Goal: Task Accomplishment & Management: Use online tool/utility

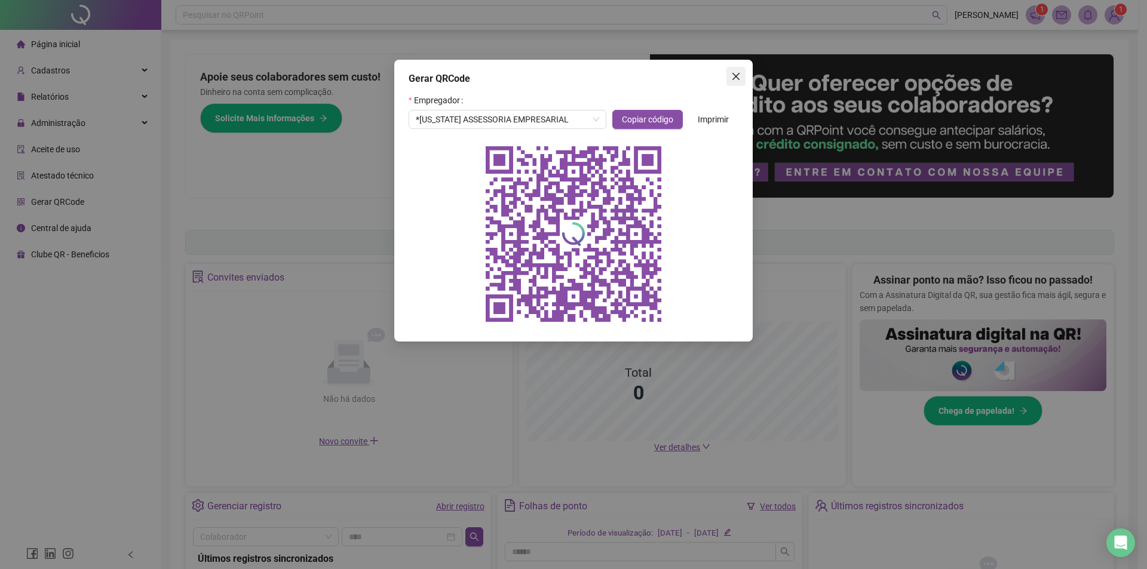
click at [740, 76] on icon "close" at bounding box center [736, 77] width 10 height 10
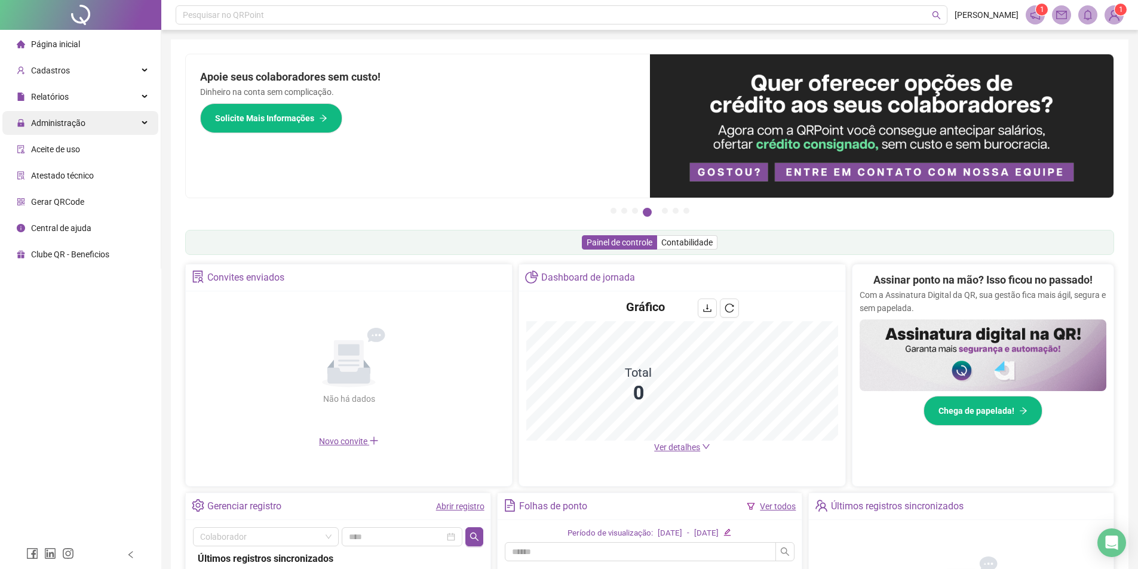
click at [109, 128] on div "Administração" at bounding box center [80, 123] width 156 height 24
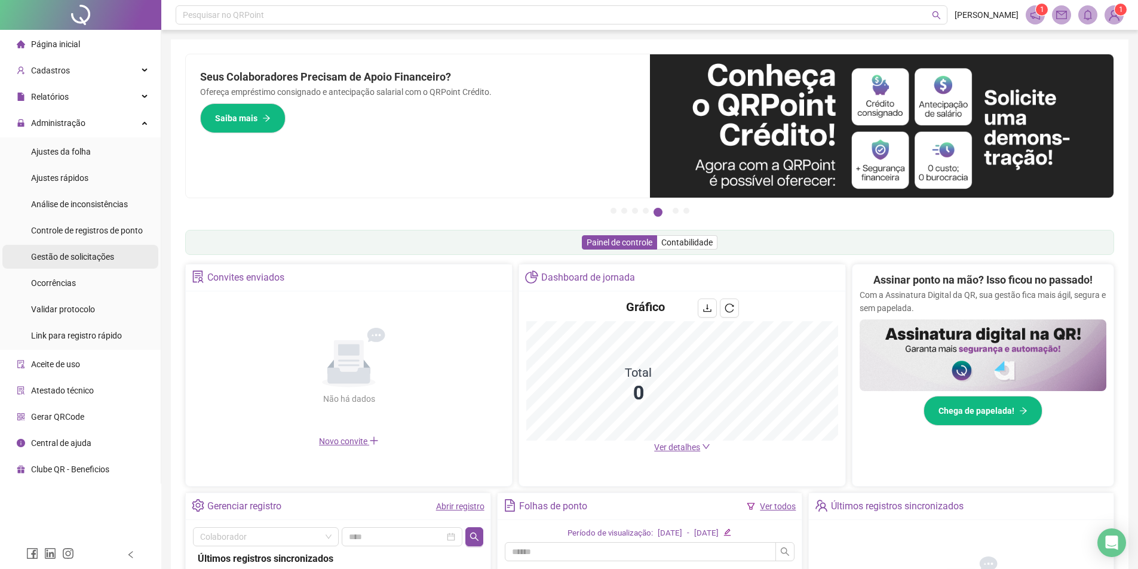
click at [87, 259] on span "Gestão de solicitações" at bounding box center [72, 257] width 83 height 10
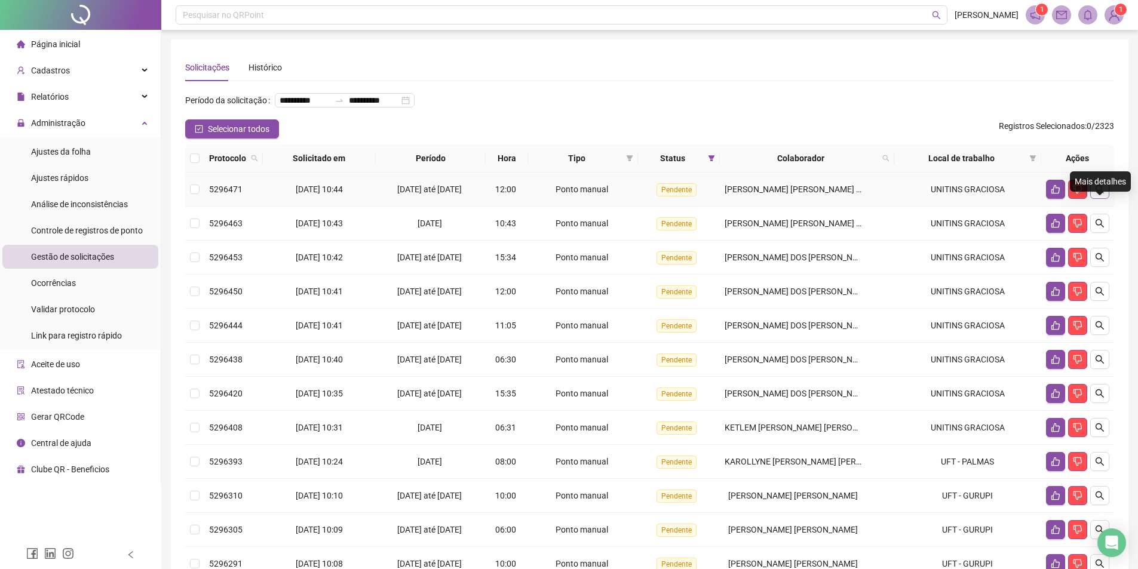
click at [1096, 194] on icon "search" at bounding box center [1100, 190] width 10 height 10
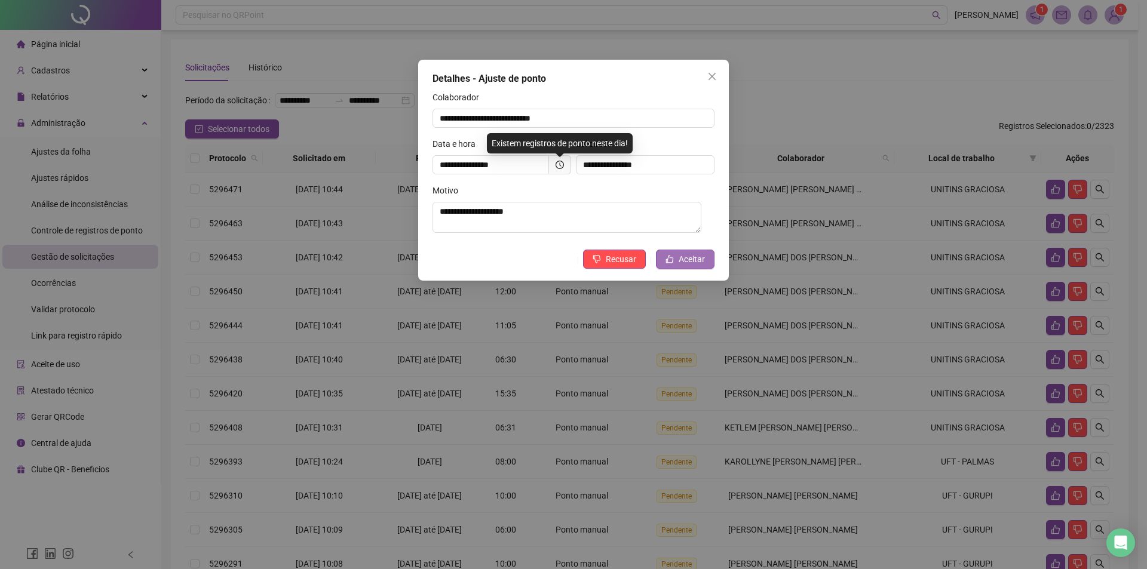
click at [702, 258] on span "Aceitar" at bounding box center [692, 259] width 26 height 13
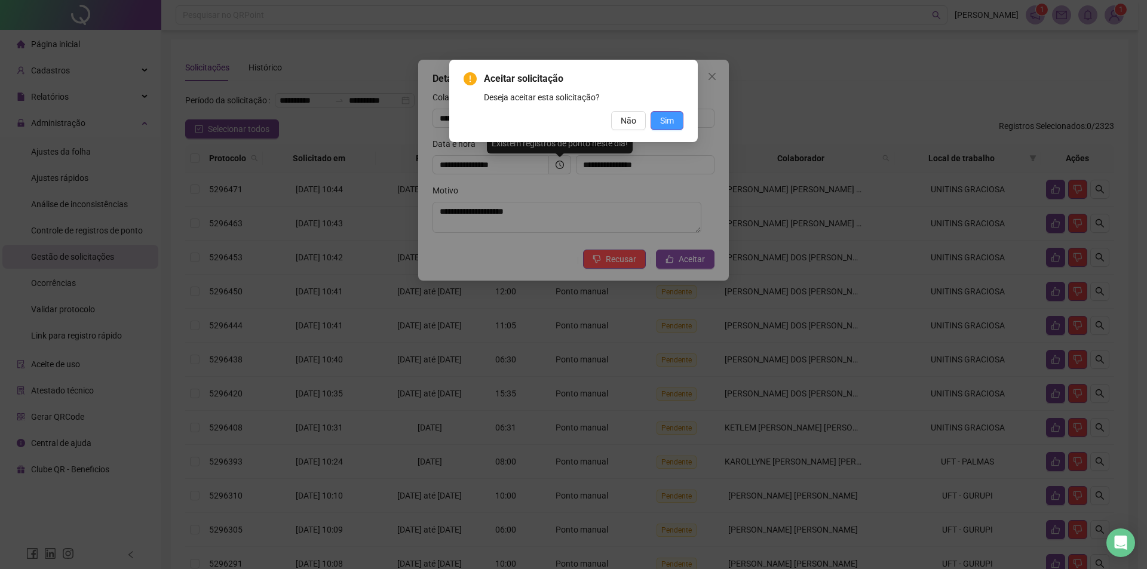
click at [667, 123] on span "Sim" at bounding box center [667, 120] width 14 height 13
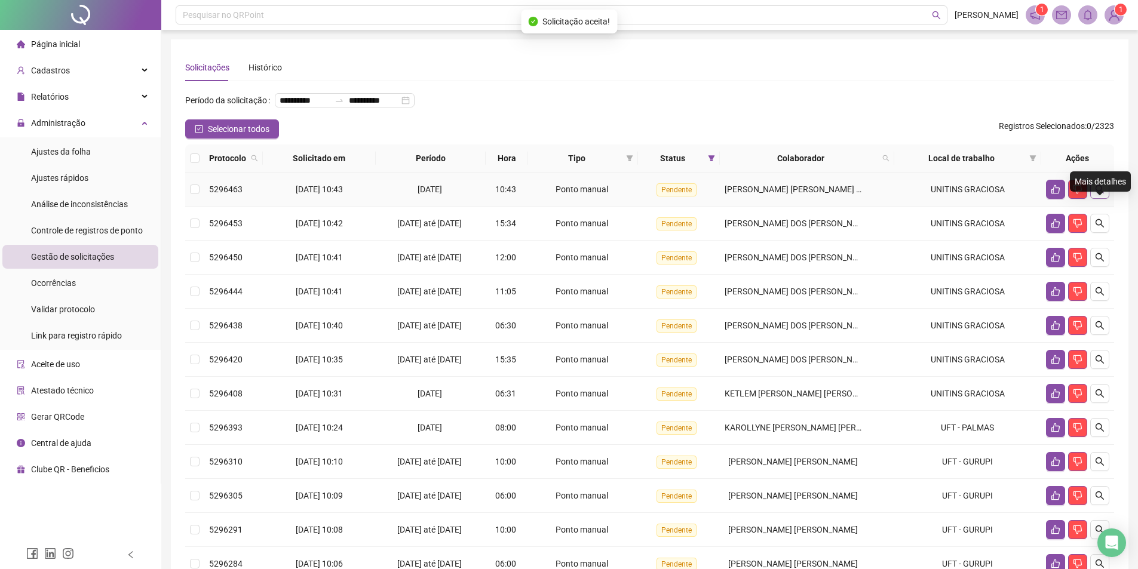
click at [1095, 194] on icon "search" at bounding box center [1100, 190] width 10 height 10
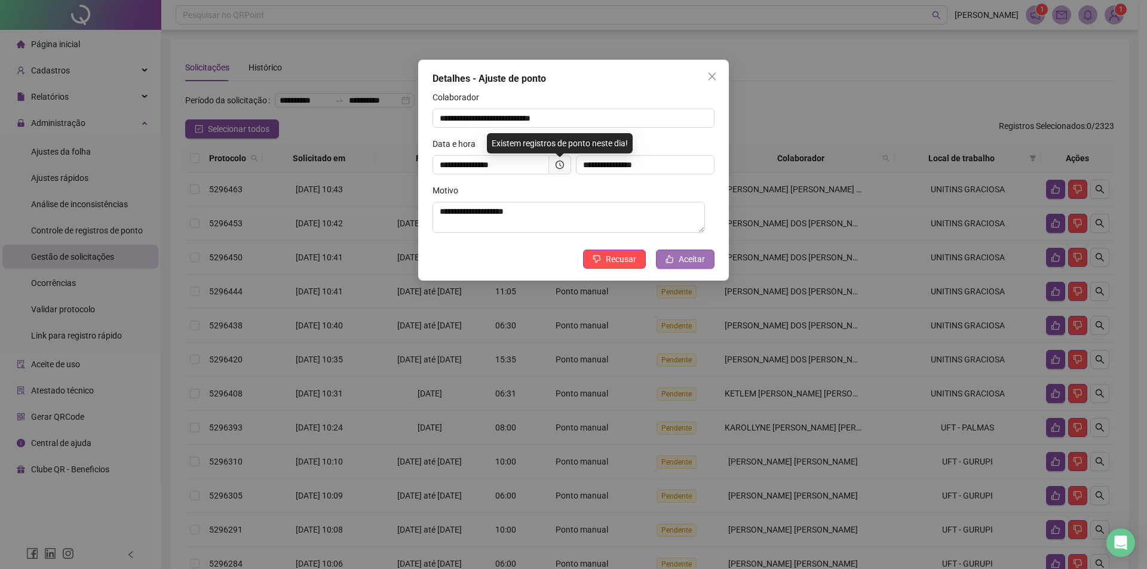
click at [696, 262] on span "Aceitar" at bounding box center [692, 259] width 26 height 13
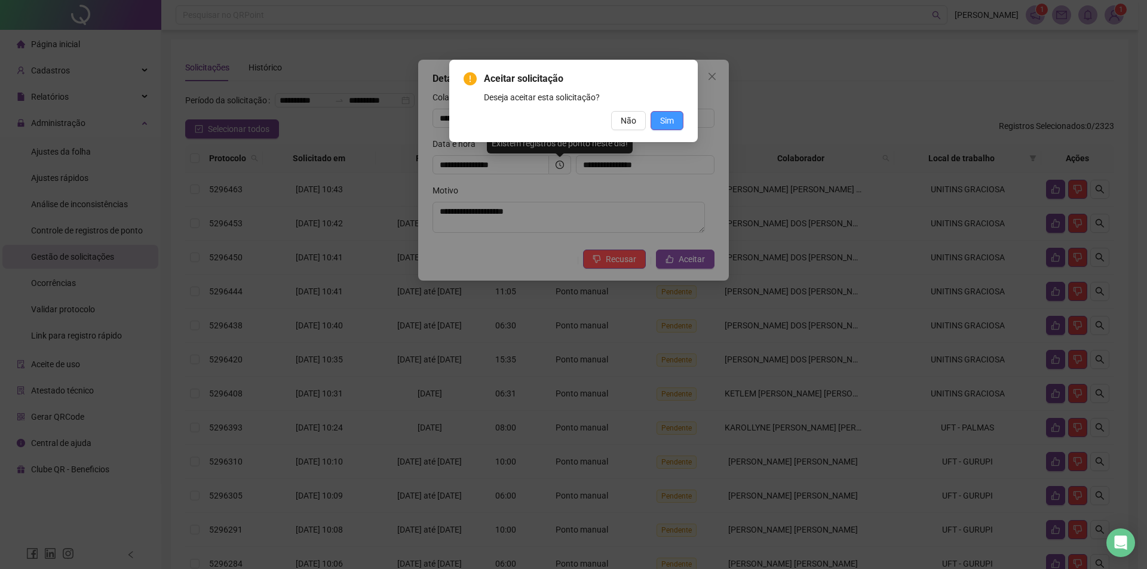
click at [670, 122] on span "Sim" at bounding box center [667, 120] width 14 height 13
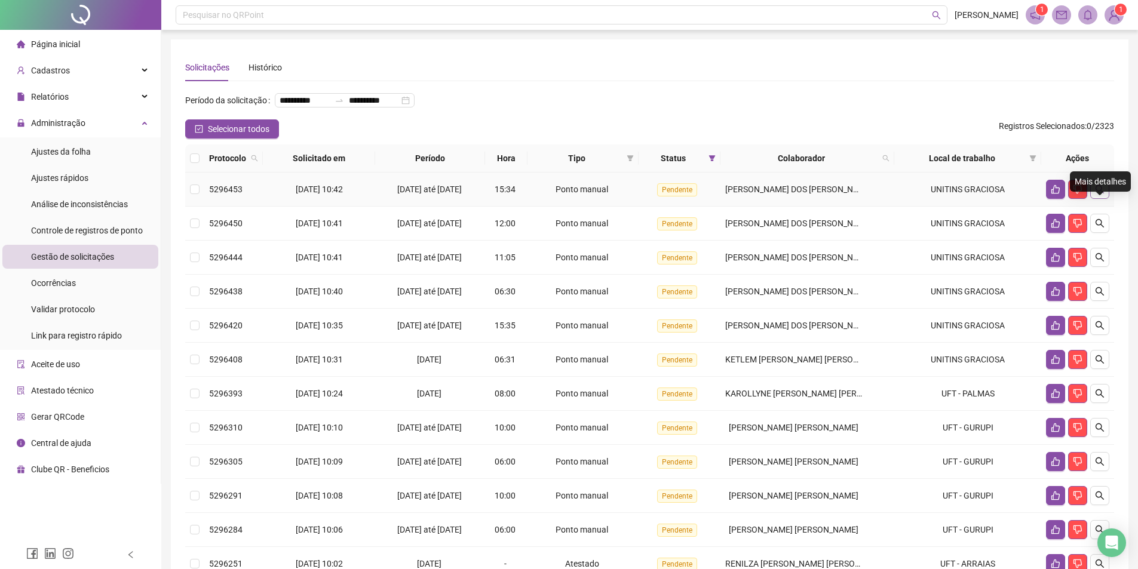
click at [1097, 194] on icon "search" at bounding box center [1100, 190] width 10 height 10
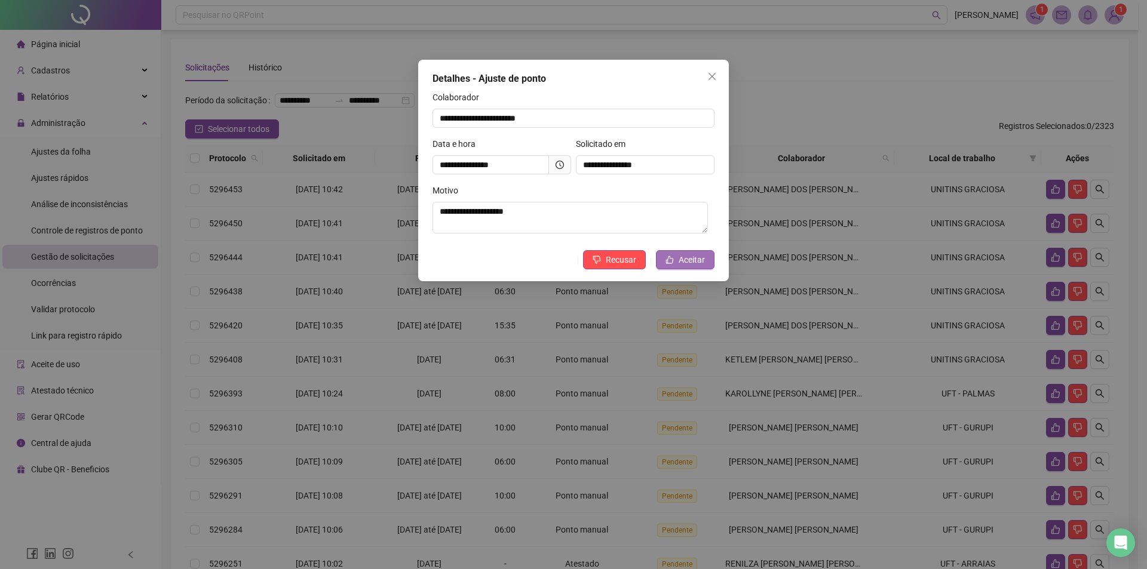
click at [699, 263] on span "Aceitar" at bounding box center [692, 259] width 26 height 13
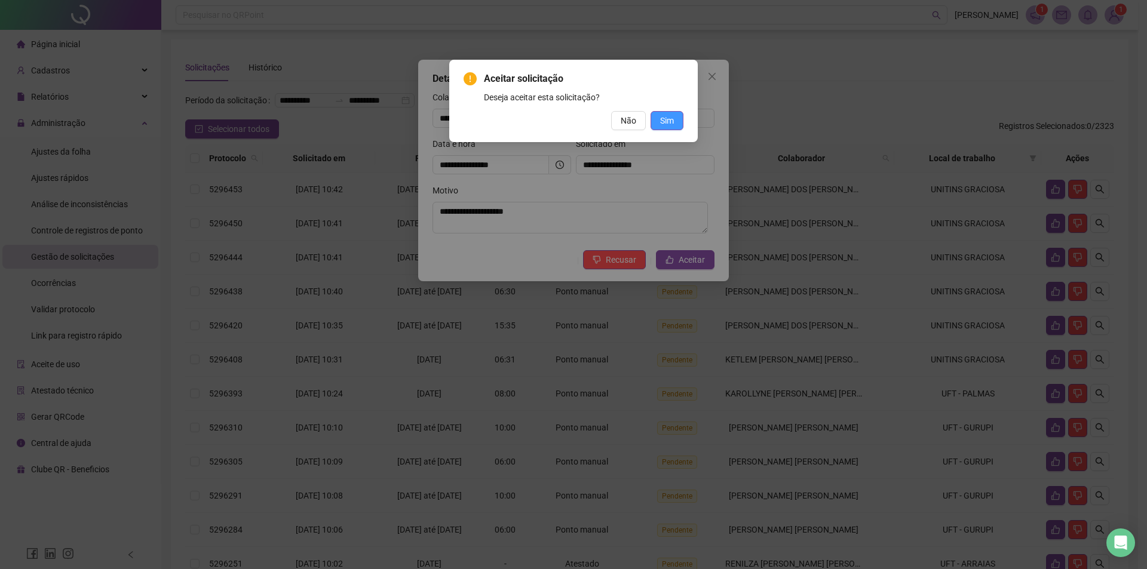
click at [674, 120] on button "Sim" at bounding box center [667, 120] width 33 height 19
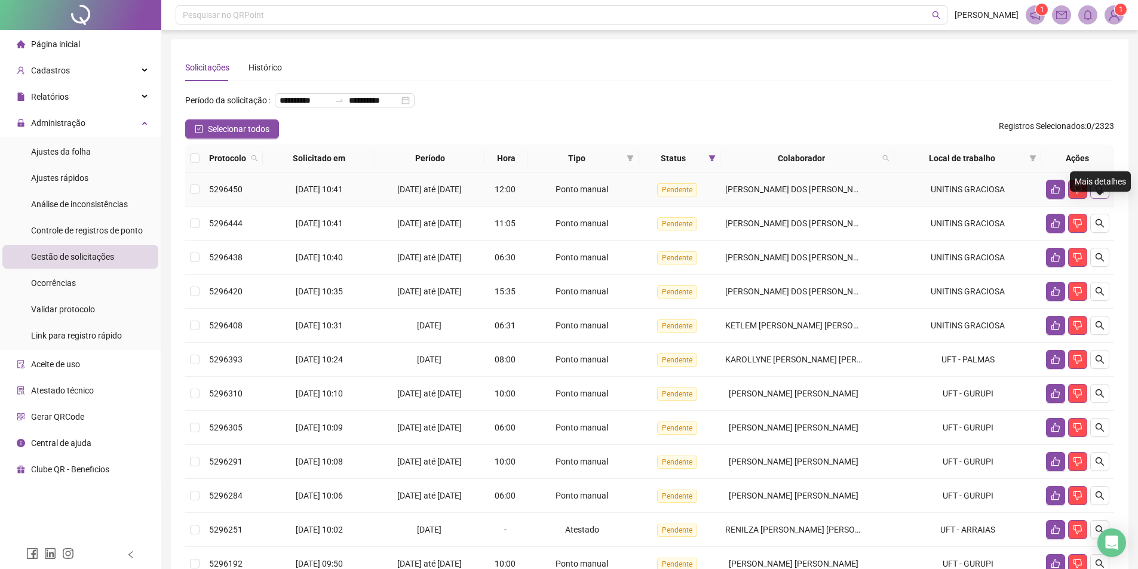
click at [1102, 194] on icon "search" at bounding box center [1100, 190] width 10 height 10
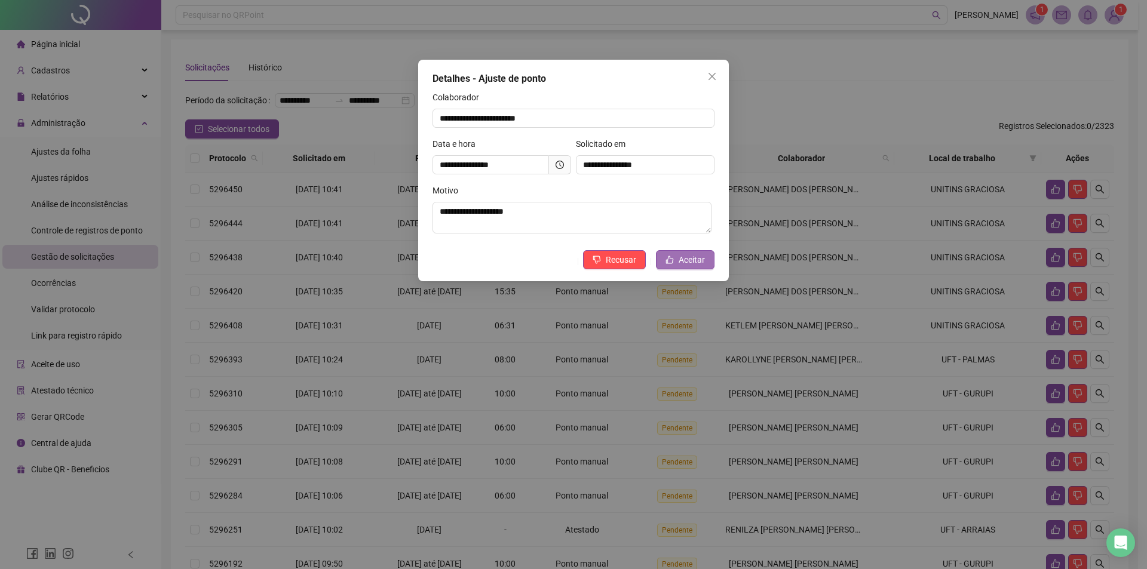
click at [698, 258] on span "Aceitar" at bounding box center [692, 259] width 26 height 13
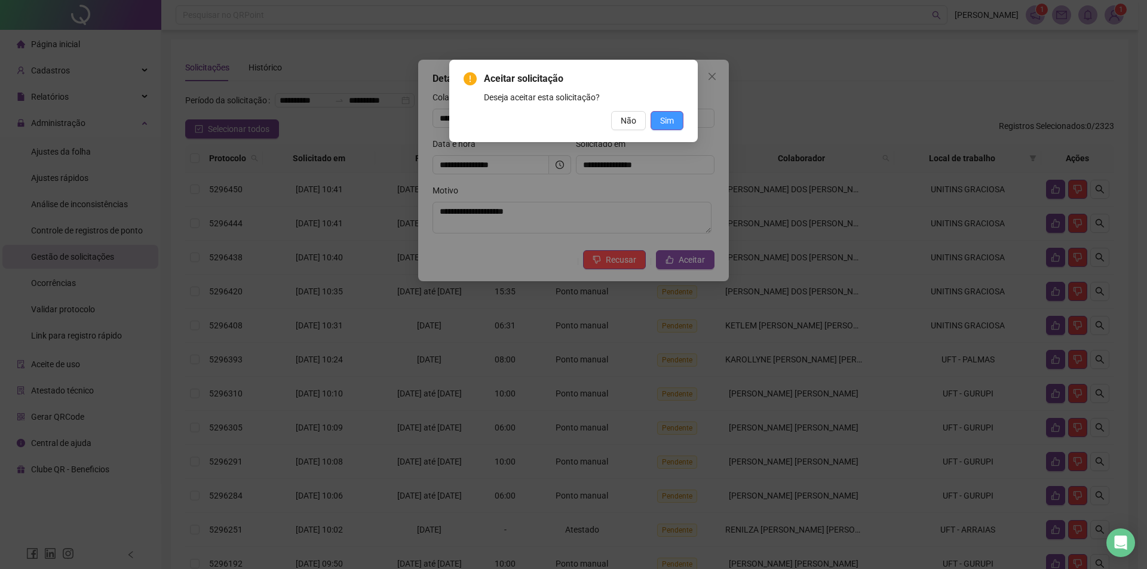
click at [678, 118] on button "Sim" at bounding box center [667, 120] width 33 height 19
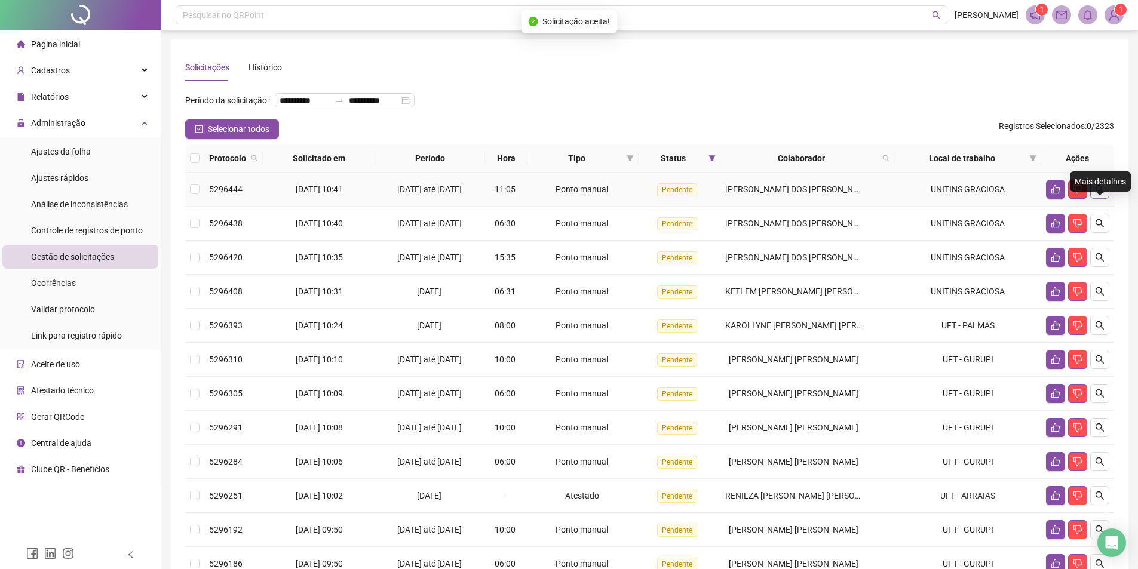
click at [1103, 194] on icon "search" at bounding box center [1100, 190] width 10 height 10
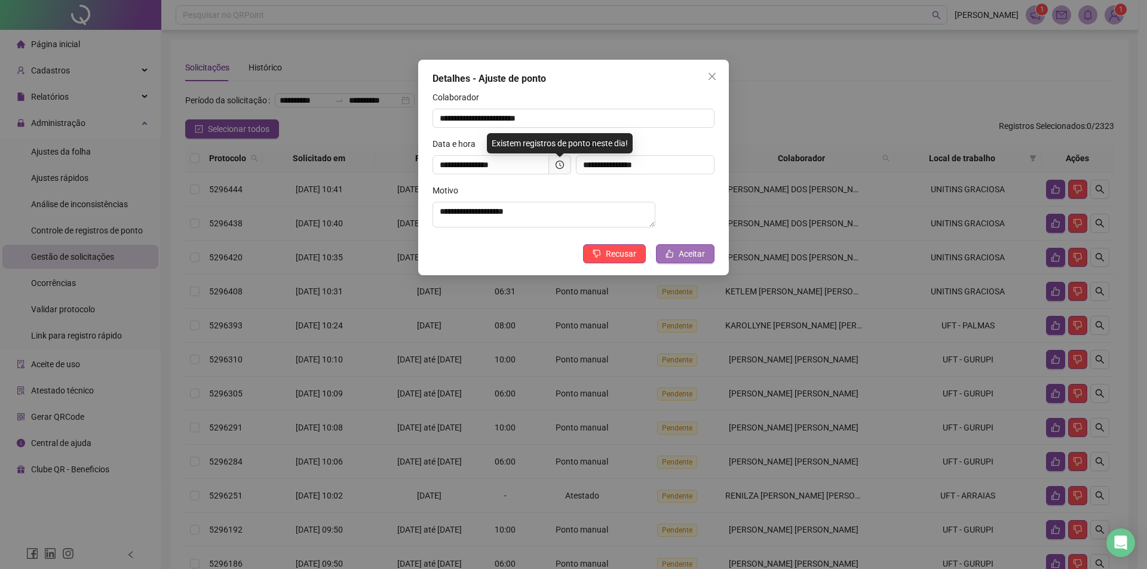
click at [697, 261] on span "Aceitar" at bounding box center [692, 253] width 26 height 13
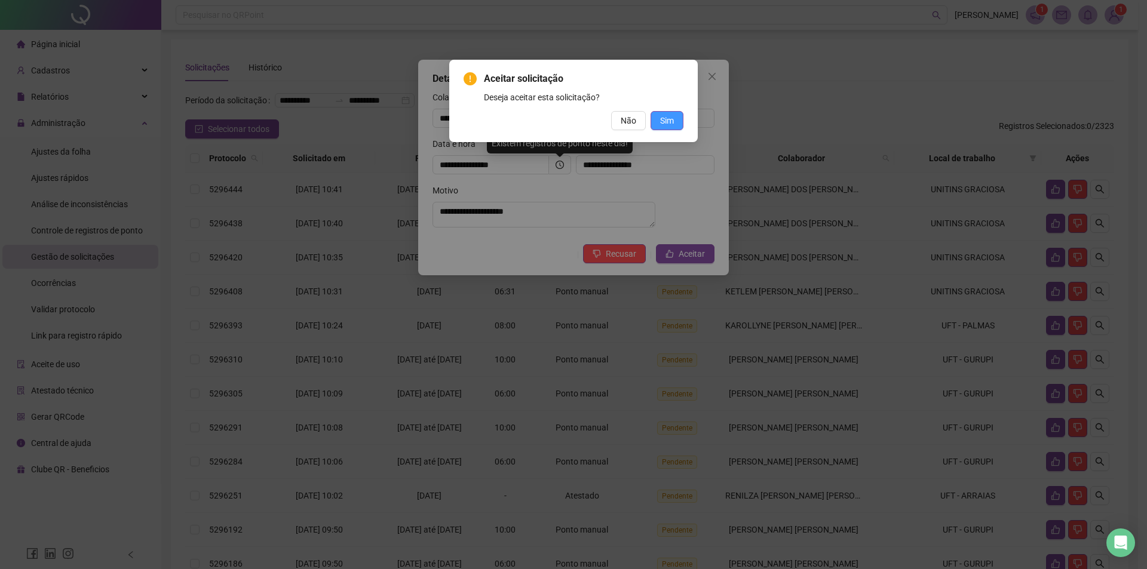
click at [681, 125] on button "Sim" at bounding box center [667, 120] width 33 height 19
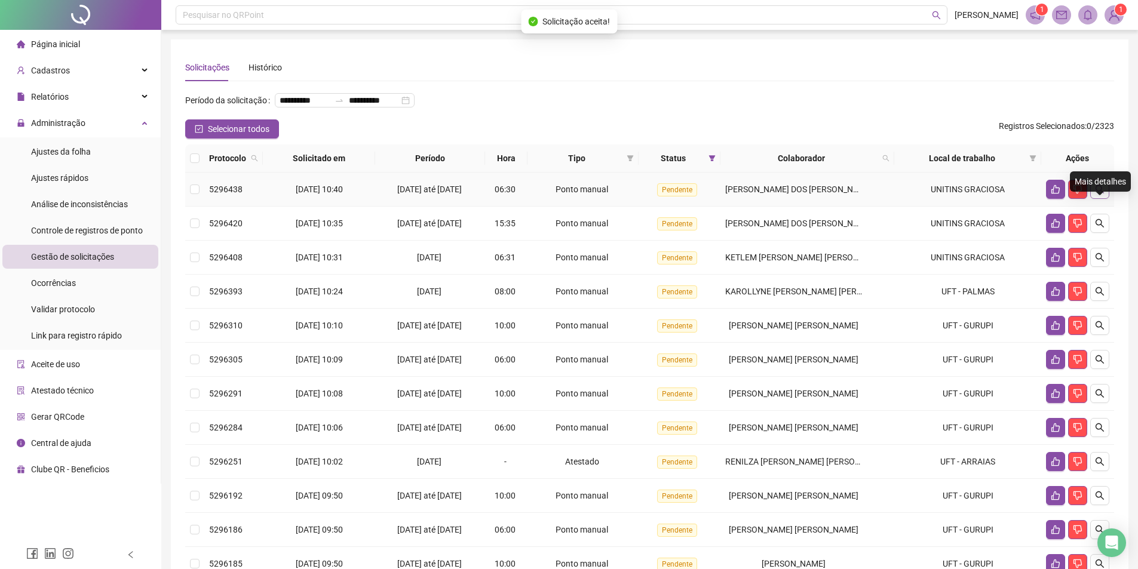
click at [1100, 199] on button "button" at bounding box center [1100, 189] width 19 height 19
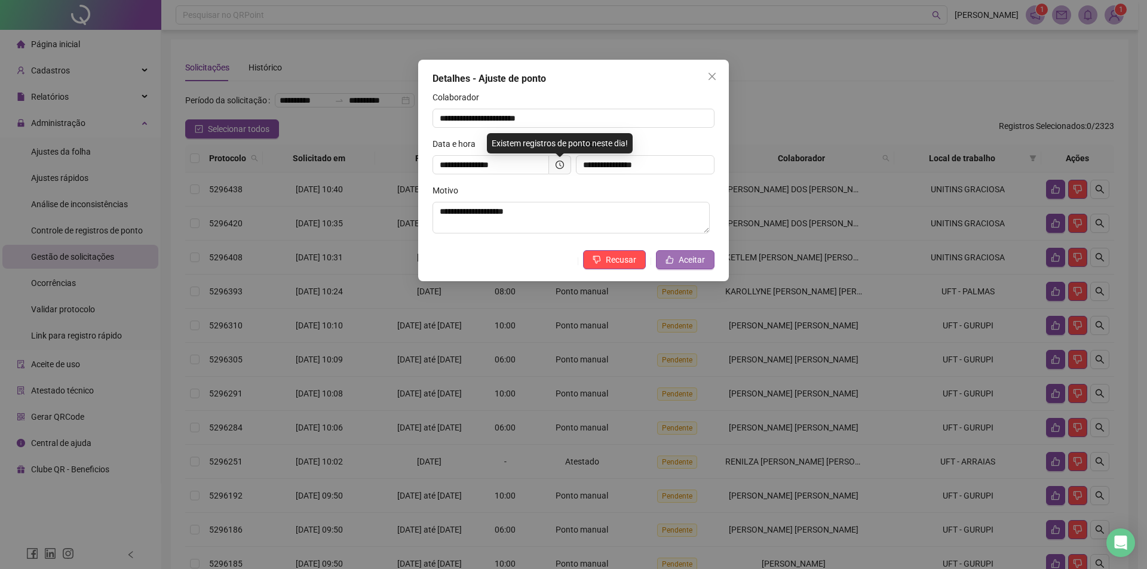
click at [690, 259] on span "Aceitar" at bounding box center [692, 259] width 26 height 13
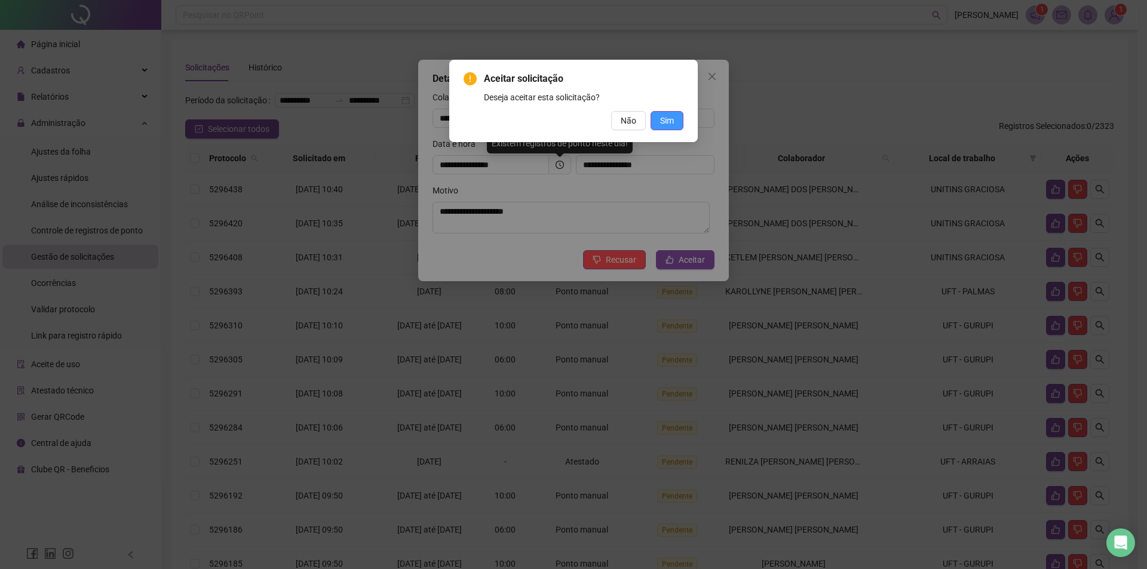
click at [679, 123] on button "Sim" at bounding box center [667, 120] width 33 height 19
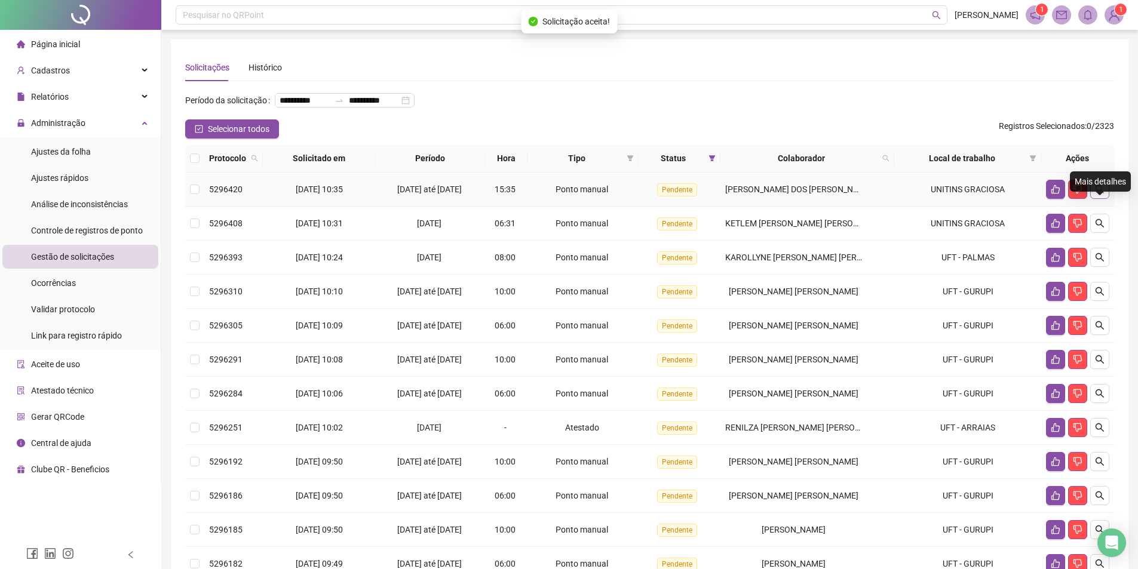
click at [1102, 199] on button "button" at bounding box center [1100, 189] width 19 height 19
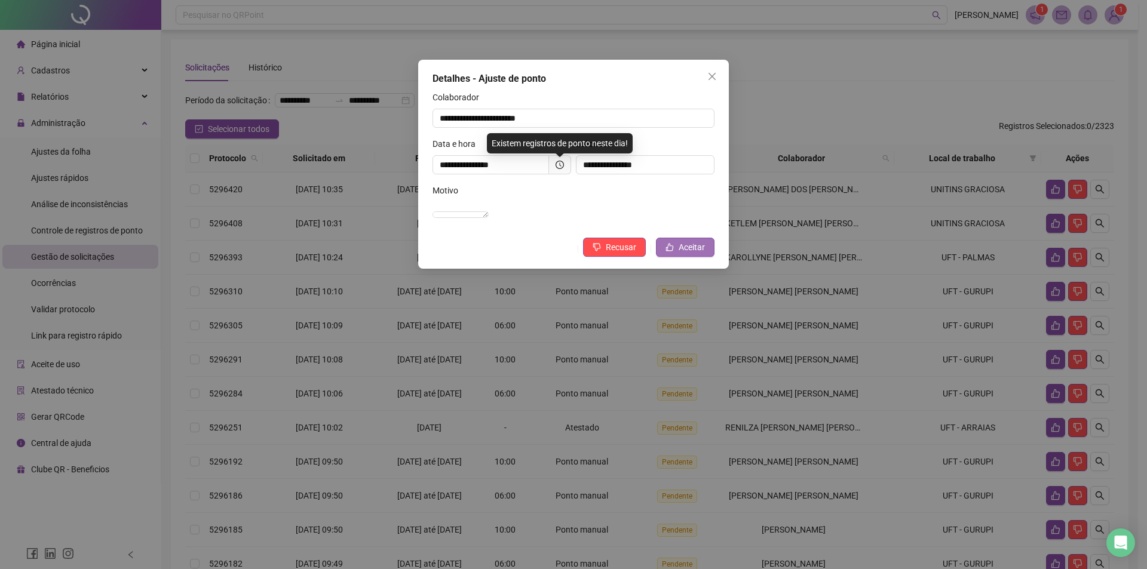
click at [682, 254] on span "Aceitar" at bounding box center [692, 247] width 26 height 13
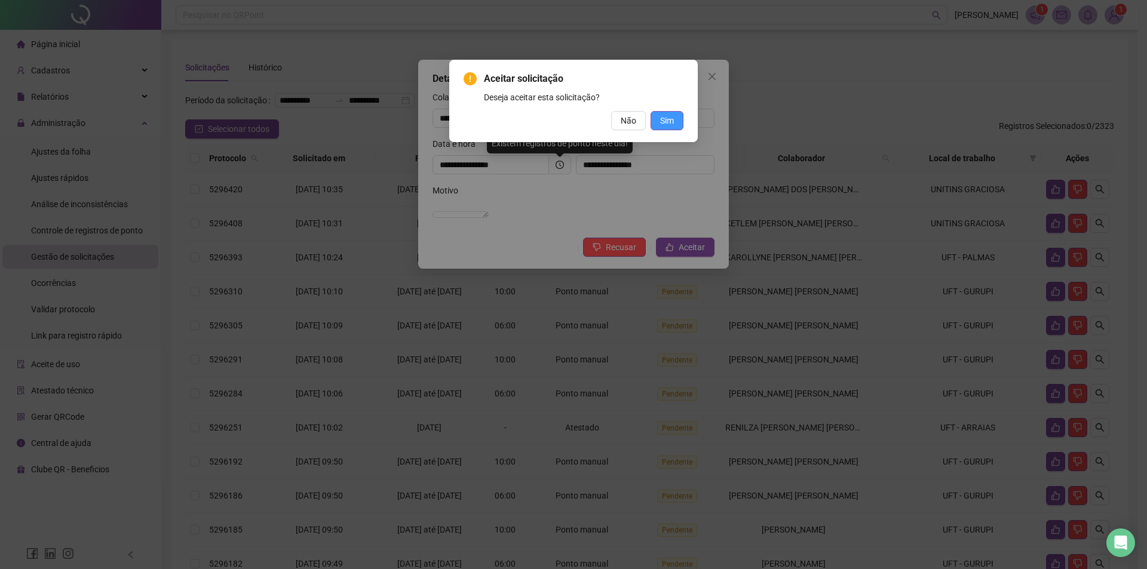
click at [676, 124] on button "Sim" at bounding box center [667, 120] width 33 height 19
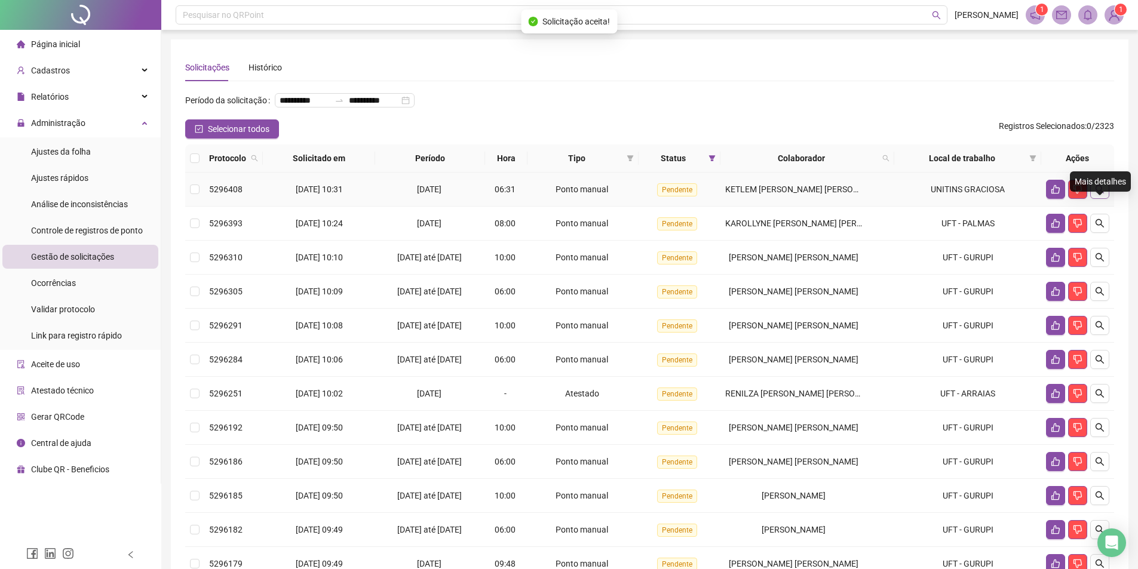
click at [1102, 194] on icon "search" at bounding box center [1100, 190] width 10 height 10
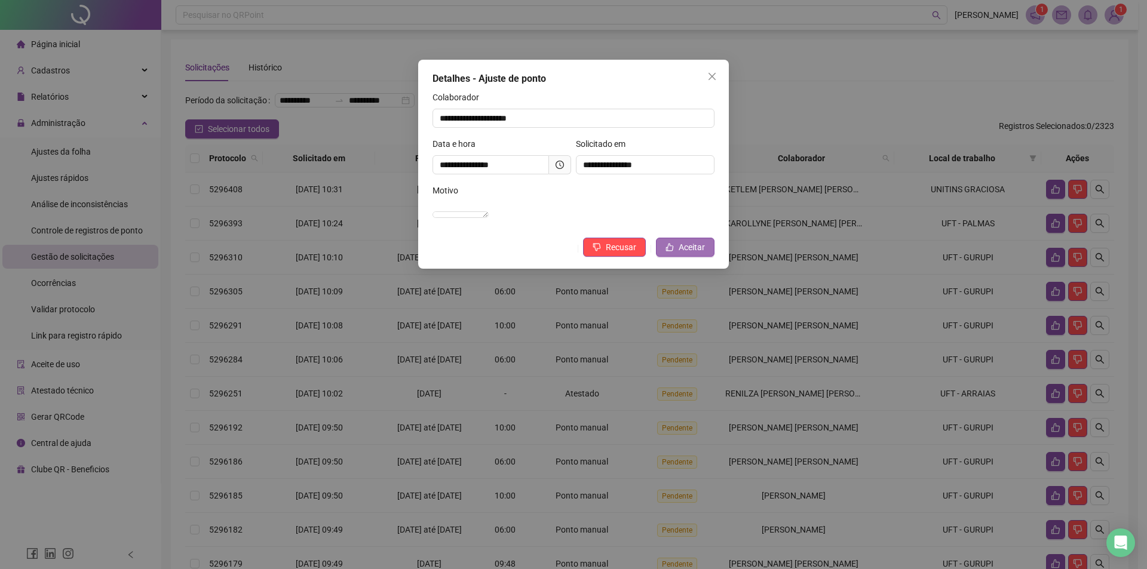
click at [686, 254] on span "Aceitar" at bounding box center [692, 247] width 26 height 13
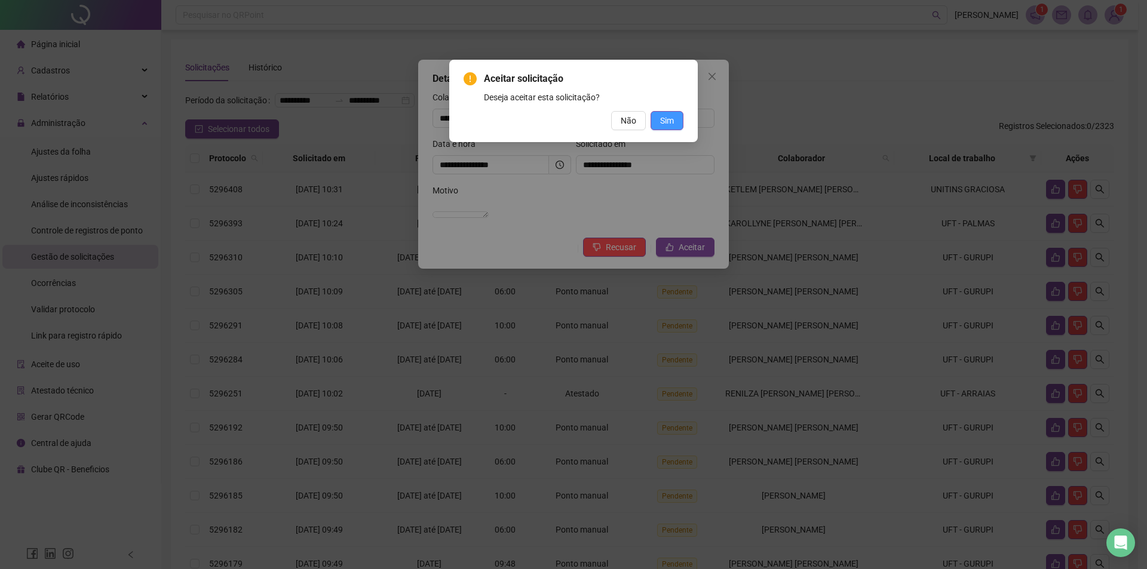
click at [673, 119] on span "Sim" at bounding box center [667, 120] width 14 height 13
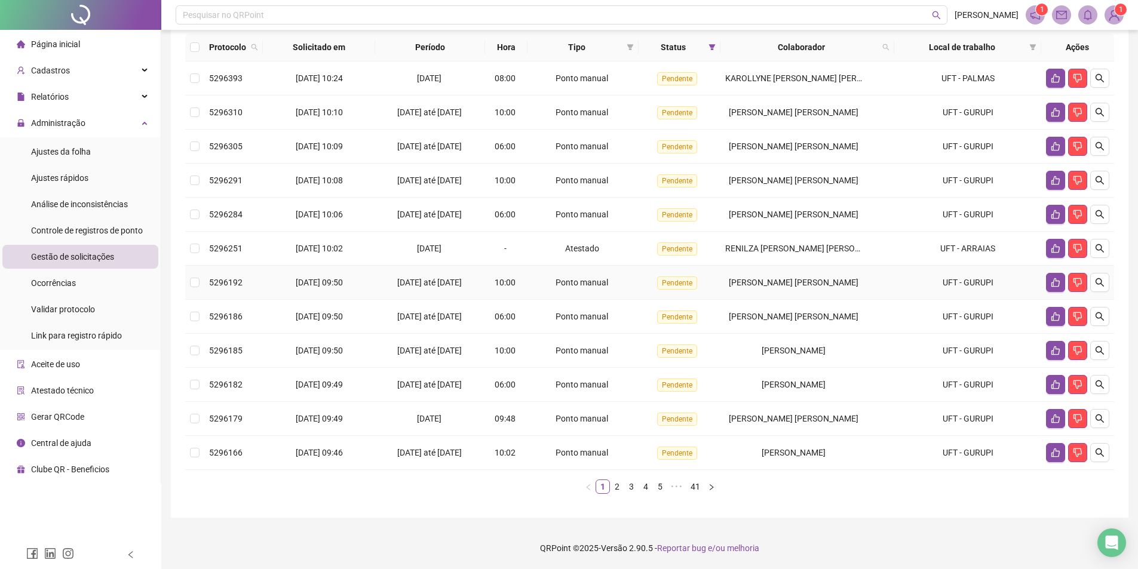
scroll to position [130, 0]
click at [713, 490] on icon "right" at bounding box center [711, 487] width 7 height 7
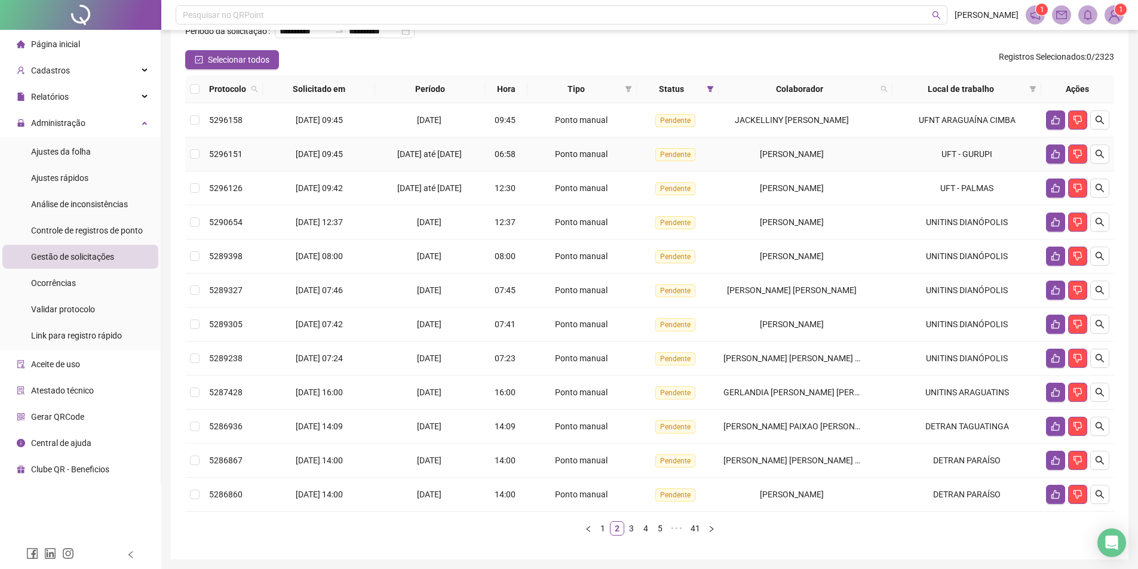
scroll to position [79, 0]
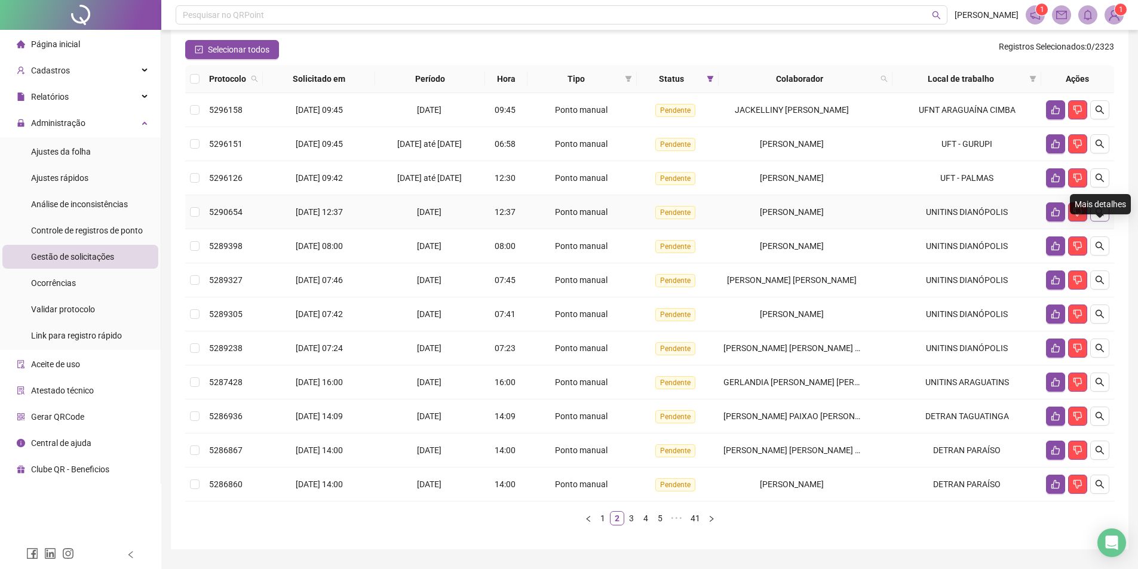
click at [1101, 217] on icon "search" at bounding box center [1100, 212] width 10 height 10
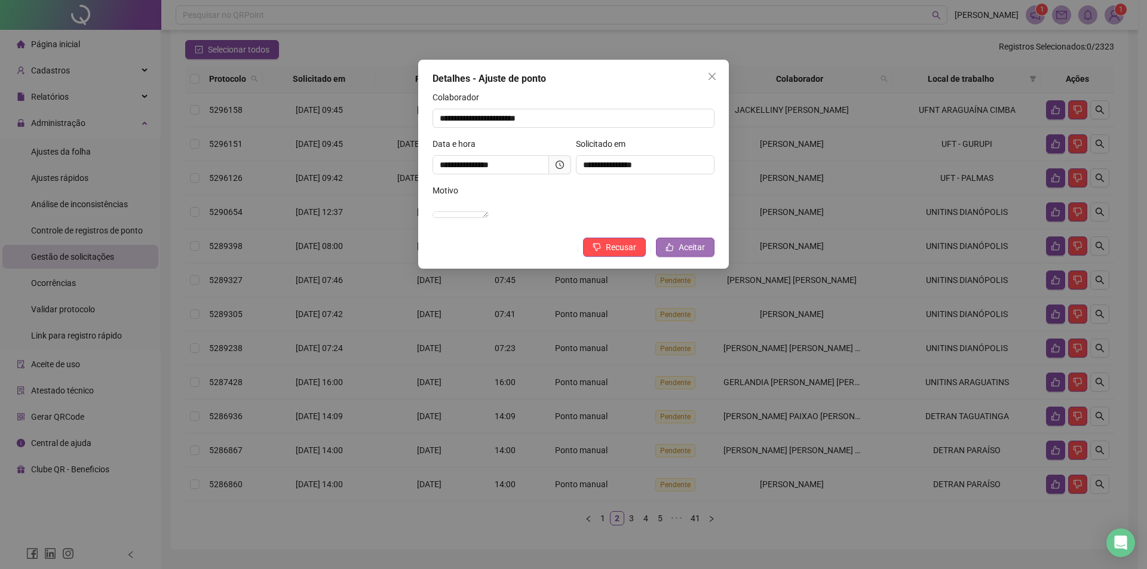
click at [691, 254] on span "Aceitar" at bounding box center [692, 247] width 26 height 13
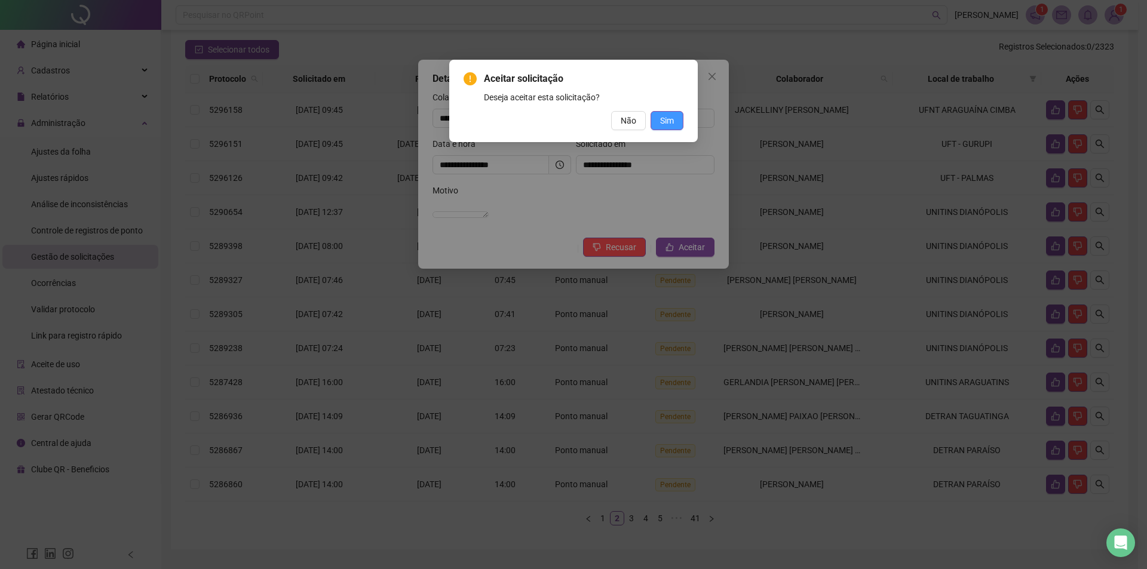
click at [676, 118] on button "Sim" at bounding box center [667, 120] width 33 height 19
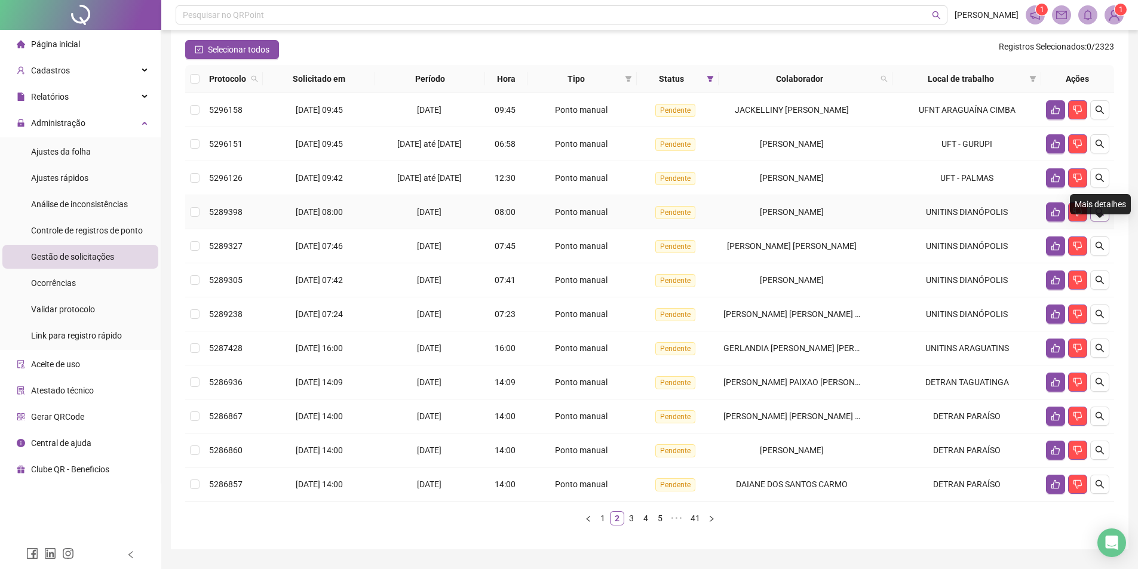
click at [1107, 222] on button "button" at bounding box center [1100, 212] width 19 height 19
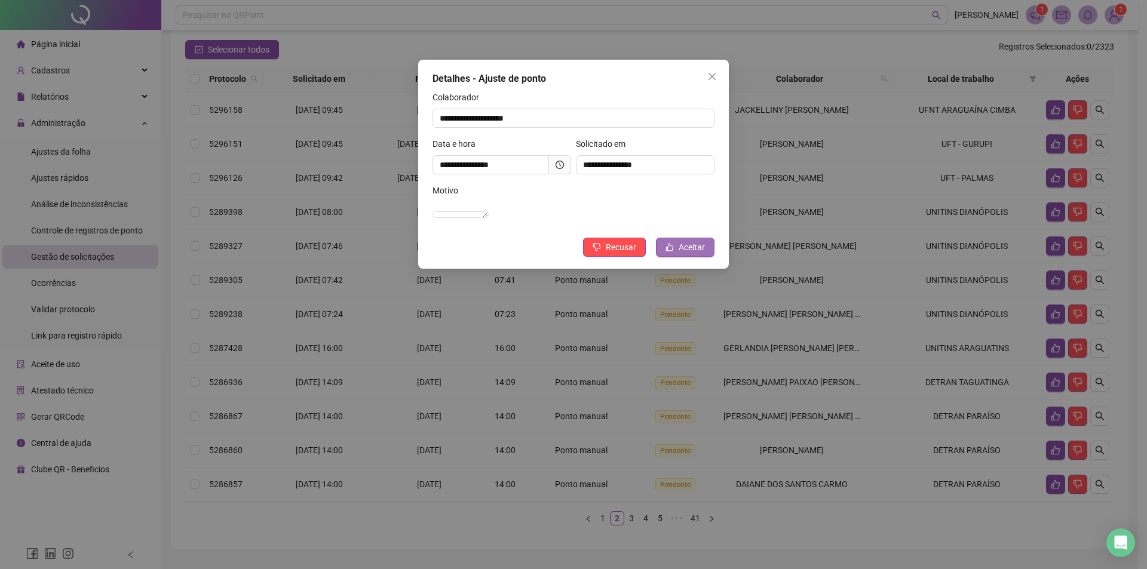
click at [702, 254] on span "Aceitar" at bounding box center [692, 247] width 26 height 13
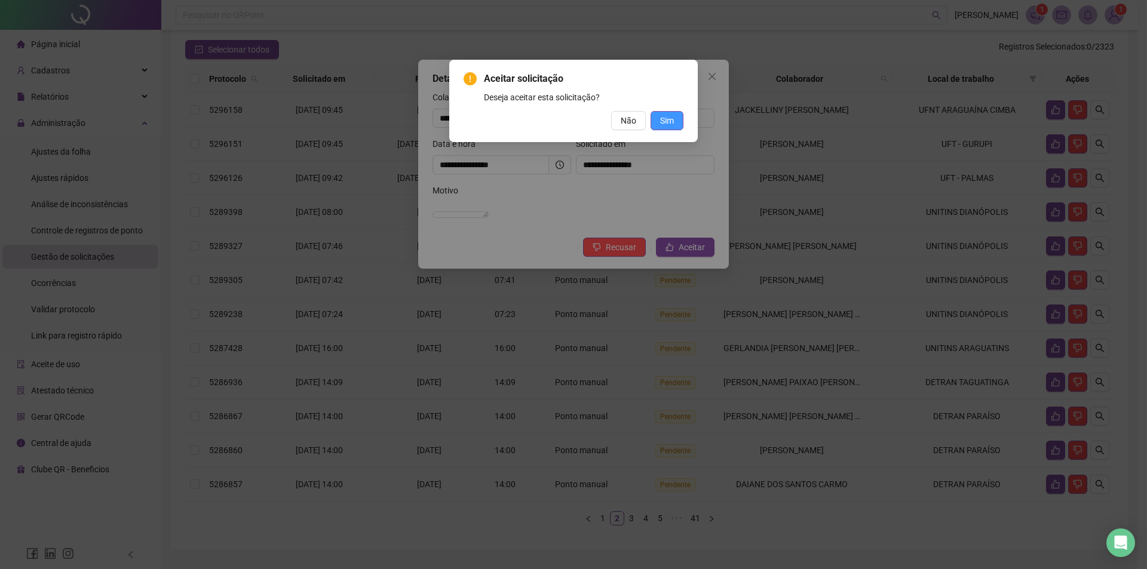
click at [669, 116] on span "Sim" at bounding box center [667, 120] width 14 height 13
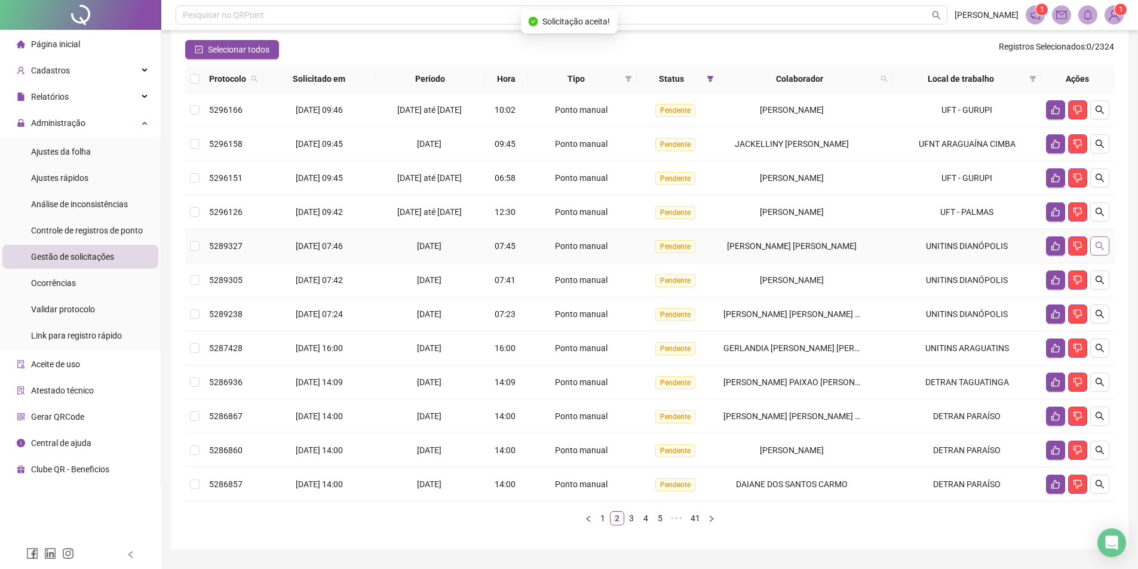
click at [1101, 250] on icon "search" at bounding box center [1100, 246] width 8 height 8
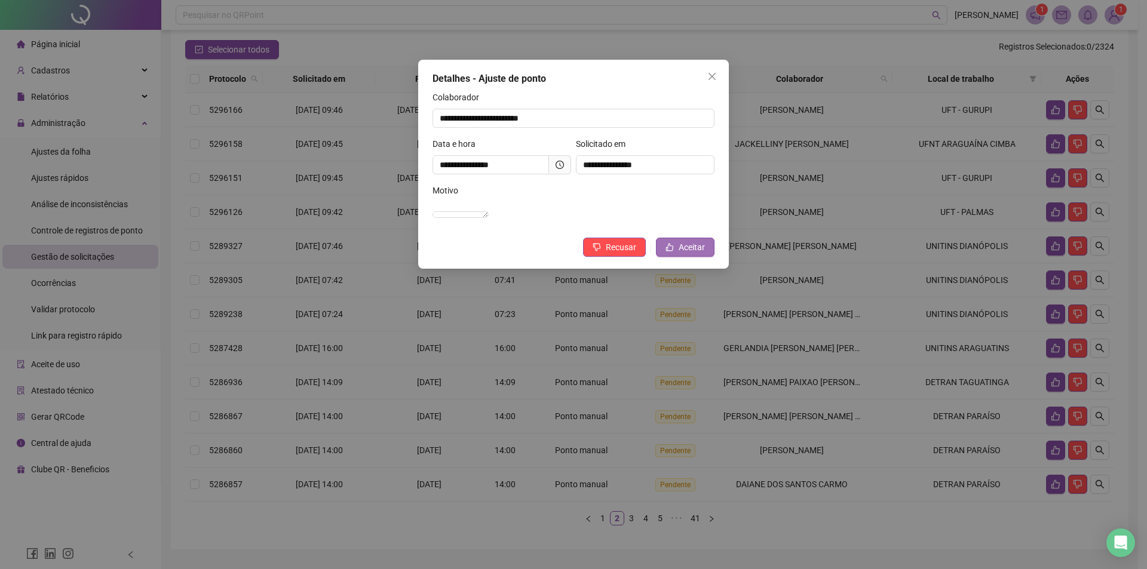
click at [697, 254] on span "Aceitar" at bounding box center [692, 247] width 26 height 13
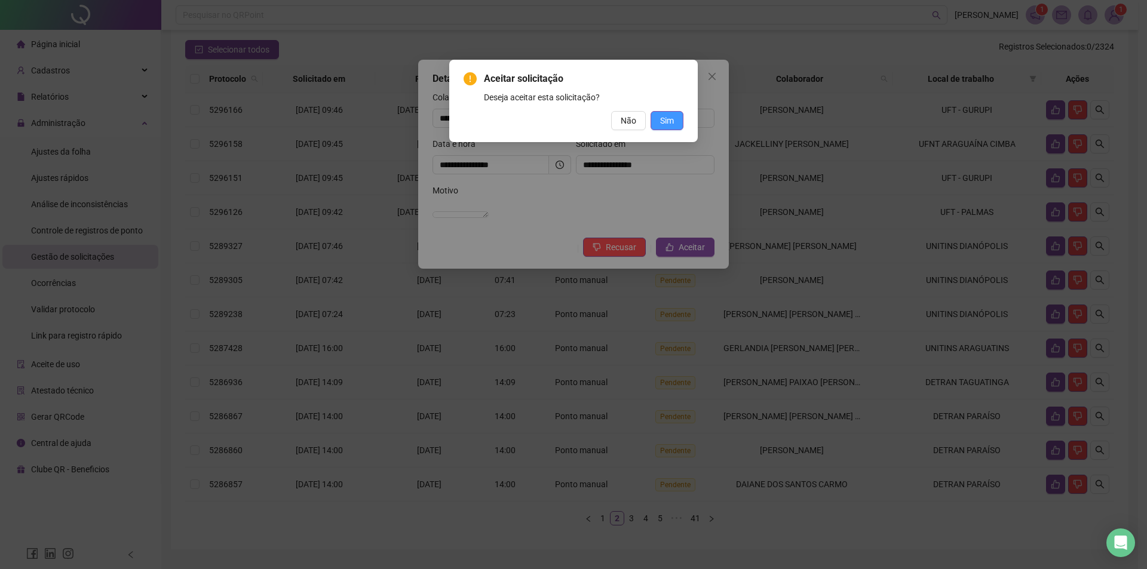
click at [669, 115] on span "Sim" at bounding box center [667, 120] width 14 height 13
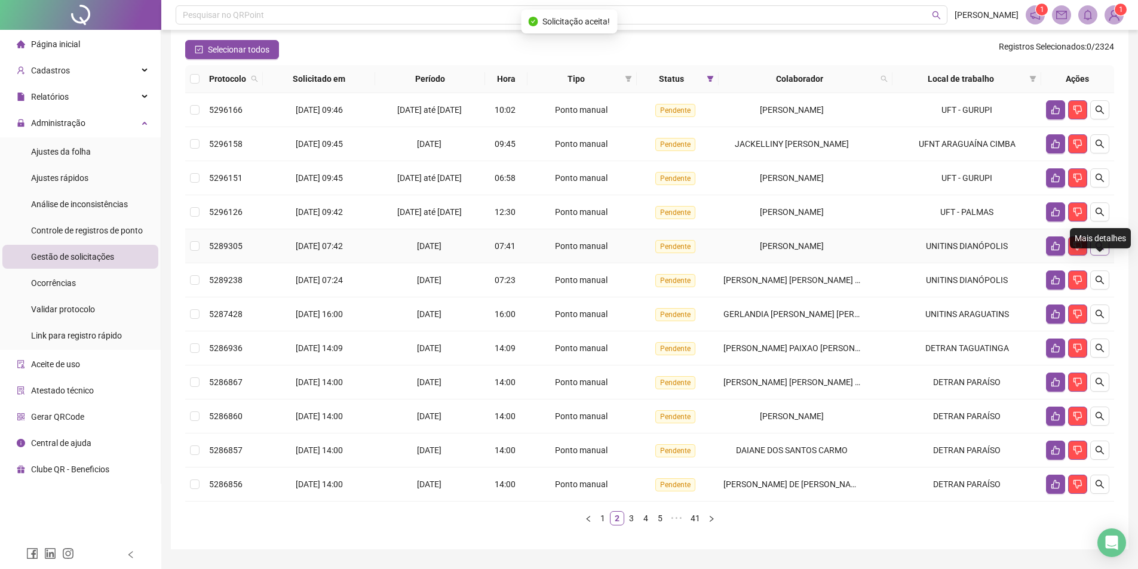
click at [1105, 256] on button "button" at bounding box center [1100, 246] width 19 height 19
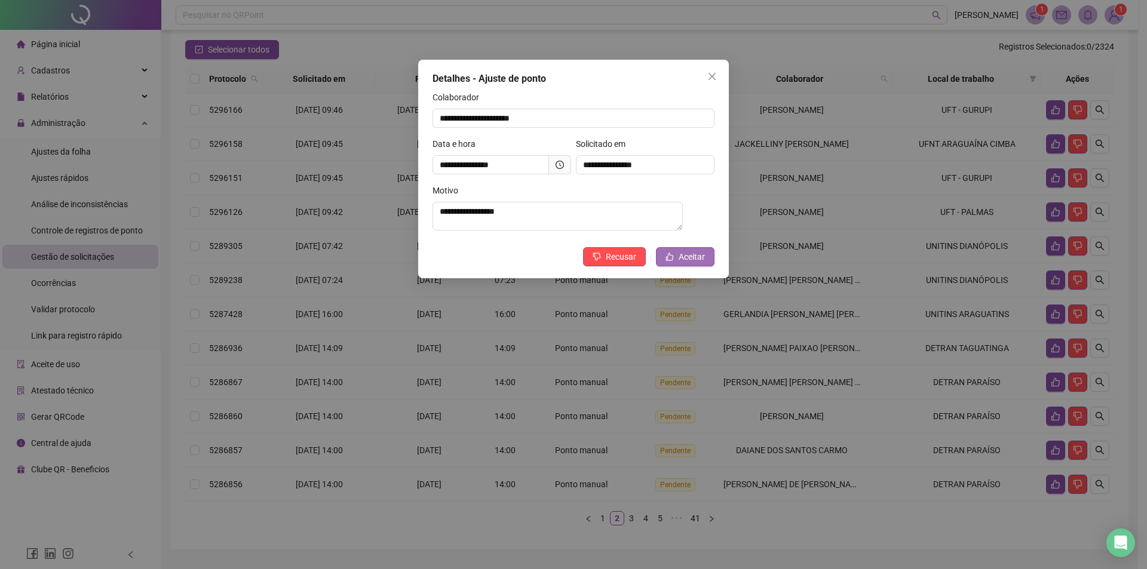
click at [690, 264] on span "Aceitar" at bounding box center [692, 256] width 26 height 13
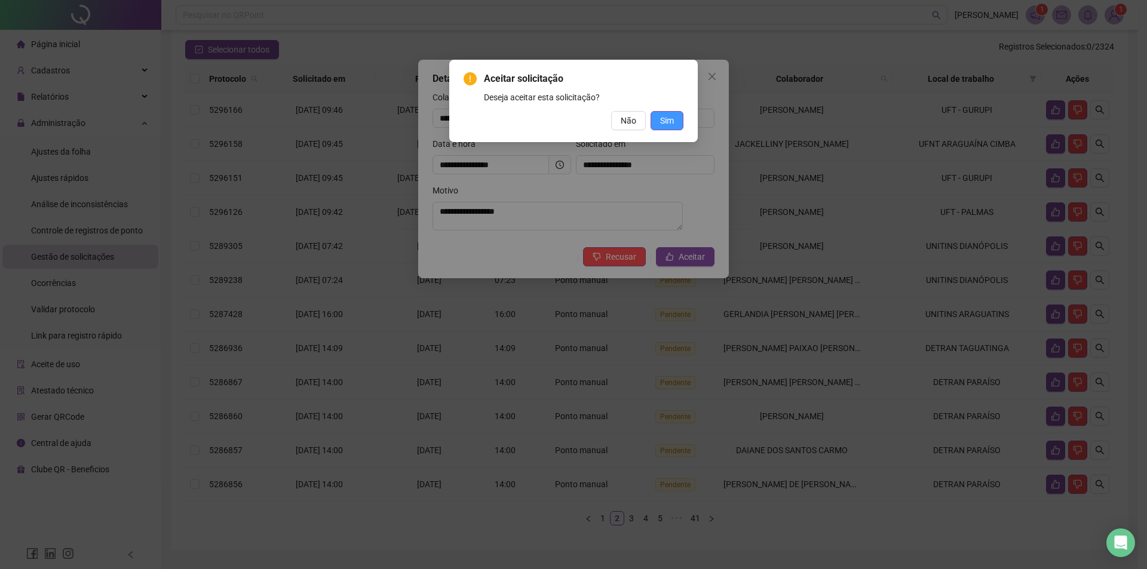
click at [663, 121] on span "Sim" at bounding box center [667, 120] width 14 height 13
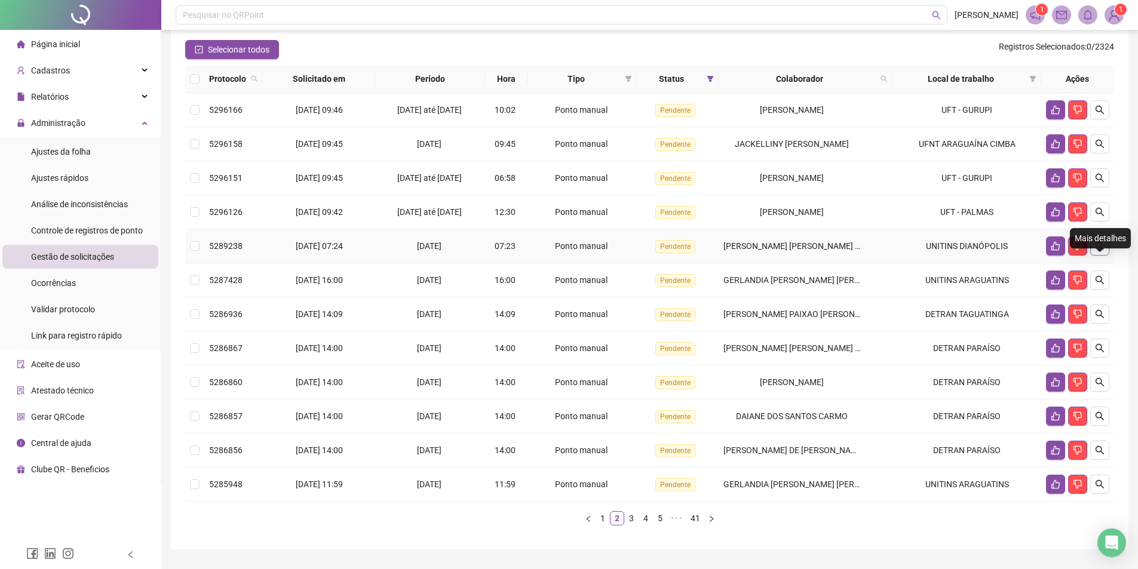
click at [1095, 251] on icon "search" at bounding box center [1100, 246] width 10 height 10
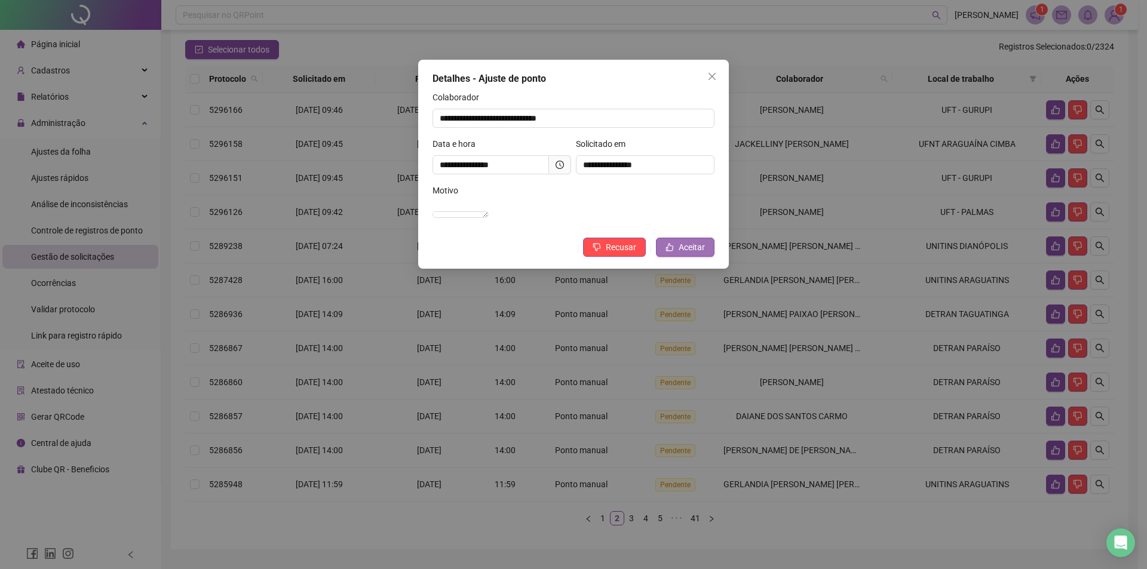
click at [713, 257] on button "Aceitar" at bounding box center [685, 247] width 59 height 19
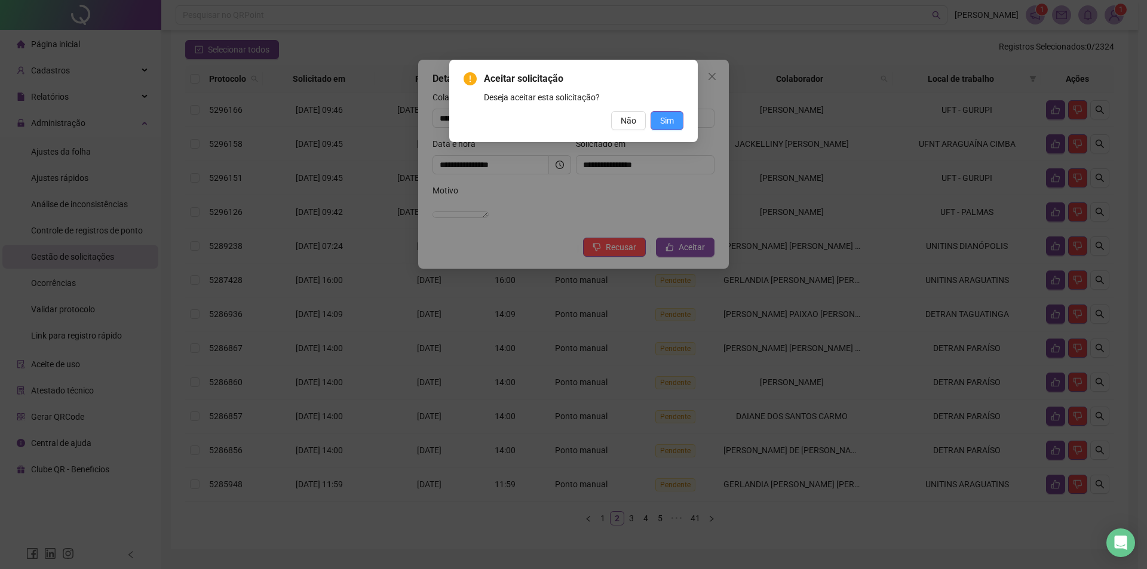
click at [666, 115] on span "Sim" at bounding box center [667, 120] width 14 height 13
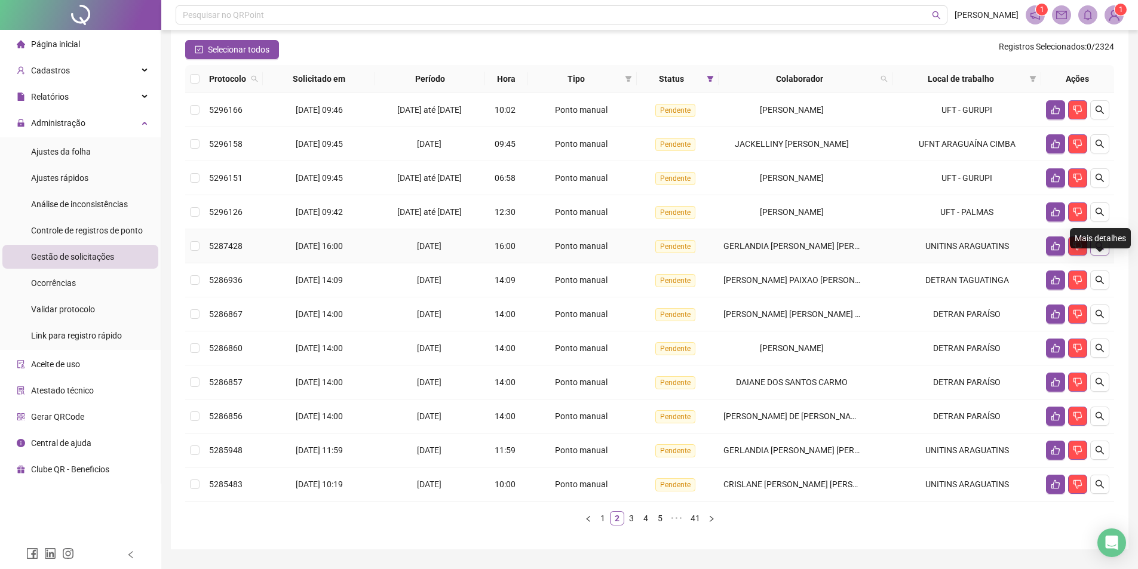
click at [1101, 251] on icon "search" at bounding box center [1100, 246] width 10 height 10
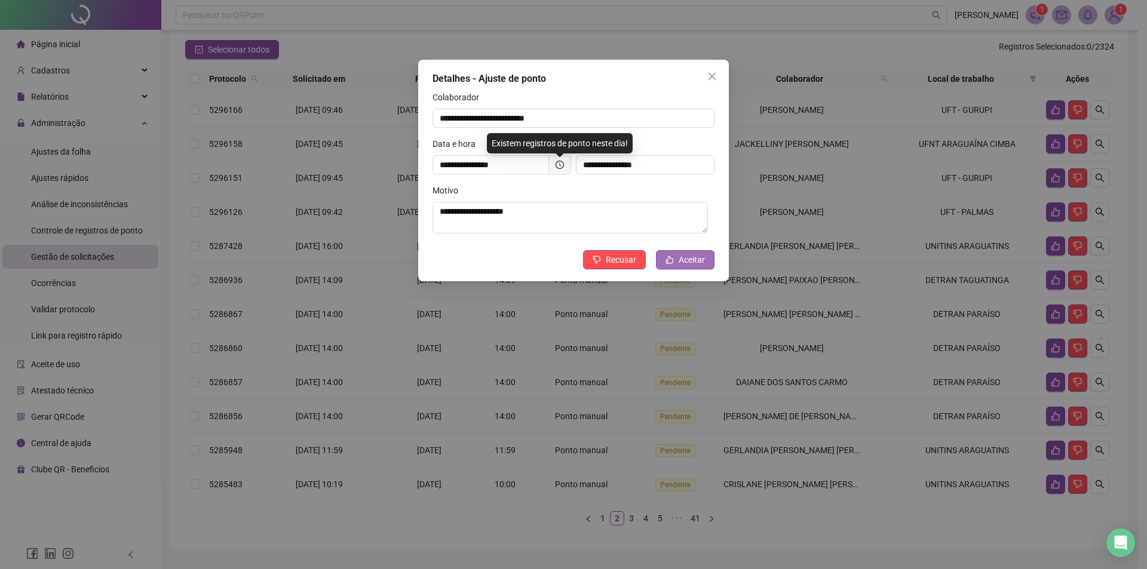
click at [688, 265] on span "Aceitar" at bounding box center [692, 259] width 26 height 13
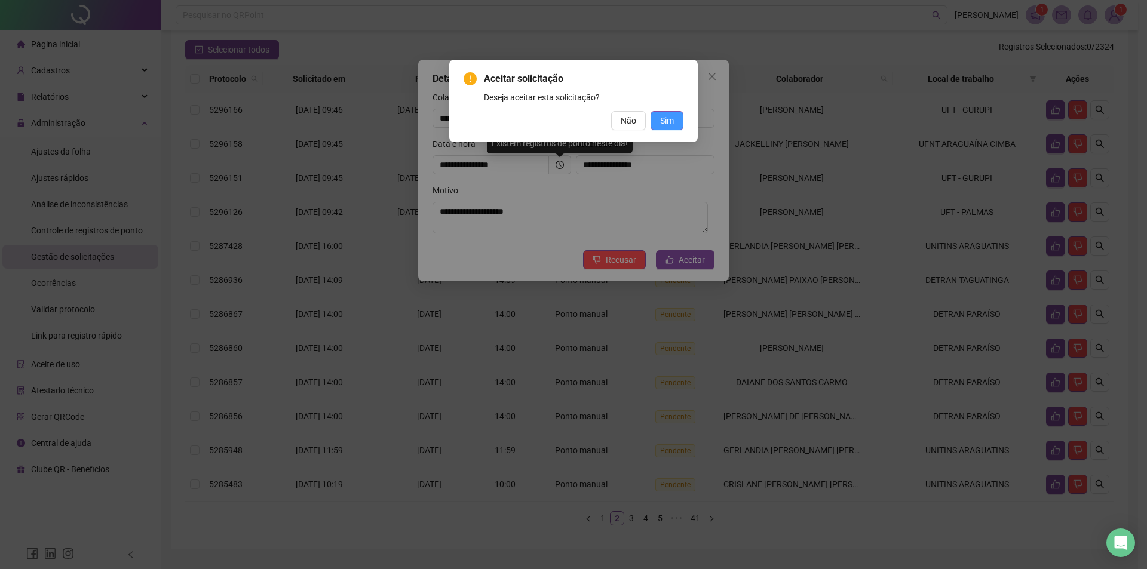
click at [669, 114] on button "Sim" at bounding box center [667, 120] width 33 height 19
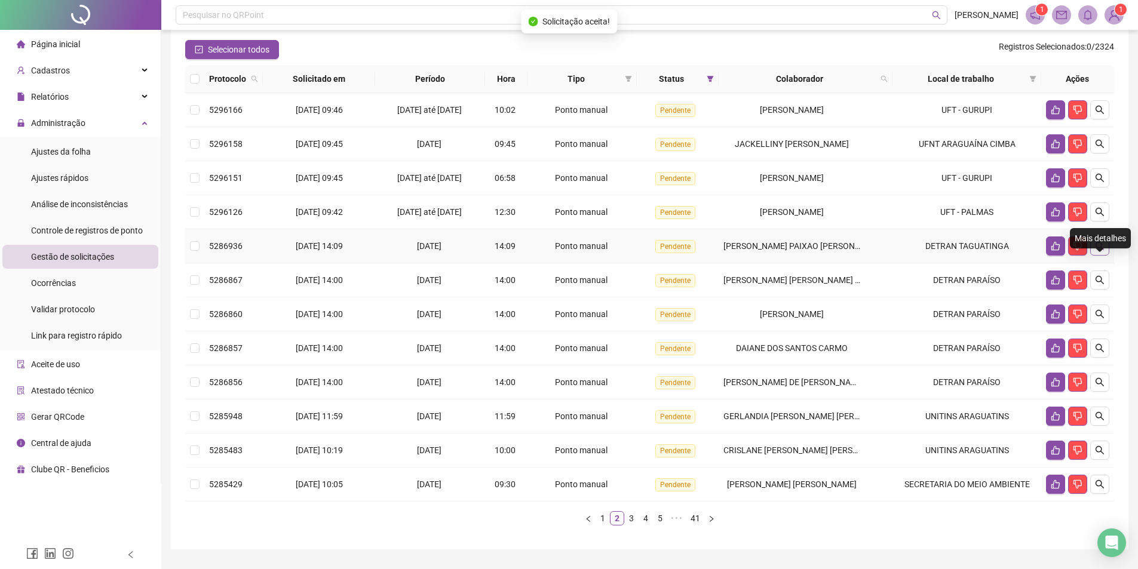
click at [1102, 251] on icon "search" at bounding box center [1100, 246] width 10 height 10
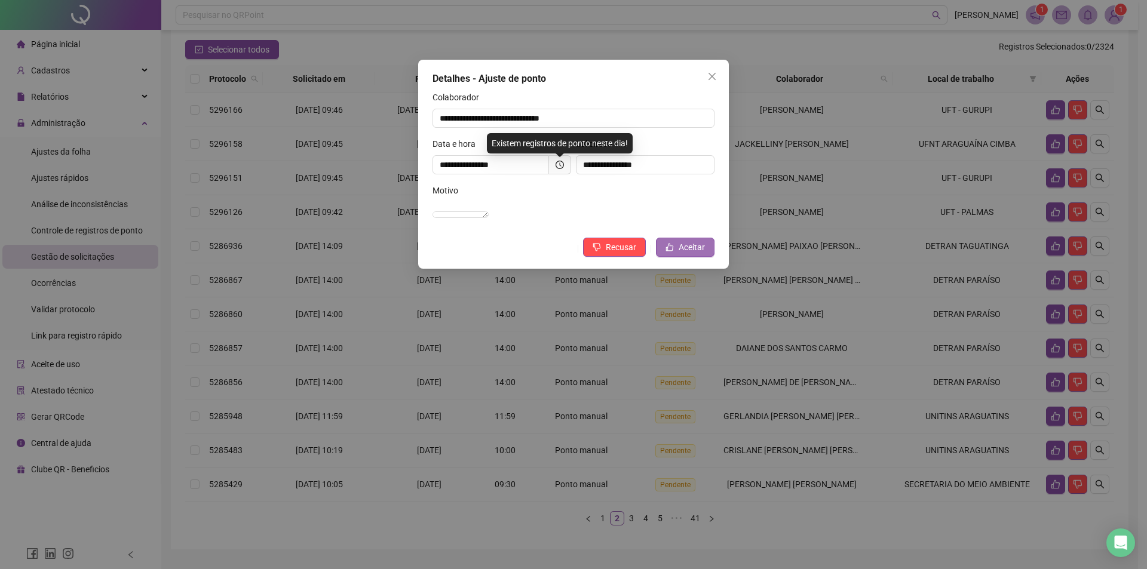
click at [694, 254] on span "Aceitar" at bounding box center [692, 247] width 26 height 13
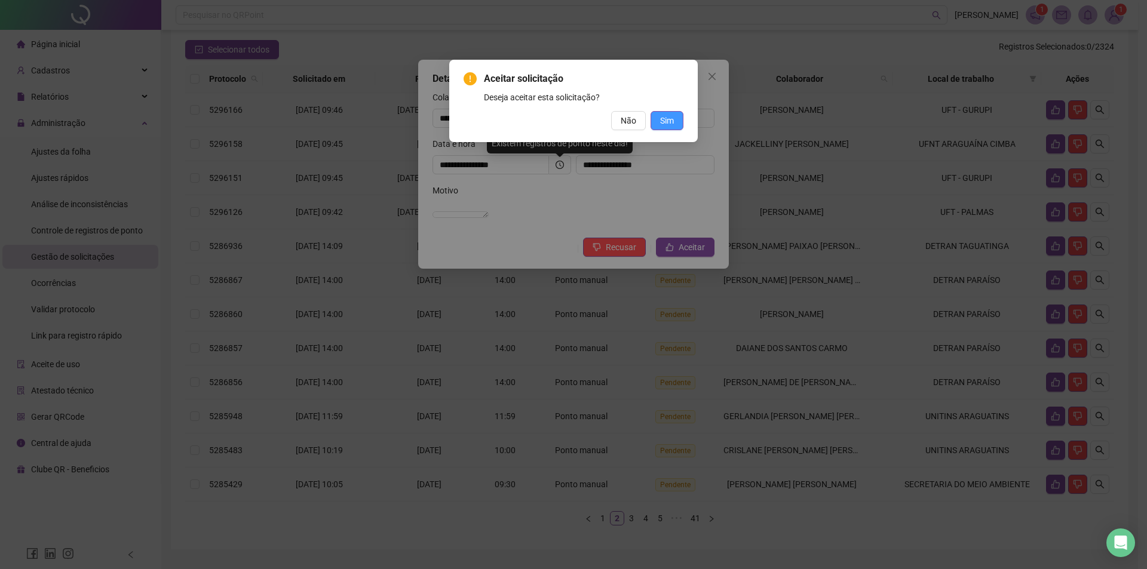
click at [674, 119] on button "Sim" at bounding box center [667, 120] width 33 height 19
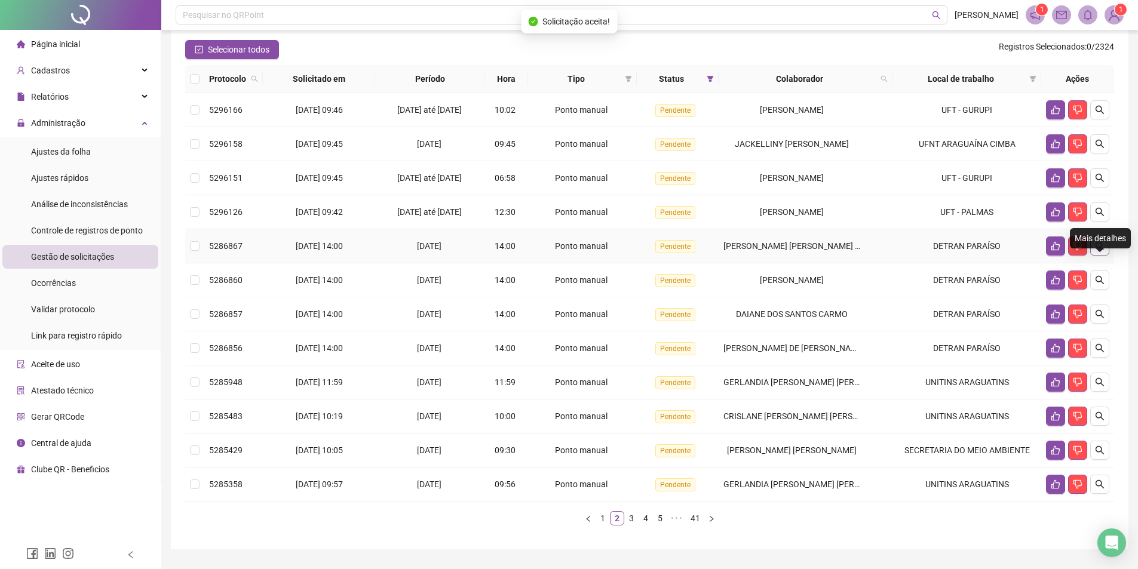
click at [1097, 251] on icon "search" at bounding box center [1100, 246] width 10 height 10
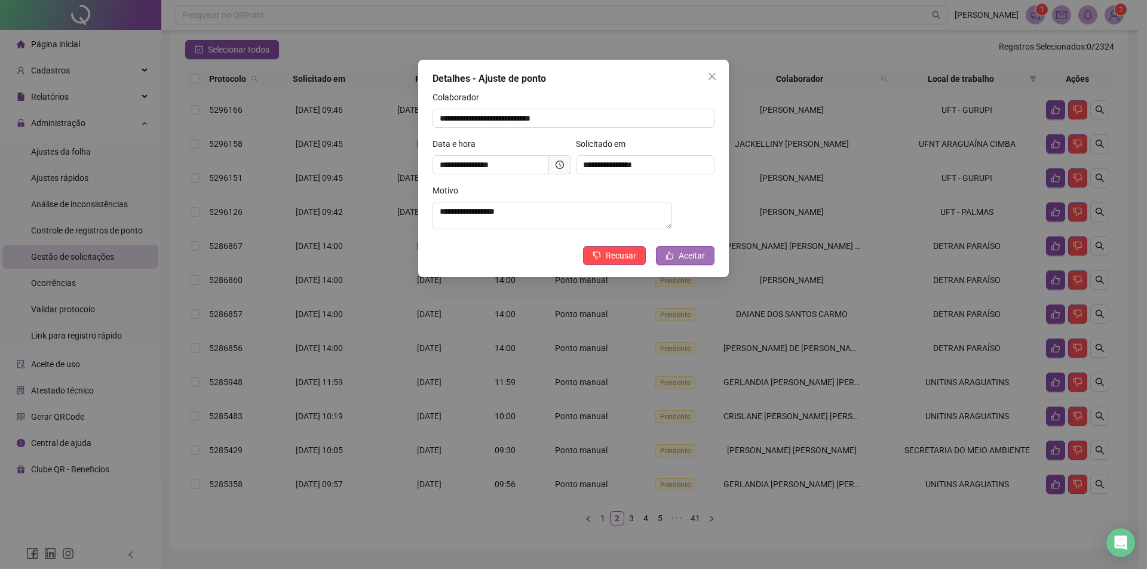
click at [679, 265] on button "Aceitar" at bounding box center [685, 255] width 59 height 19
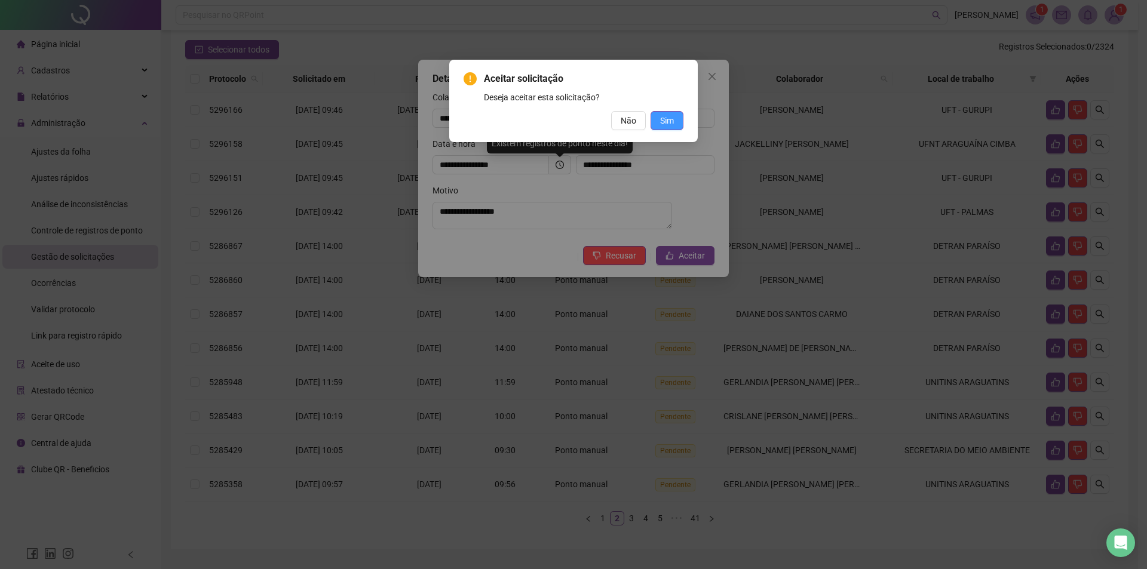
click at [673, 115] on span "Sim" at bounding box center [667, 120] width 14 height 13
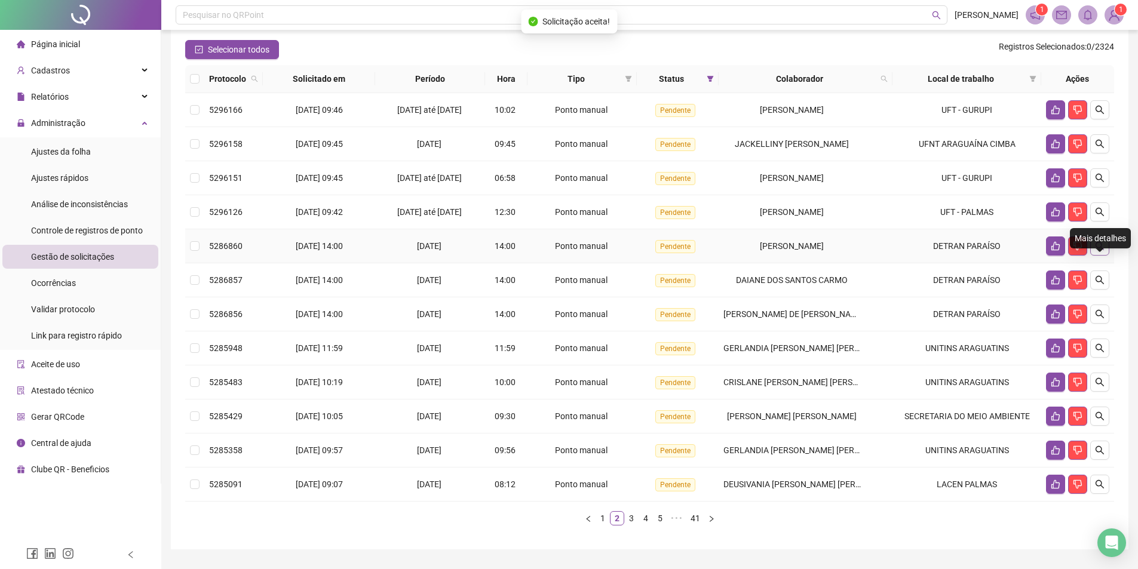
click at [1102, 251] on icon "search" at bounding box center [1100, 246] width 10 height 10
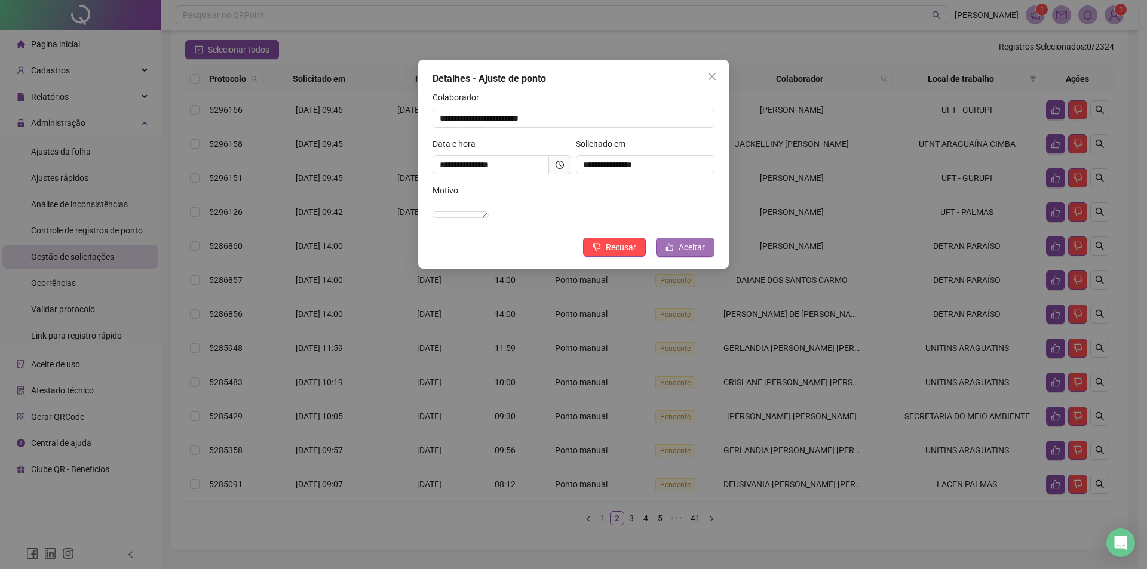
click at [710, 257] on button "Aceitar" at bounding box center [685, 247] width 59 height 19
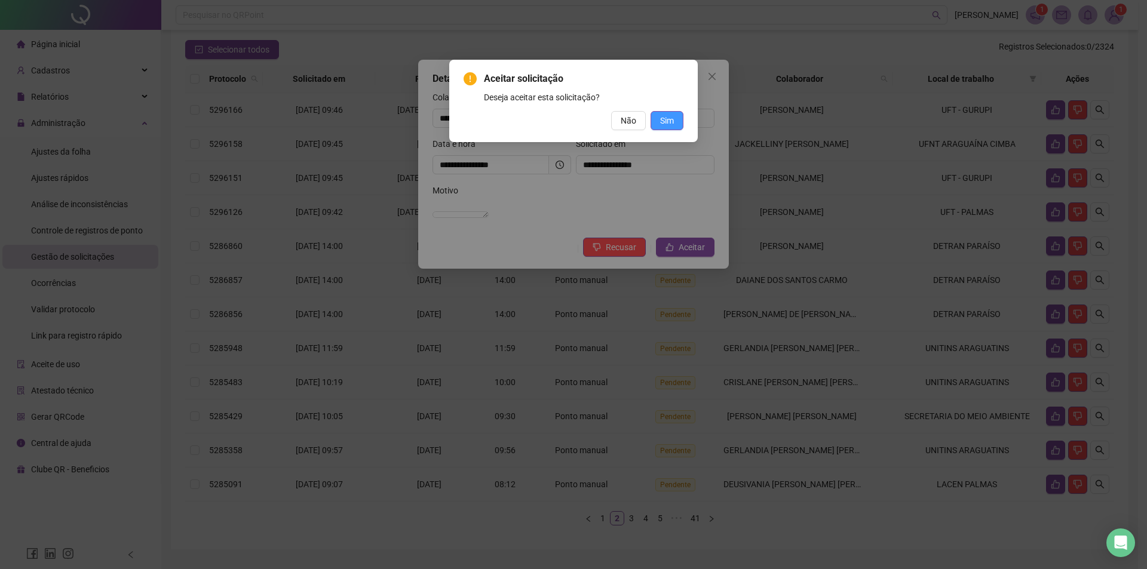
click at [669, 117] on span "Sim" at bounding box center [667, 120] width 14 height 13
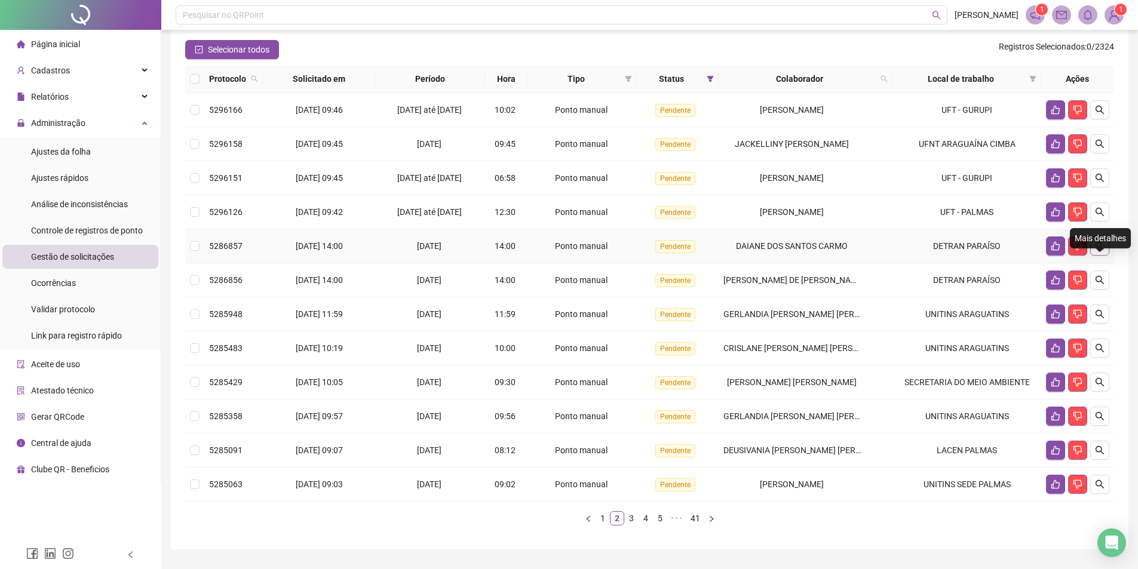
click at [1099, 251] on icon "search" at bounding box center [1100, 246] width 10 height 10
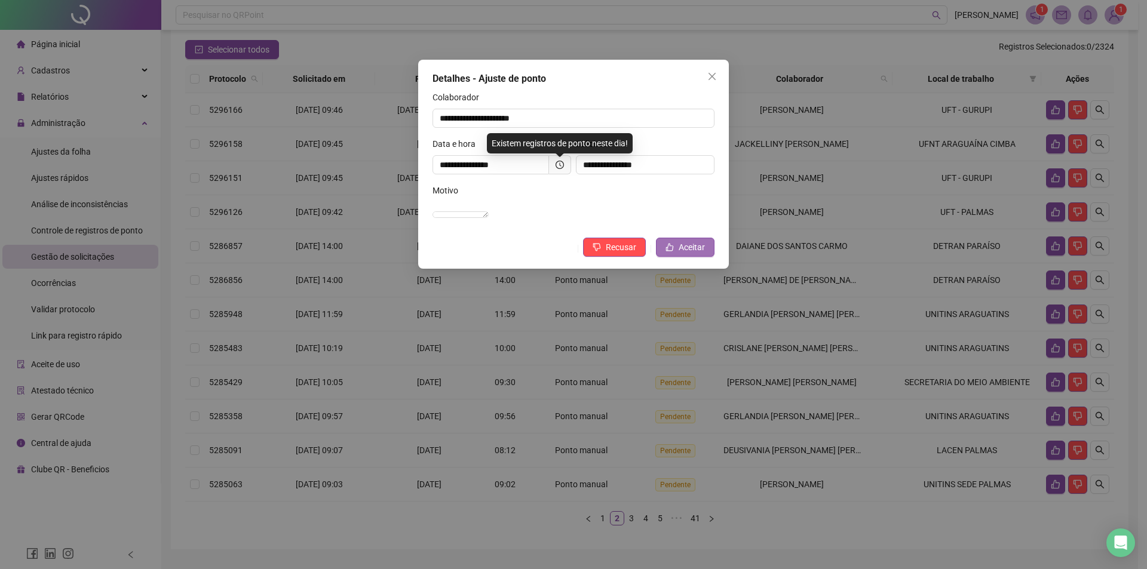
click at [681, 254] on span "Aceitar" at bounding box center [692, 247] width 26 height 13
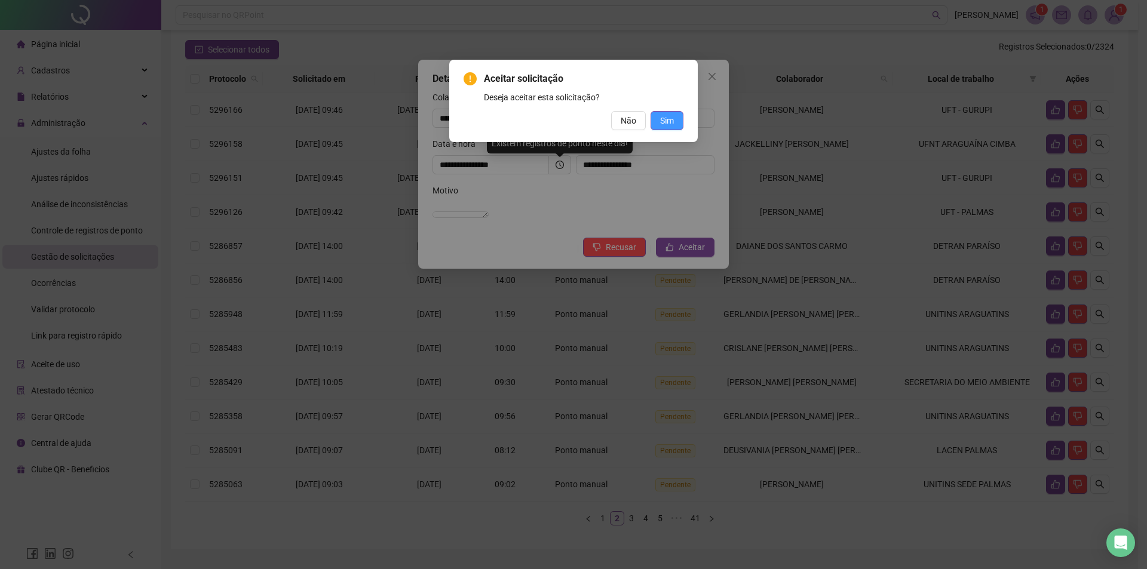
click at [675, 118] on button "Sim" at bounding box center [667, 120] width 33 height 19
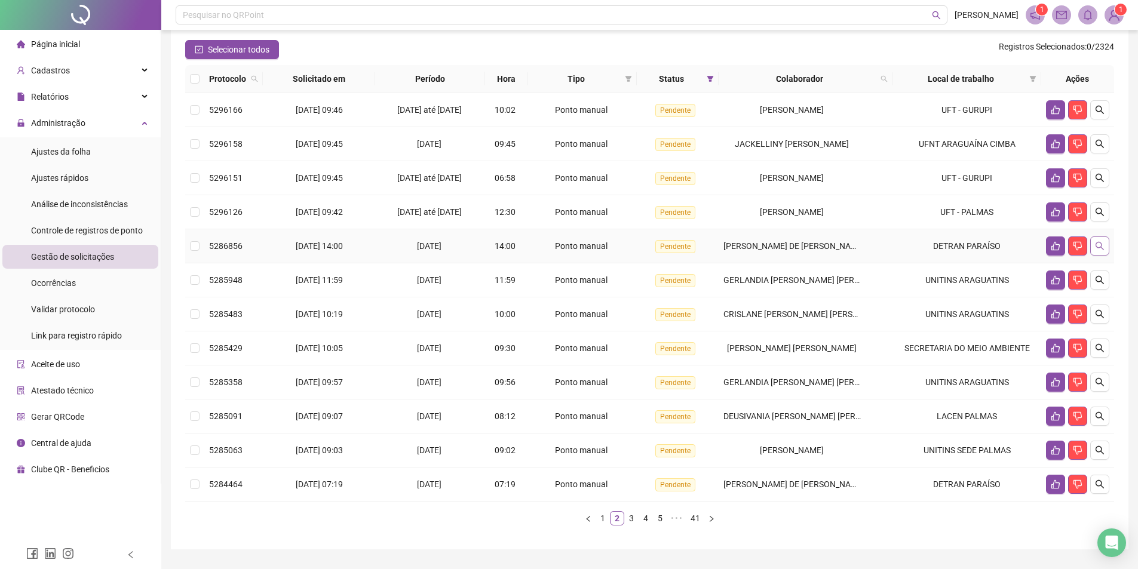
click at [1103, 251] on icon "search" at bounding box center [1100, 246] width 10 height 10
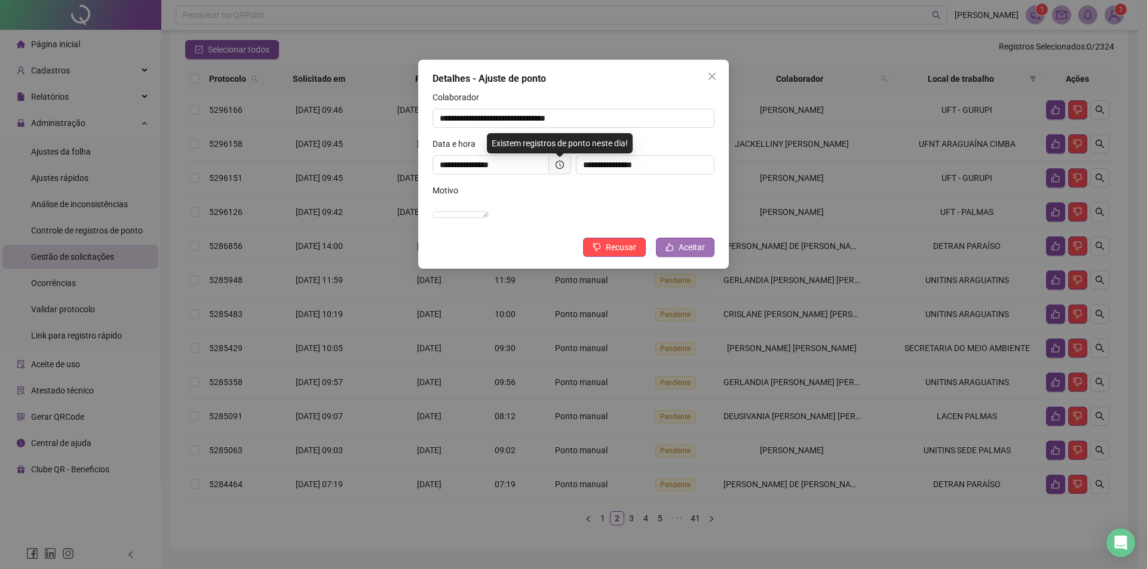
click at [702, 254] on span "Aceitar" at bounding box center [692, 247] width 26 height 13
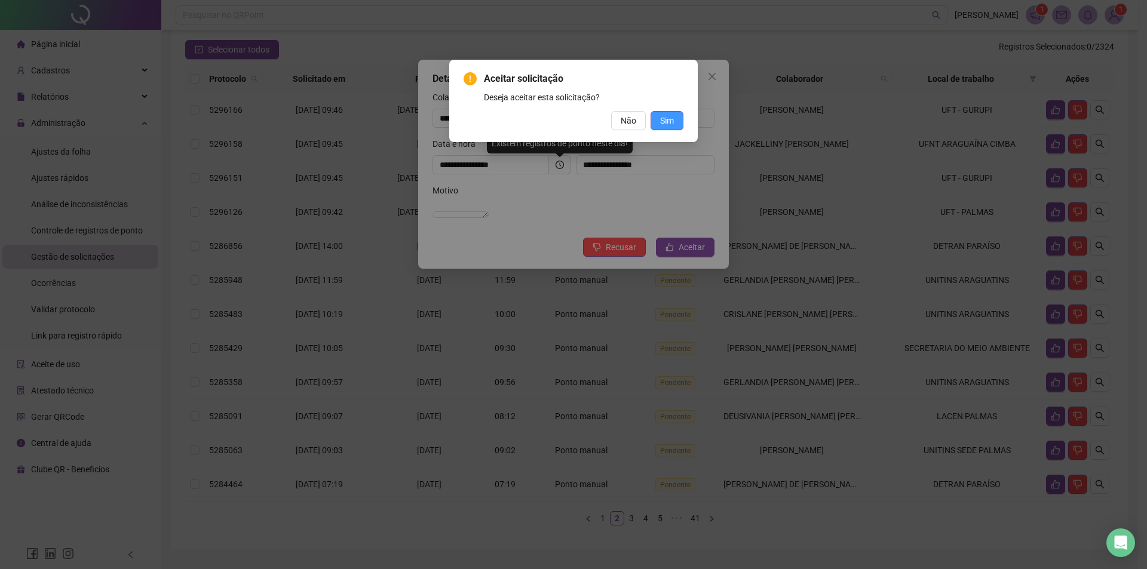
click at [669, 124] on span "Sim" at bounding box center [667, 120] width 14 height 13
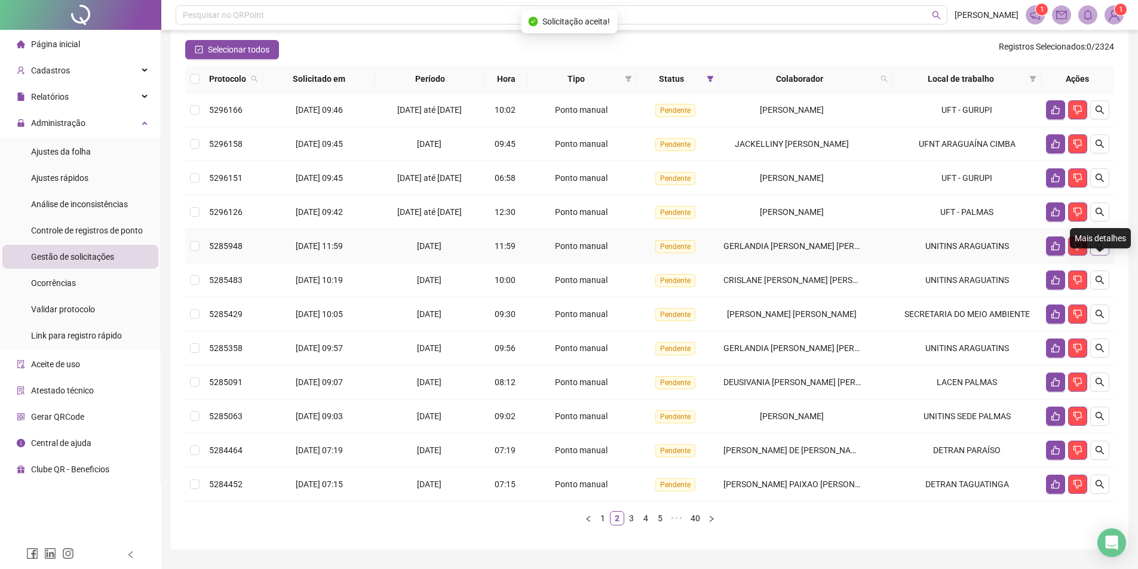
click at [1095, 256] on button "button" at bounding box center [1100, 246] width 19 height 19
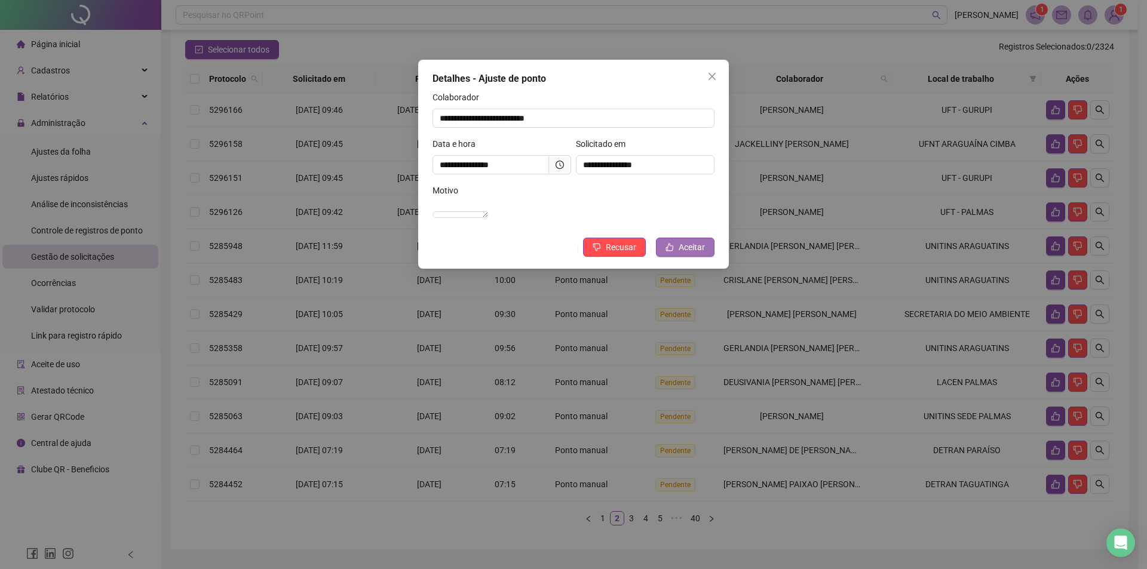
click at [690, 254] on span "Aceitar" at bounding box center [692, 247] width 26 height 13
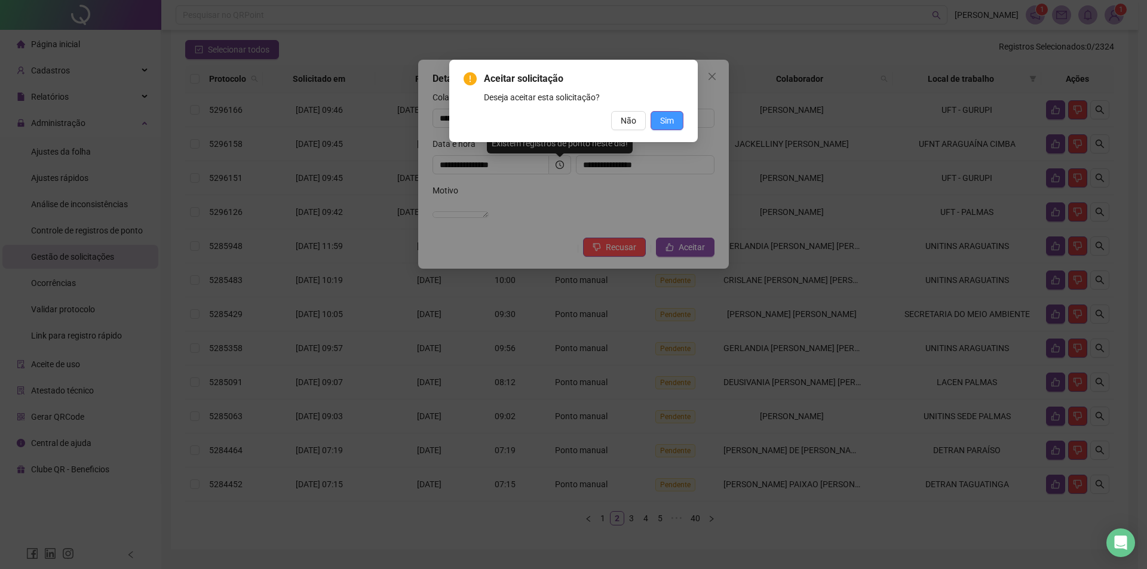
click at [671, 124] on span "Sim" at bounding box center [667, 120] width 14 height 13
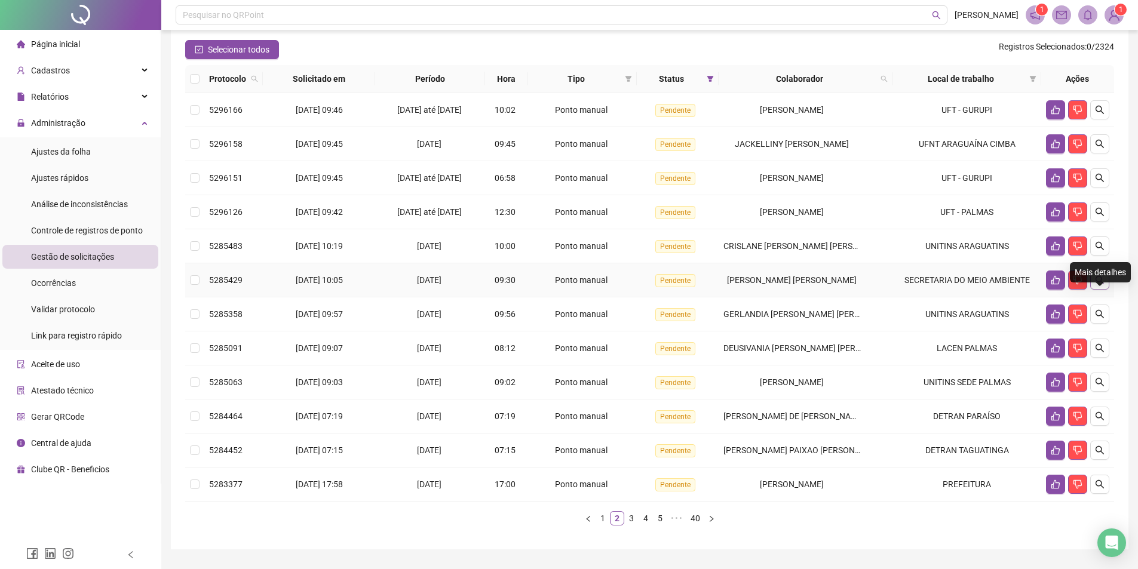
click at [1098, 285] on icon "search" at bounding box center [1100, 280] width 10 height 10
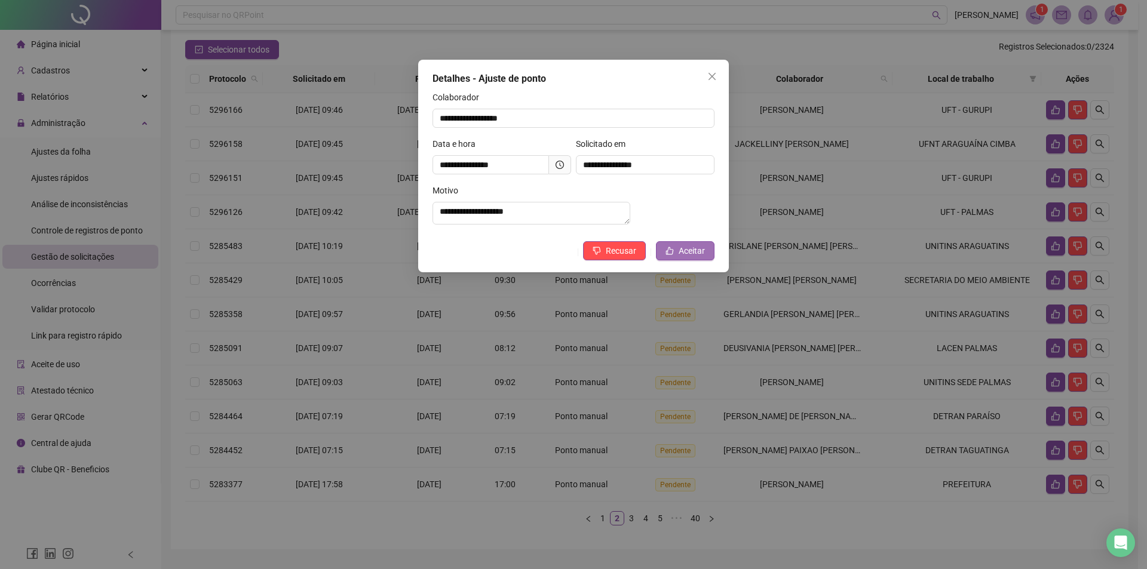
click at [691, 258] on span "Aceitar" at bounding box center [692, 250] width 26 height 13
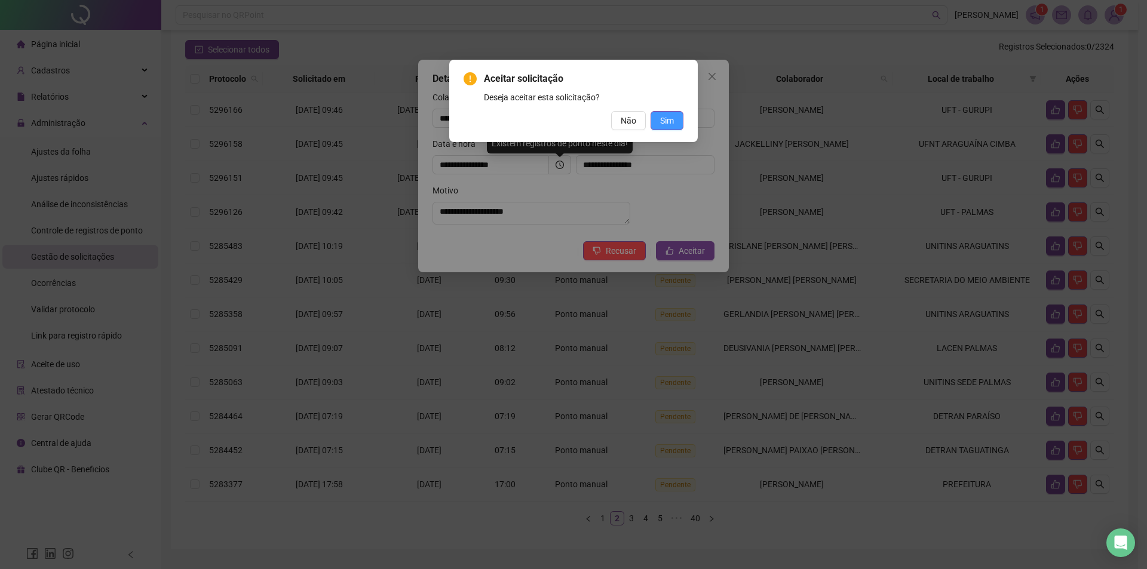
click at [672, 119] on span "Sim" at bounding box center [667, 120] width 14 height 13
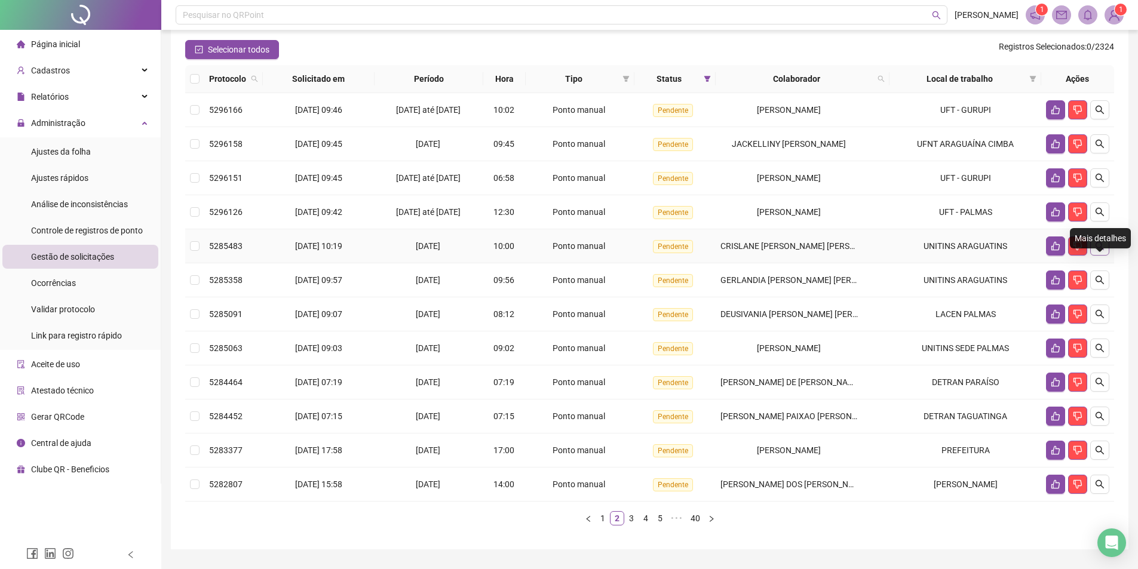
click at [1099, 250] on icon "search" at bounding box center [1100, 246] width 8 height 8
click at [1094, 256] on button "button" at bounding box center [1100, 246] width 19 height 19
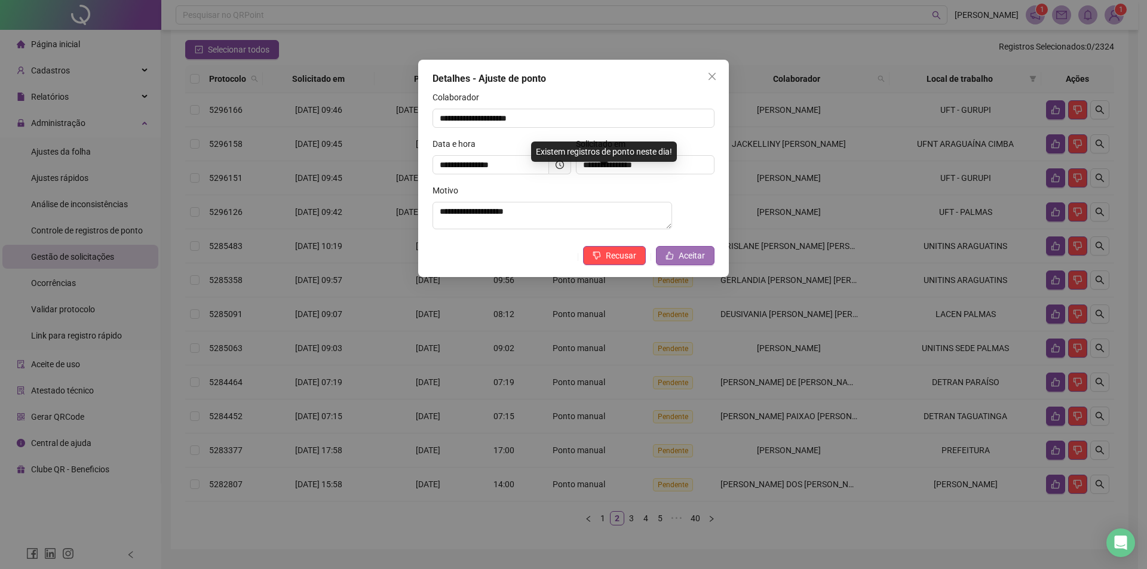
click at [702, 262] on span "Aceitar" at bounding box center [692, 255] width 26 height 13
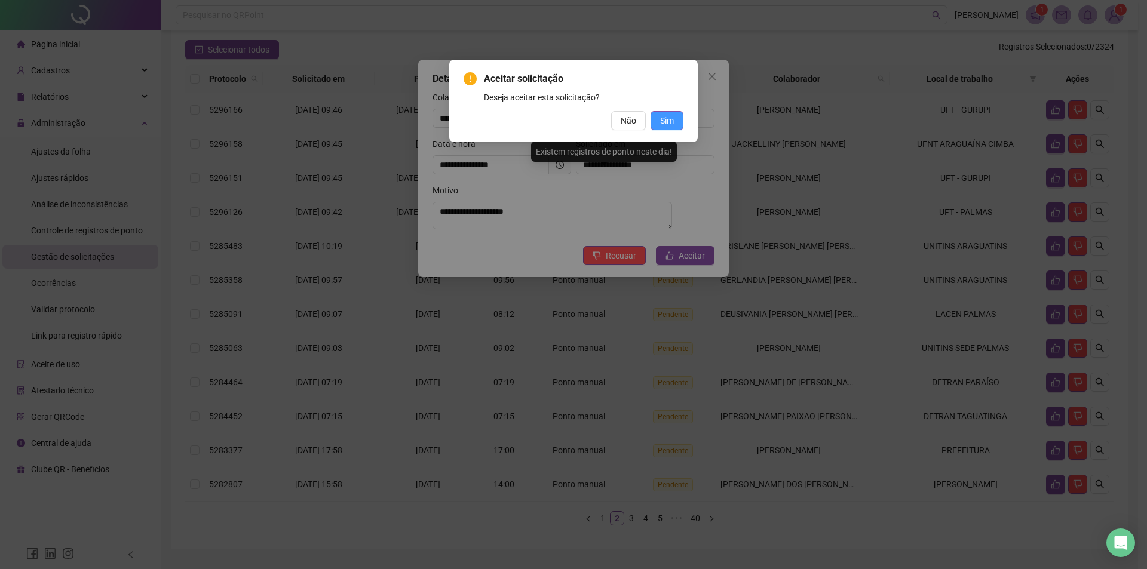
click at [677, 127] on button "Sim" at bounding box center [667, 120] width 33 height 19
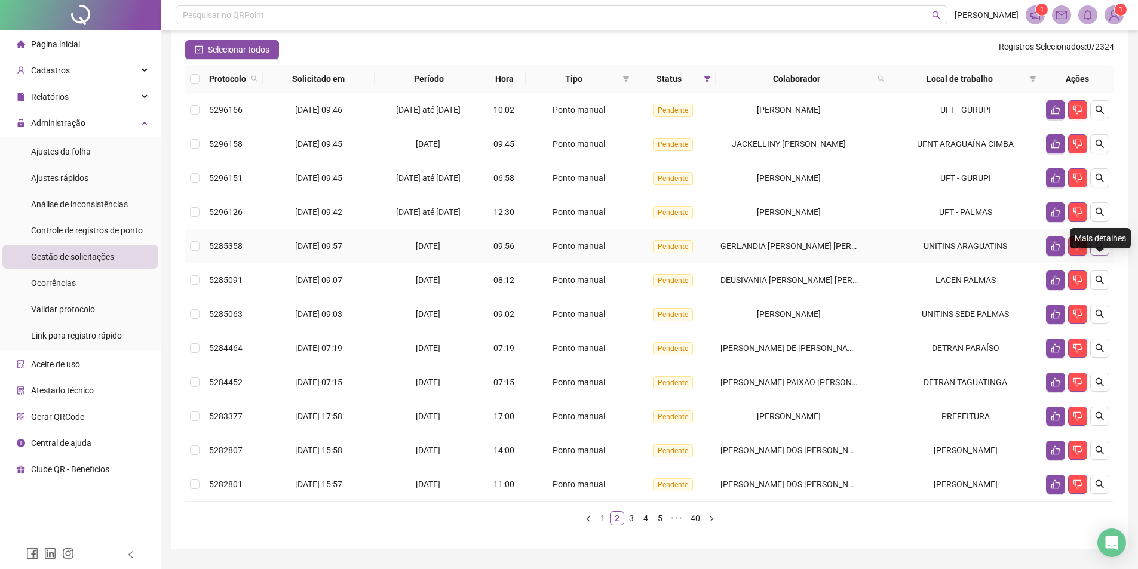
click at [1101, 250] on icon "search" at bounding box center [1100, 246] width 8 height 8
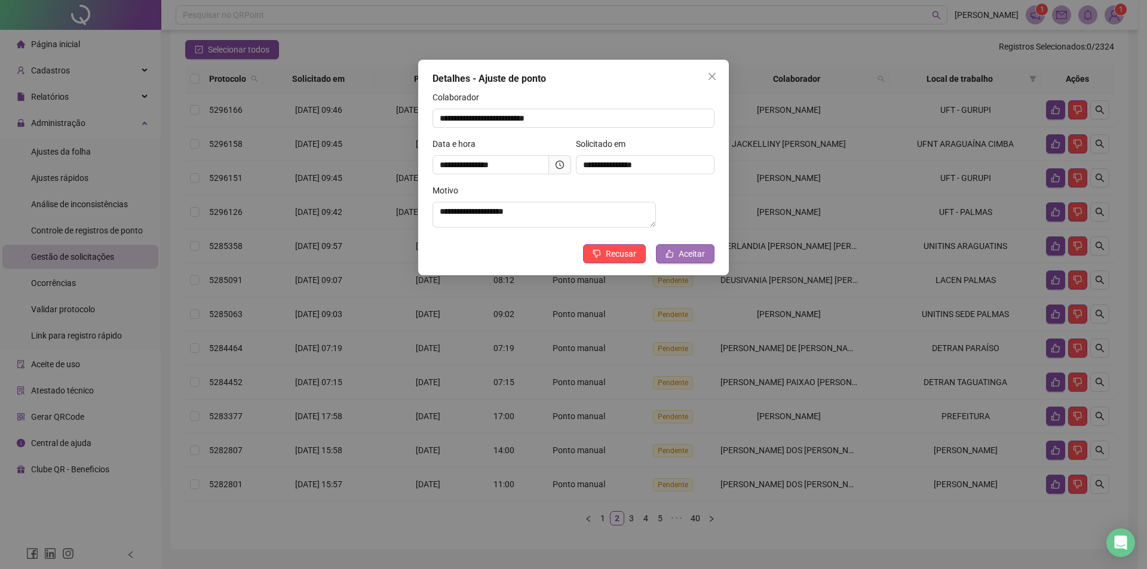
click at [687, 258] on span "Aceitar" at bounding box center [692, 253] width 26 height 13
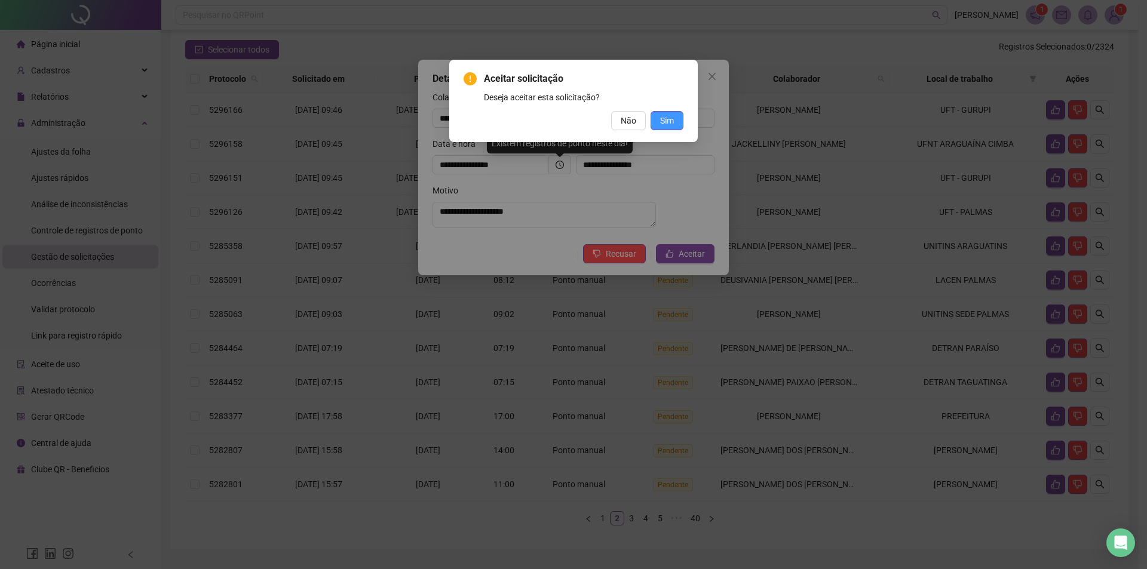
click at [666, 122] on span "Sim" at bounding box center [667, 120] width 14 height 13
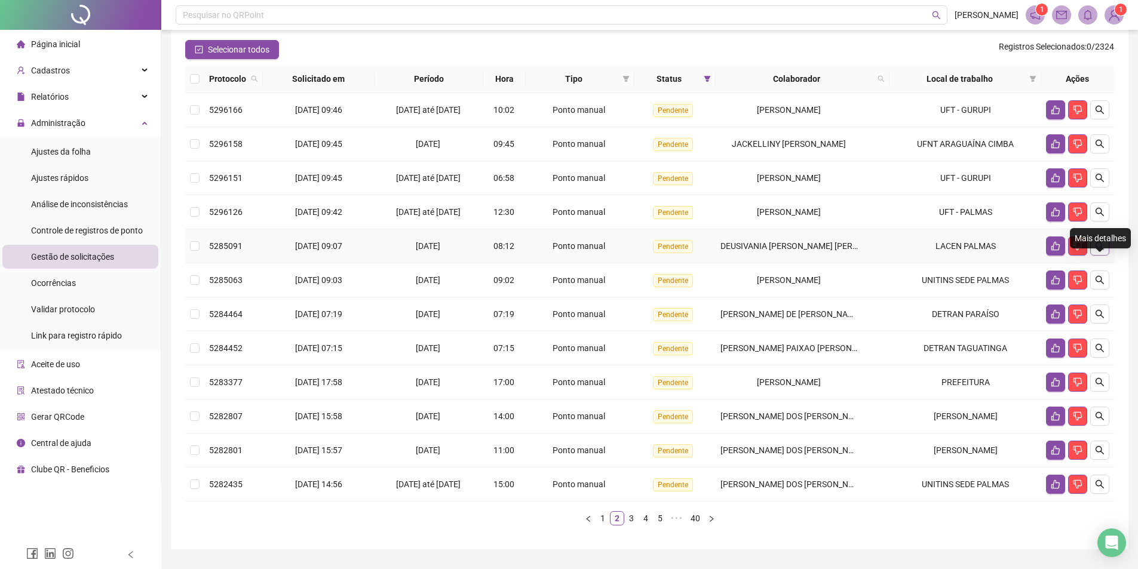
click at [1104, 251] on icon "search" at bounding box center [1100, 246] width 10 height 10
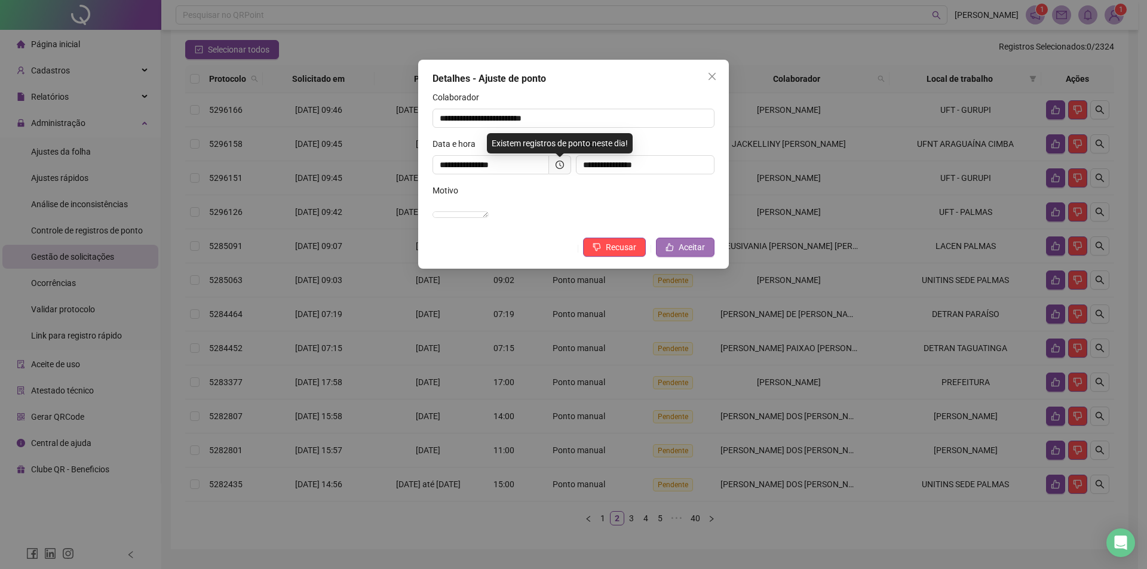
click at [683, 254] on span "Aceitar" at bounding box center [692, 247] width 26 height 13
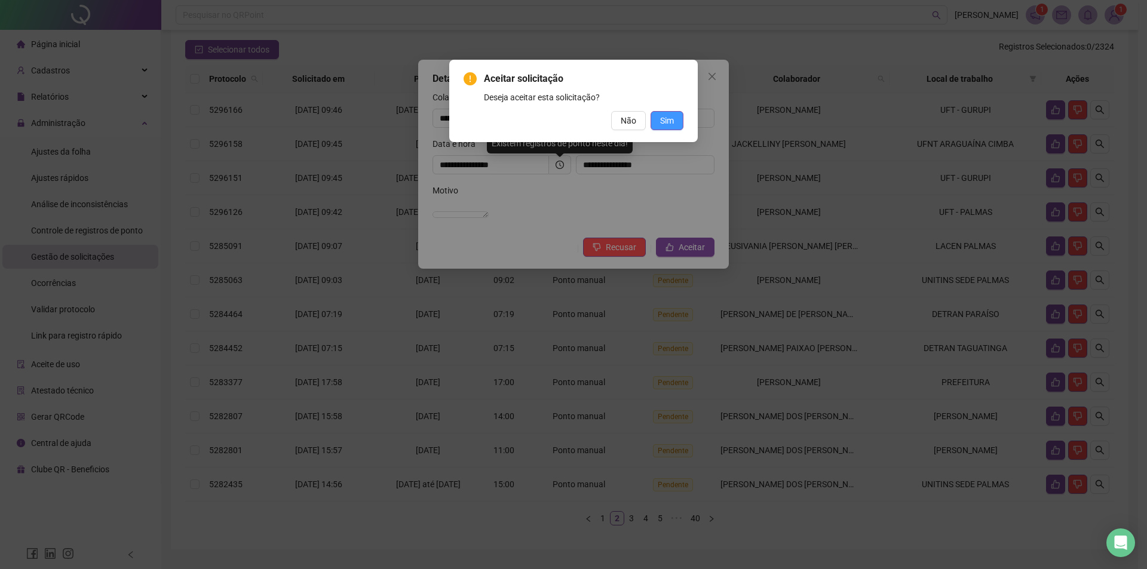
click at [658, 119] on button "Sim" at bounding box center [667, 120] width 33 height 19
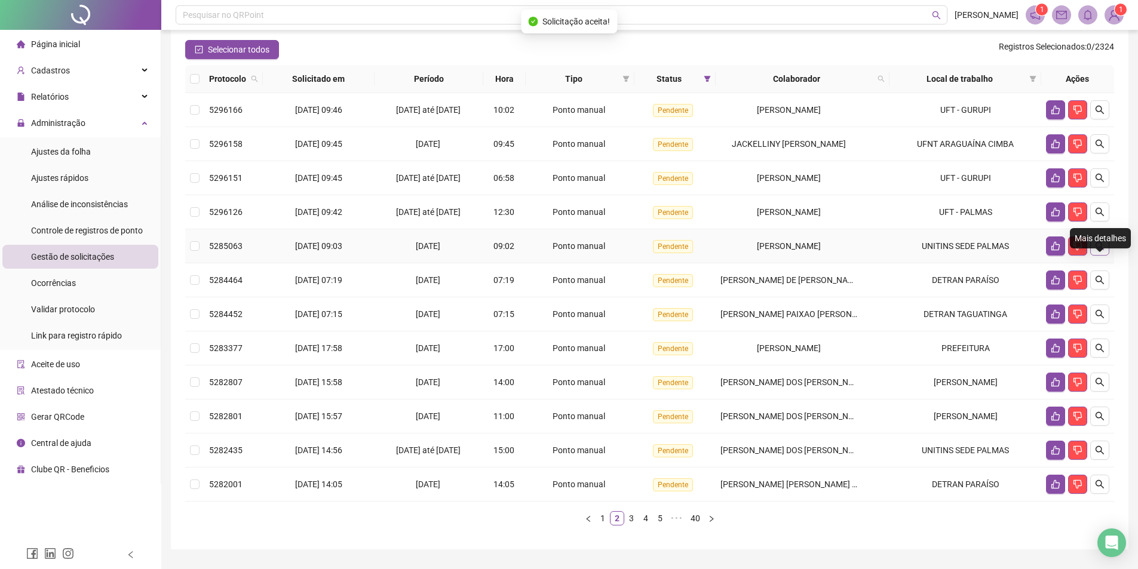
click at [1107, 256] on button "button" at bounding box center [1100, 246] width 19 height 19
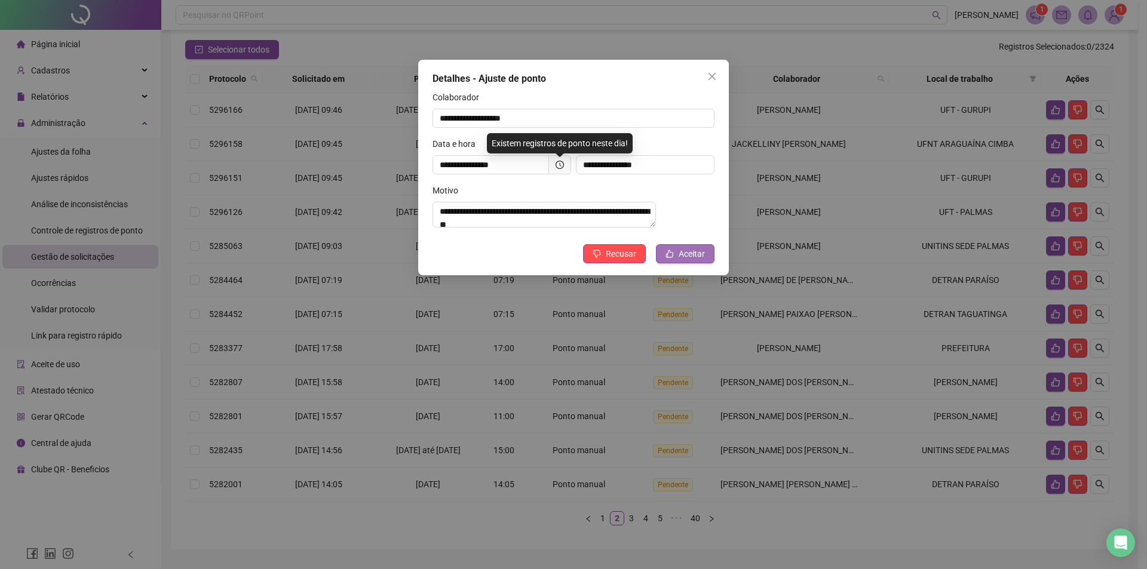
click at [694, 260] on span "Aceitar" at bounding box center [692, 253] width 26 height 13
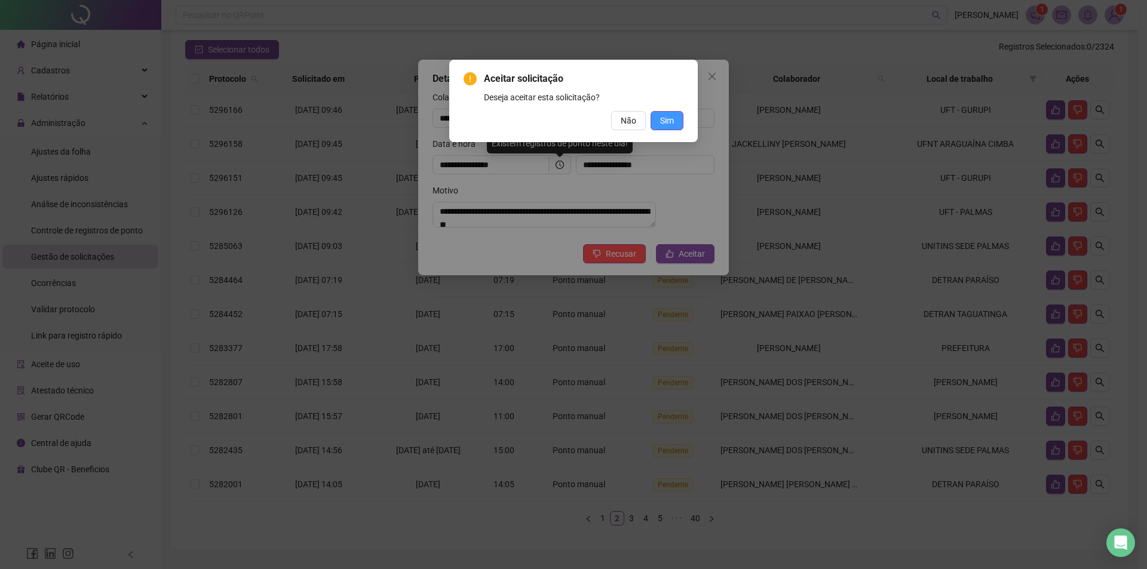
click at [670, 123] on span "Sim" at bounding box center [667, 120] width 14 height 13
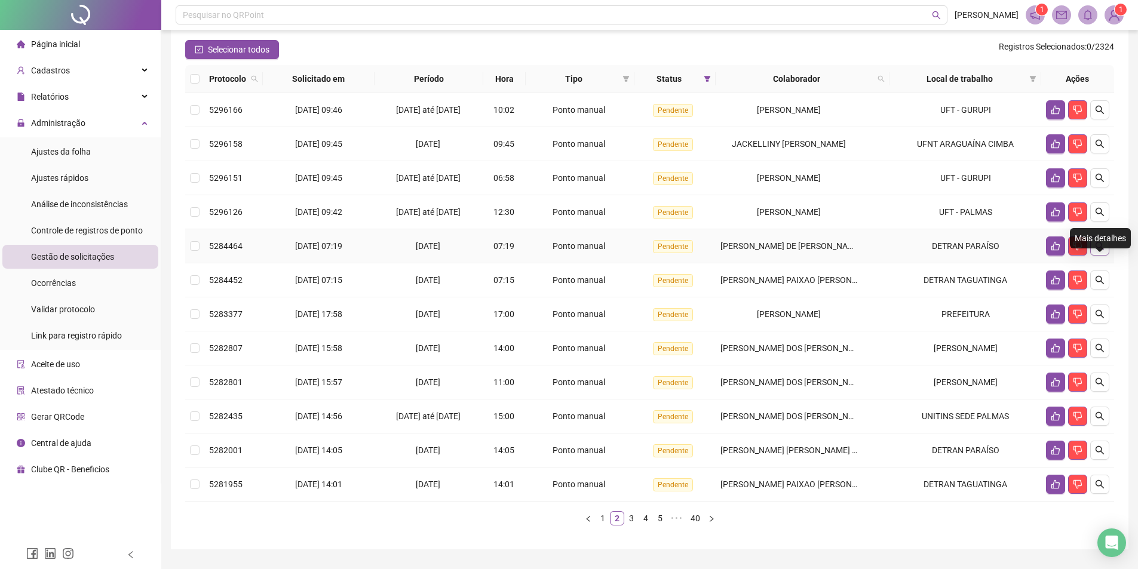
click at [1107, 256] on button "button" at bounding box center [1100, 246] width 19 height 19
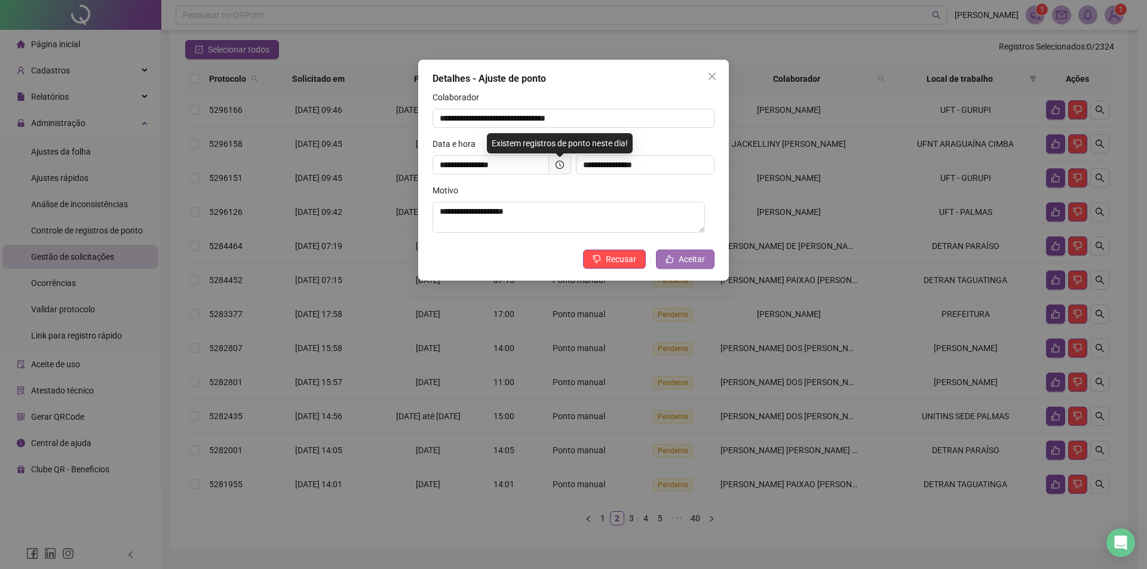
click at [682, 259] on span "Aceitar" at bounding box center [692, 259] width 26 height 13
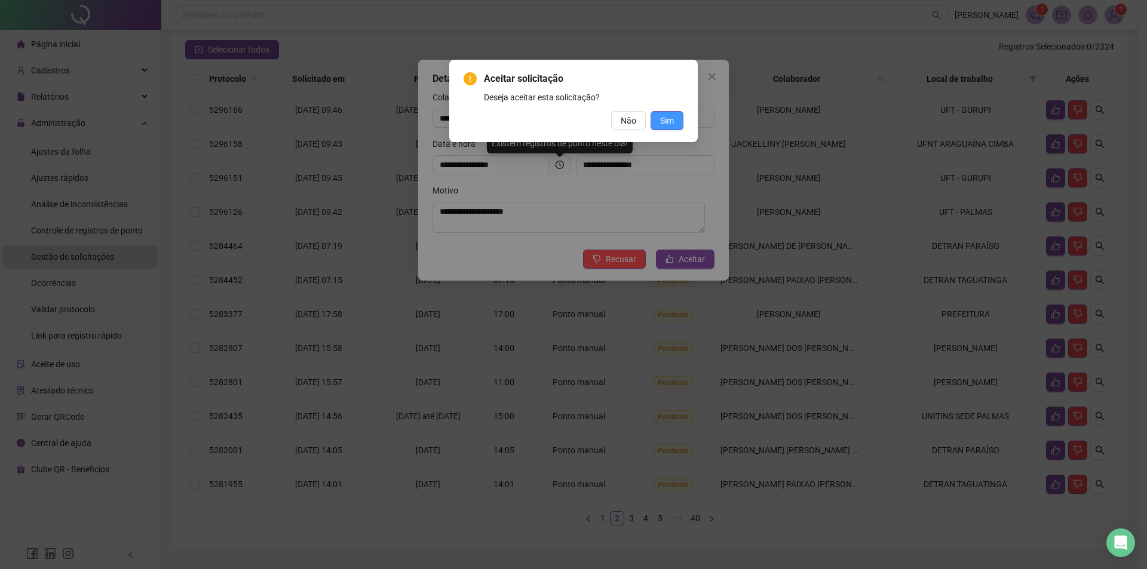
click at [672, 120] on span "Sim" at bounding box center [667, 120] width 14 height 13
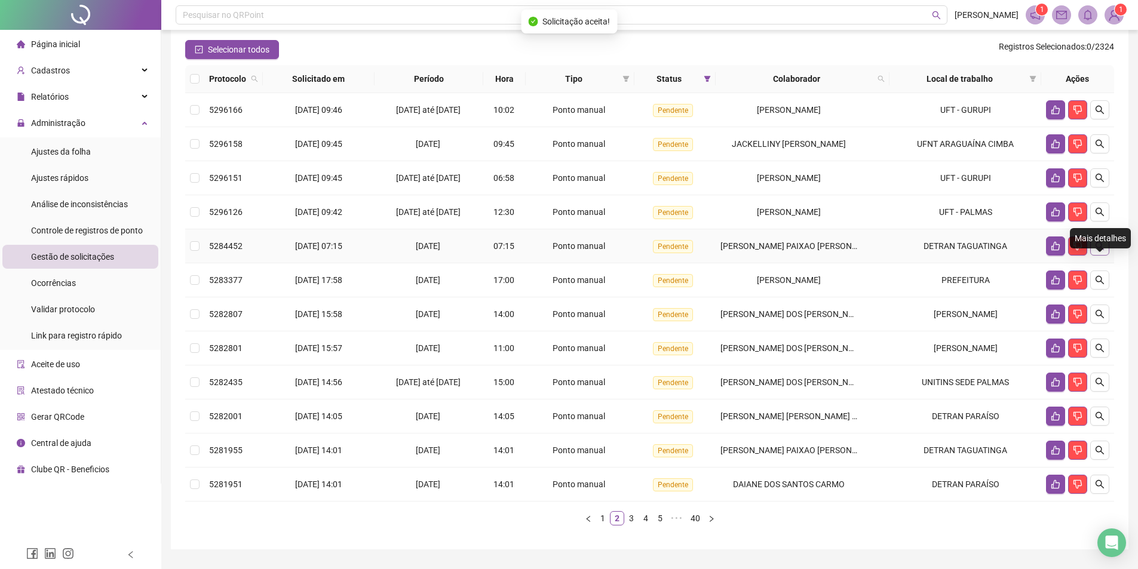
click at [1105, 256] on button "button" at bounding box center [1100, 246] width 19 height 19
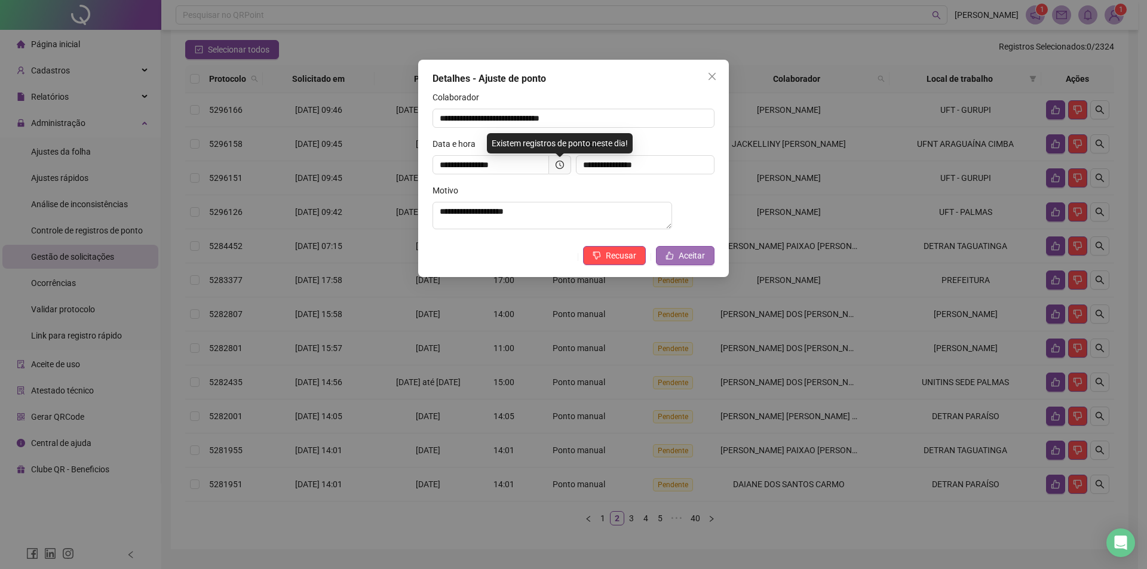
click at [697, 262] on span "Aceitar" at bounding box center [692, 255] width 26 height 13
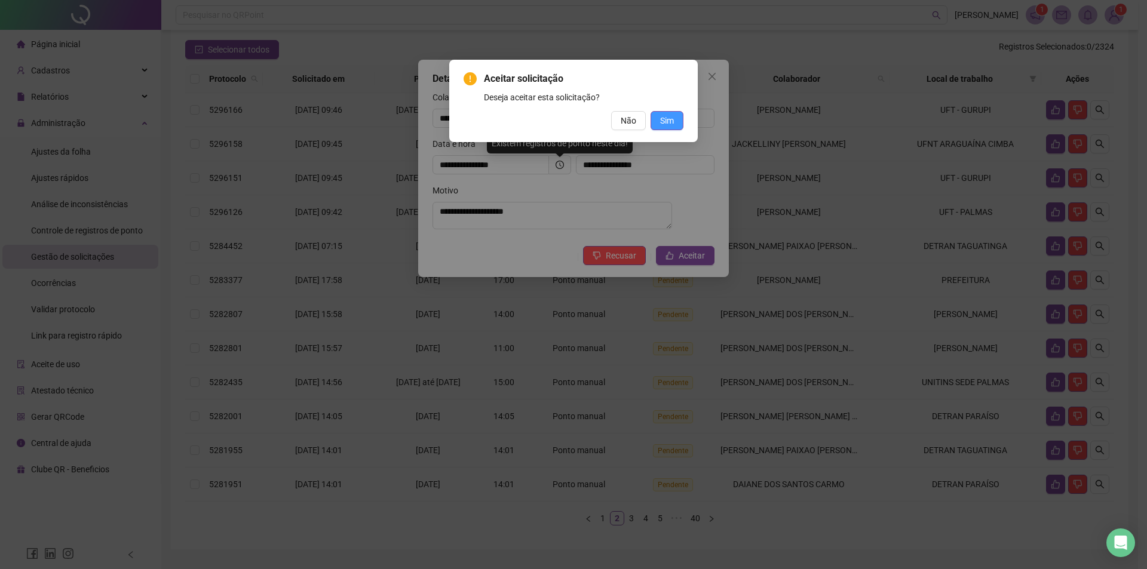
click at [669, 125] on span "Sim" at bounding box center [667, 120] width 14 height 13
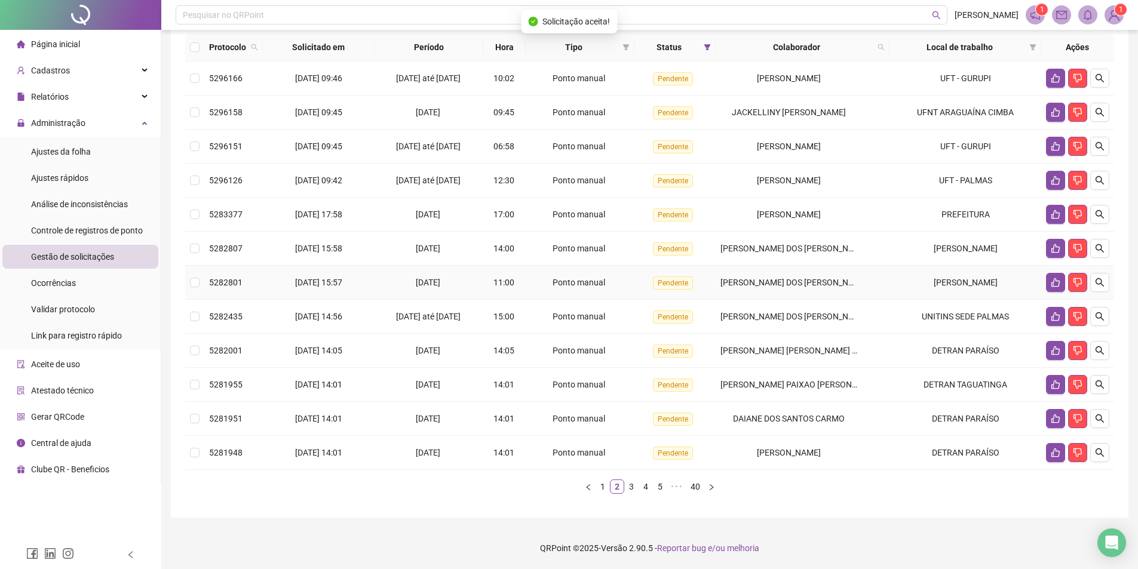
scroll to position [130, 0]
click at [1099, 254] on button "button" at bounding box center [1100, 248] width 19 height 19
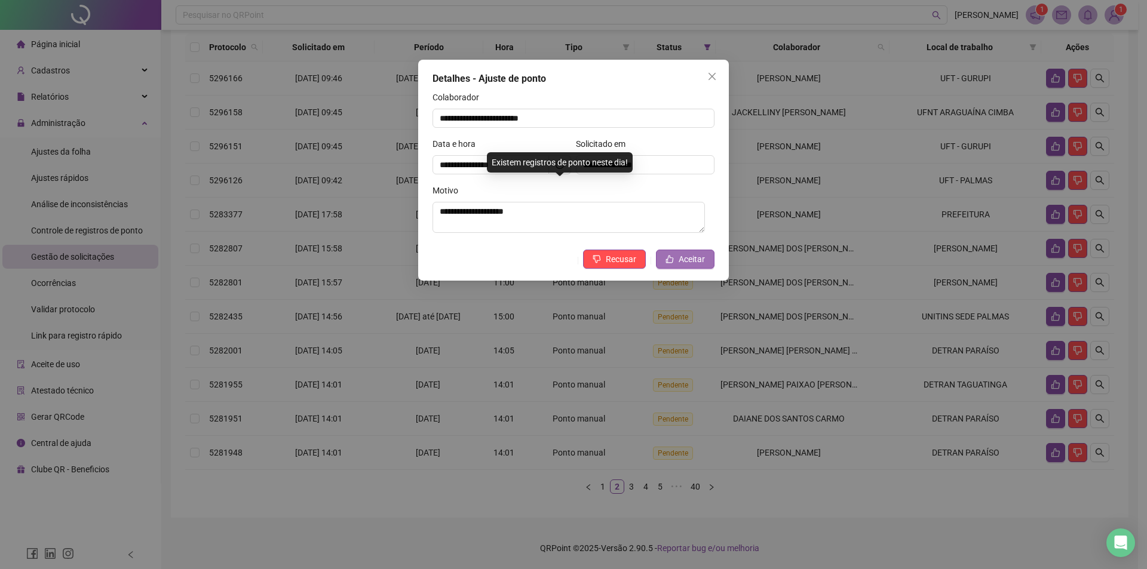
click at [689, 261] on span "Aceitar" at bounding box center [692, 259] width 26 height 13
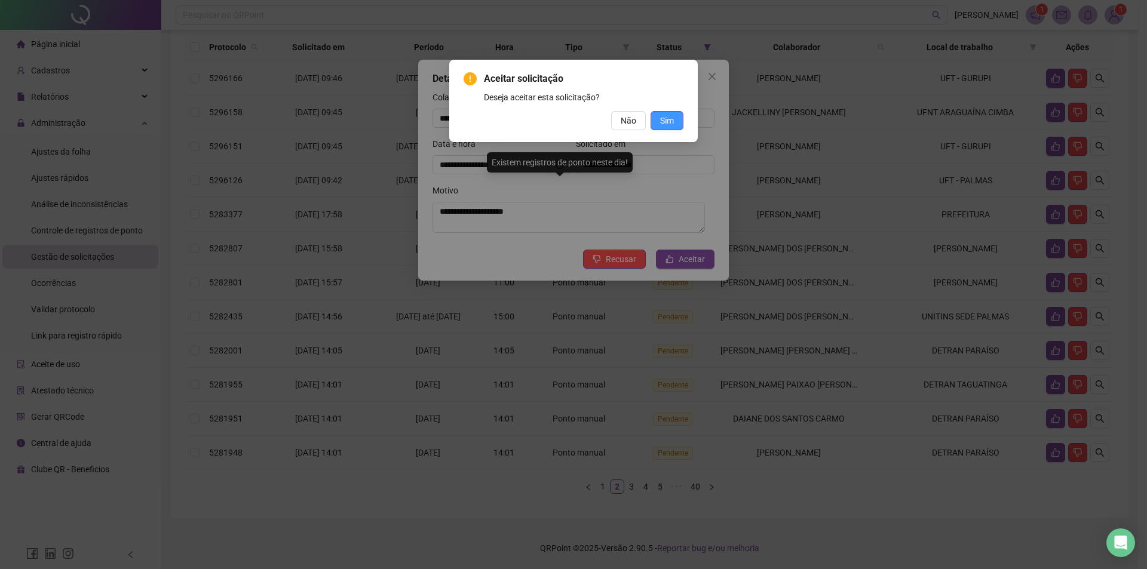
click at [668, 119] on span "Sim" at bounding box center [667, 120] width 14 height 13
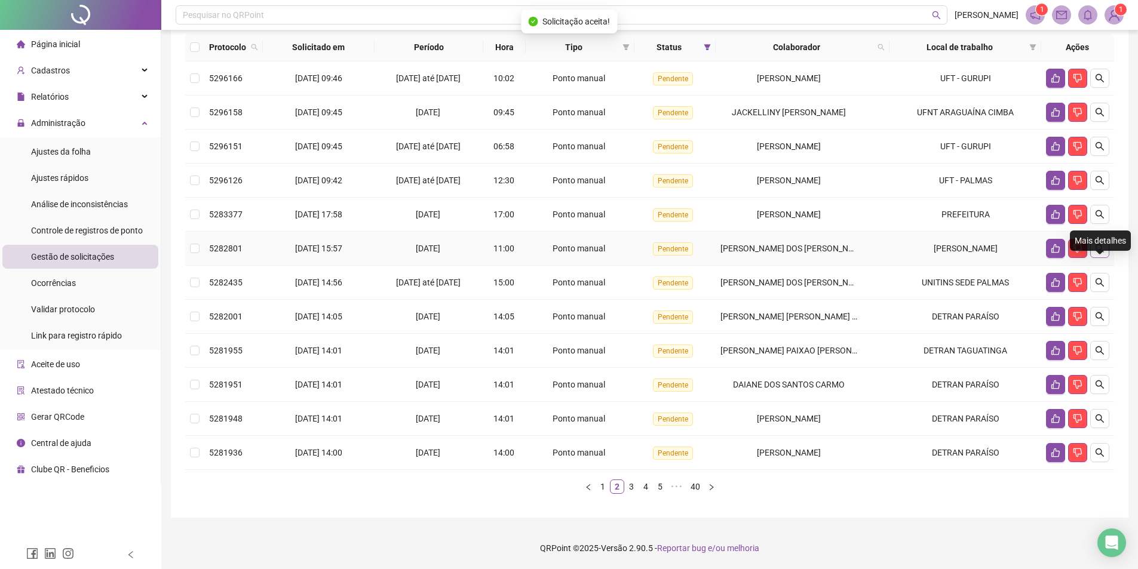
click at [1103, 256] on button "button" at bounding box center [1100, 248] width 19 height 19
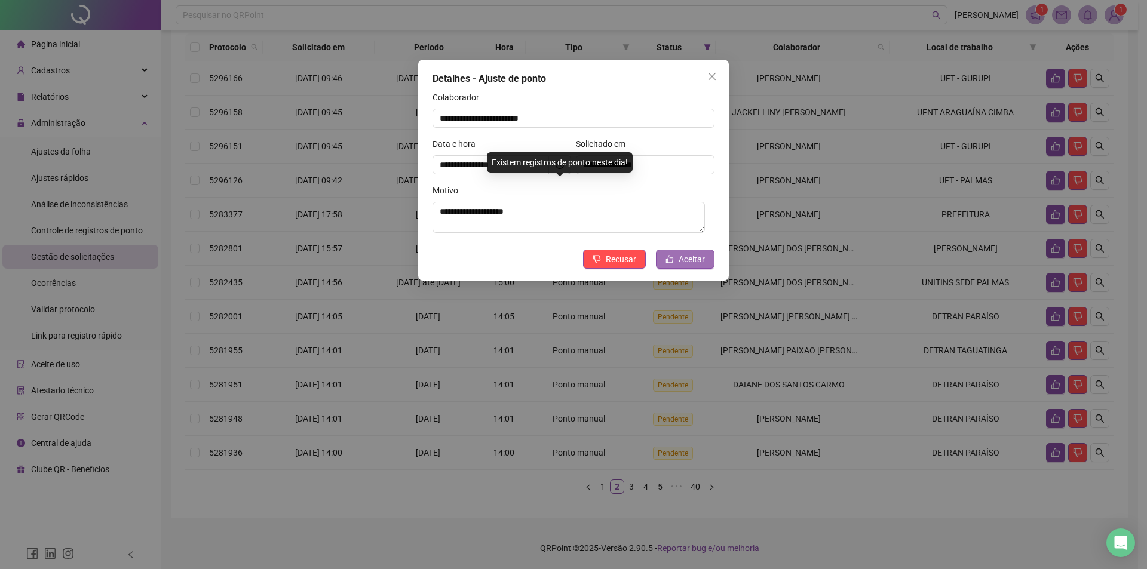
click at [707, 261] on button "Aceitar" at bounding box center [685, 259] width 59 height 19
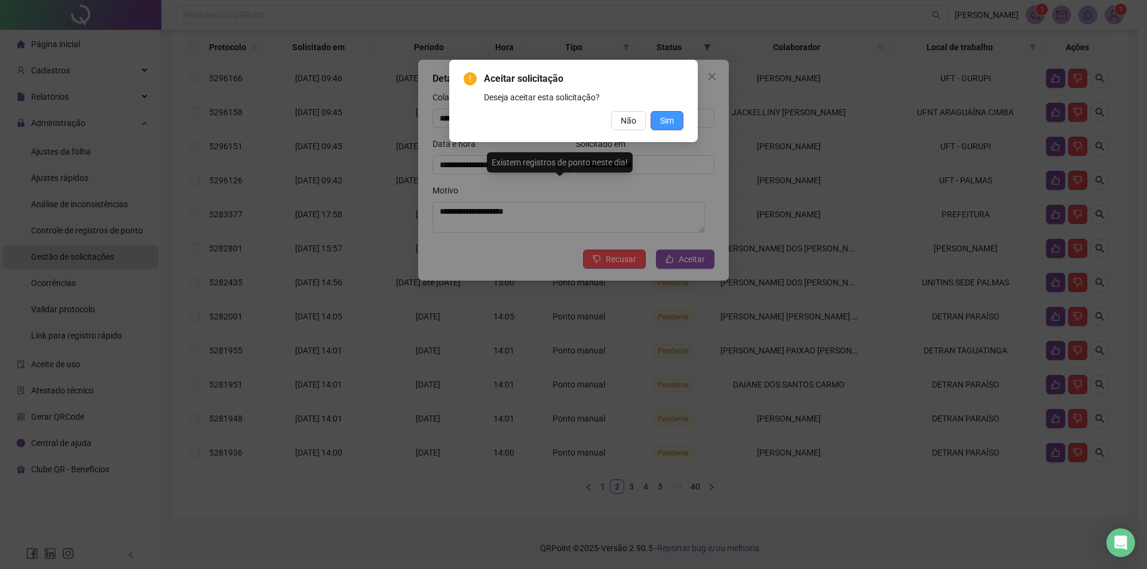
click at [679, 117] on button "Sim" at bounding box center [667, 120] width 33 height 19
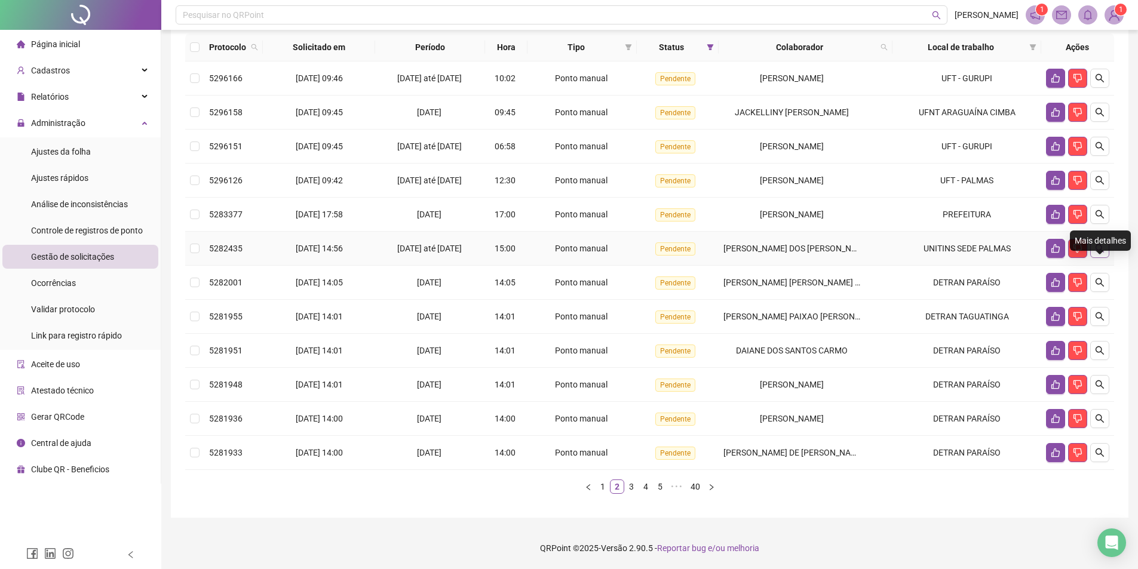
click at [1097, 252] on icon "search" at bounding box center [1100, 249] width 10 height 10
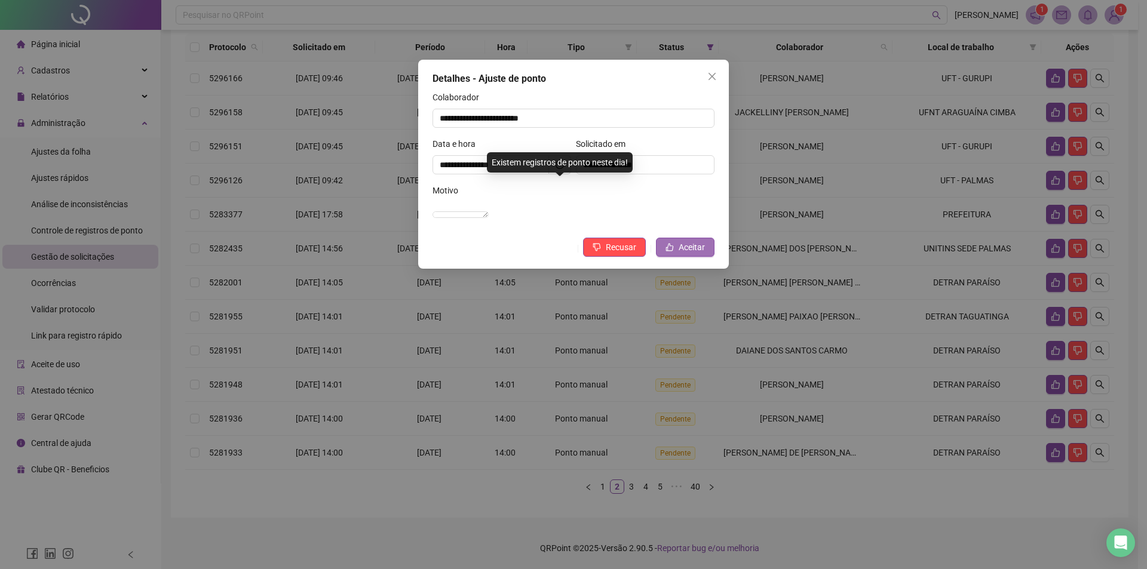
click at [691, 254] on span "Aceitar" at bounding box center [692, 247] width 26 height 13
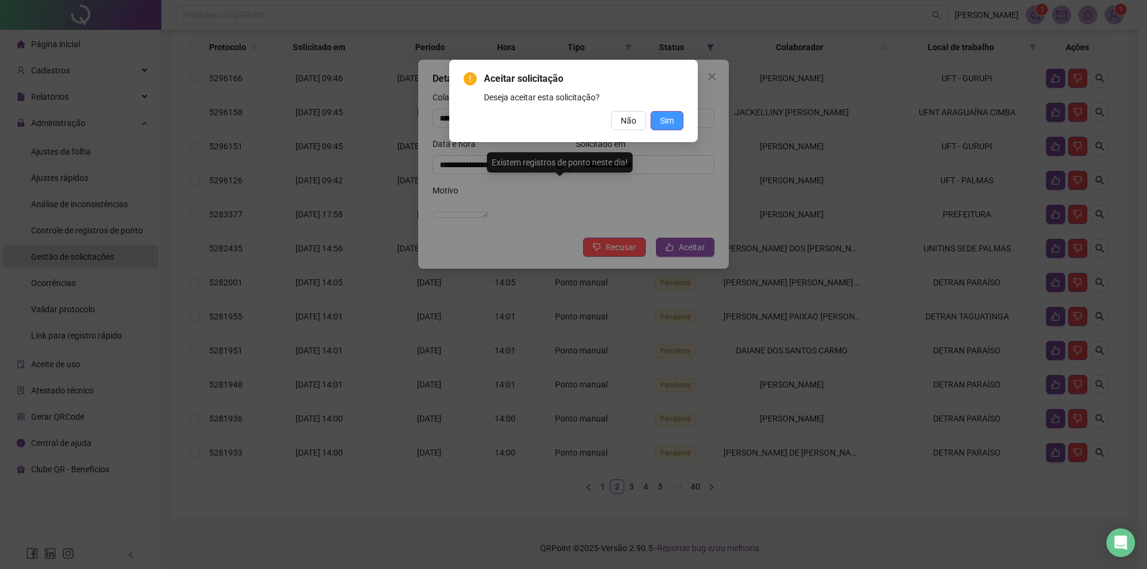
click at [666, 123] on span "Sim" at bounding box center [667, 120] width 14 height 13
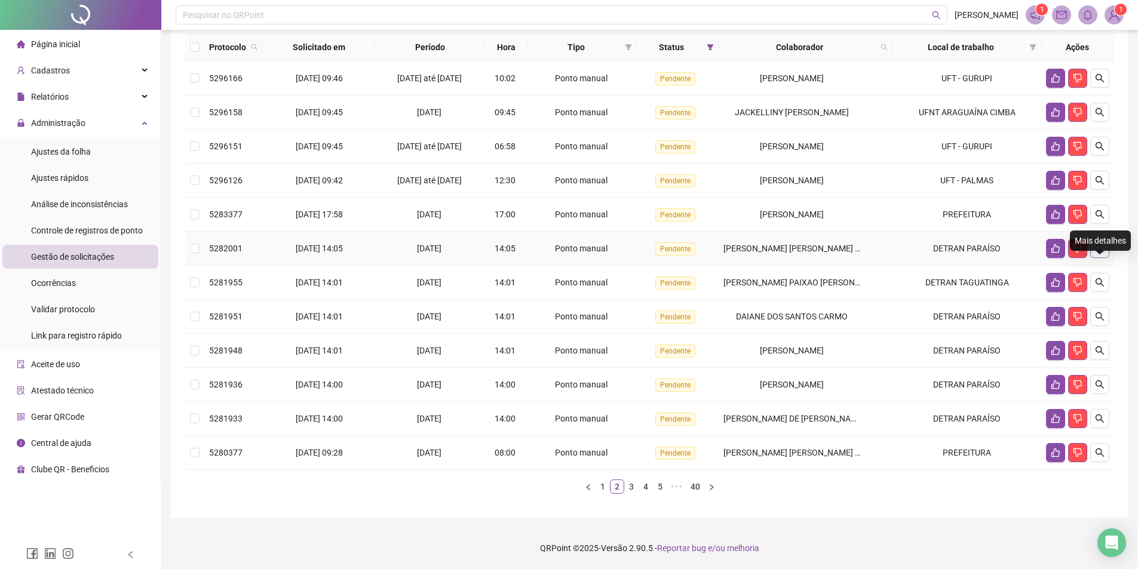
click at [1101, 250] on icon "search" at bounding box center [1100, 248] width 8 height 8
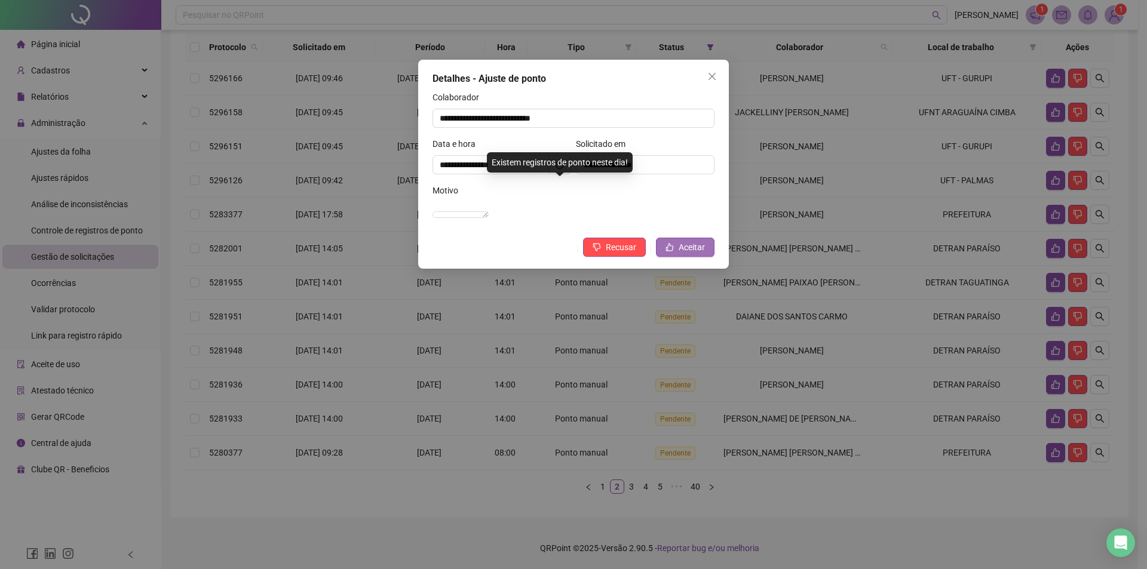
click at [684, 254] on span "Aceitar" at bounding box center [692, 247] width 26 height 13
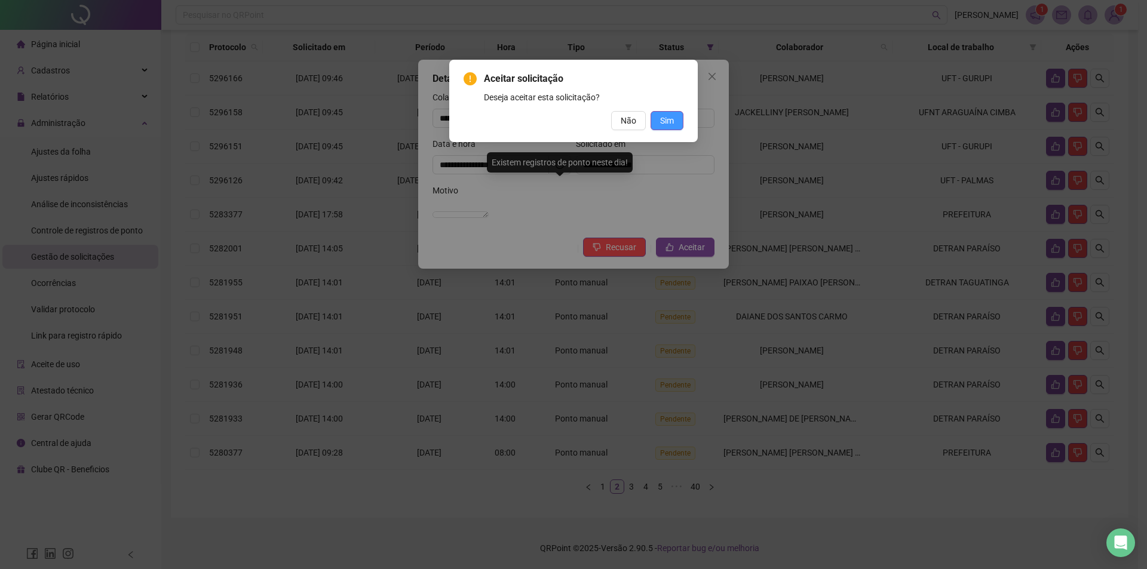
click at [673, 124] on span "Sim" at bounding box center [667, 120] width 14 height 13
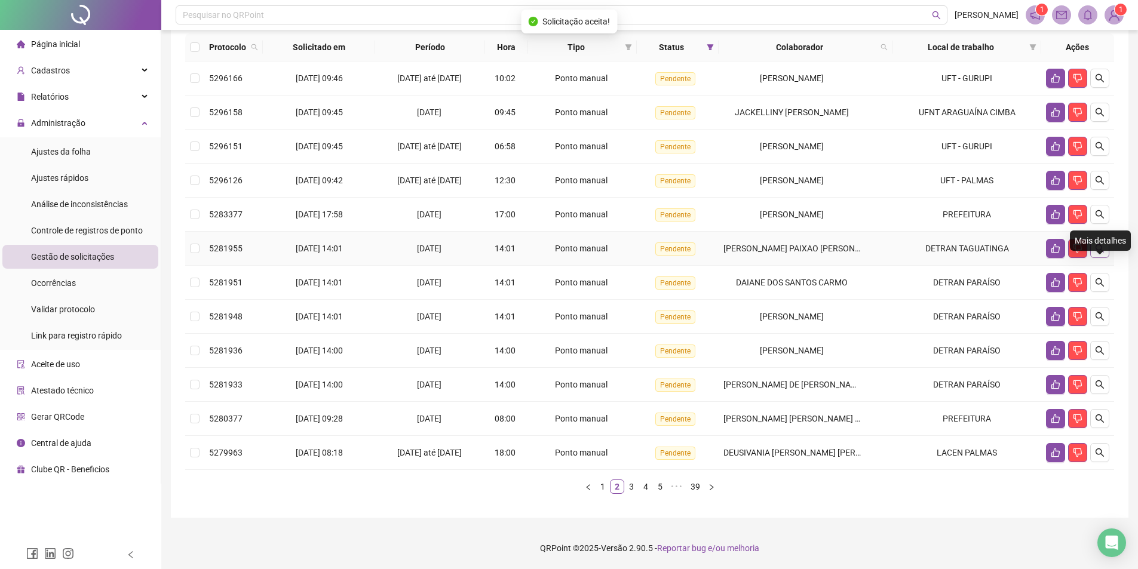
click at [1099, 252] on icon "search" at bounding box center [1100, 249] width 10 height 10
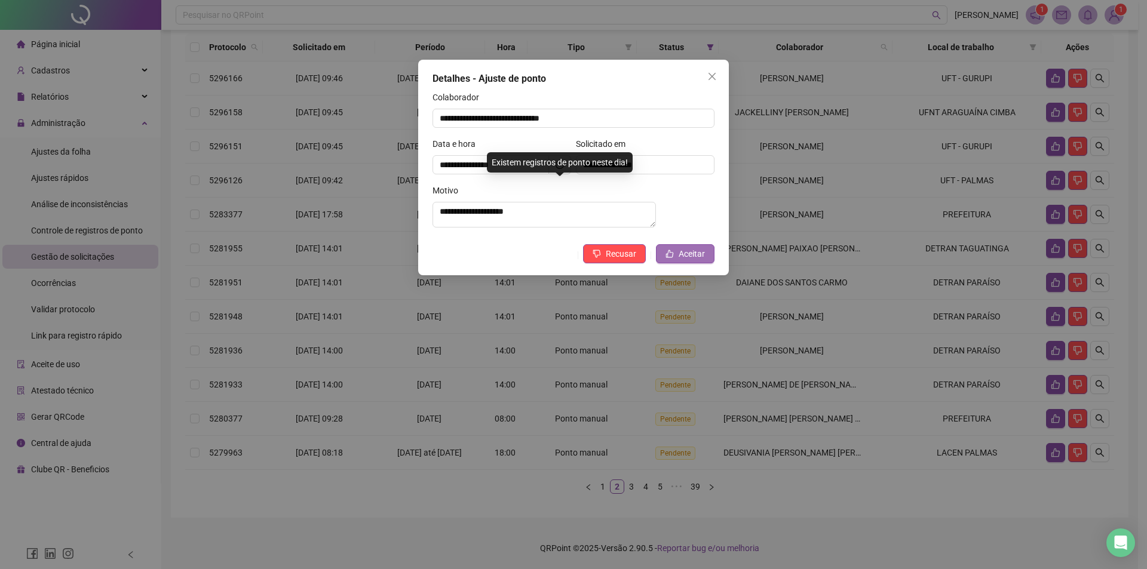
click at [684, 261] on span "Aceitar" at bounding box center [692, 253] width 26 height 13
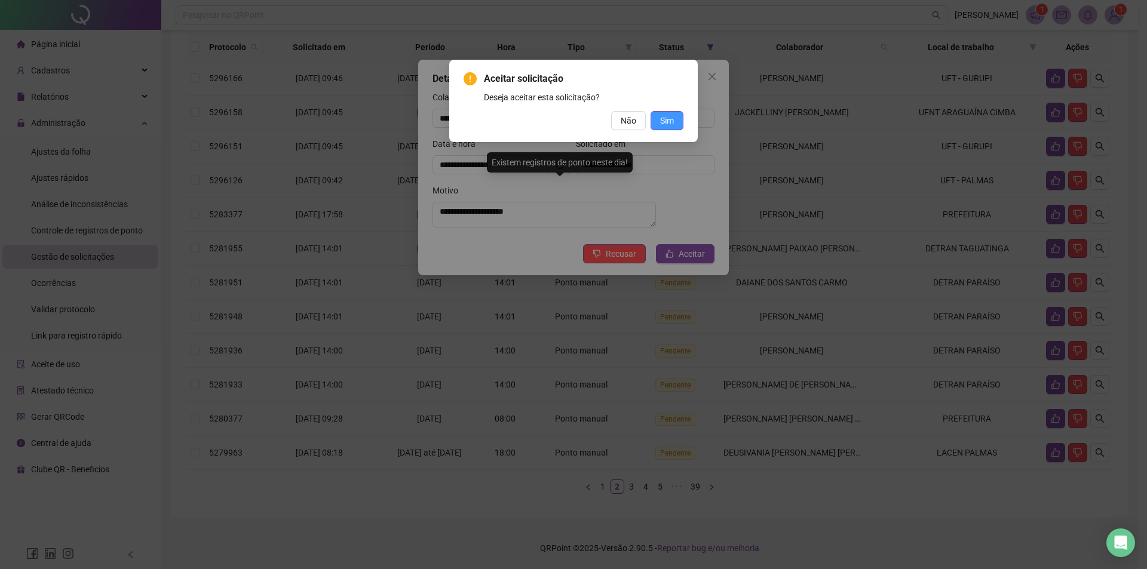
click at [667, 125] on span "Sim" at bounding box center [667, 120] width 14 height 13
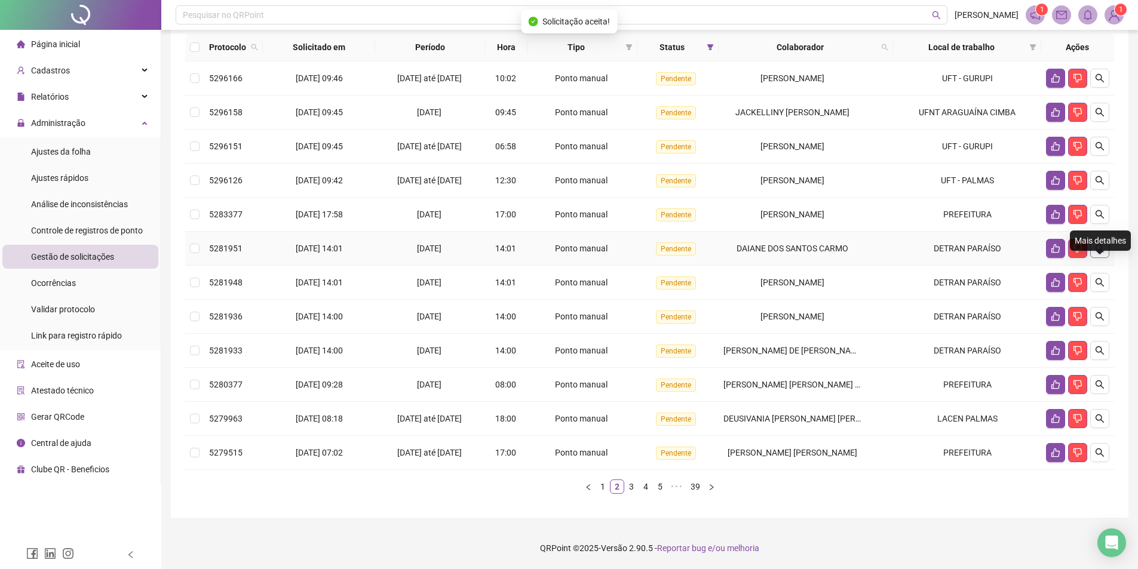
click at [1101, 256] on button "button" at bounding box center [1100, 248] width 19 height 19
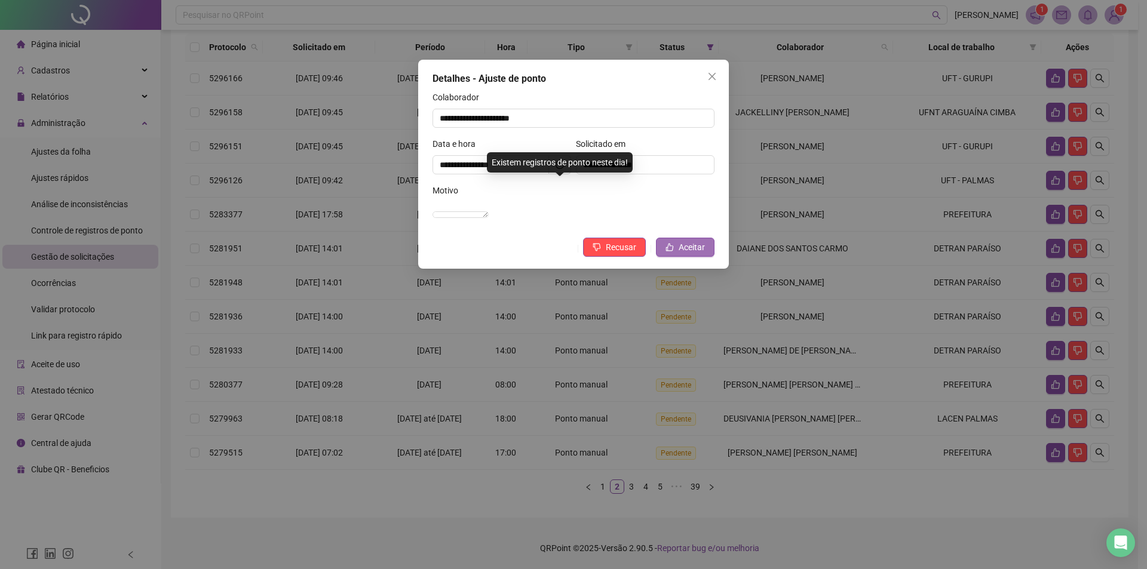
click at [691, 254] on span "Aceitar" at bounding box center [692, 247] width 26 height 13
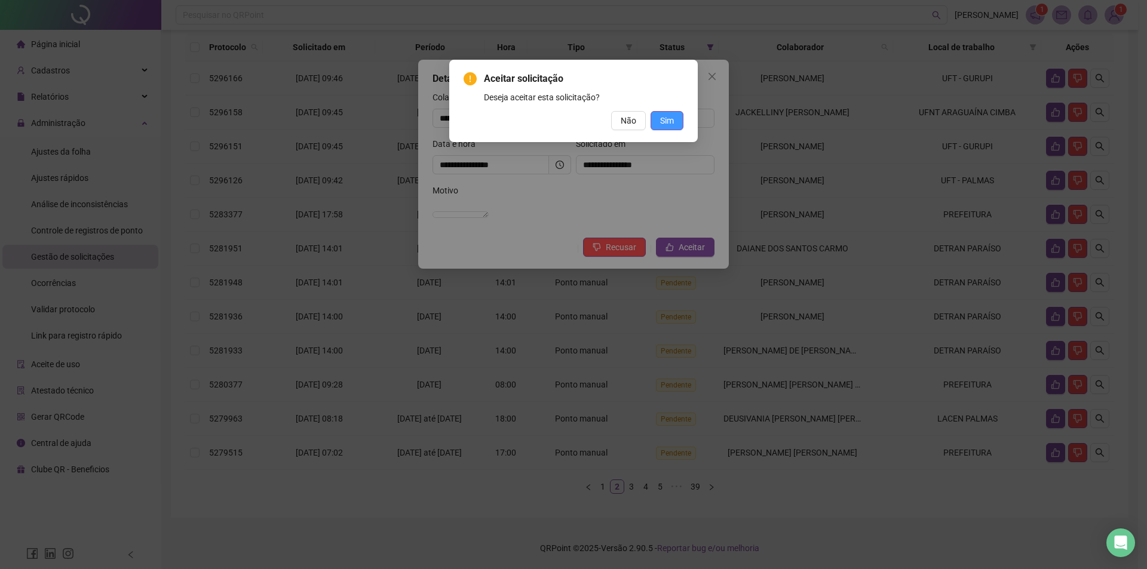
click at [665, 118] on span "Sim" at bounding box center [667, 120] width 14 height 13
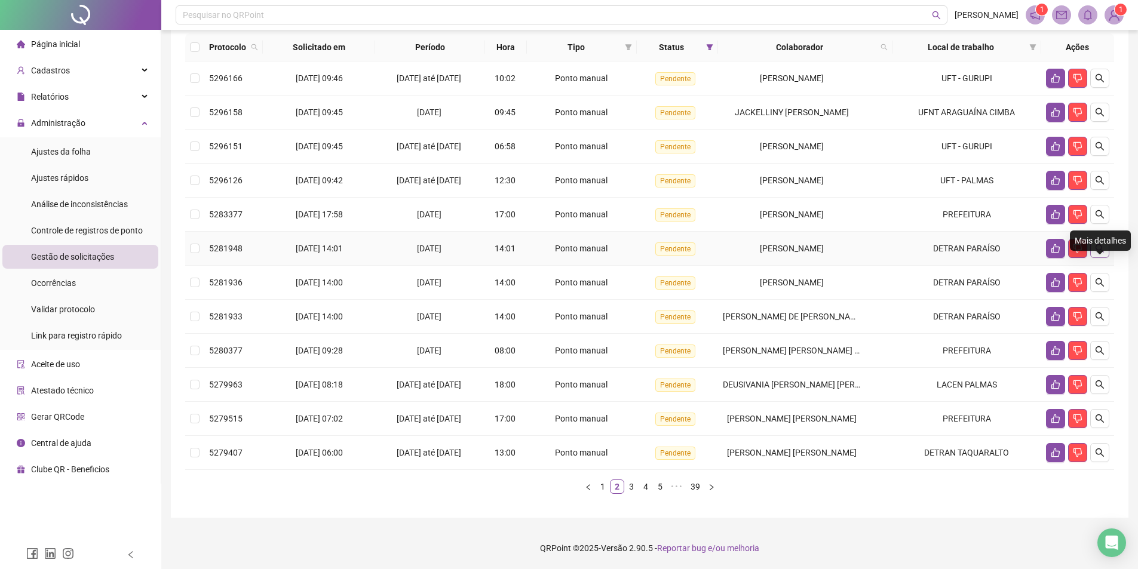
click at [1108, 247] on button "button" at bounding box center [1100, 248] width 19 height 19
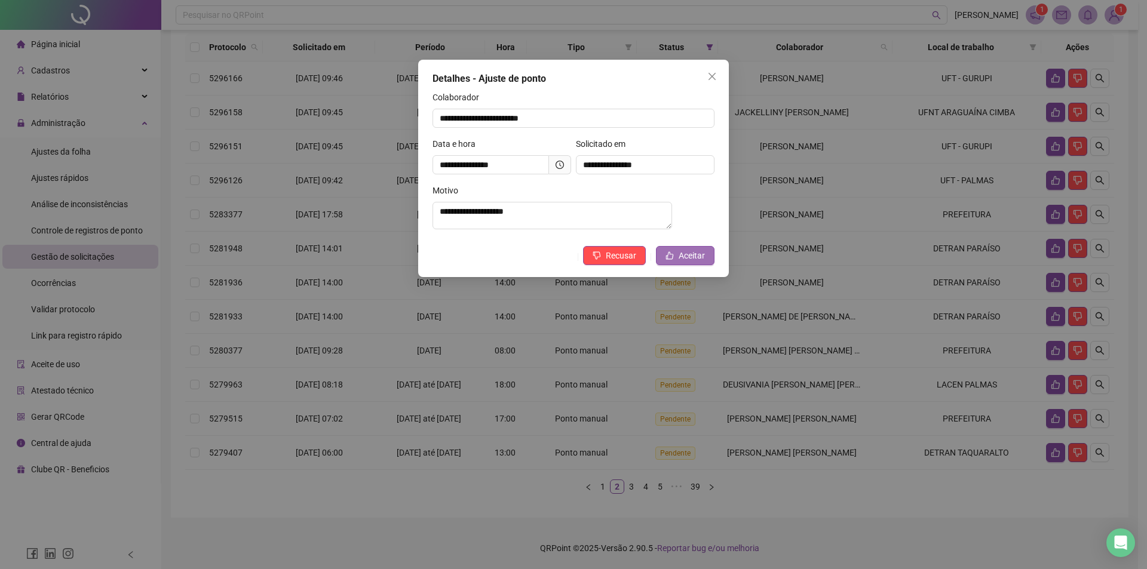
click at [707, 262] on button "Aceitar" at bounding box center [685, 255] width 59 height 19
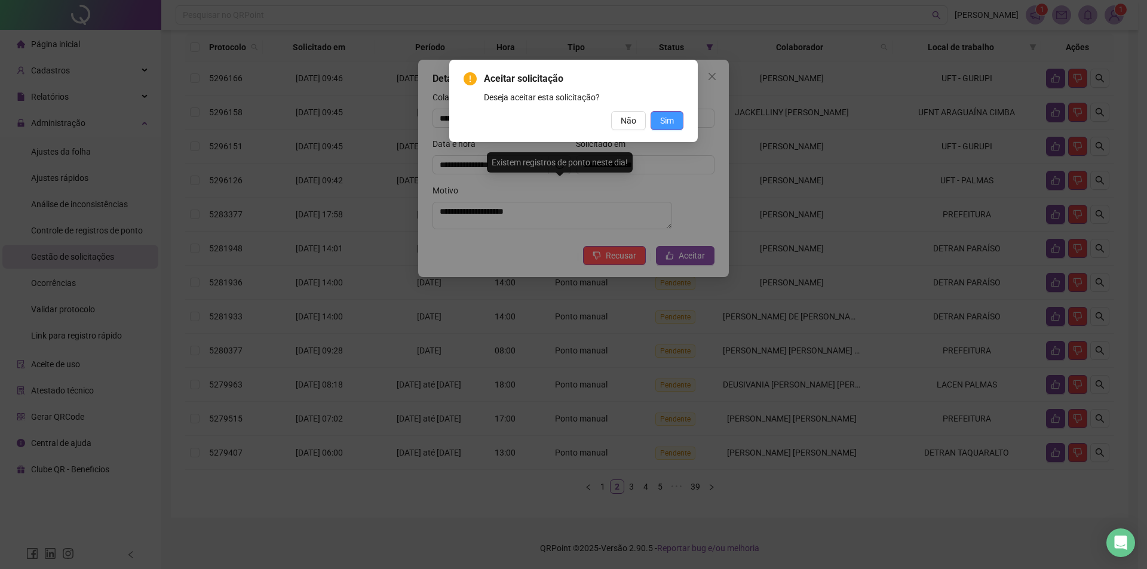
click at [670, 118] on span "Sim" at bounding box center [667, 120] width 14 height 13
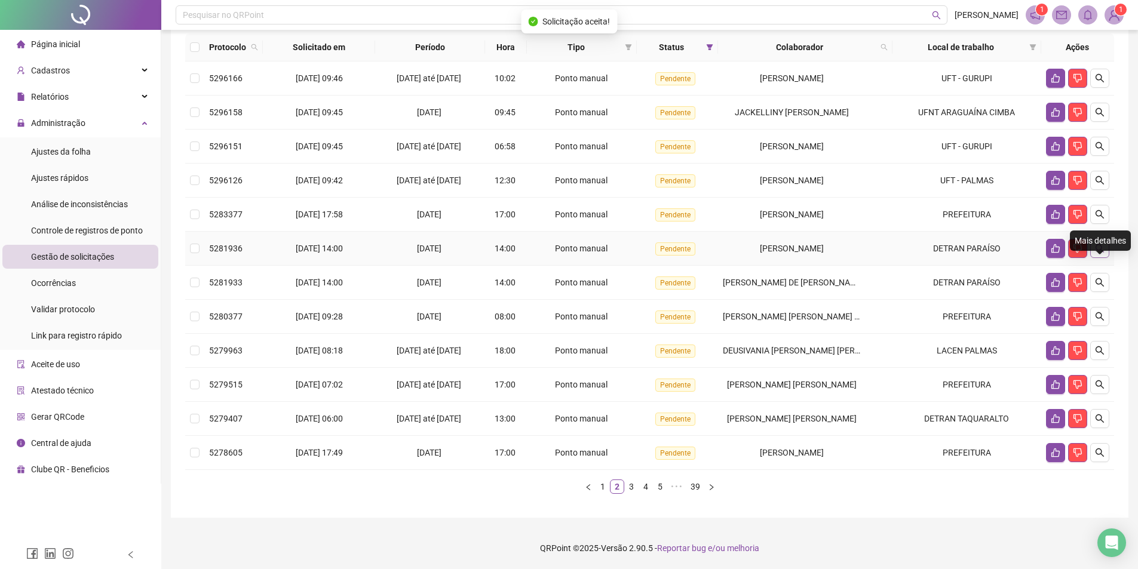
click at [1101, 249] on icon "search" at bounding box center [1100, 249] width 10 height 10
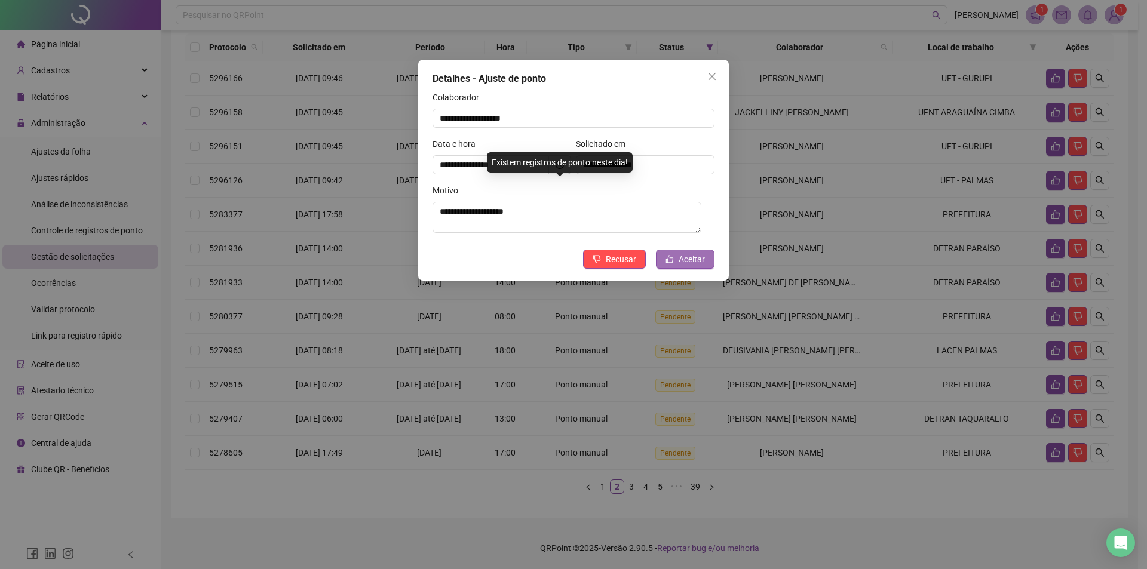
click at [702, 258] on span "Aceitar" at bounding box center [692, 259] width 26 height 13
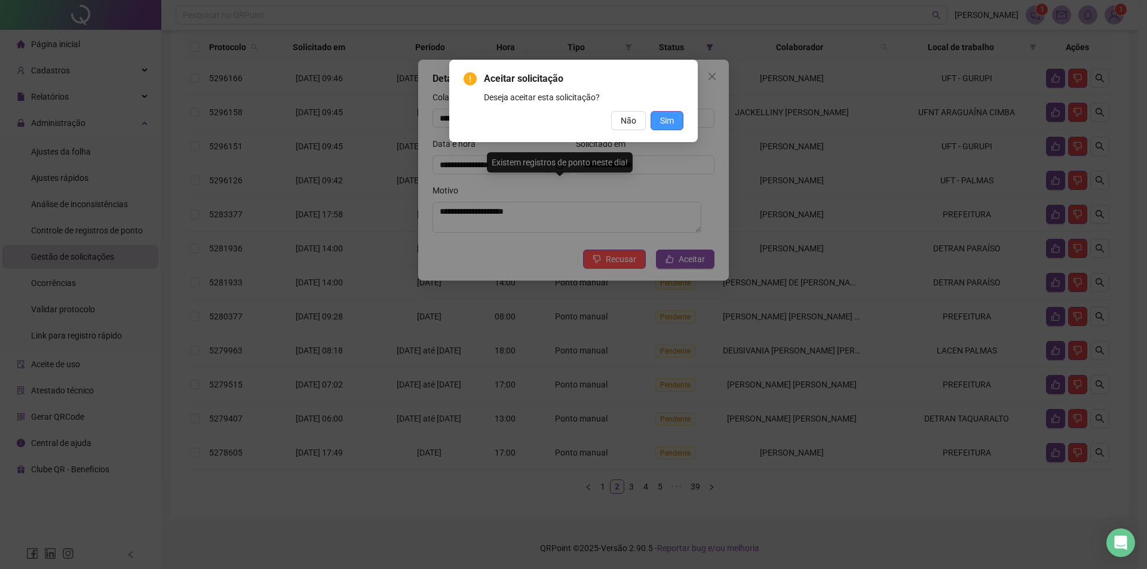
click at [673, 115] on span "Sim" at bounding box center [667, 120] width 14 height 13
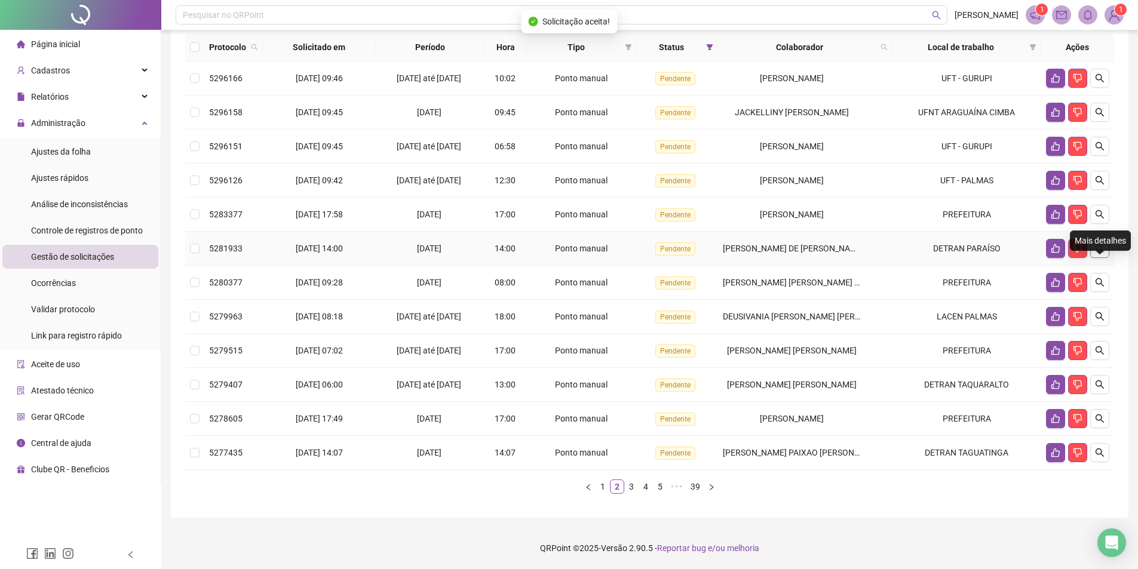
click at [1107, 253] on button "button" at bounding box center [1100, 248] width 19 height 19
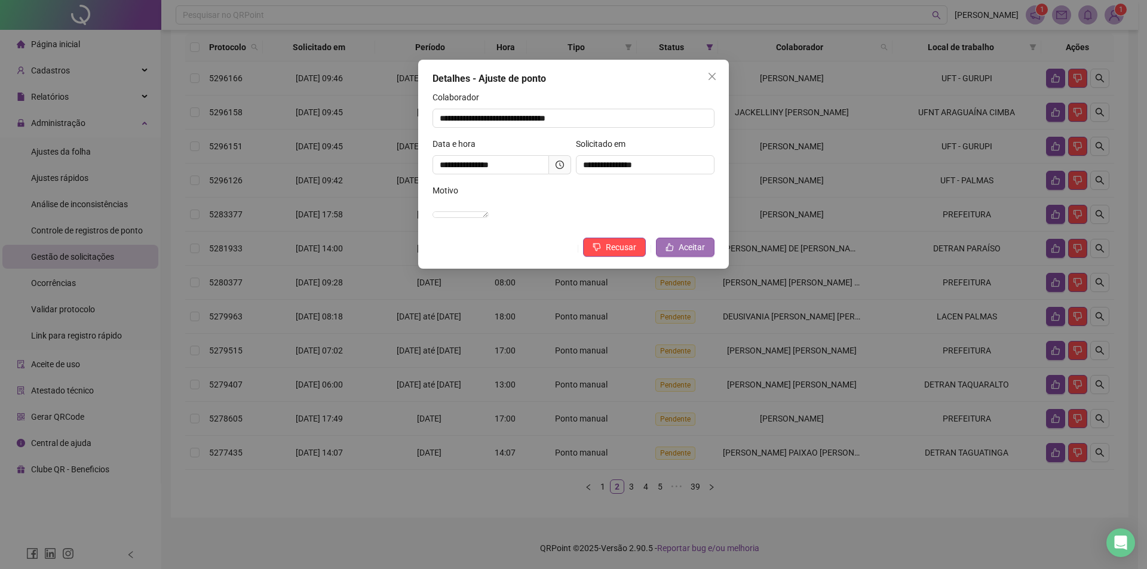
click at [695, 254] on span "Aceitar" at bounding box center [692, 247] width 26 height 13
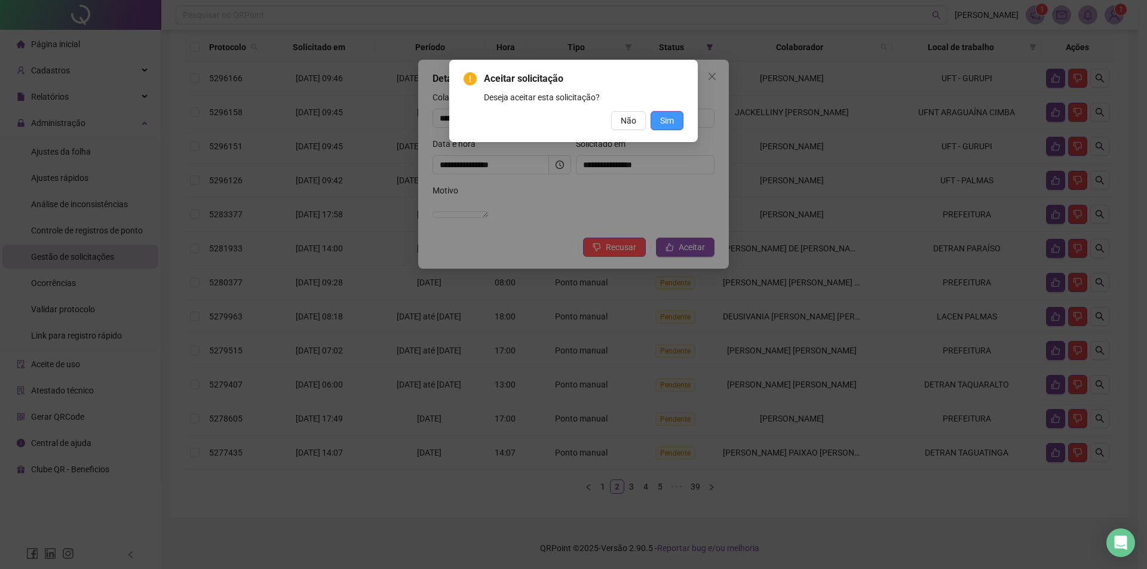
click at [666, 122] on span "Sim" at bounding box center [667, 120] width 14 height 13
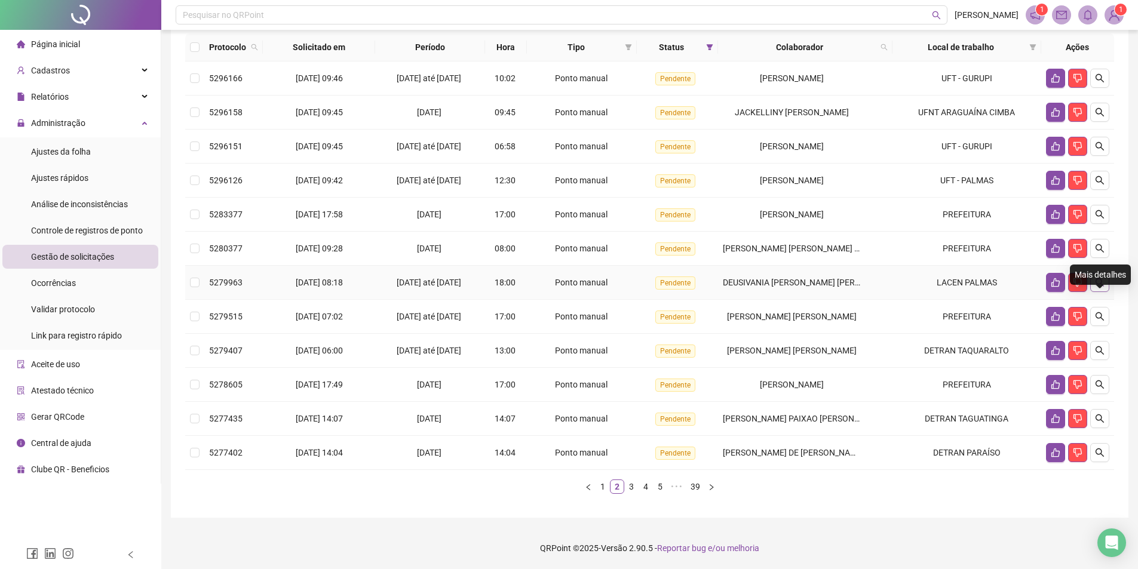
click at [1099, 283] on icon "search" at bounding box center [1100, 283] width 10 height 10
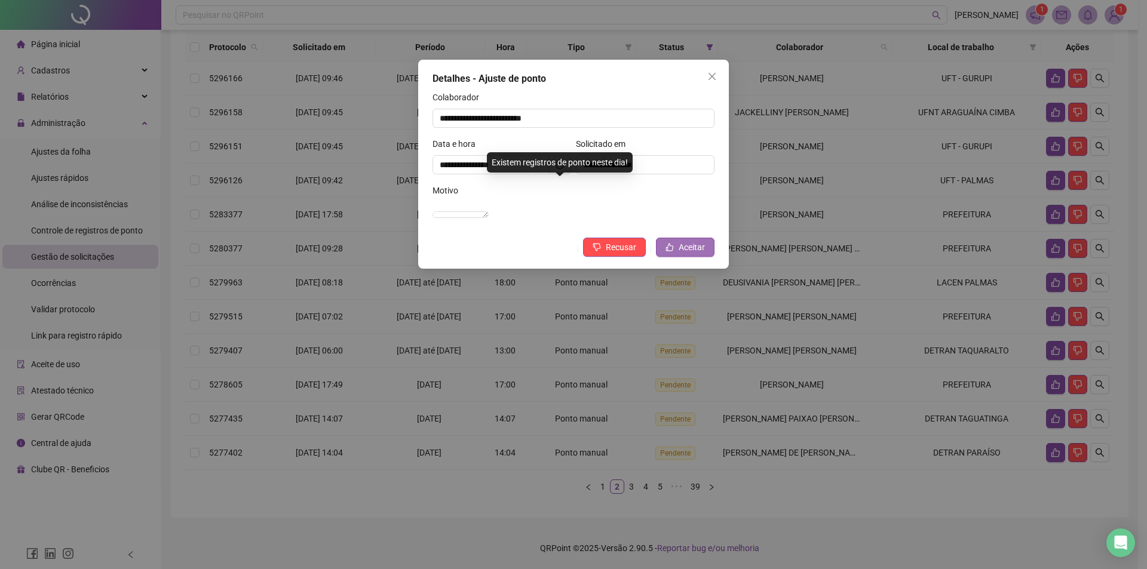
click at [692, 254] on span "Aceitar" at bounding box center [692, 247] width 26 height 13
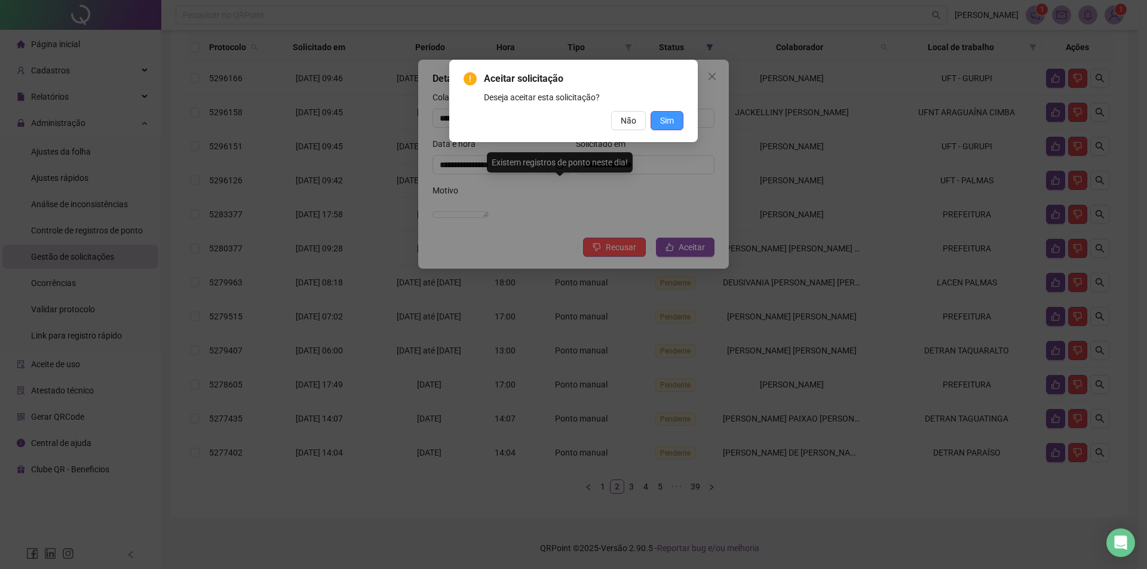
click at [681, 124] on button "Sim" at bounding box center [667, 120] width 33 height 19
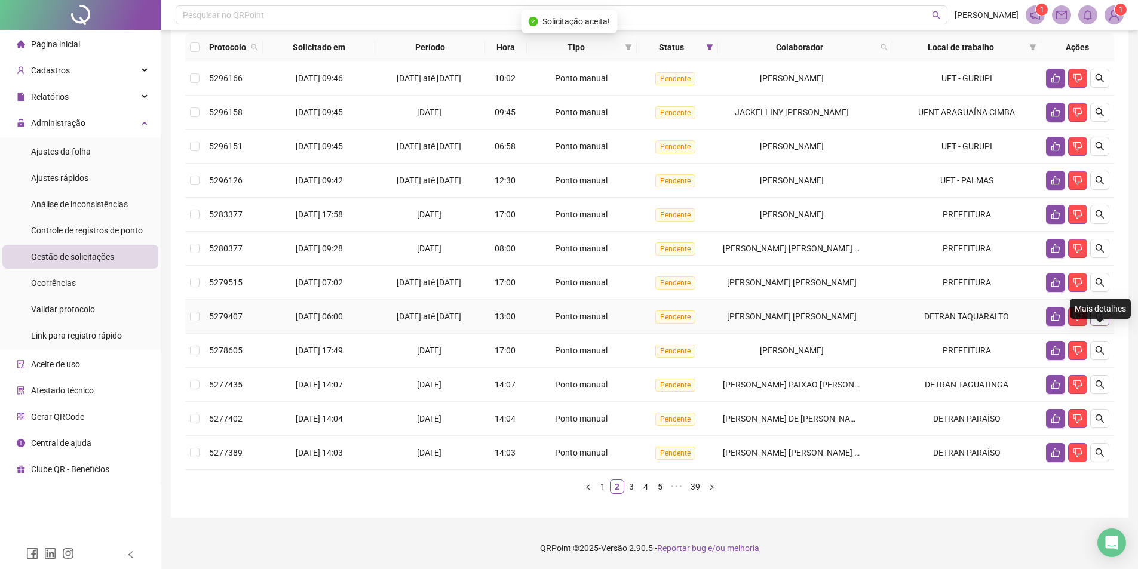
click at [1100, 321] on button "button" at bounding box center [1100, 316] width 19 height 19
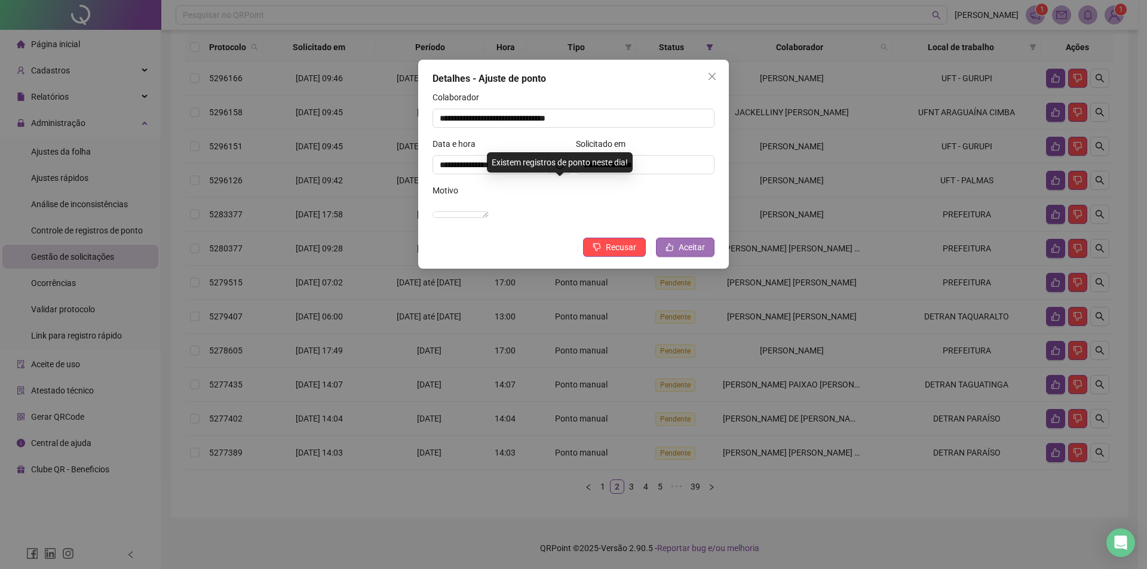
click at [692, 254] on span "Aceitar" at bounding box center [692, 247] width 26 height 13
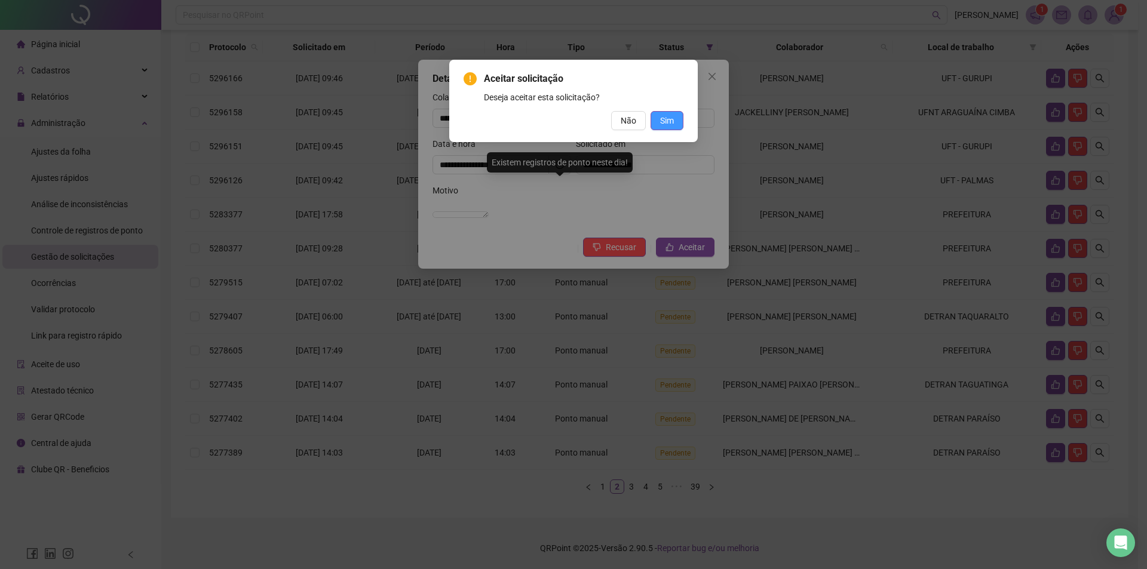
click at [678, 121] on button "Sim" at bounding box center [667, 120] width 33 height 19
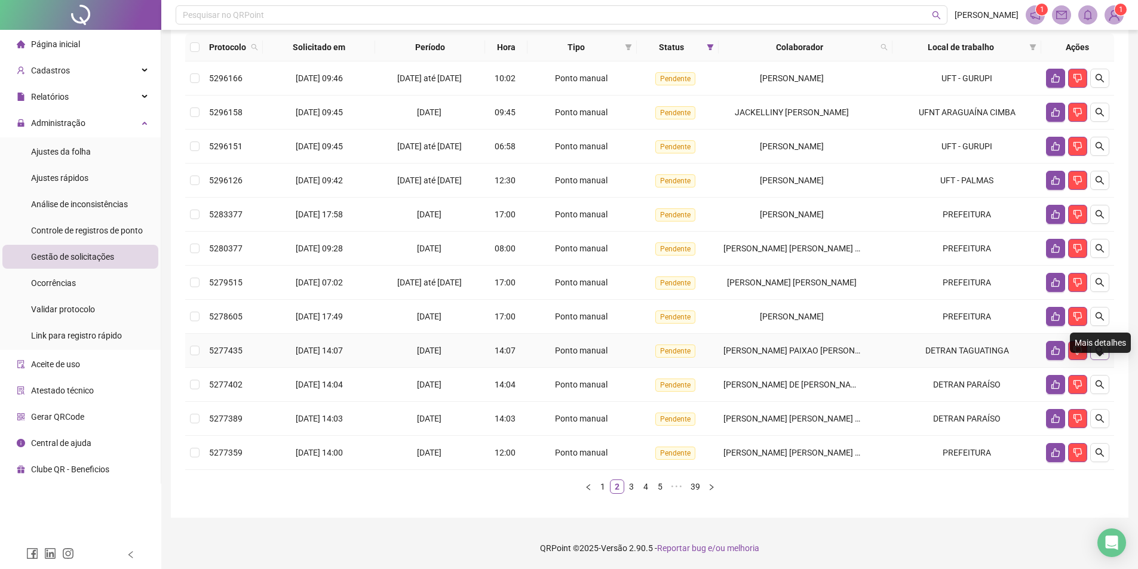
click at [1096, 352] on icon "search" at bounding box center [1100, 351] width 10 height 10
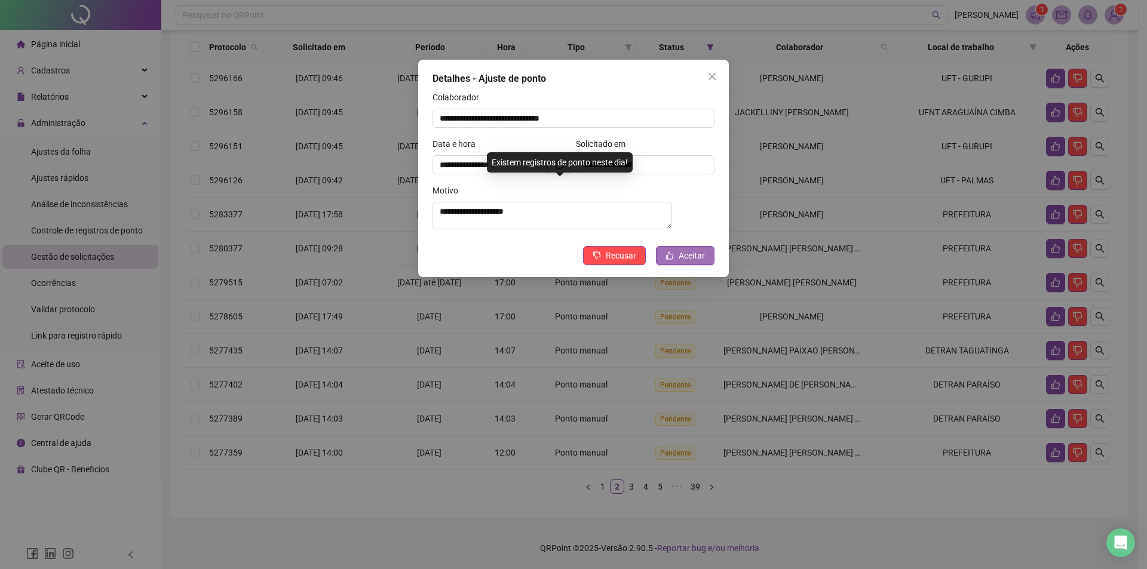
click at [684, 261] on span "Aceitar" at bounding box center [692, 255] width 26 height 13
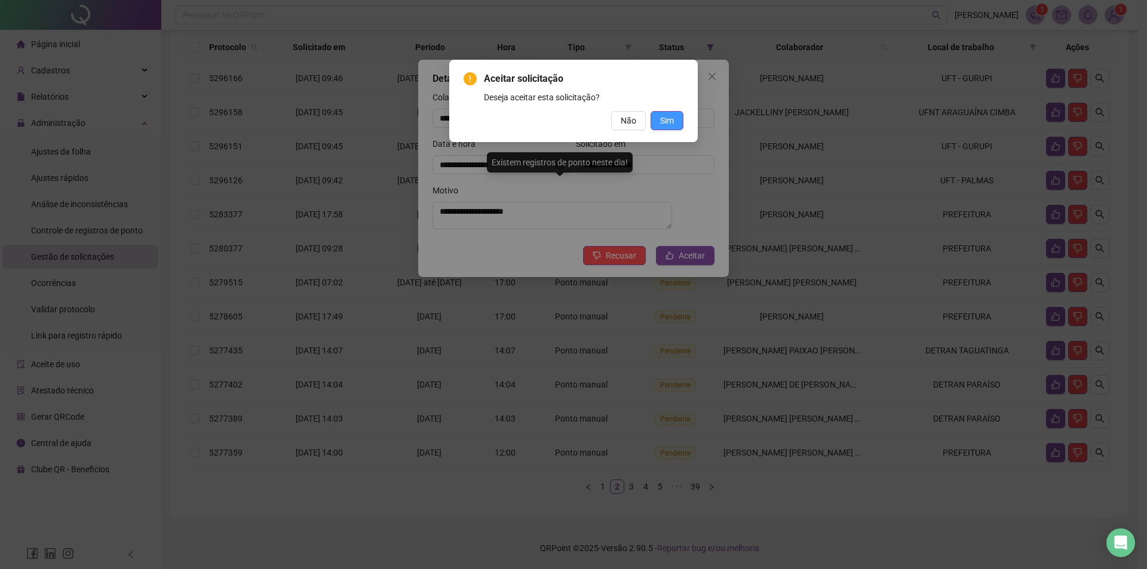
click at [672, 124] on span "Sim" at bounding box center [667, 120] width 14 height 13
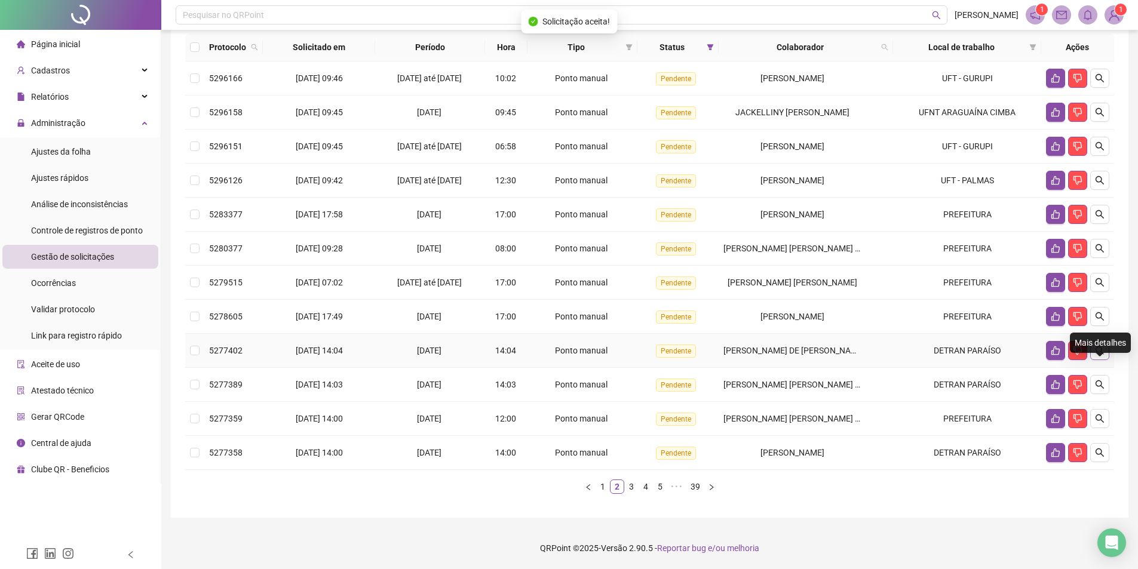
click at [1108, 355] on button "button" at bounding box center [1100, 350] width 19 height 19
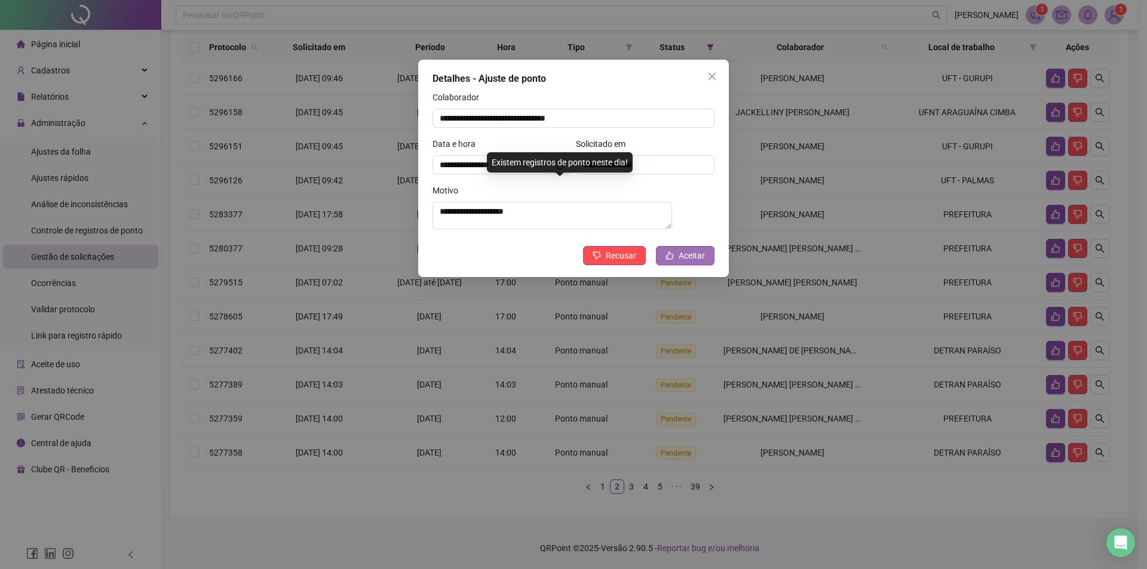
click at [676, 262] on button "Aceitar" at bounding box center [685, 255] width 59 height 19
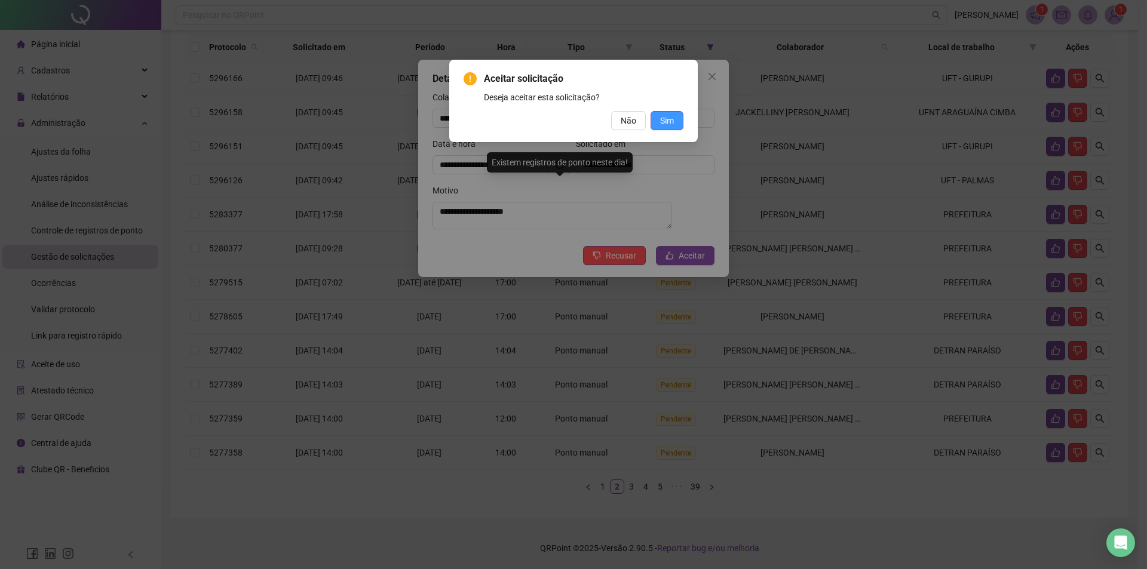
click at [668, 117] on span "Sim" at bounding box center [667, 120] width 14 height 13
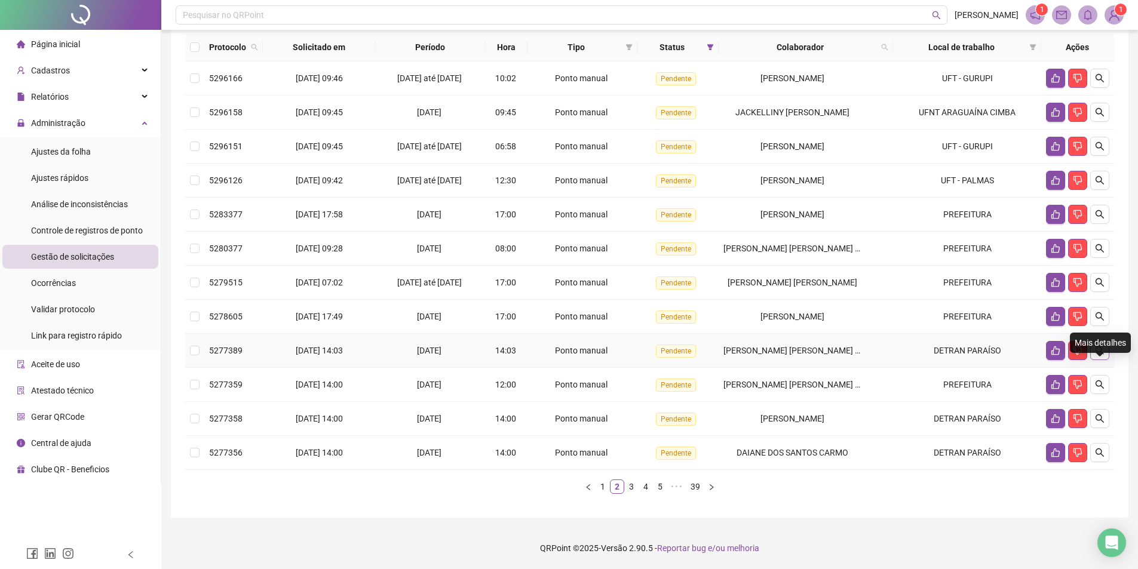
click at [1101, 353] on icon "search" at bounding box center [1100, 351] width 10 height 10
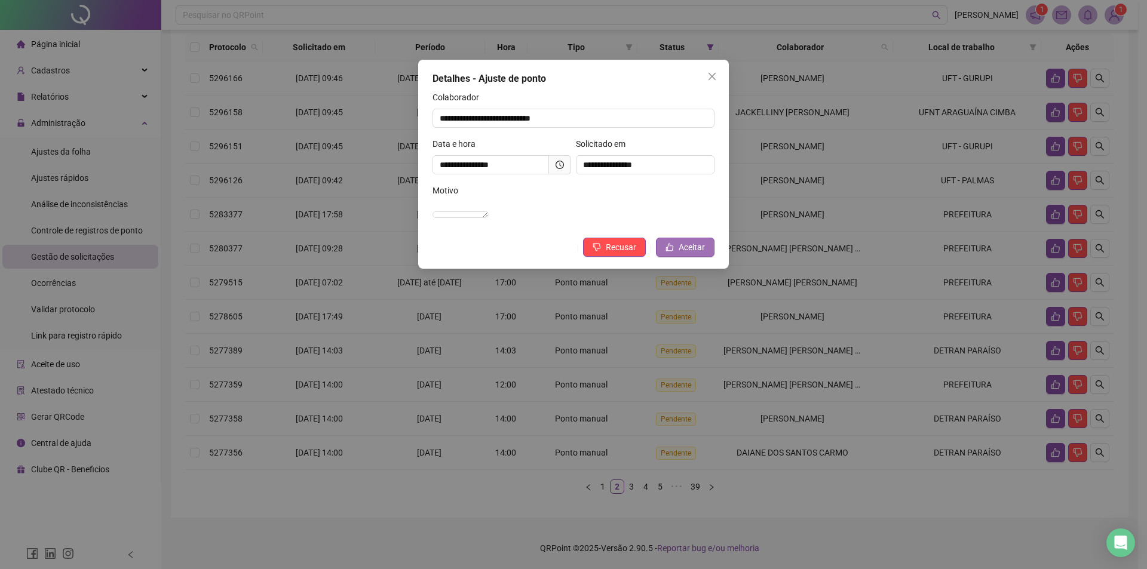
click at [666, 257] on button "Aceitar" at bounding box center [685, 247] width 59 height 19
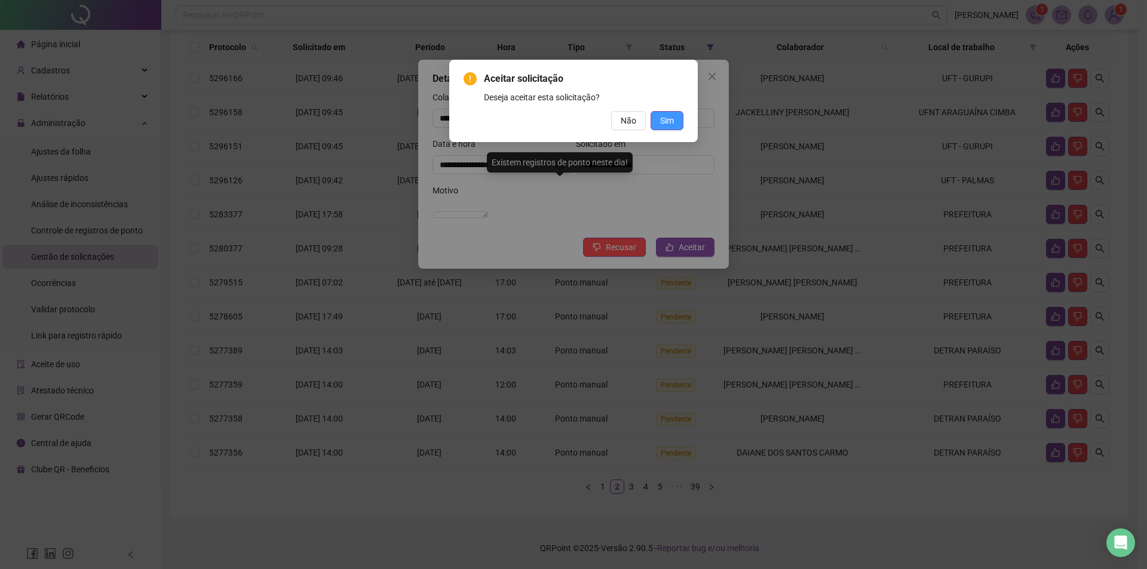
click at [658, 127] on button "Sim" at bounding box center [667, 120] width 33 height 19
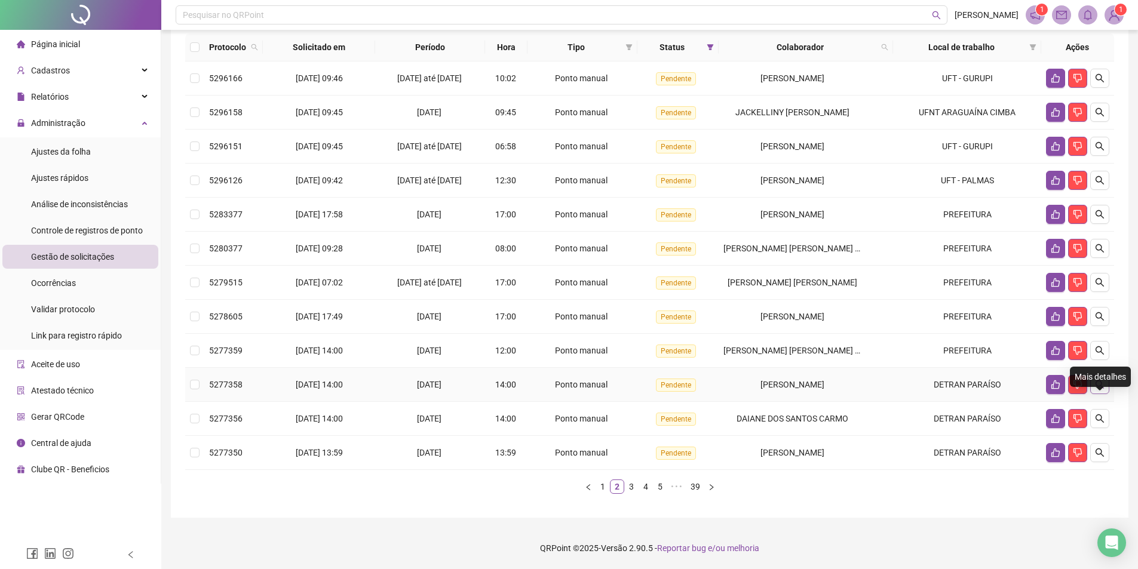
click at [1098, 383] on icon "search" at bounding box center [1100, 385] width 10 height 10
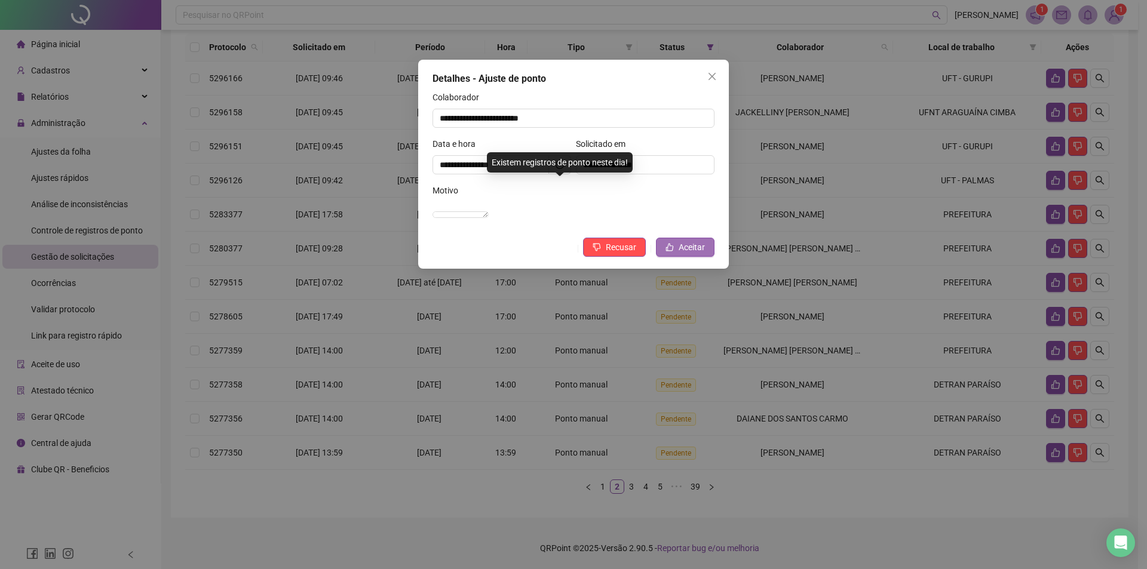
click at [705, 257] on button "Aceitar" at bounding box center [685, 247] width 59 height 19
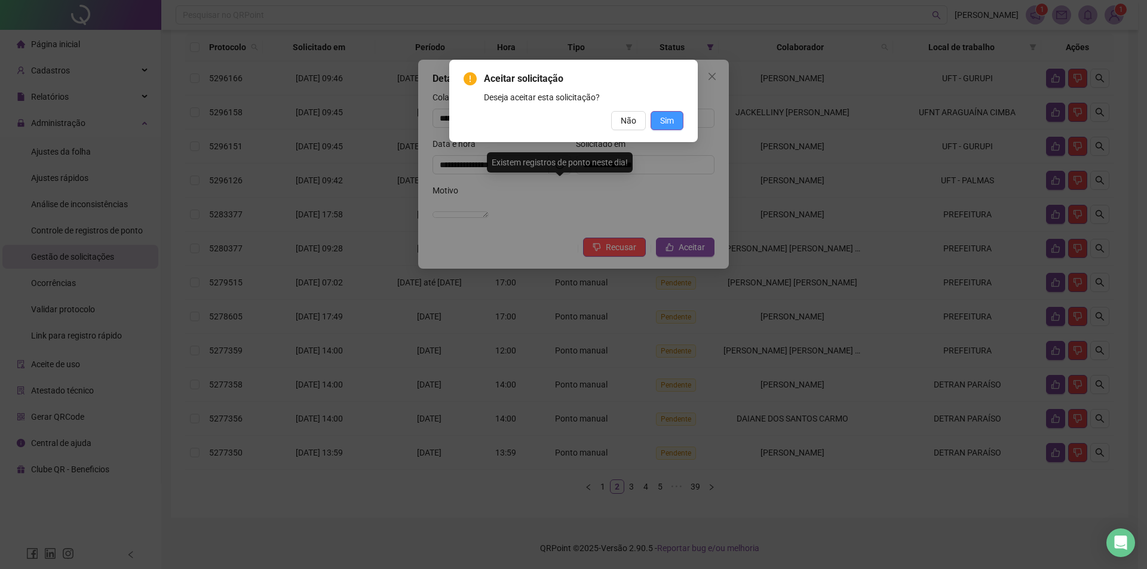
click at [668, 124] on span "Sim" at bounding box center [667, 120] width 14 height 13
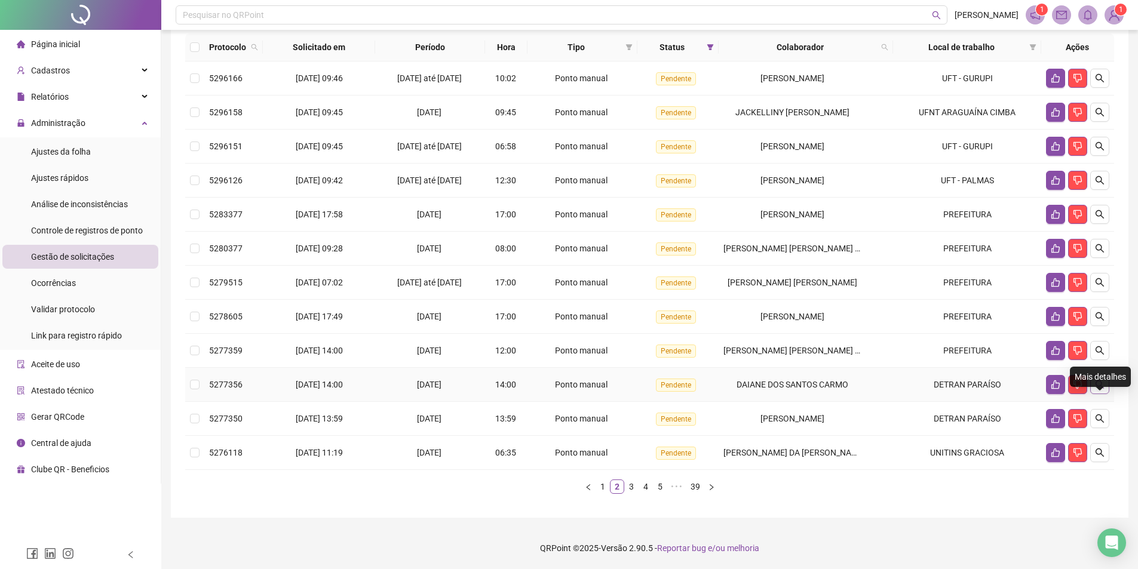
click at [1098, 382] on icon "search" at bounding box center [1100, 385] width 10 height 10
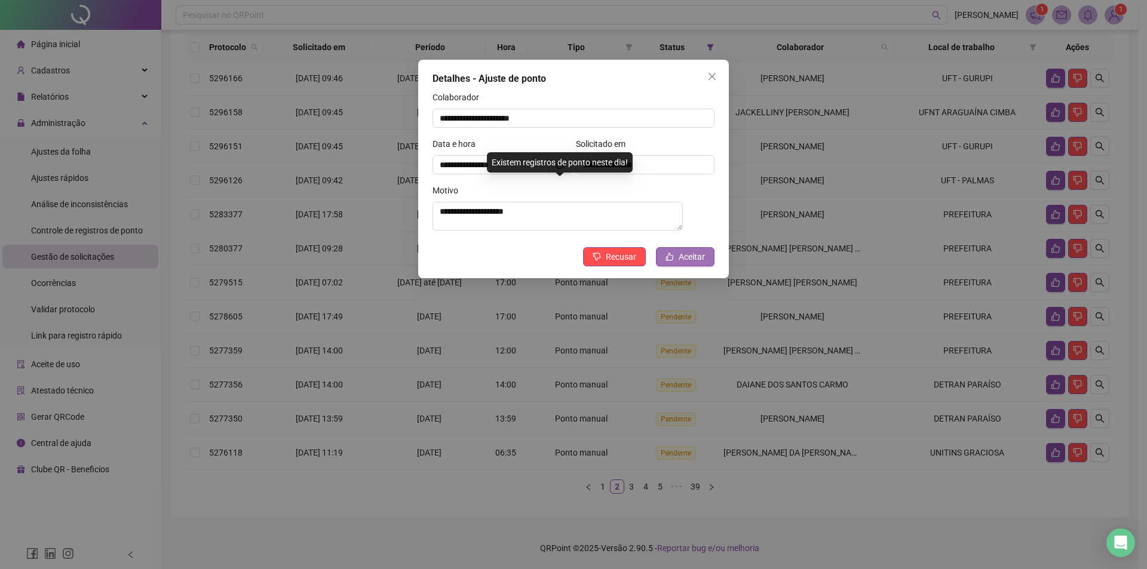
click at [673, 267] on button "Aceitar" at bounding box center [685, 256] width 59 height 19
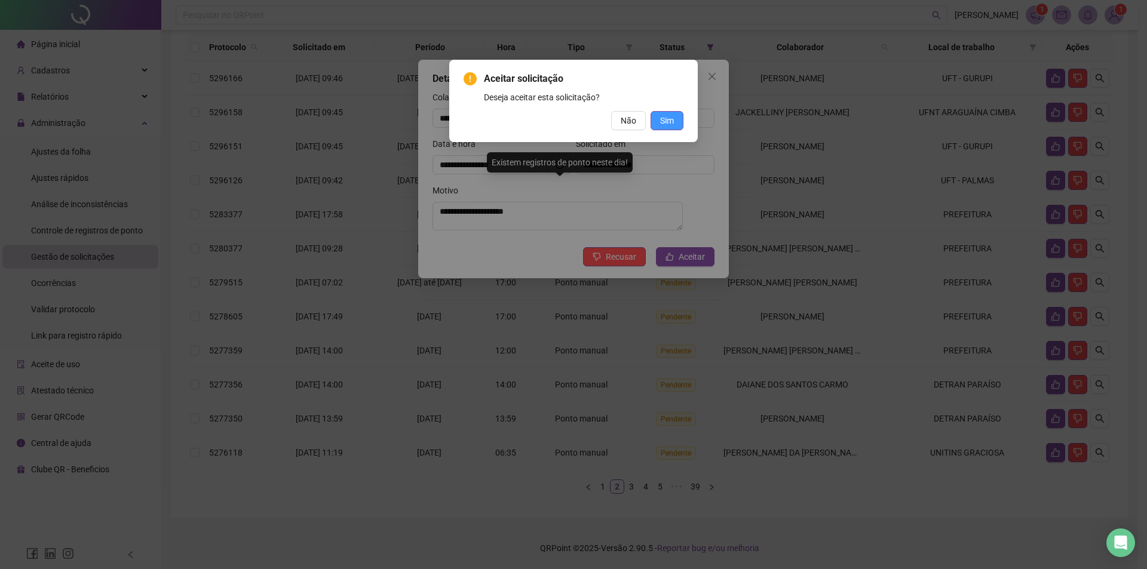
click at [666, 122] on span "Sim" at bounding box center [667, 120] width 14 height 13
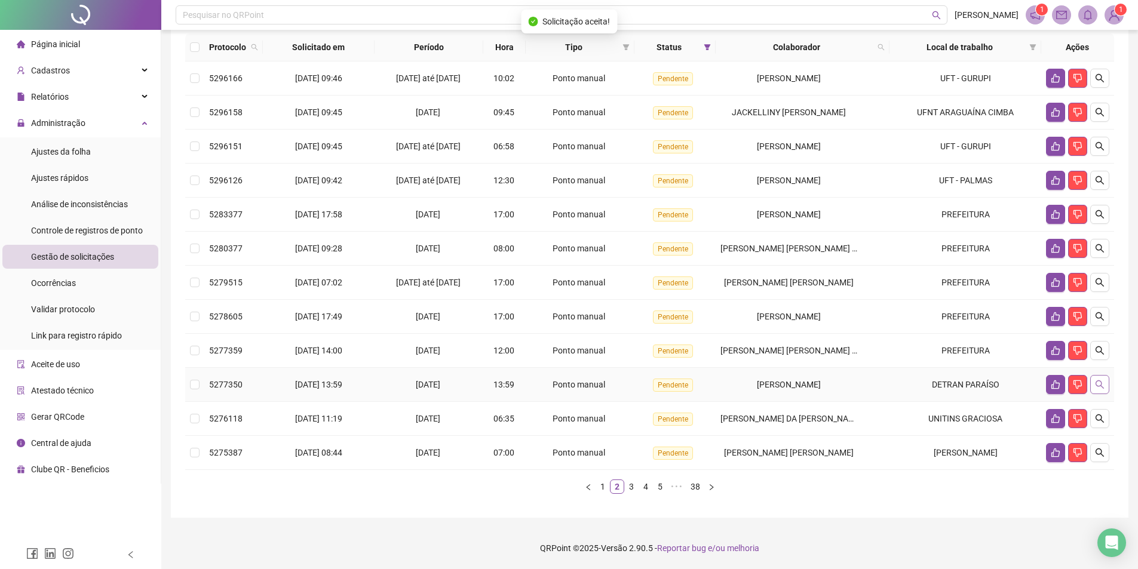
click at [1102, 390] on icon "search" at bounding box center [1100, 385] width 10 height 10
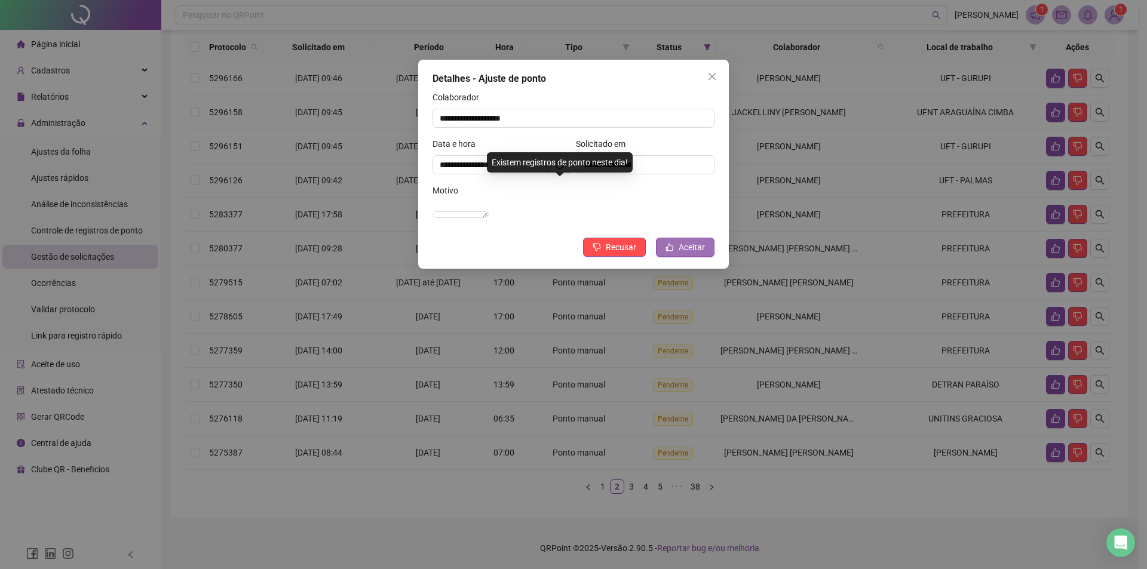
click at [696, 254] on span "Aceitar" at bounding box center [692, 247] width 26 height 13
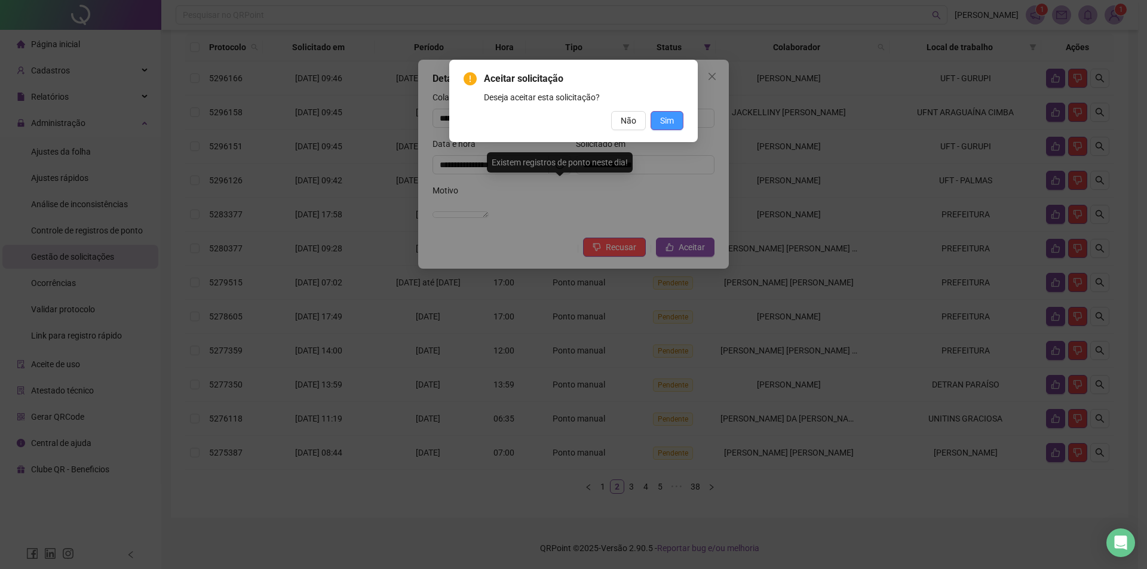
click at [667, 121] on span "Sim" at bounding box center [667, 120] width 14 height 13
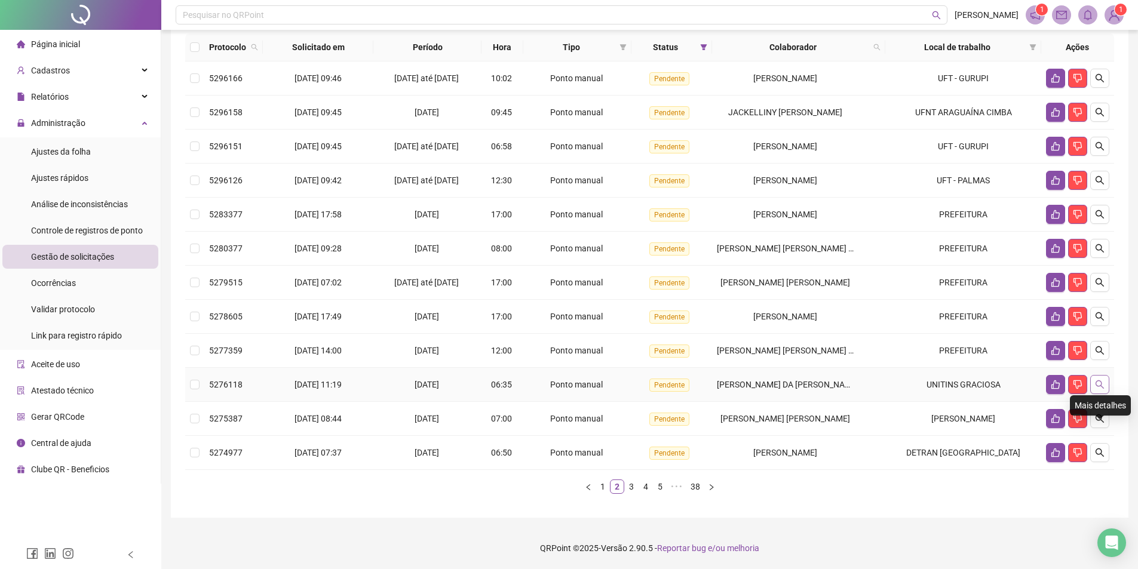
click at [1099, 390] on icon "search" at bounding box center [1100, 385] width 10 height 10
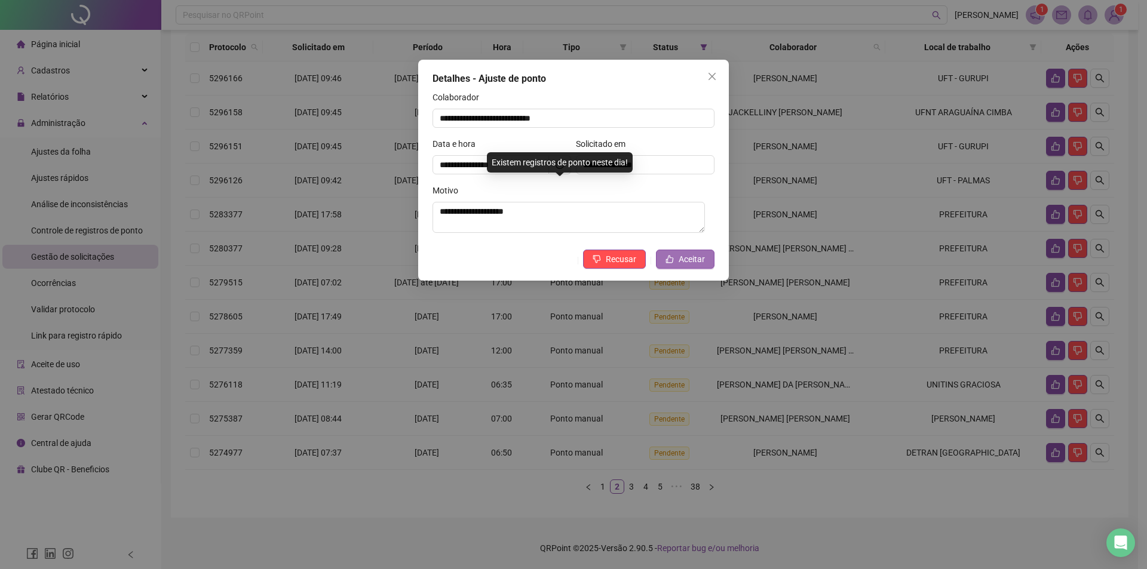
click at [693, 261] on span "Aceitar" at bounding box center [692, 259] width 26 height 13
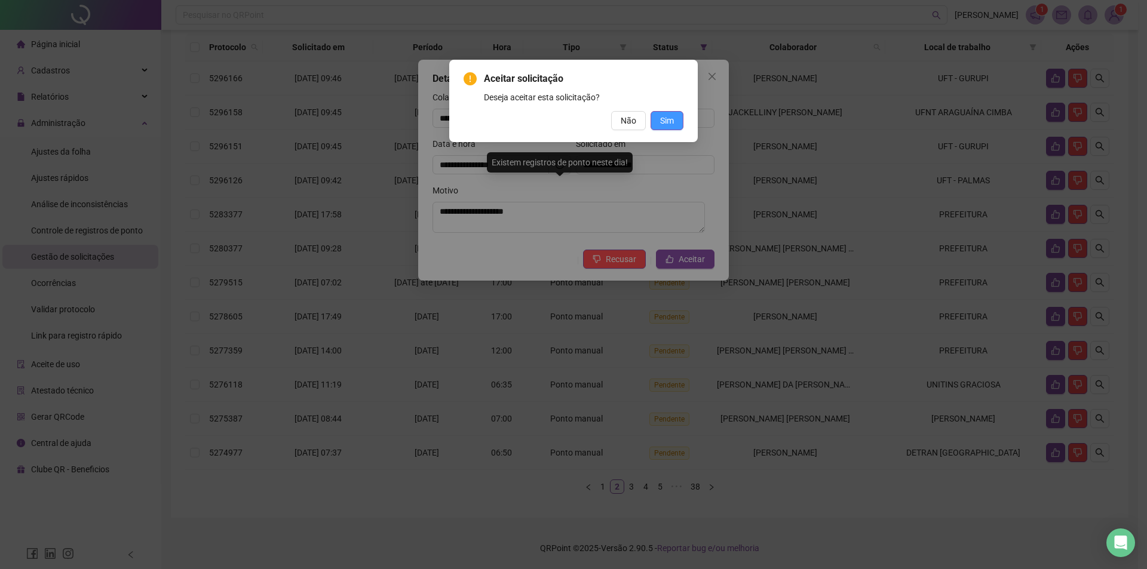
click at [669, 125] on span "Sim" at bounding box center [667, 120] width 14 height 13
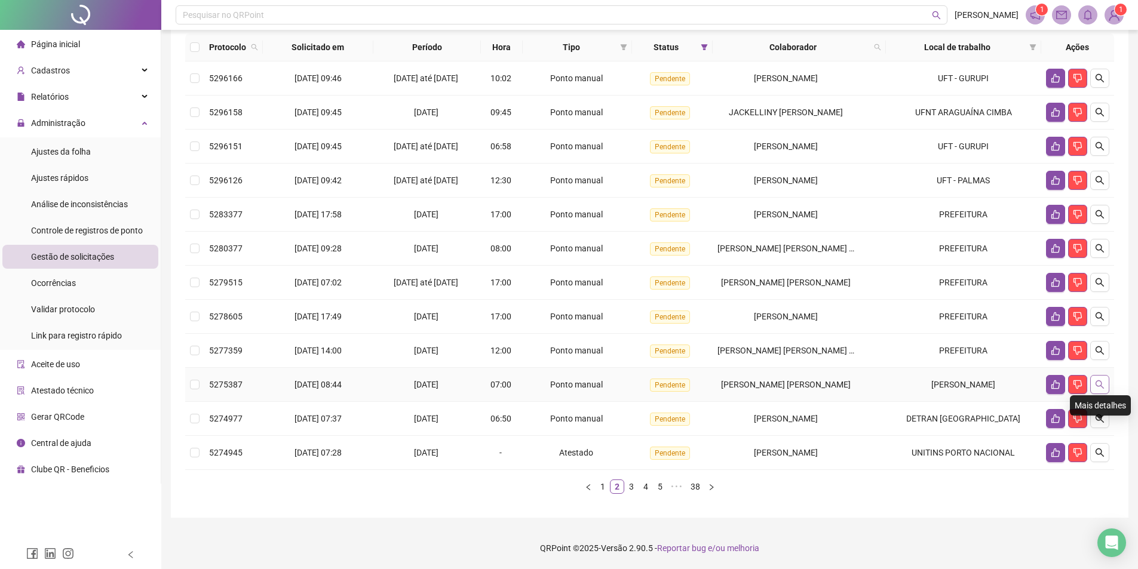
click at [1099, 389] on icon "search" at bounding box center [1100, 385] width 8 height 8
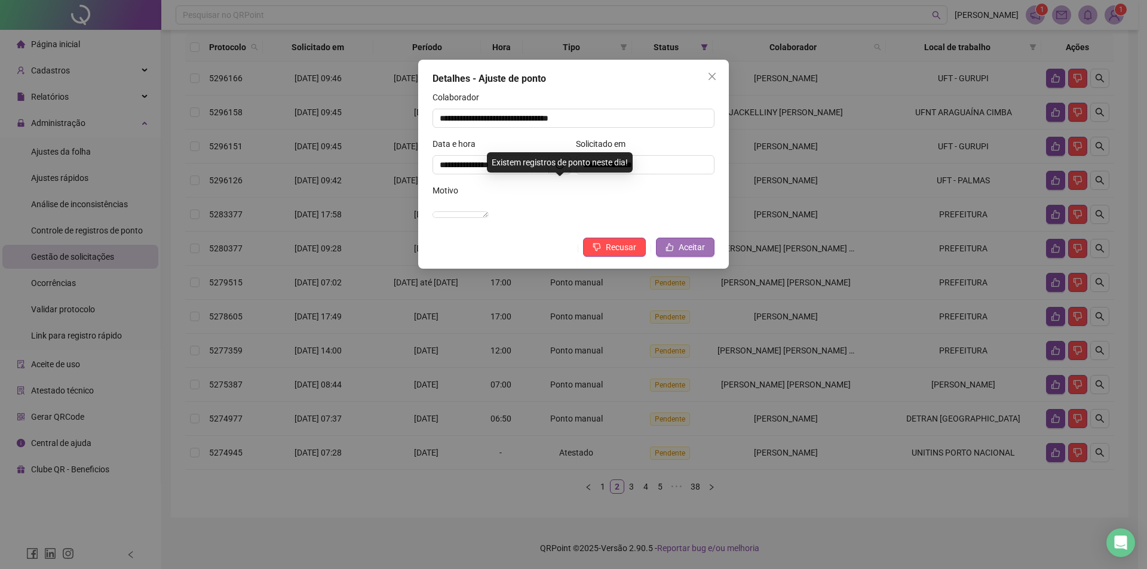
click at [673, 252] on icon "like" at bounding box center [670, 247] width 8 height 8
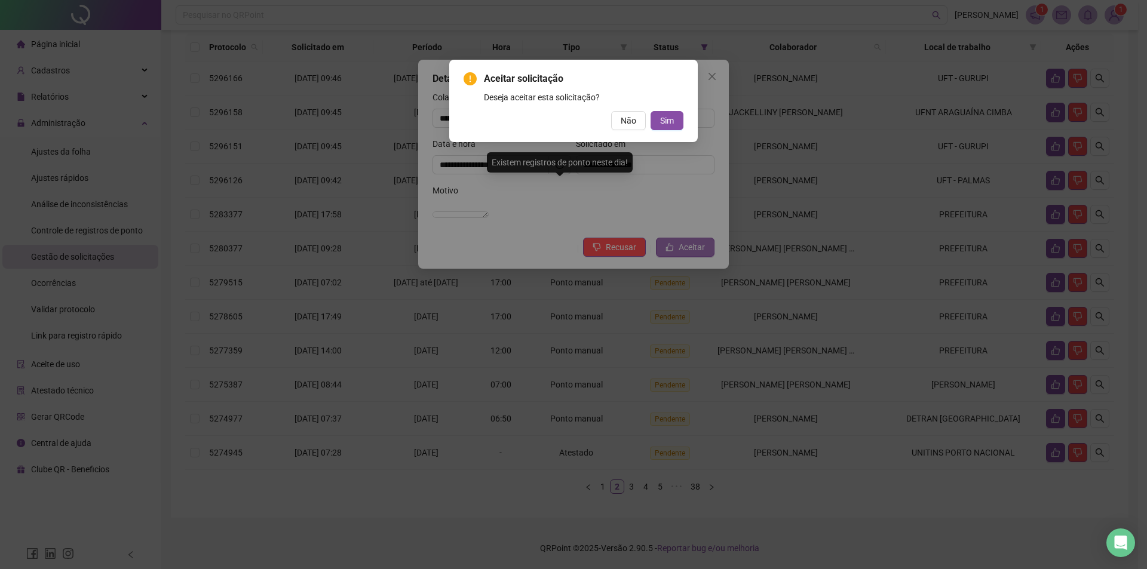
click at [673, 259] on div "Aceitar solicitação Deseja aceitar esta solicitação? Não Sim" at bounding box center [573, 284] width 1147 height 569
click at [669, 114] on span "Sim" at bounding box center [667, 120] width 14 height 13
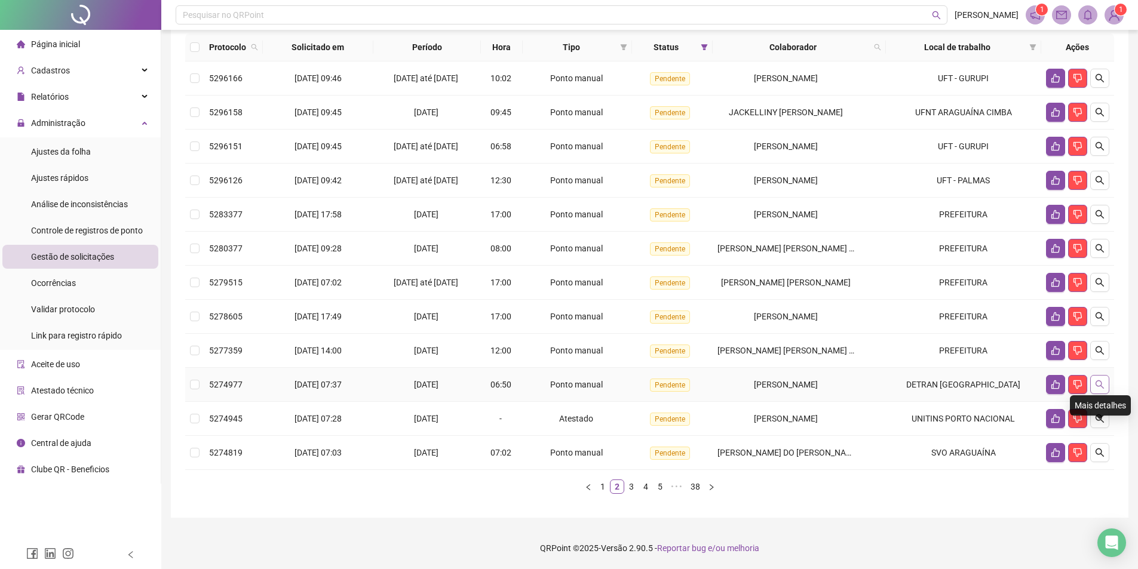
click at [1103, 394] on button "button" at bounding box center [1100, 384] width 19 height 19
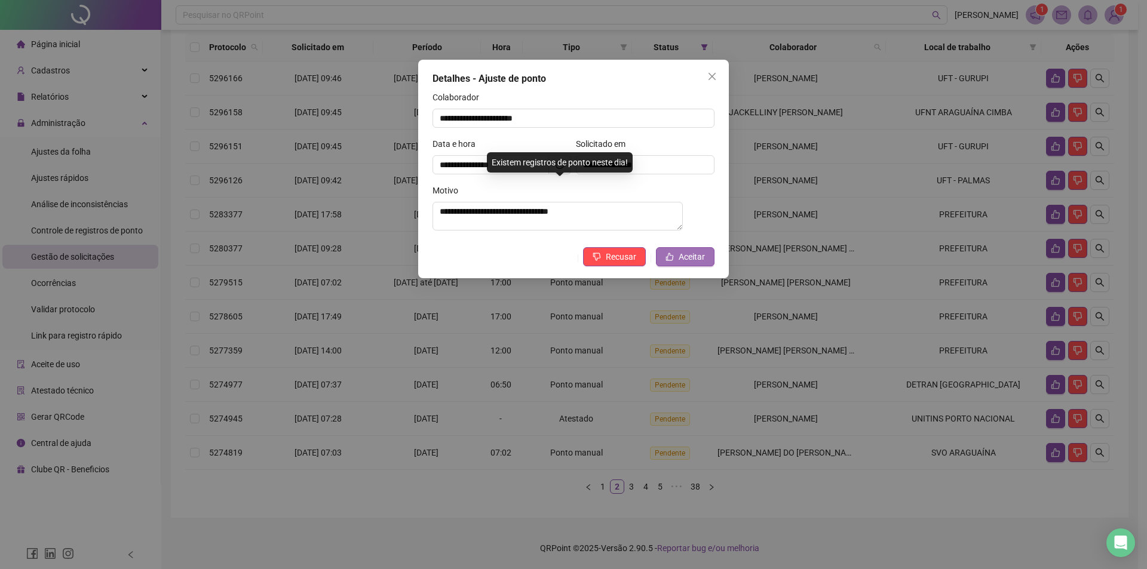
click at [688, 258] on span "Aceitar" at bounding box center [692, 256] width 26 height 13
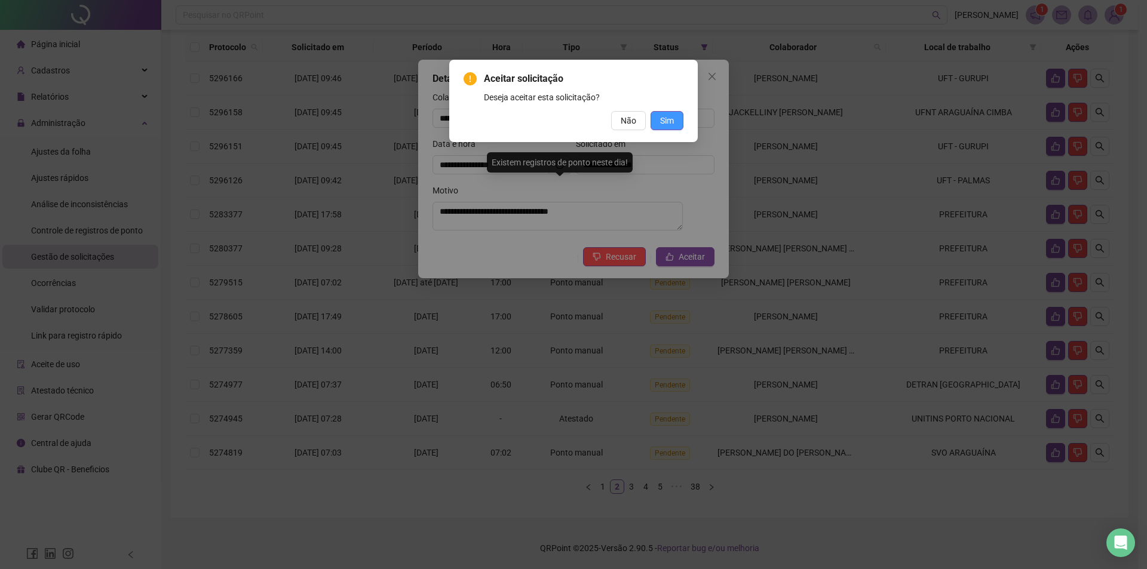
click at [672, 119] on span "Sim" at bounding box center [667, 120] width 14 height 13
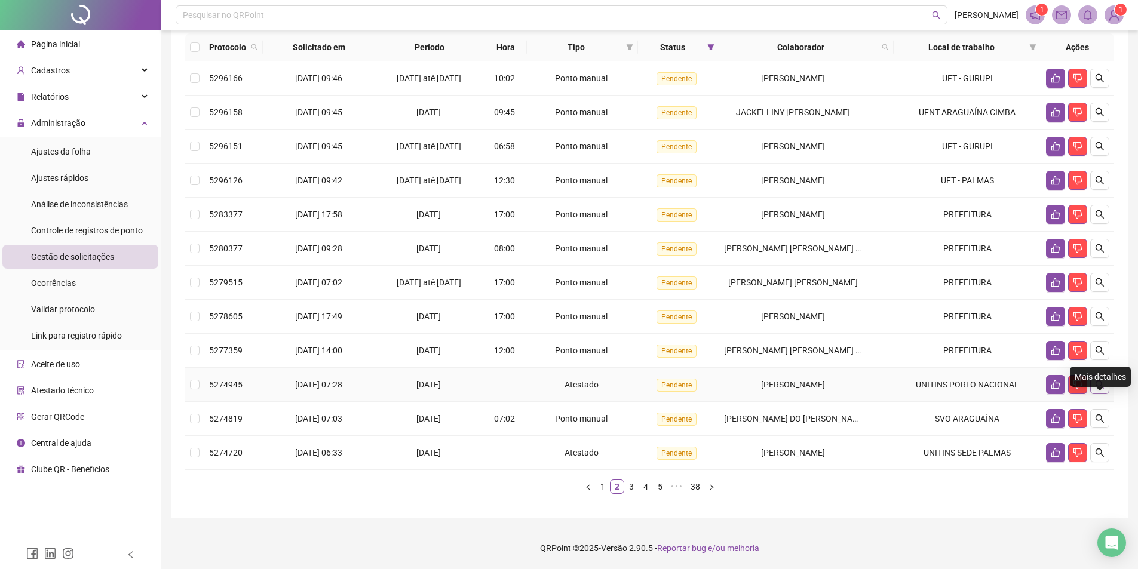
click at [1102, 385] on icon "search" at bounding box center [1100, 385] width 10 height 10
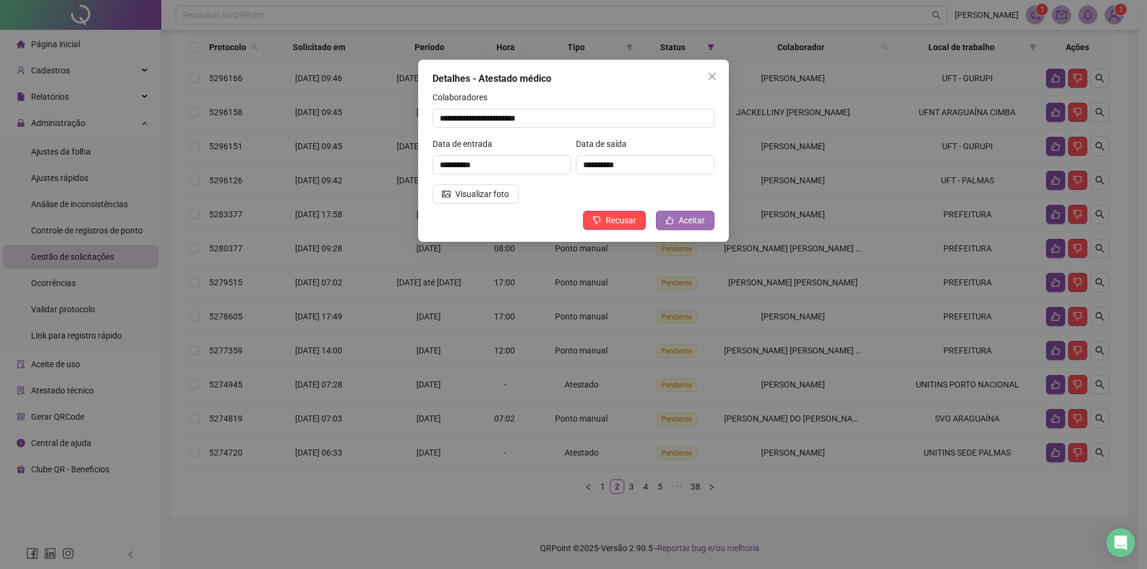
click at [697, 215] on span "Aceitar" at bounding box center [692, 220] width 26 height 13
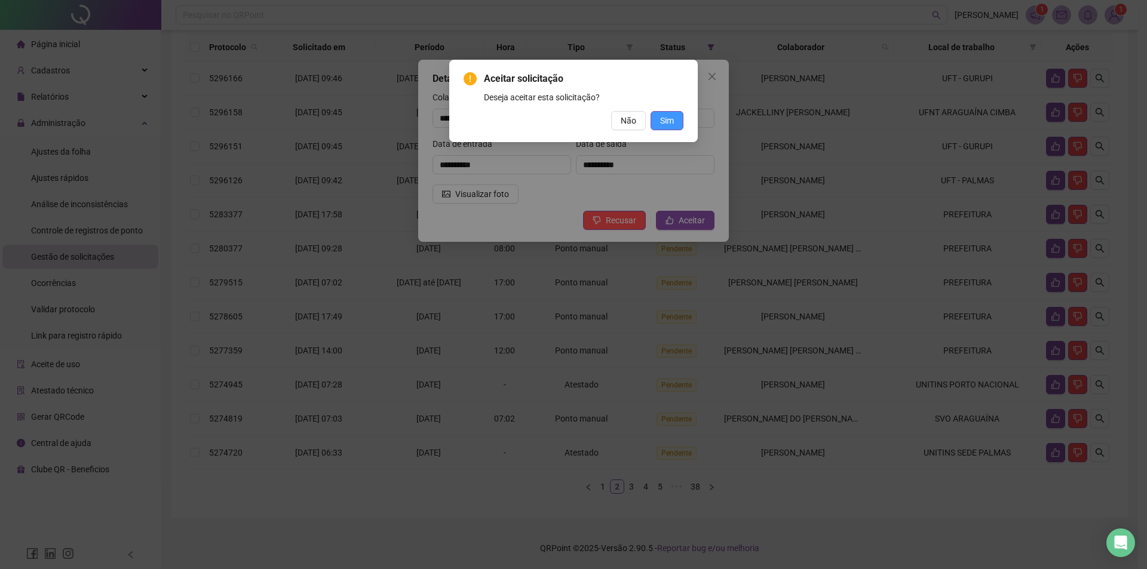
click at [675, 120] on button "Sim" at bounding box center [667, 120] width 33 height 19
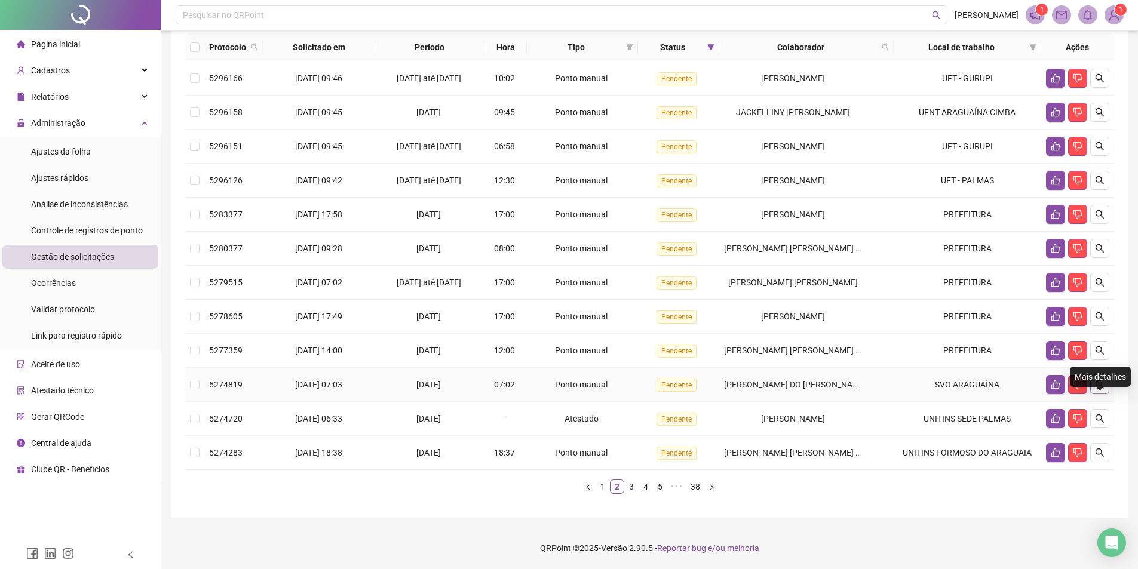
click at [1104, 388] on icon "search" at bounding box center [1100, 385] width 10 height 10
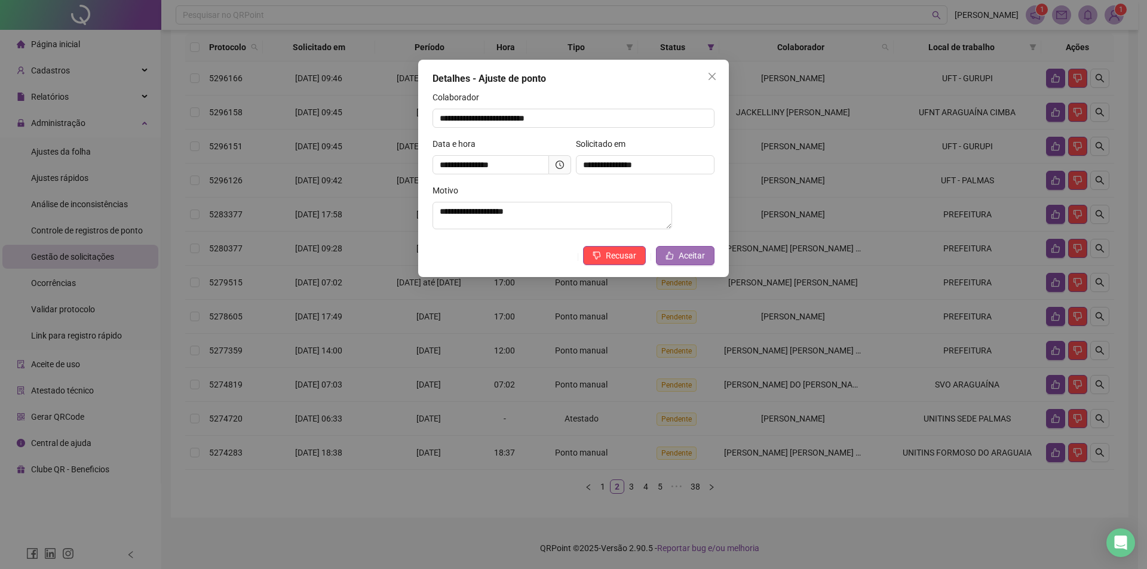
click at [696, 261] on span "Aceitar" at bounding box center [692, 255] width 26 height 13
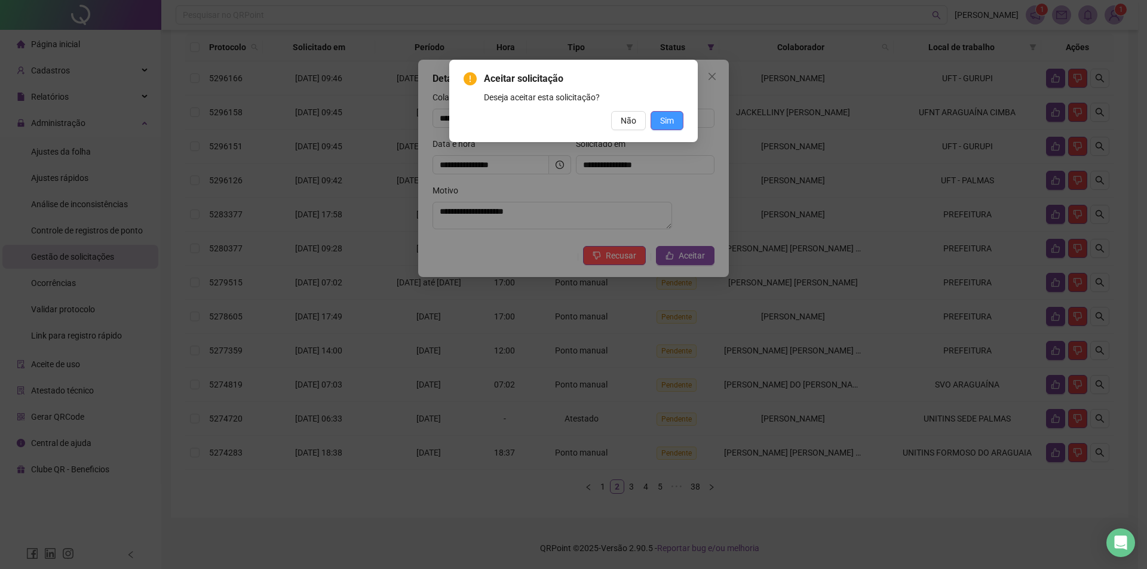
click at [680, 120] on button "Sim" at bounding box center [667, 120] width 33 height 19
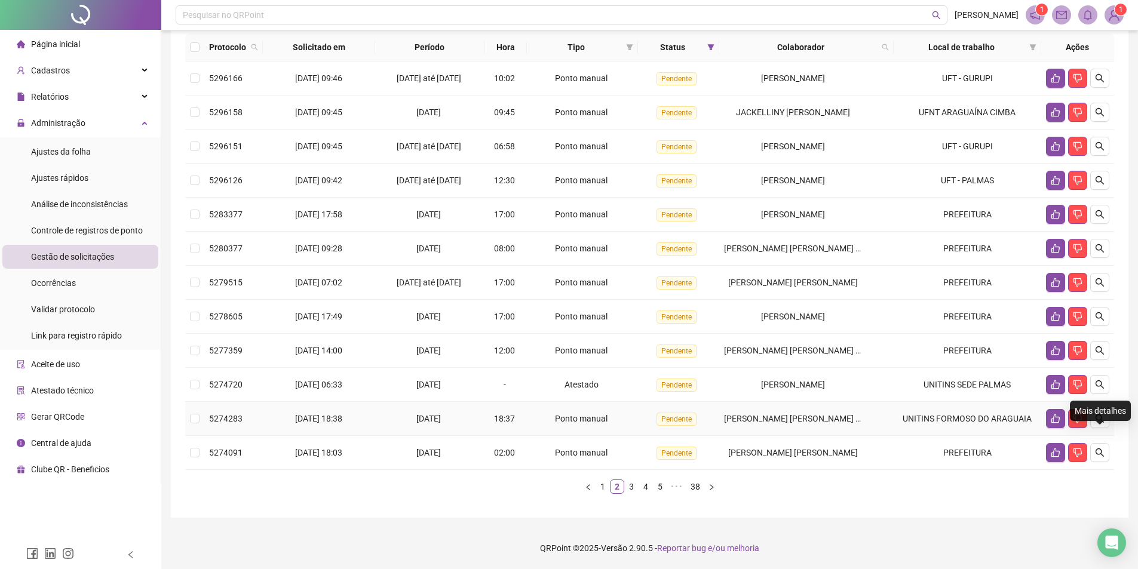
click at [1103, 401] on div "Mais detalhes" at bounding box center [1100, 411] width 61 height 20
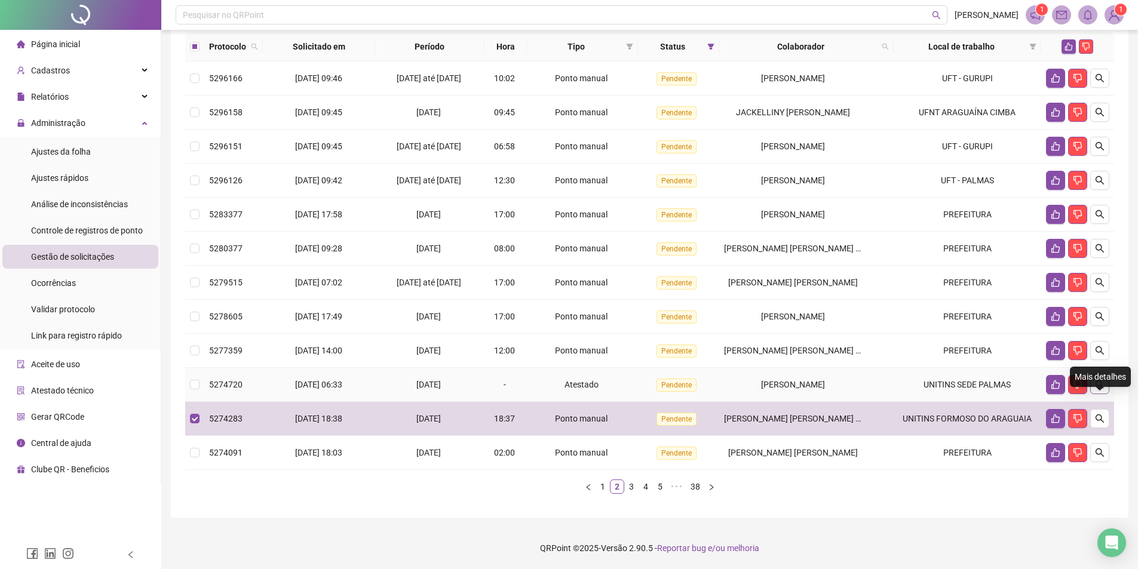
click at [1102, 389] on icon "search" at bounding box center [1100, 385] width 10 height 10
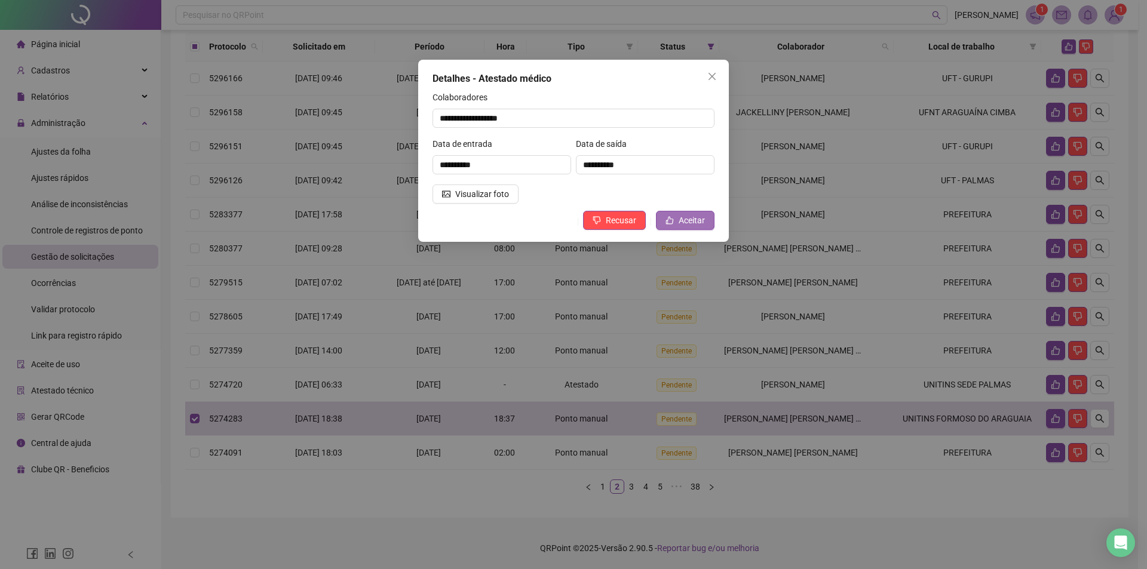
click at [681, 219] on span "Aceitar" at bounding box center [692, 220] width 26 height 13
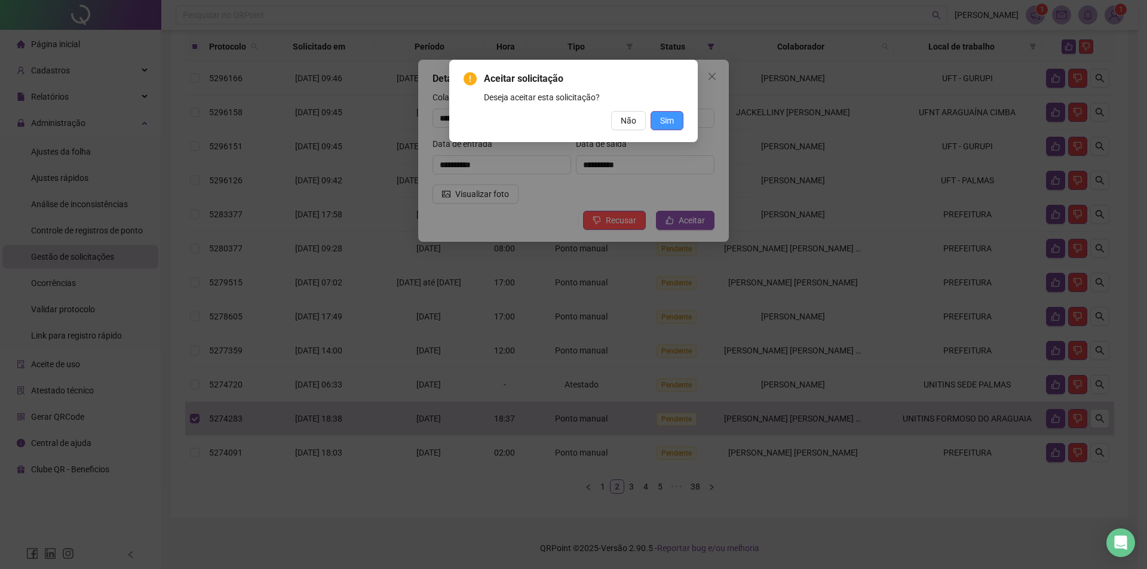
click at [663, 120] on span "Sim" at bounding box center [667, 120] width 14 height 13
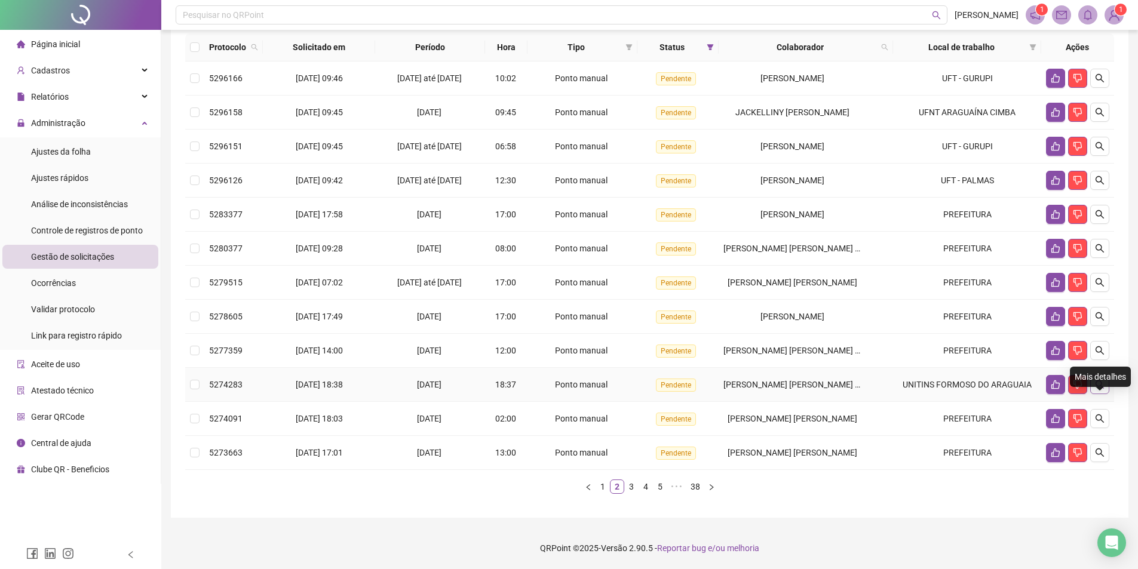
click at [1108, 387] on button "button" at bounding box center [1100, 384] width 19 height 19
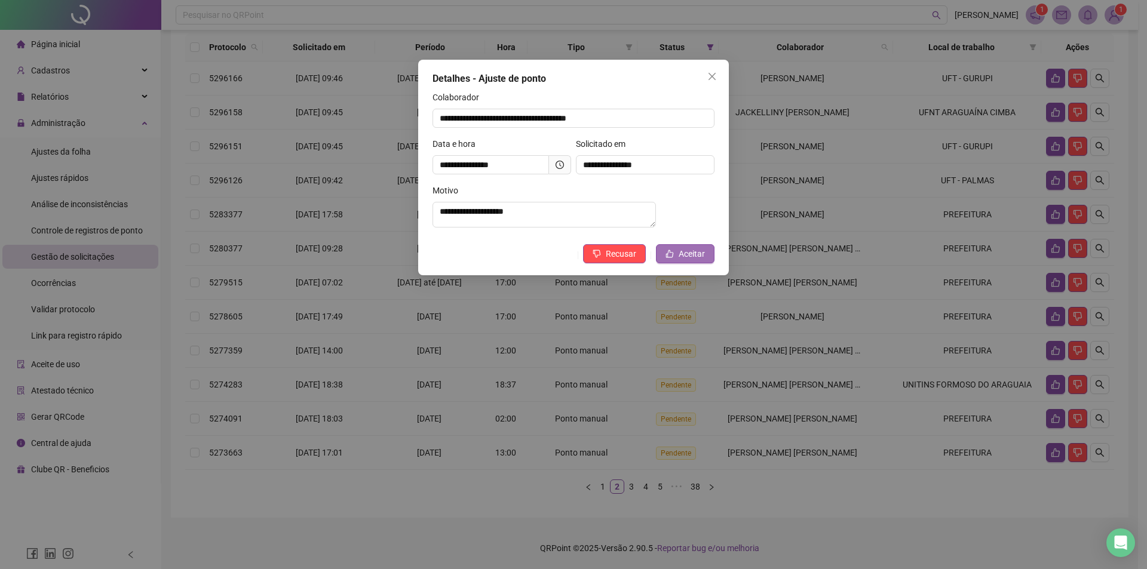
click at [683, 259] on span "Aceitar" at bounding box center [692, 253] width 26 height 13
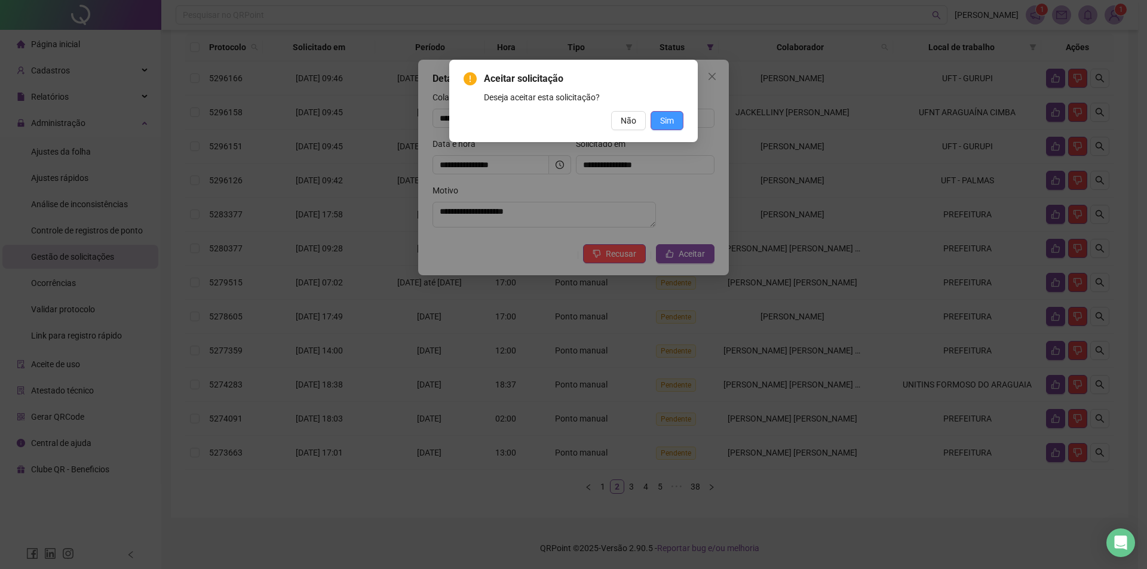
click at [675, 122] on button "Sim" at bounding box center [667, 120] width 33 height 19
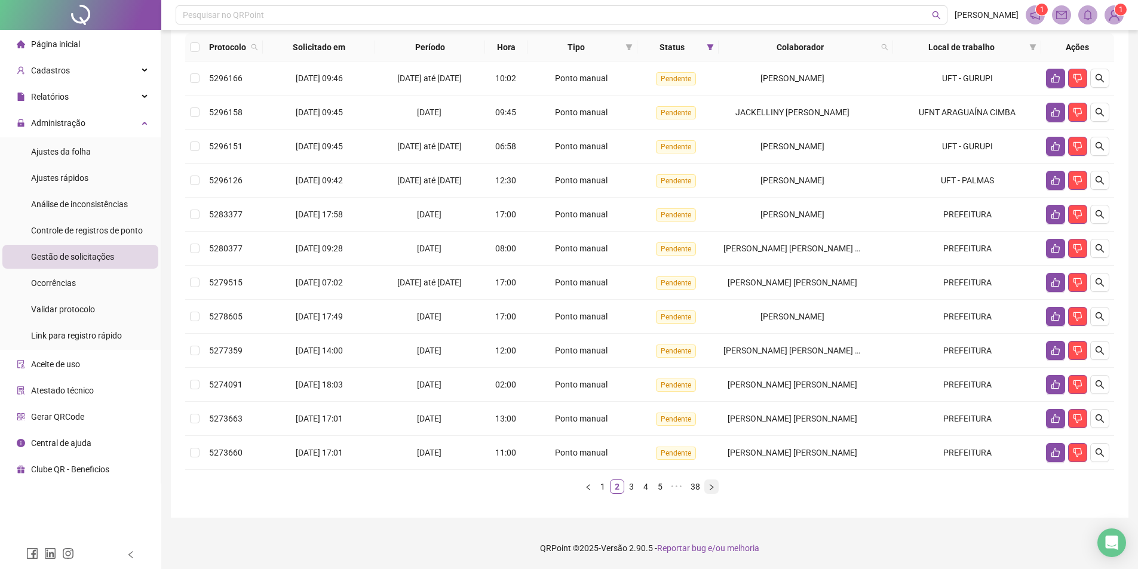
click at [713, 489] on icon "right" at bounding box center [711, 487] width 7 height 7
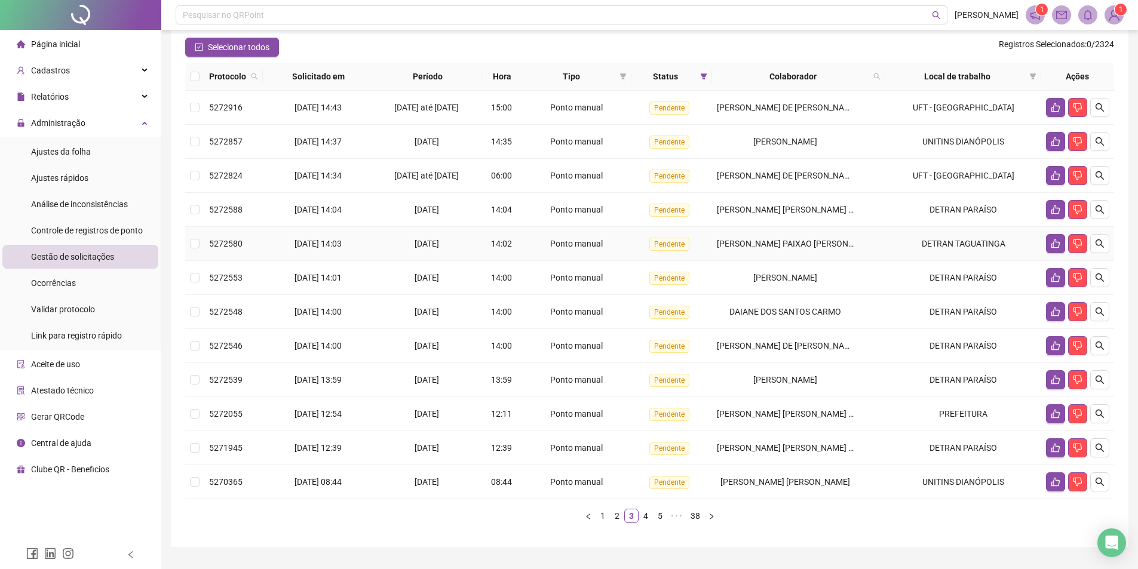
scroll to position [71, 0]
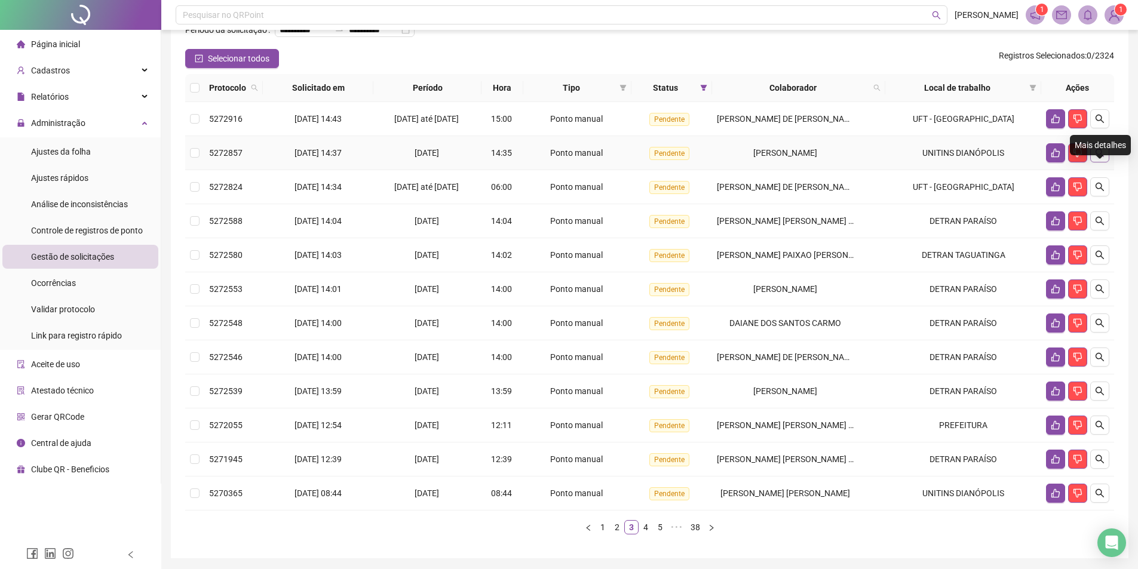
click at [1101, 157] on icon "search" at bounding box center [1100, 153] width 8 height 8
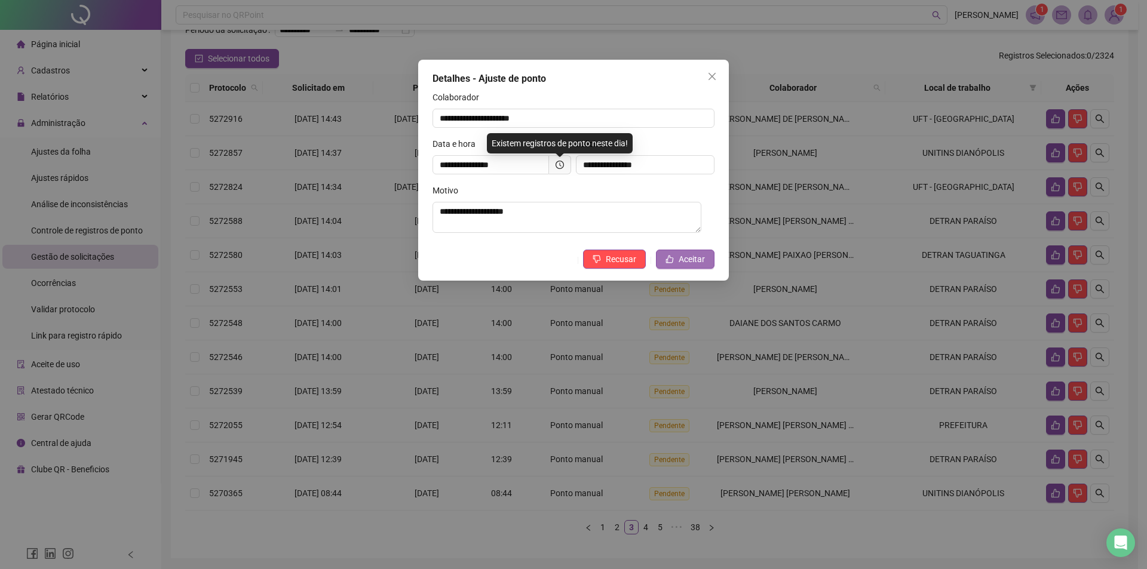
click at [684, 258] on span "Aceitar" at bounding box center [692, 259] width 26 height 13
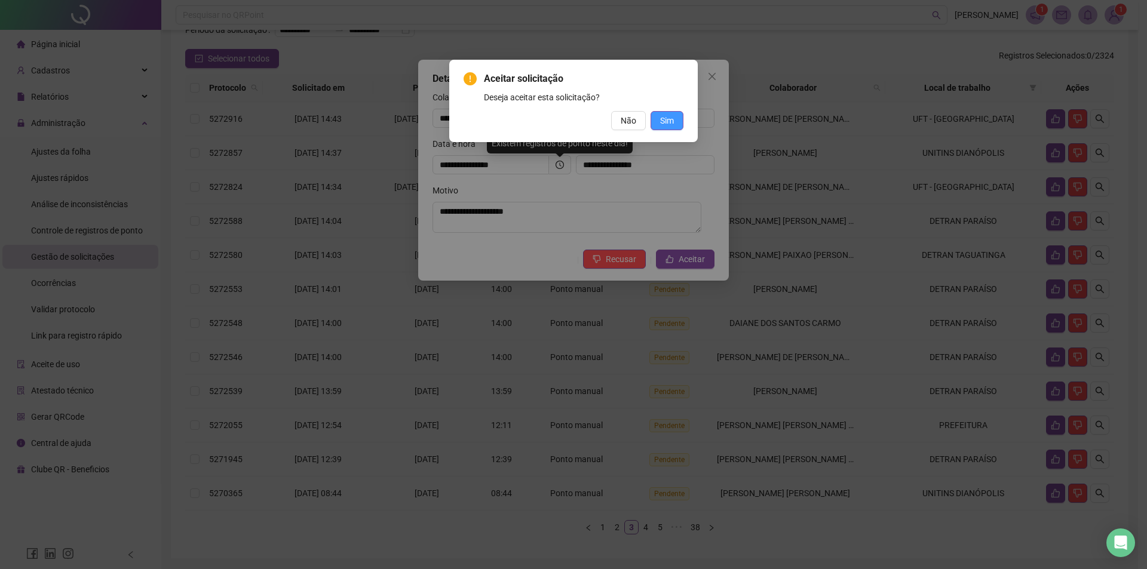
click at [672, 121] on span "Sim" at bounding box center [667, 120] width 14 height 13
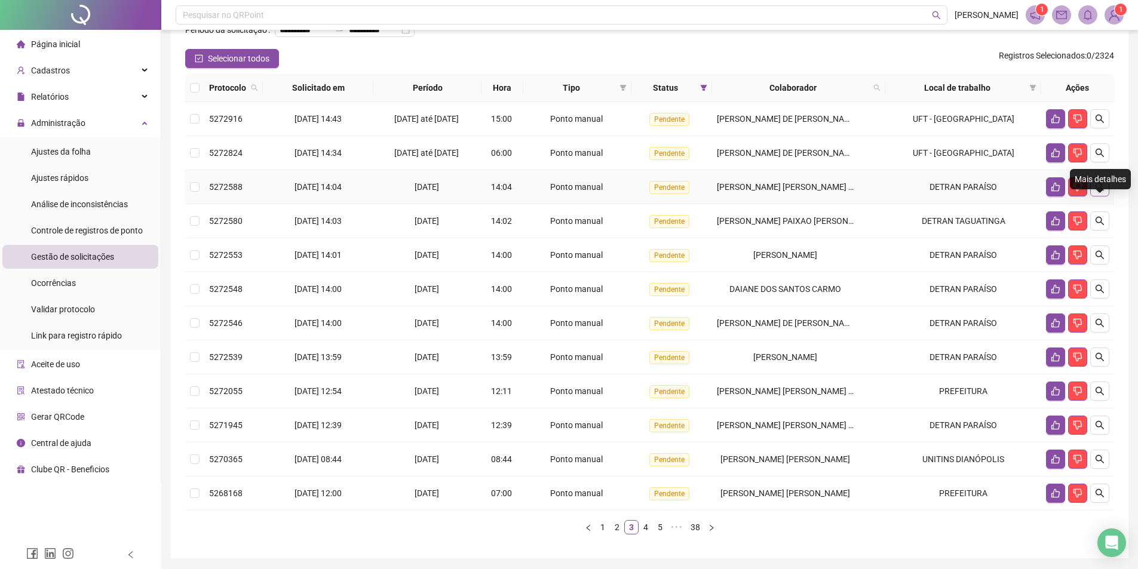
click at [1103, 192] on icon "search" at bounding box center [1100, 187] width 10 height 10
click at [1101, 197] on button "button" at bounding box center [1100, 186] width 19 height 19
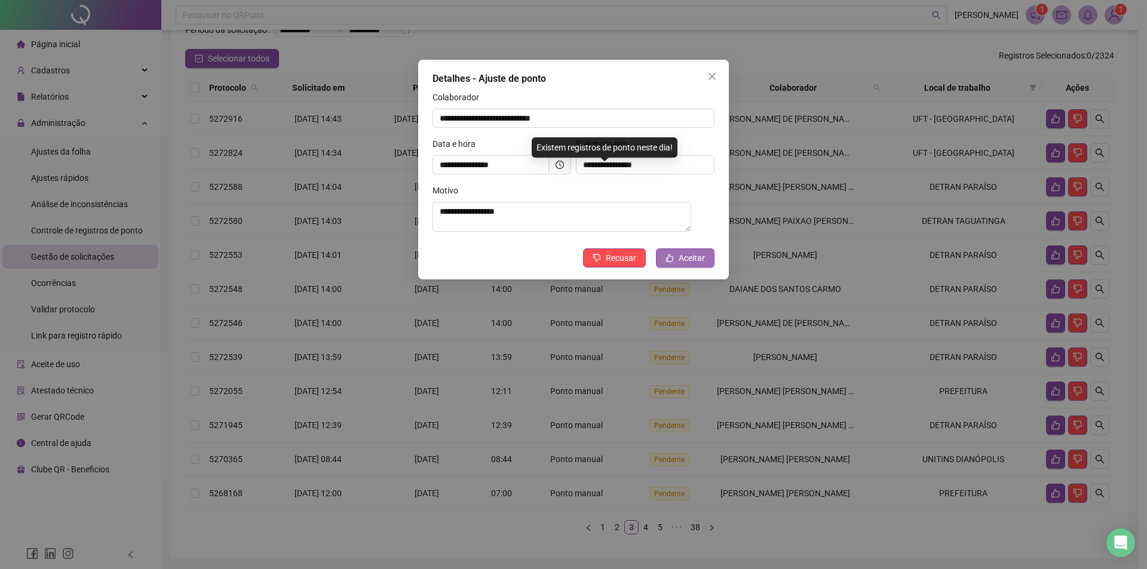
click at [680, 262] on span "Aceitar" at bounding box center [692, 258] width 26 height 13
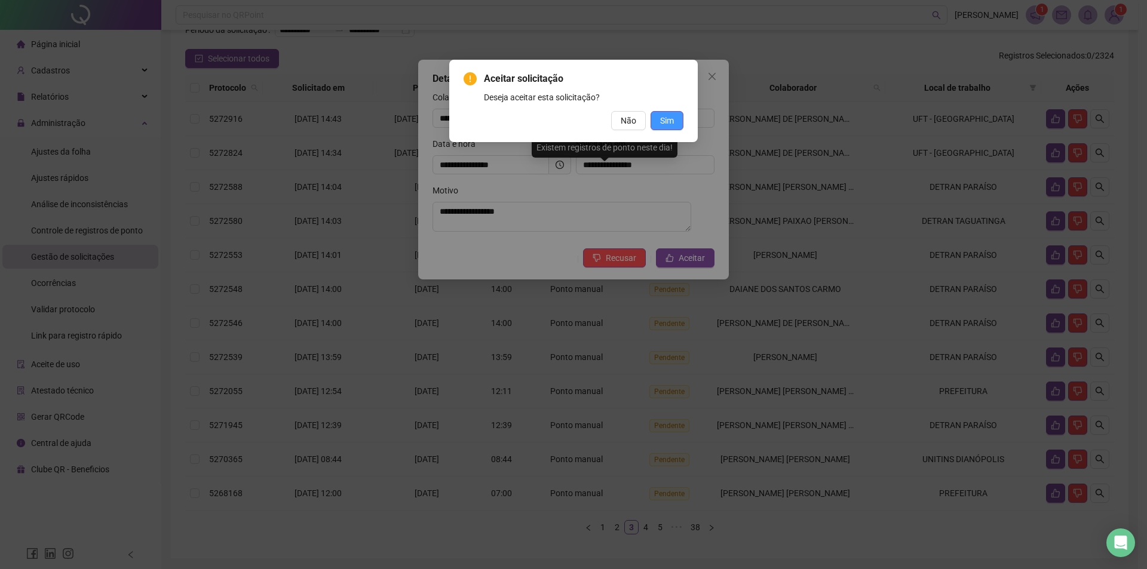
click at [672, 124] on span "Sim" at bounding box center [667, 120] width 14 height 13
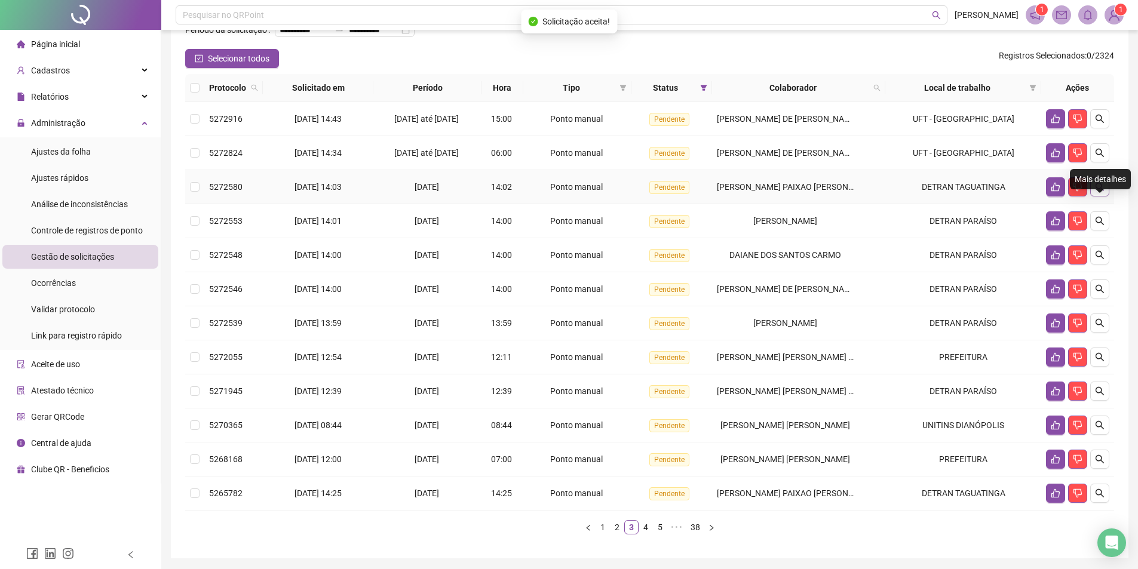
click at [1103, 192] on icon "search" at bounding box center [1100, 187] width 10 height 10
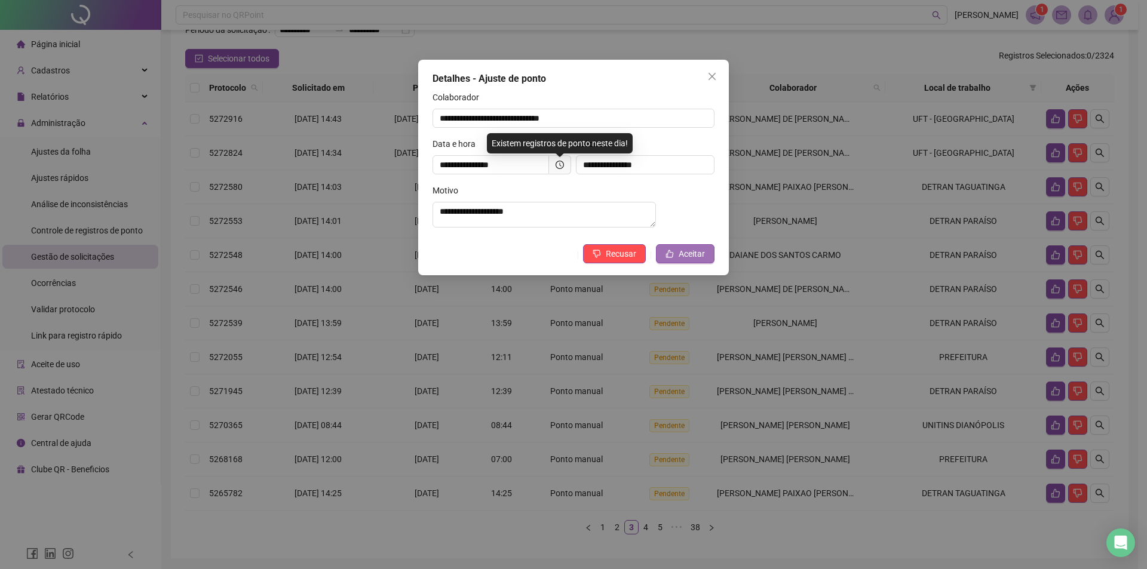
click at [691, 261] on span "Aceitar" at bounding box center [692, 253] width 26 height 13
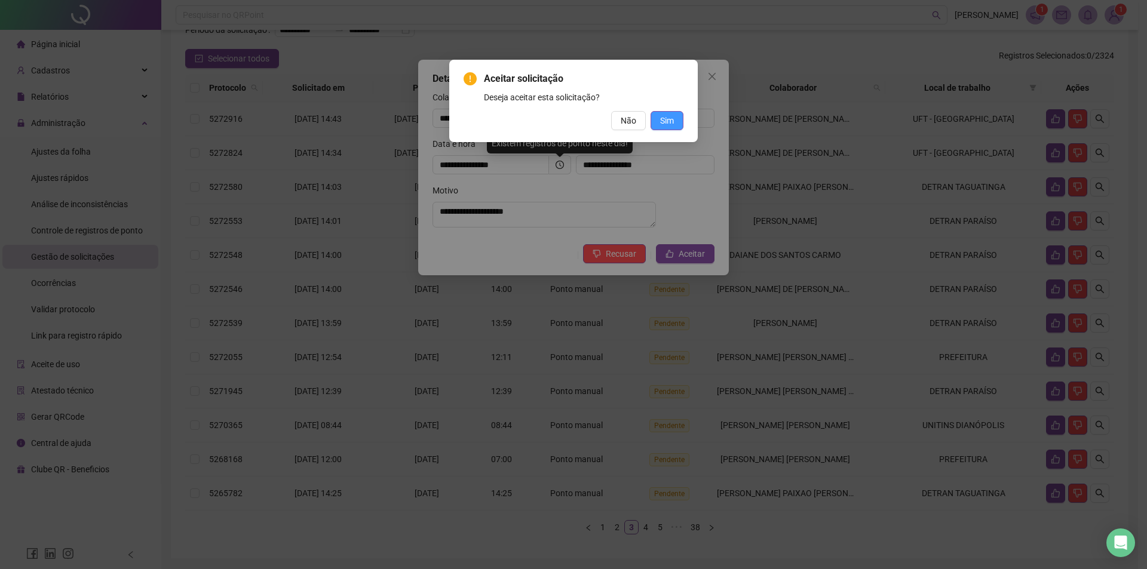
click at [673, 127] on span "Sim" at bounding box center [667, 120] width 14 height 13
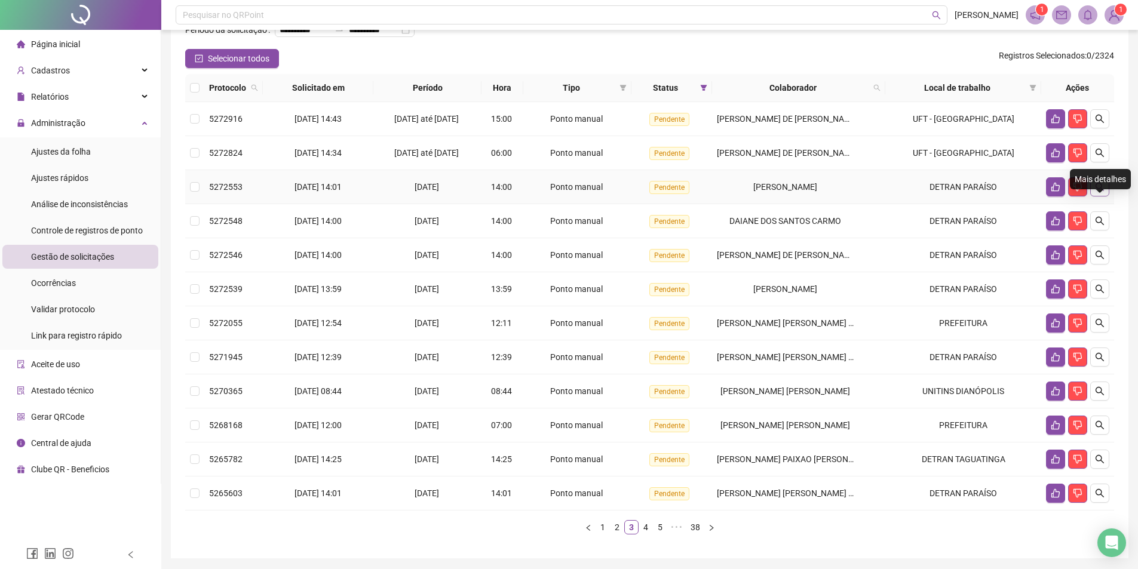
click at [1103, 192] on icon "search" at bounding box center [1100, 187] width 10 height 10
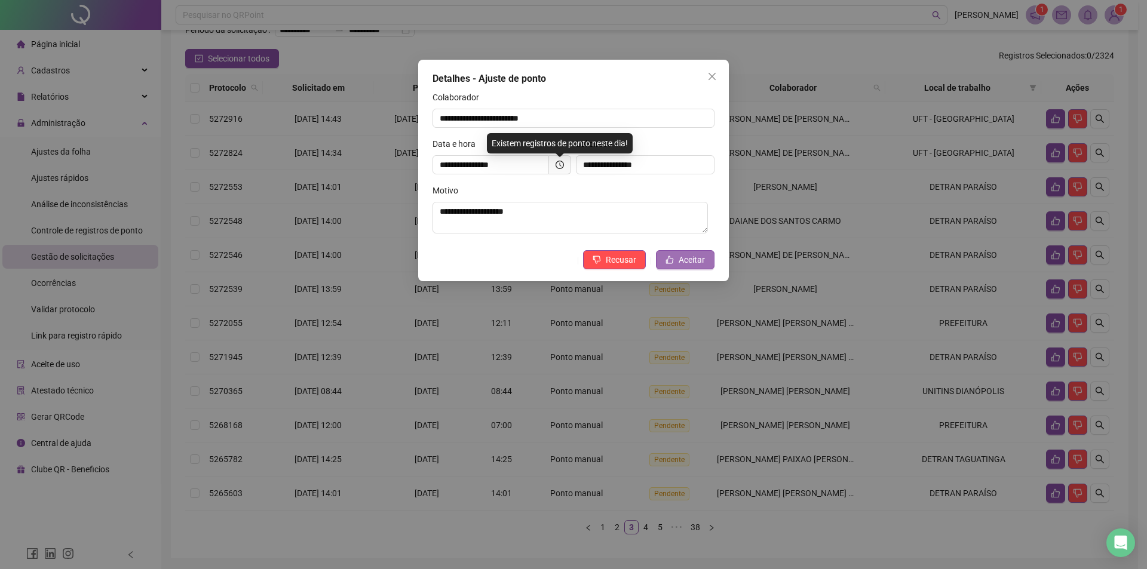
click at [704, 264] on span "Aceitar" at bounding box center [692, 259] width 26 height 13
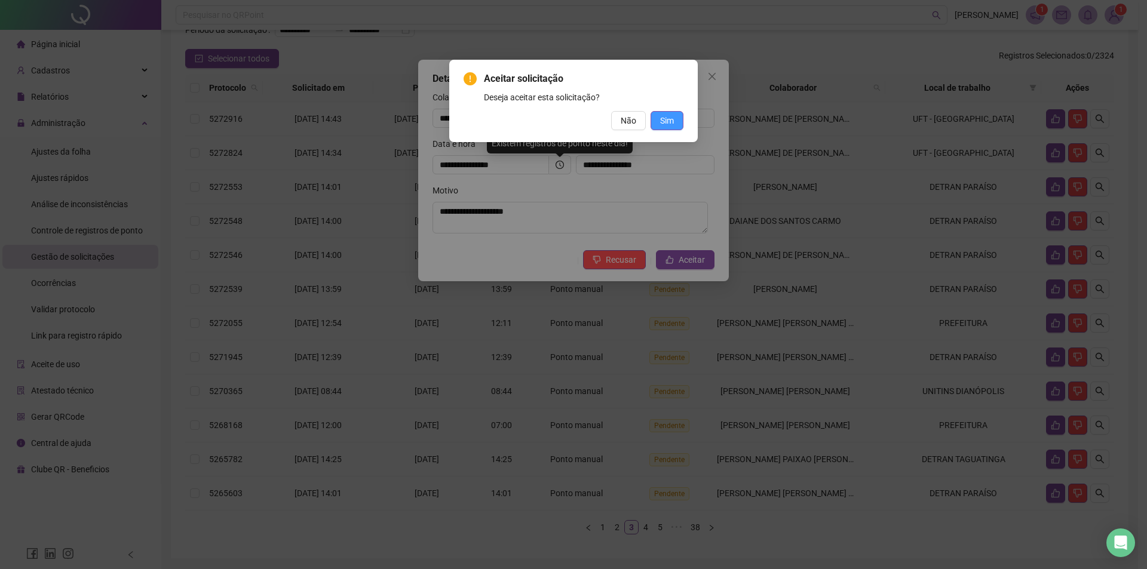
click at [675, 121] on button "Sim" at bounding box center [667, 120] width 33 height 19
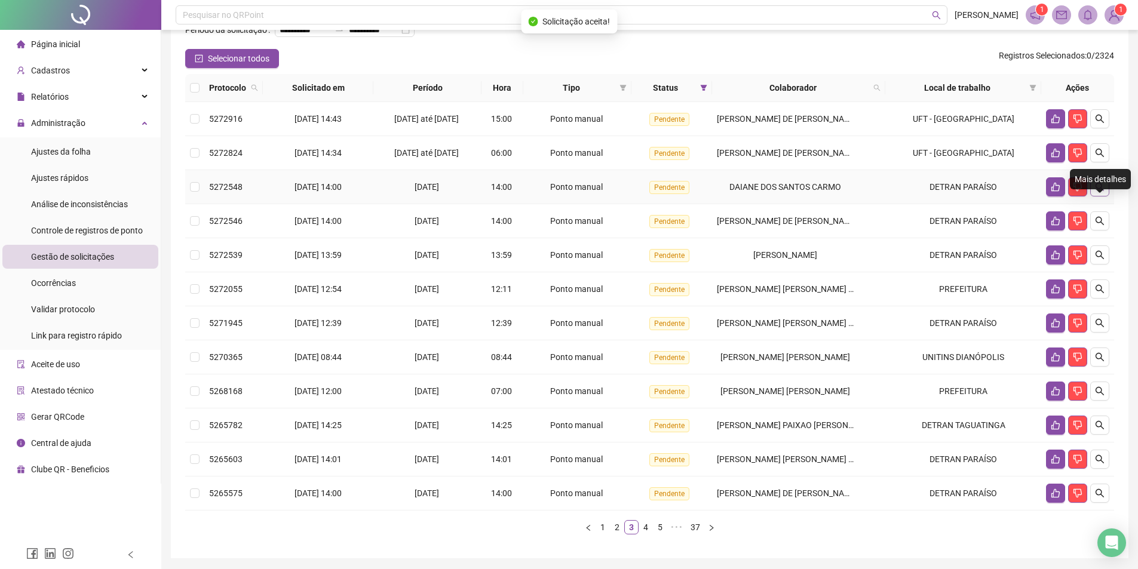
click at [1099, 192] on icon "search" at bounding box center [1100, 187] width 10 height 10
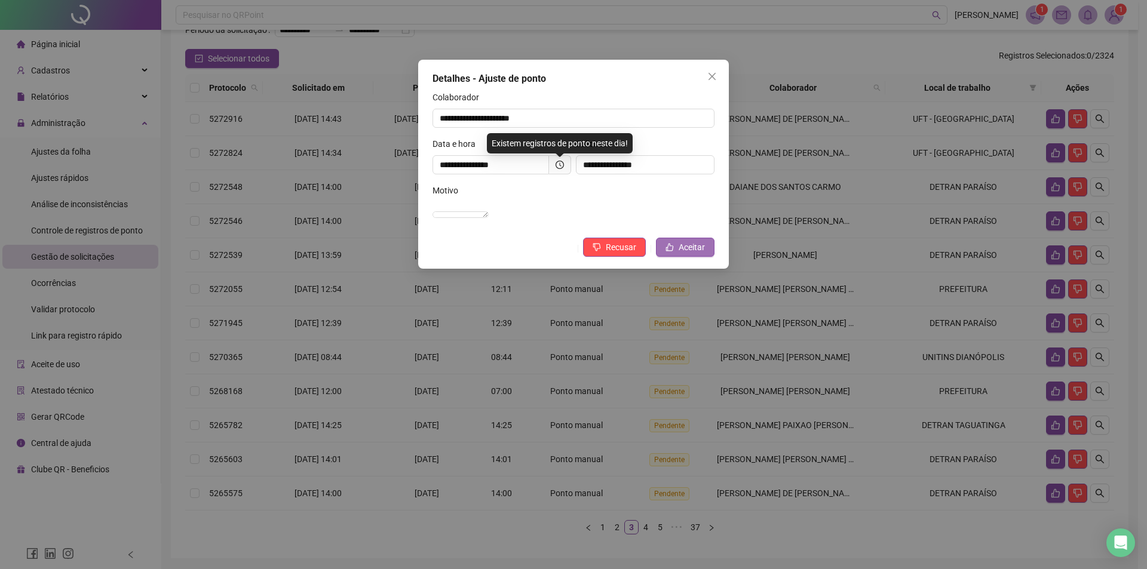
click at [699, 254] on span "Aceitar" at bounding box center [692, 247] width 26 height 13
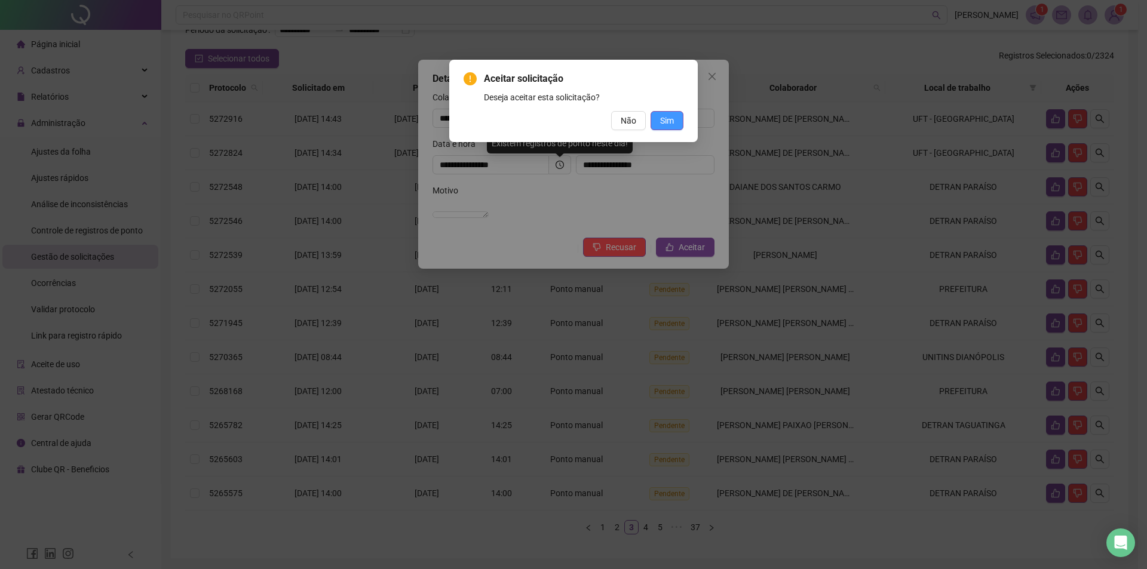
click at [673, 118] on span "Sim" at bounding box center [667, 120] width 14 height 13
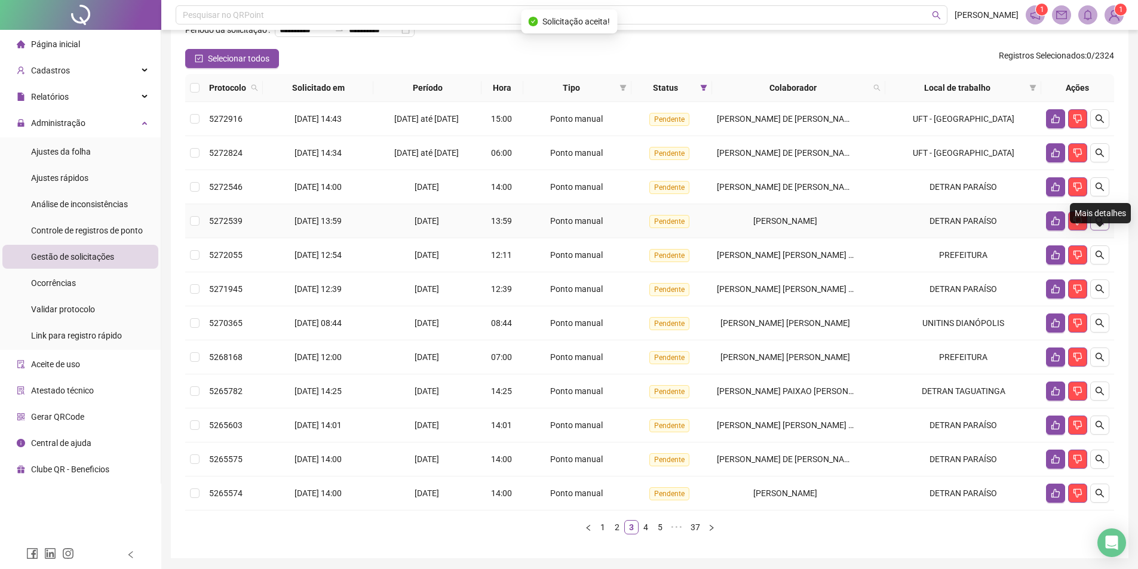
click at [1104, 226] on icon "search" at bounding box center [1100, 221] width 10 height 10
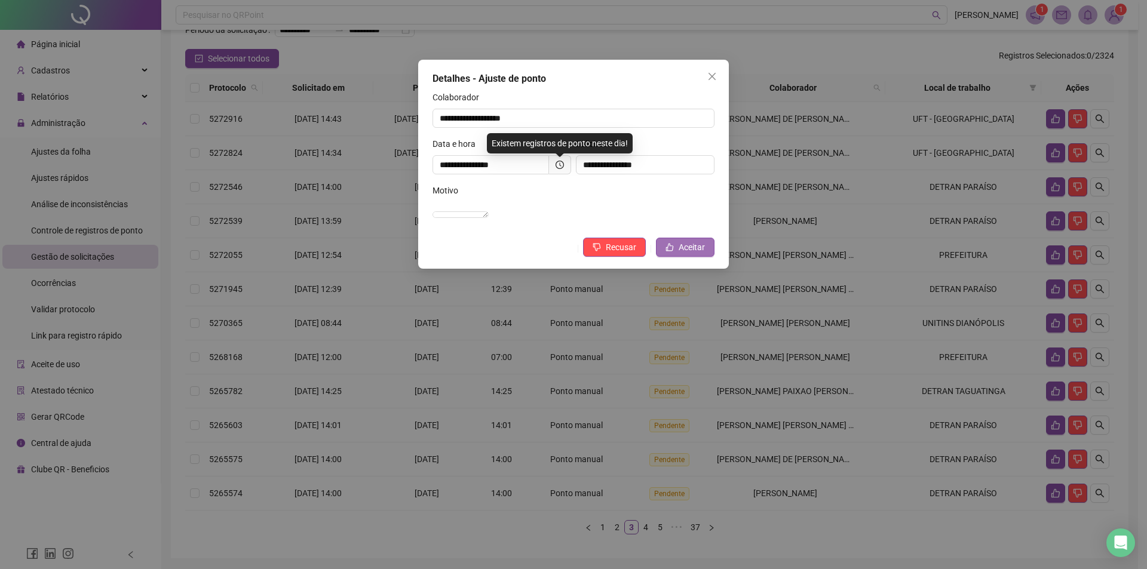
click at [678, 257] on button "Aceitar" at bounding box center [685, 247] width 59 height 19
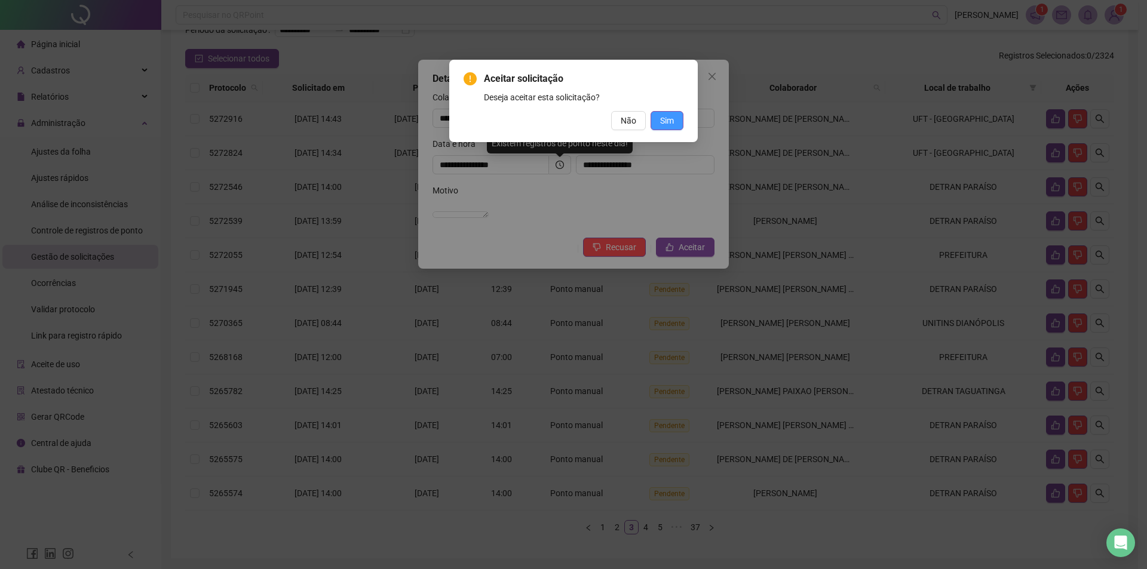
click at [661, 124] on span "Sim" at bounding box center [667, 120] width 14 height 13
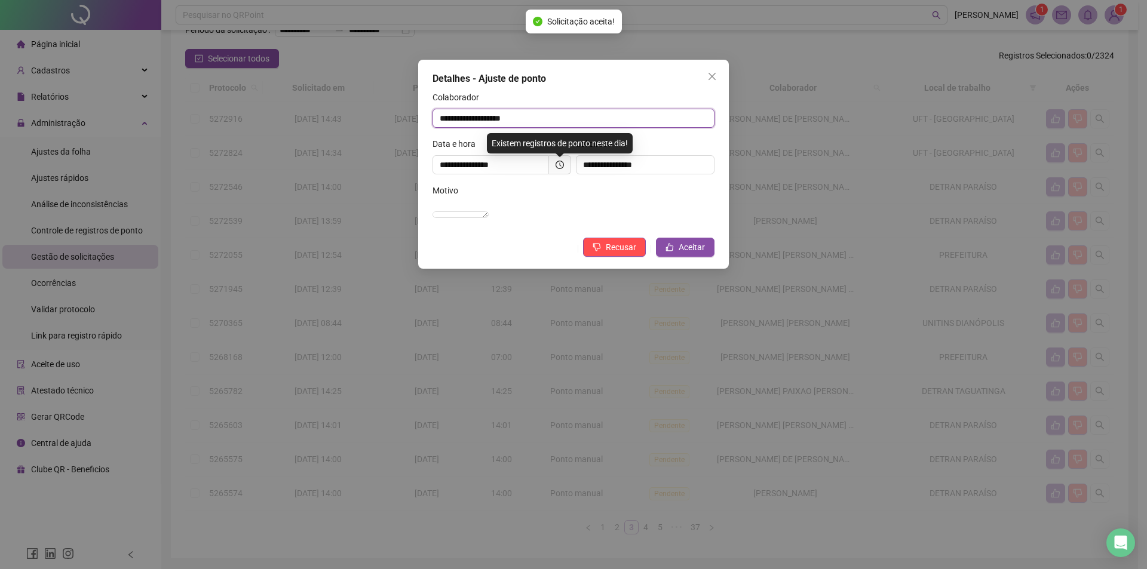
click at [673, 119] on input "**********" at bounding box center [574, 118] width 282 height 19
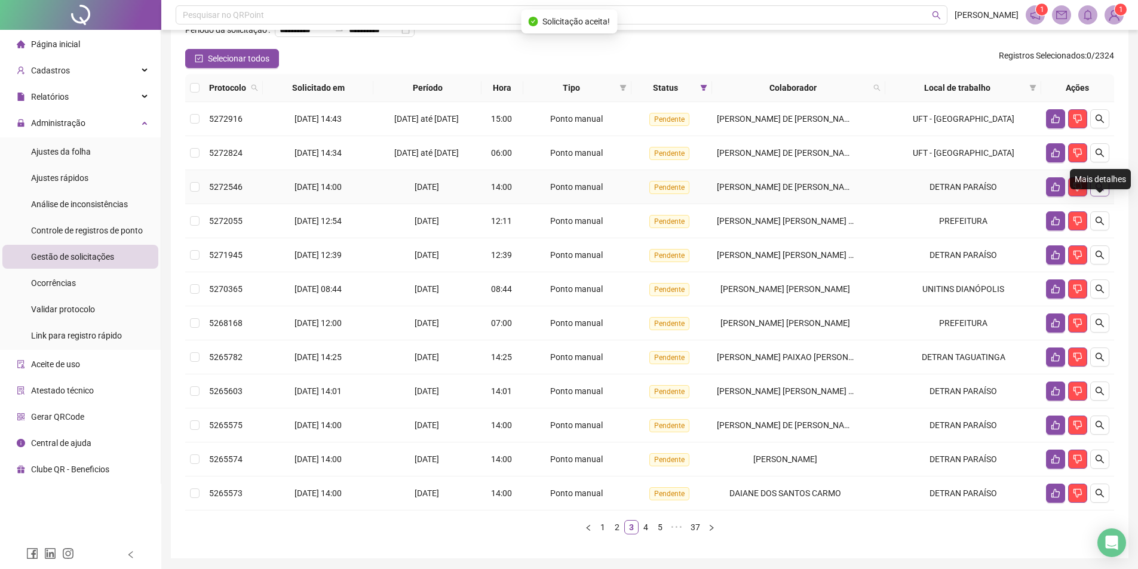
click at [1103, 197] on button "button" at bounding box center [1100, 186] width 19 height 19
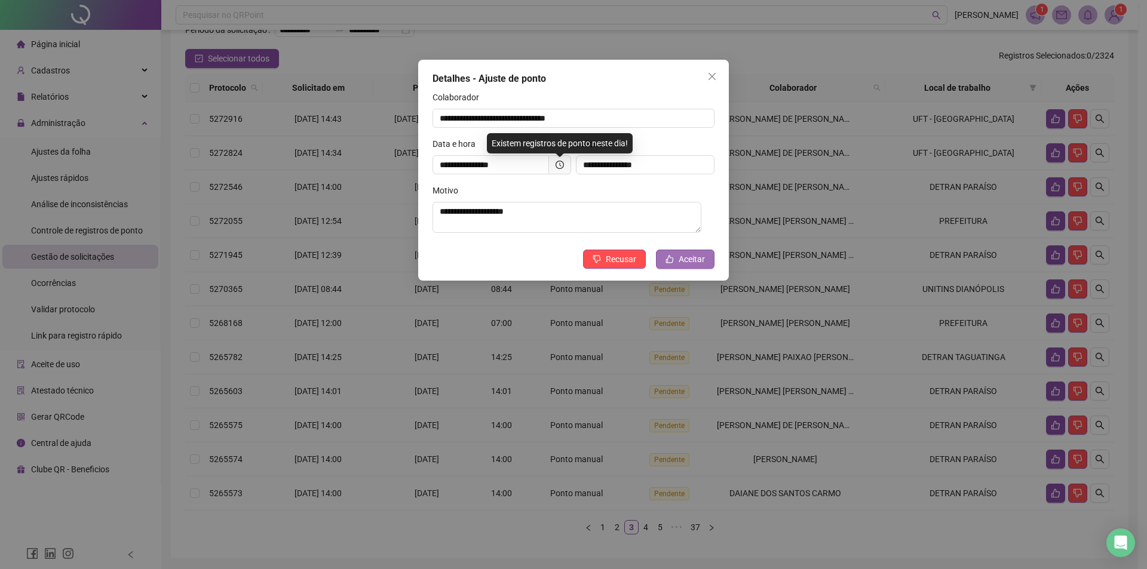
click at [699, 258] on span "Aceitar" at bounding box center [692, 259] width 26 height 13
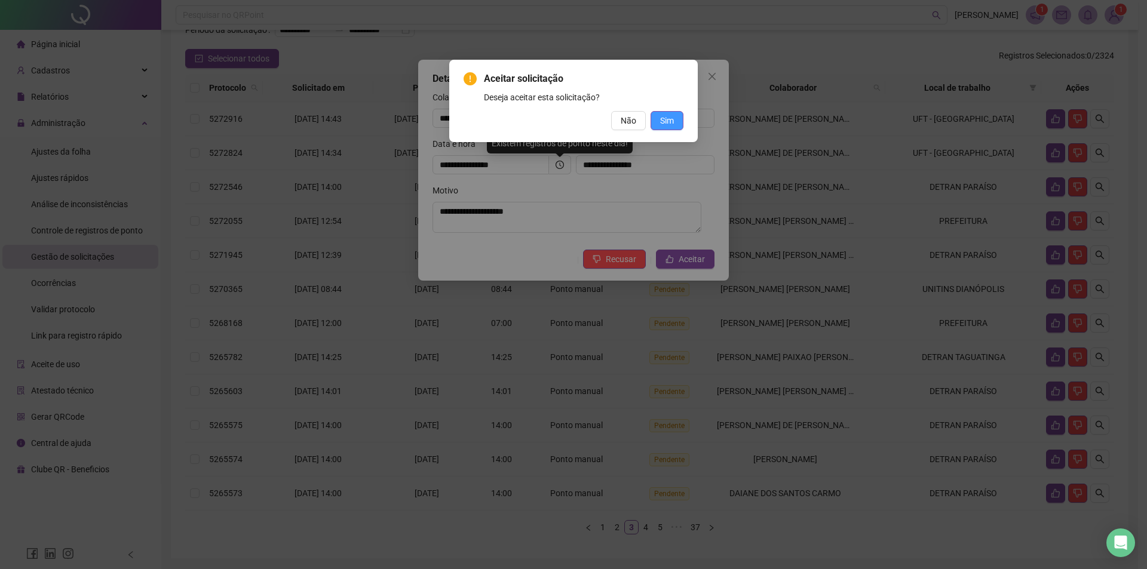
click at [676, 126] on button "Sim" at bounding box center [667, 120] width 33 height 19
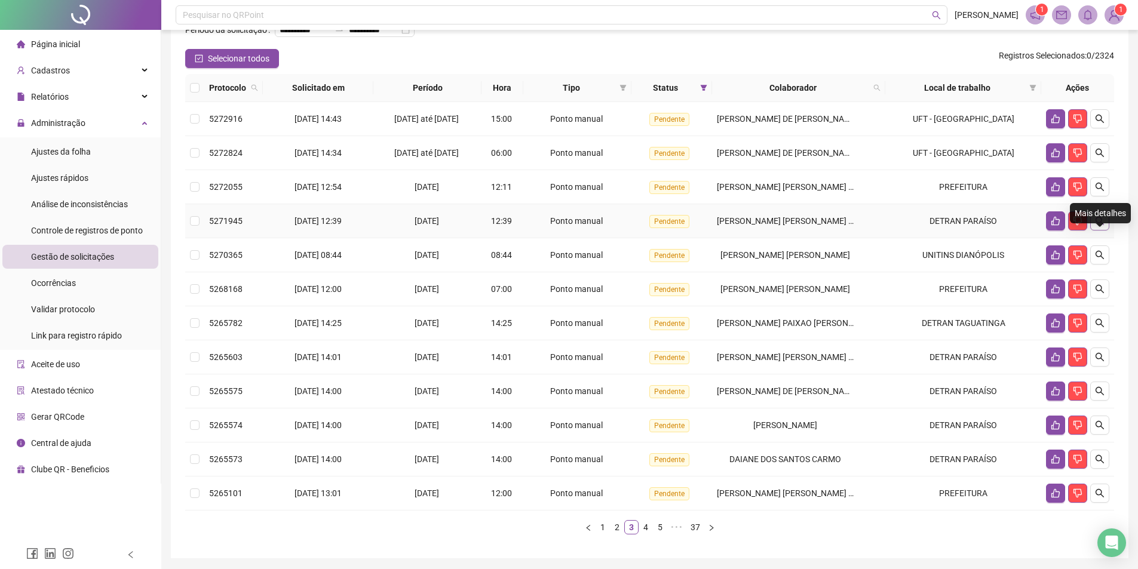
click at [1107, 231] on button "button" at bounding box center [1100, 221] width 19 height 19
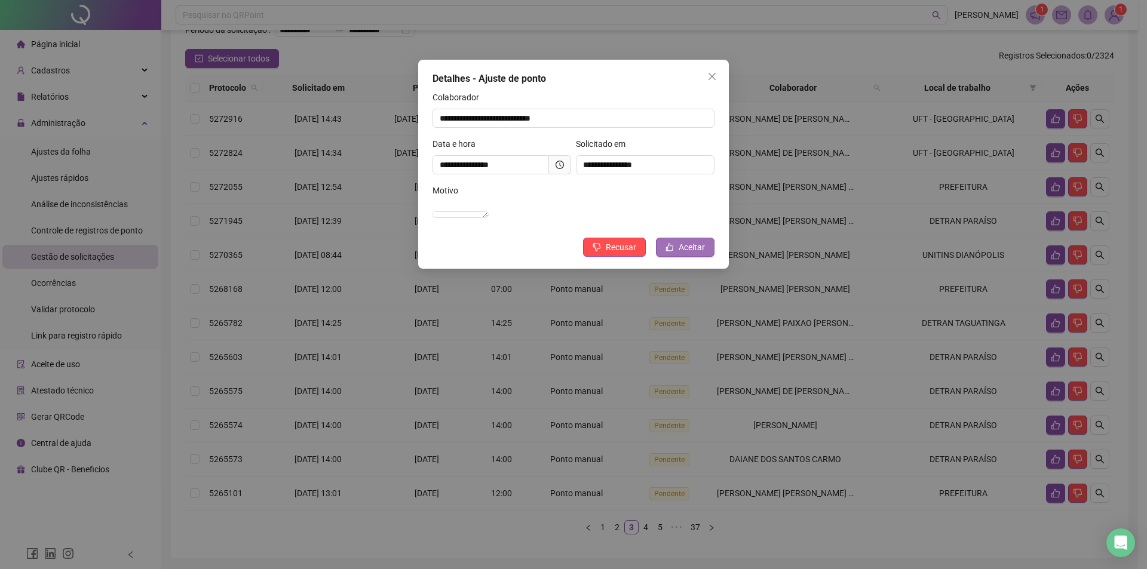
click at [692, 254] on span "Aceitar" at bounding box center [692, 247] width 26 height 13
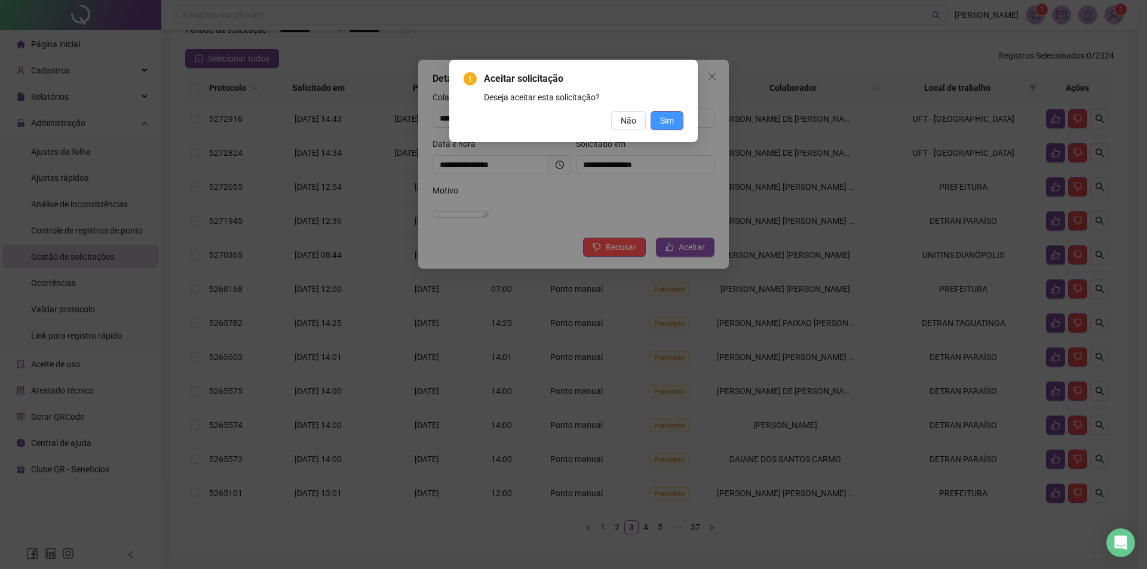
click at [666, 118] on span "Sim" at bounding box center [667, 120] width 14 height 13
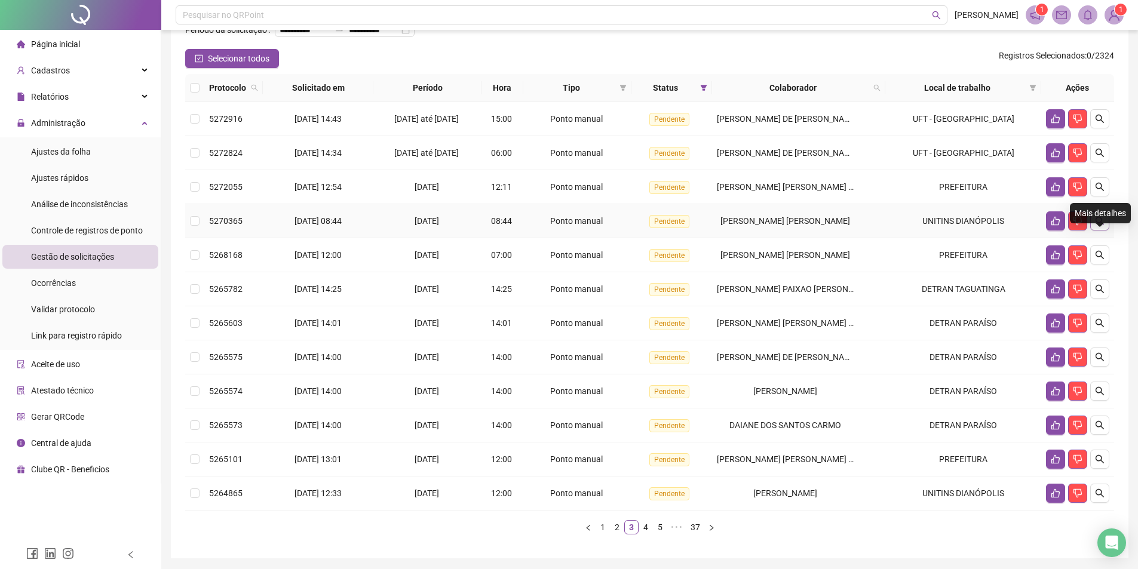
click at [1104, 226] on icon "search" at bounding box center [1100, 221] width 10 height 10
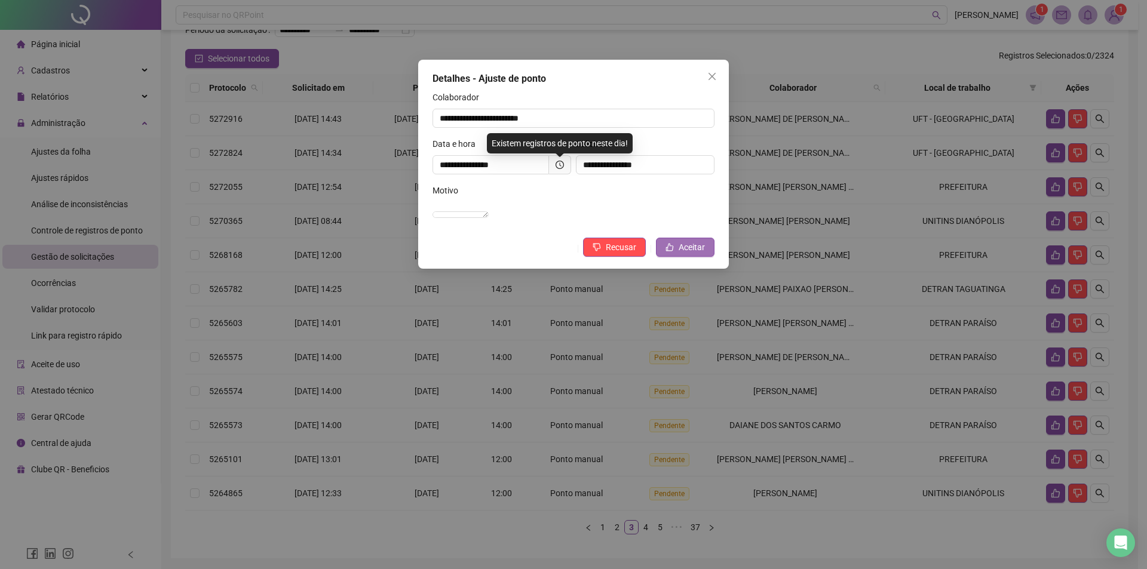
click at [693, 254] on span "Aceitar" at bounding box center [692, 247] width 26 height 13
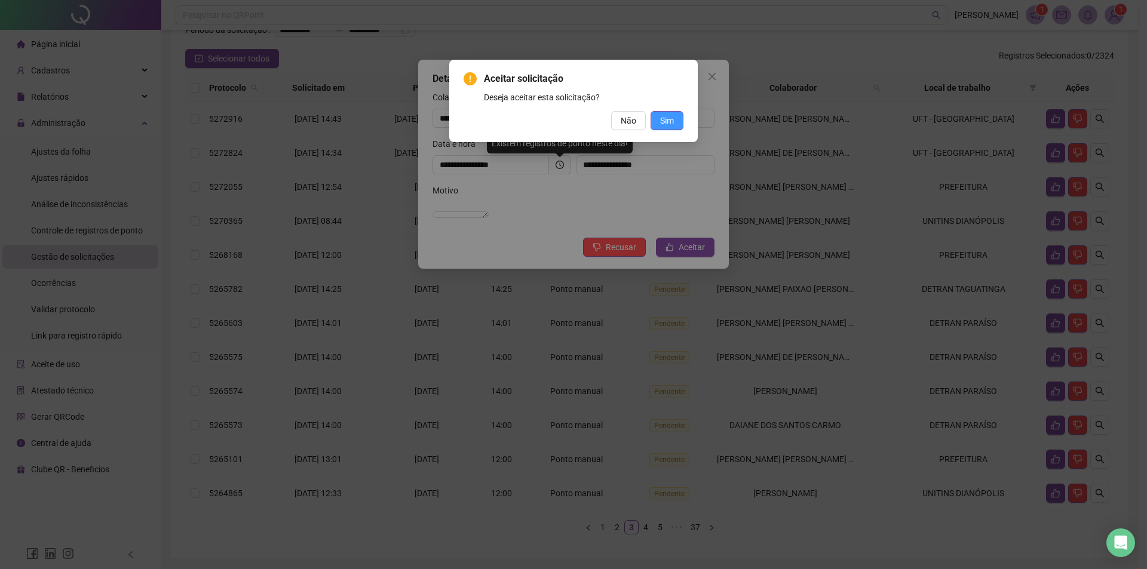
click at [662, 120] on span "Sim" at bounding box center [667, 120] width 14 height 13
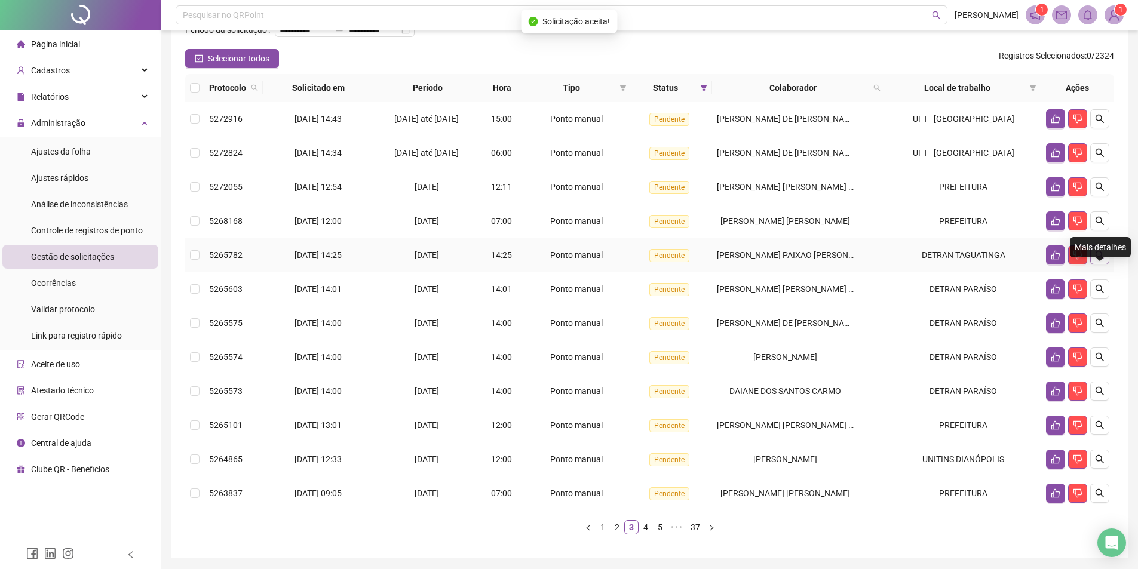
click at [1105, 265] on button "button" at bounding box center [1100, 255] width 19 height 19
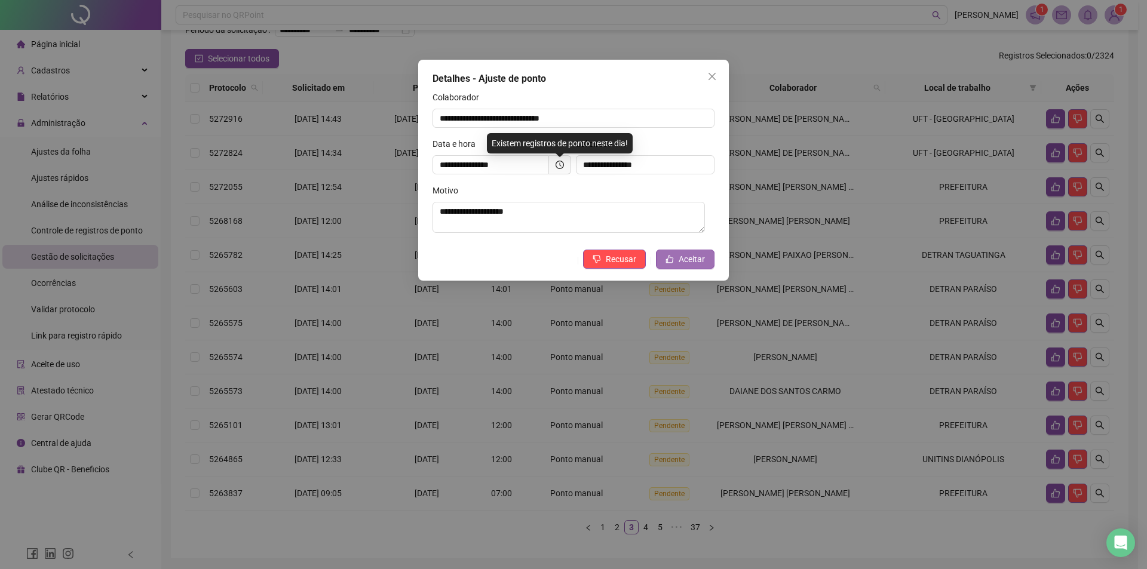
click at [691, 263] on span "Aceitar" at bounding box center [692, 259] width 26 height 13
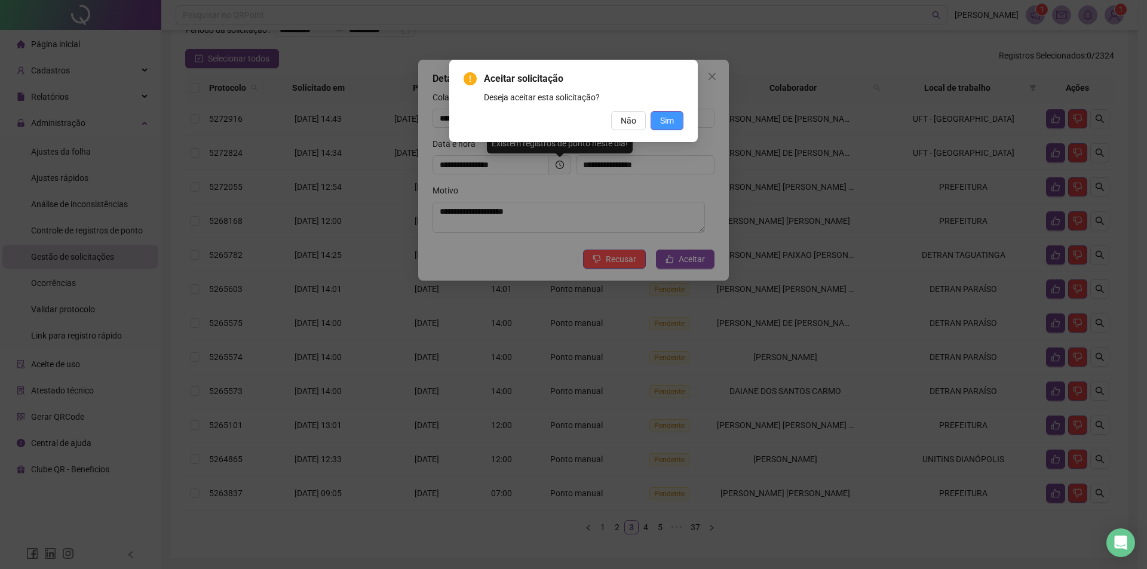
click at [680, 118] on button "Sim" at bounding box center [667, 120] width 33 height 19
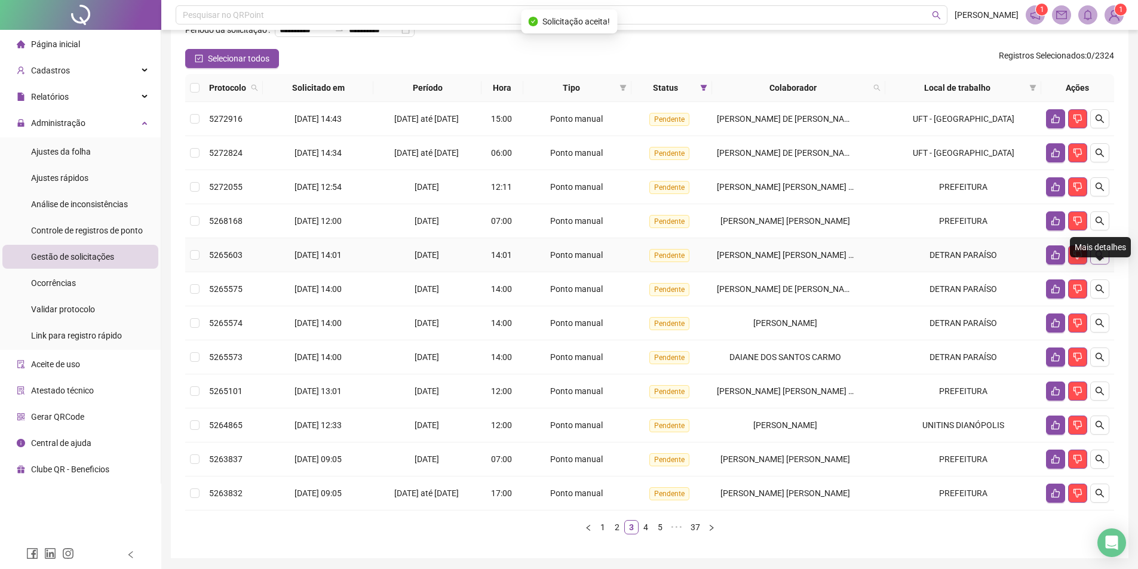
click at [1098, 260] on icon "search" at bounding box center [1100, 255] width 10 height 10
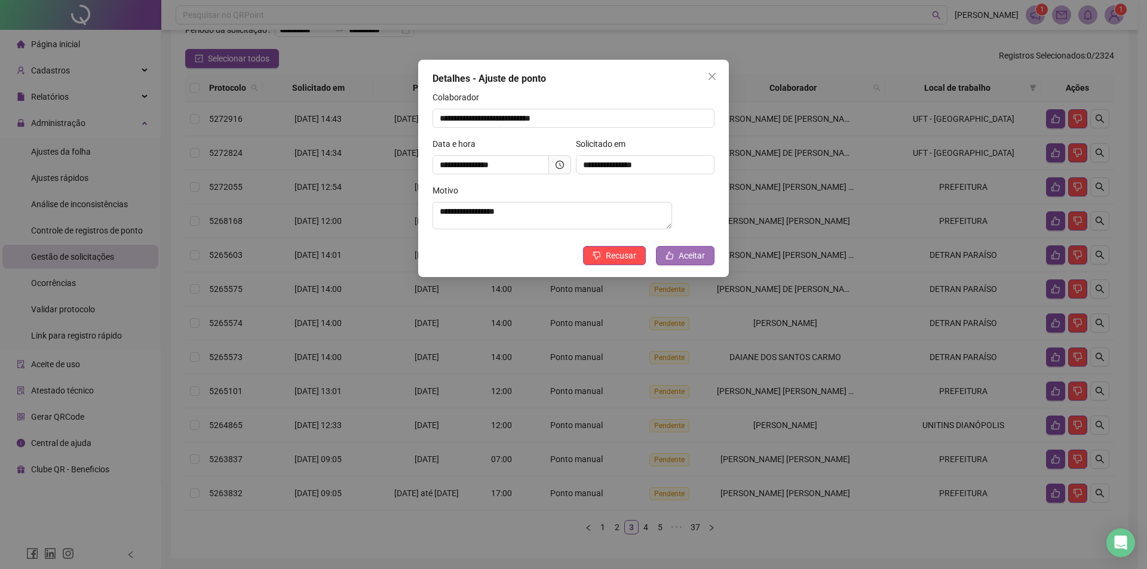
click at [661, 265] on button "Aceitar" at bounding box center [685, 255] width 59 height 19
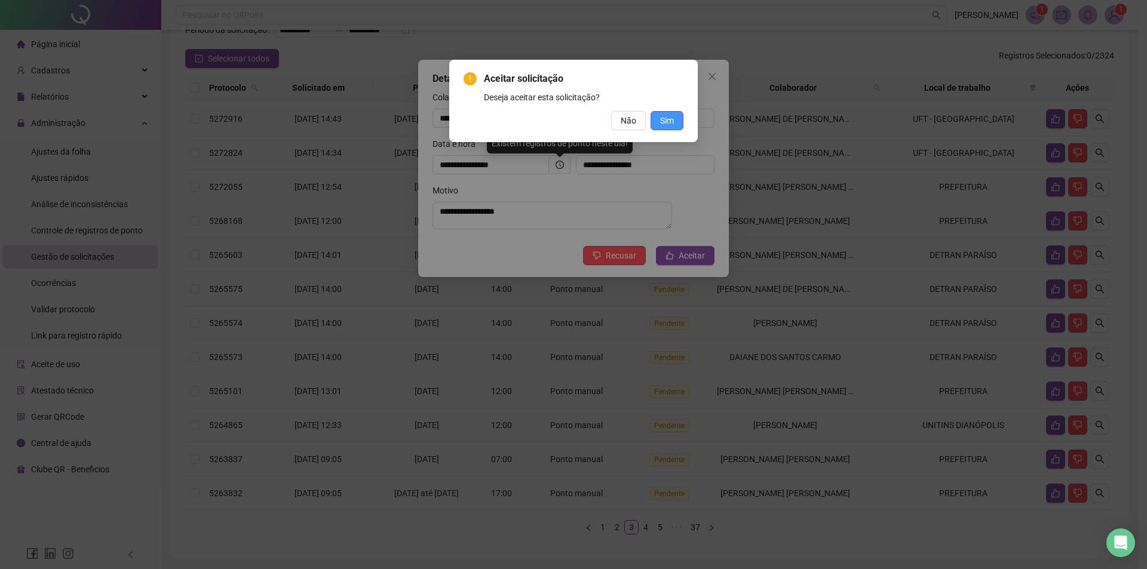
click at [675, 124] on button "Sim" at bounding box center [667, 120] width 33 height 19
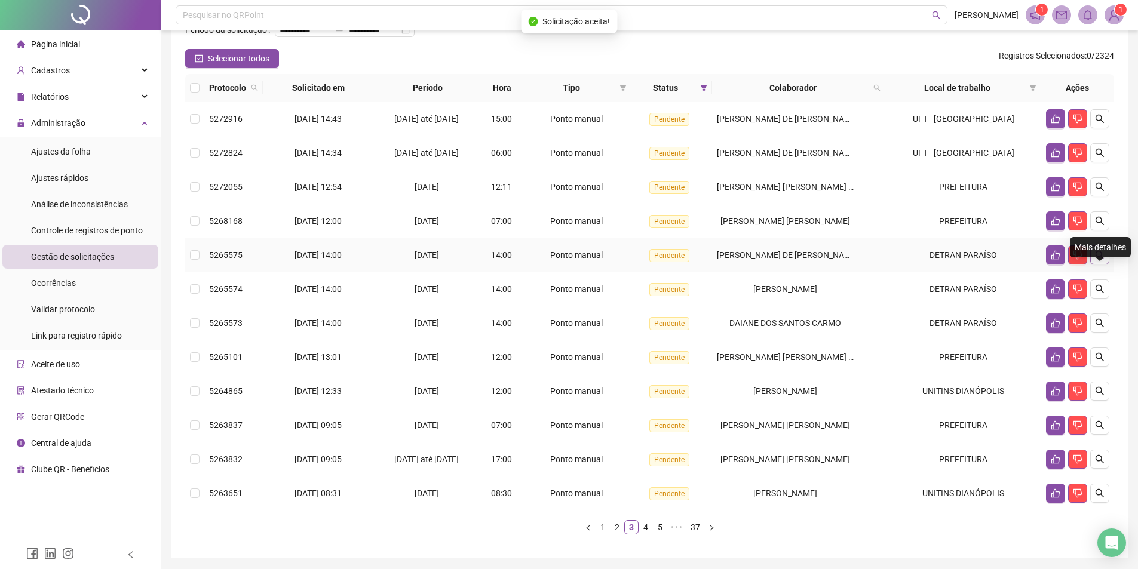
click at [1101, 260] on icon "search" at bounding box center [1100, 255] width 10 height 10
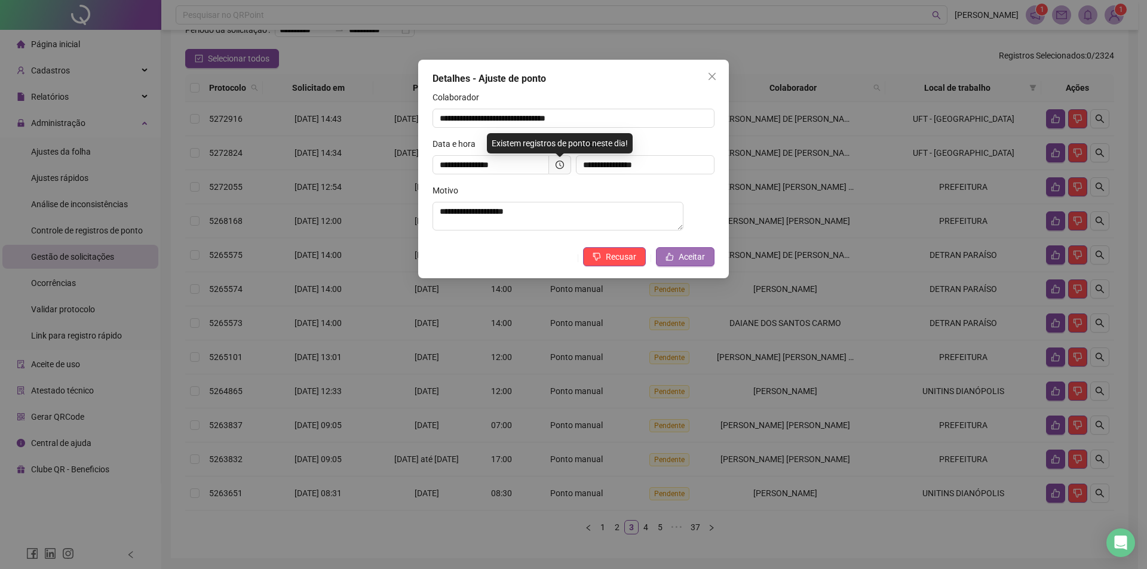
click at [688, 263] on span "Aceitar" at bounding box center [692, 256] width 26 height 13
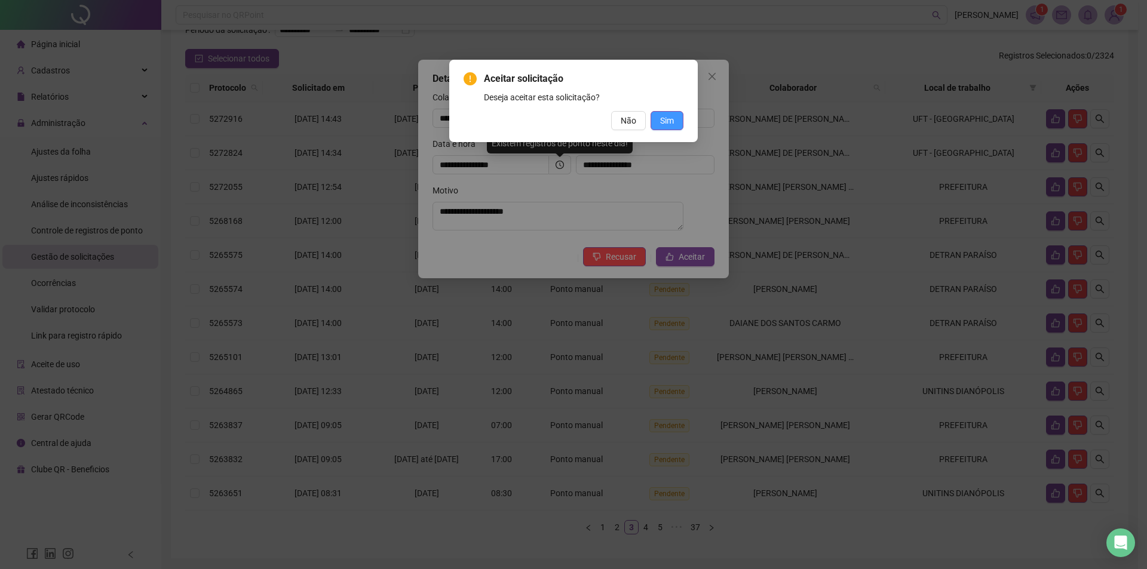
click at [661, 123] on span "Sim" at bounding box center [667, 120] width 14 height 13
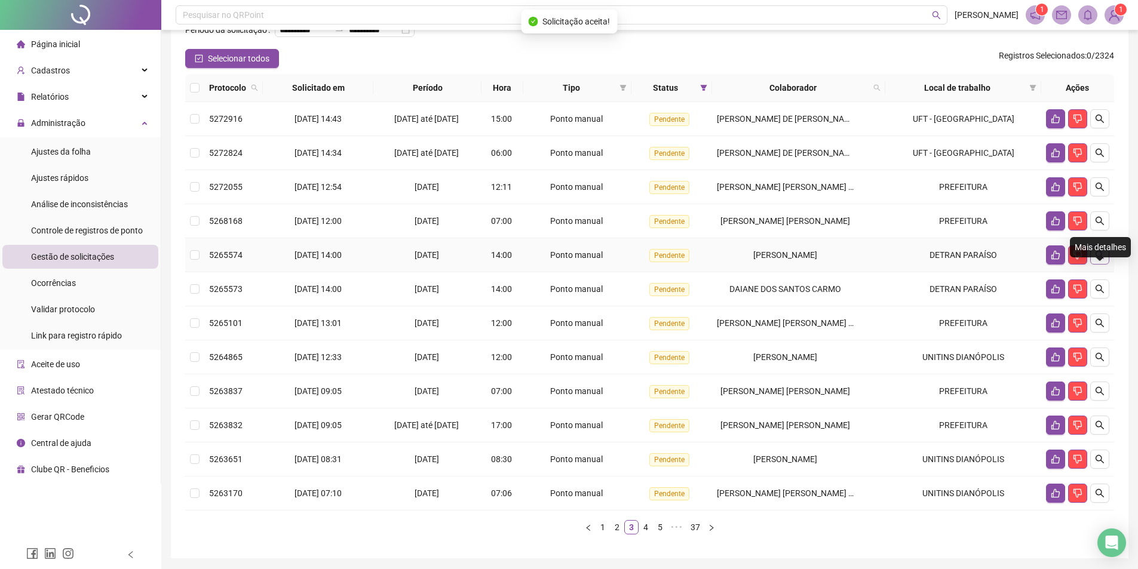
click at [1094, 265] on button "button" at bounding box center [1100, 255] width 19 height 19
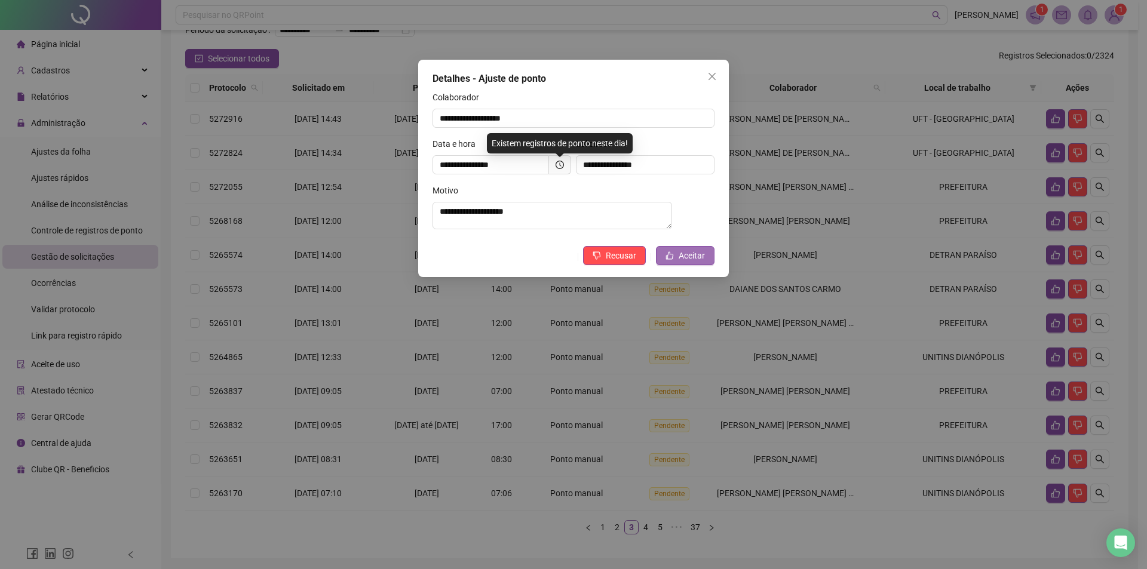
click at [705, 255] on span "Aceitar" at bounding box center [692, 255] width 26 height 13
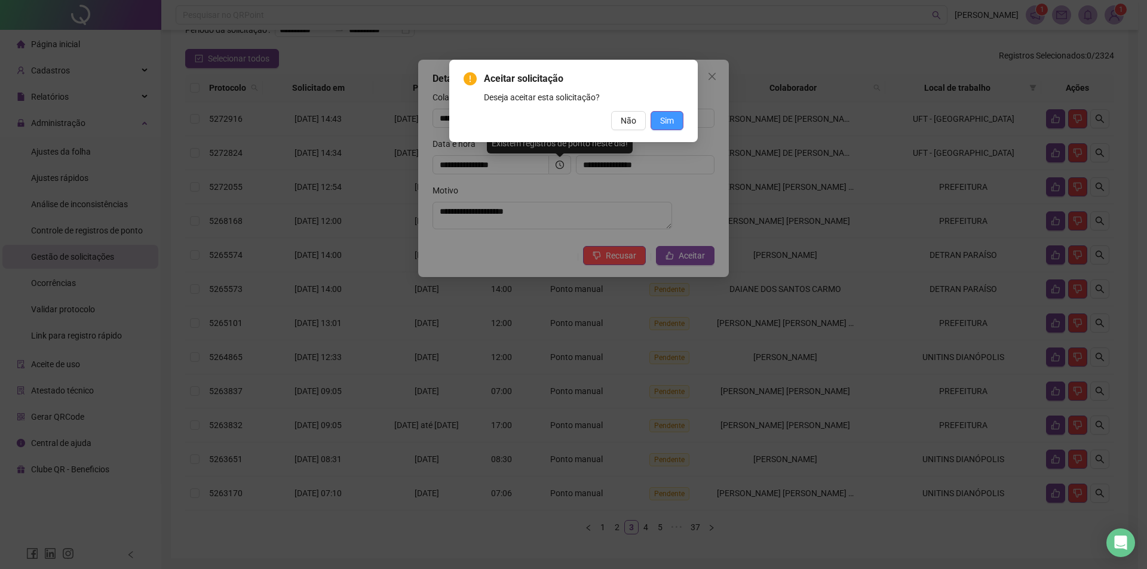
click at [672, 118] on span "Sim" at bounding box center [667, 120] width 14 height 13
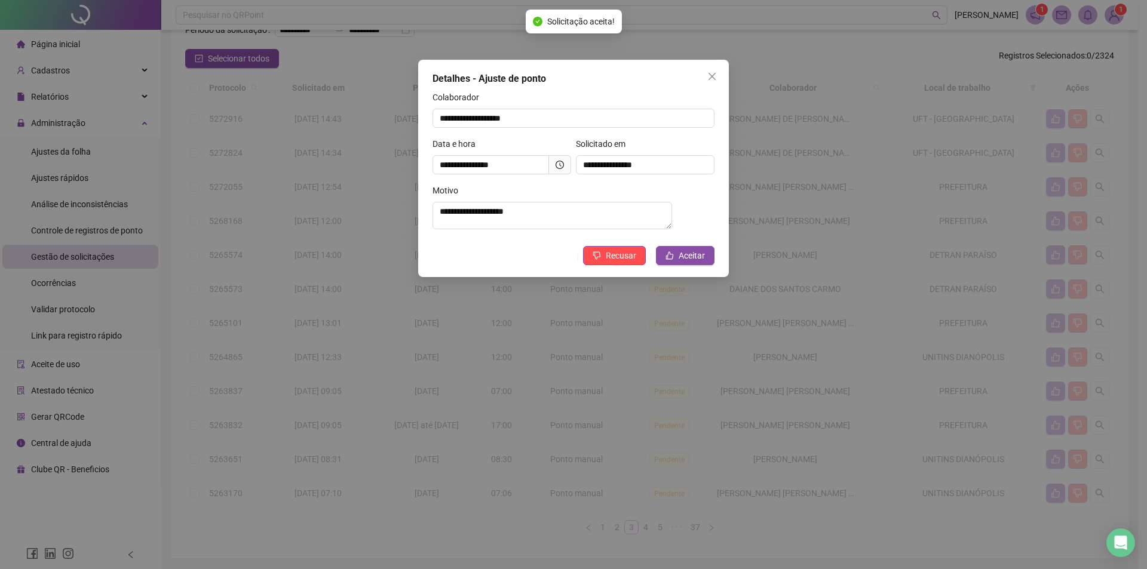
click at [680, 127] on div "Aceitar solicitação Deseja aceitar esta solicitação? Não Sim" at bounding box center [573, 284] width 1147 height 569
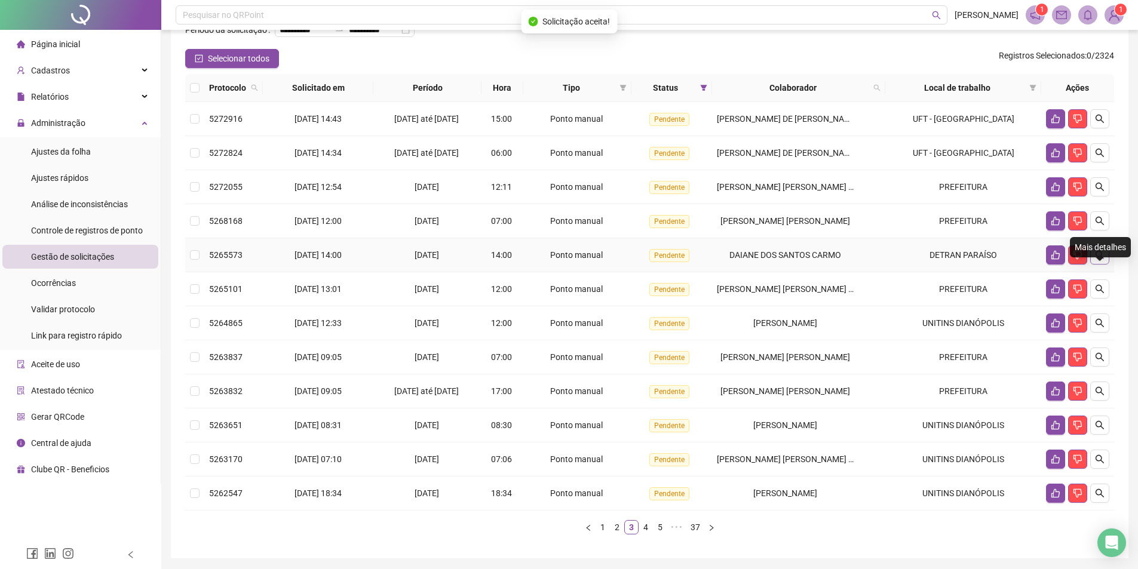
click at [1097, 265] on button "button" at bounding box center [1100, 255] width 19 height 19
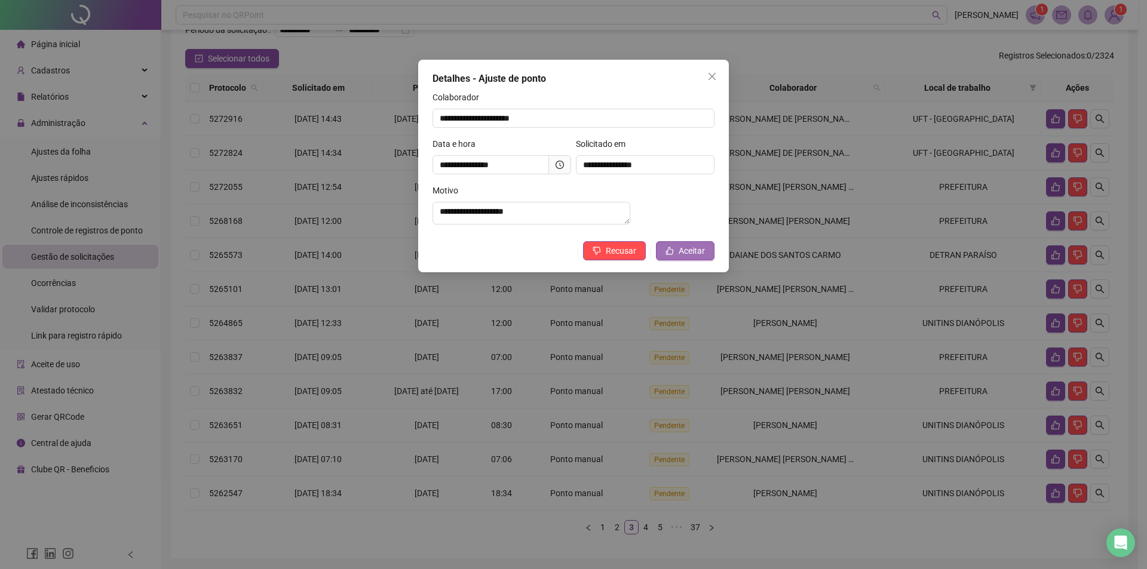
click at [707, 261] on button "Aceitar" at bounding box center [685, 250] width 59 height 19
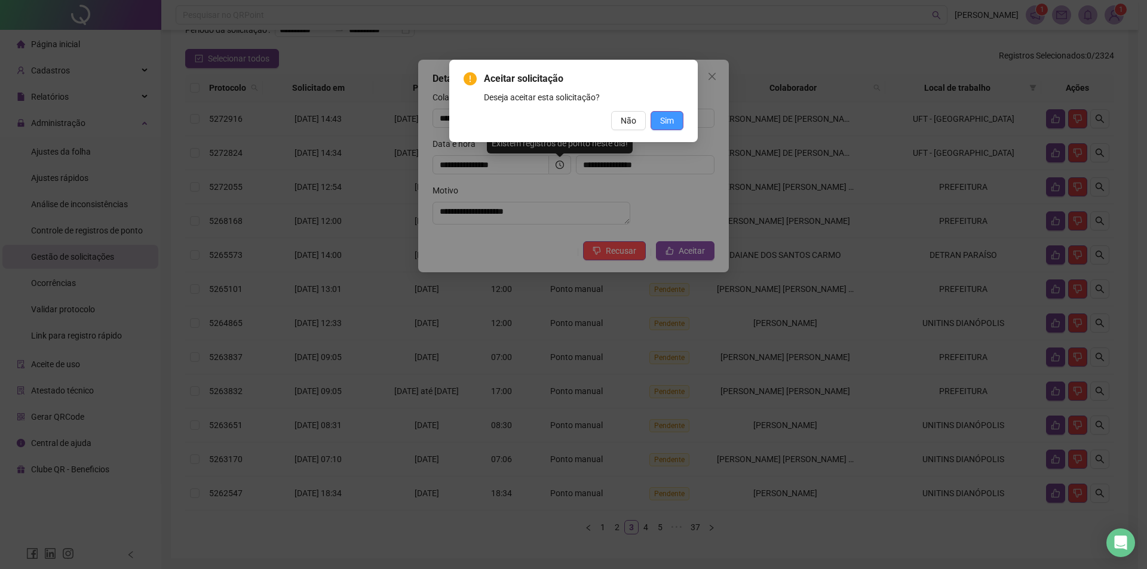
click at [669, 125] on span "Sim" at bounding box center [667, 120] width 14 height 13
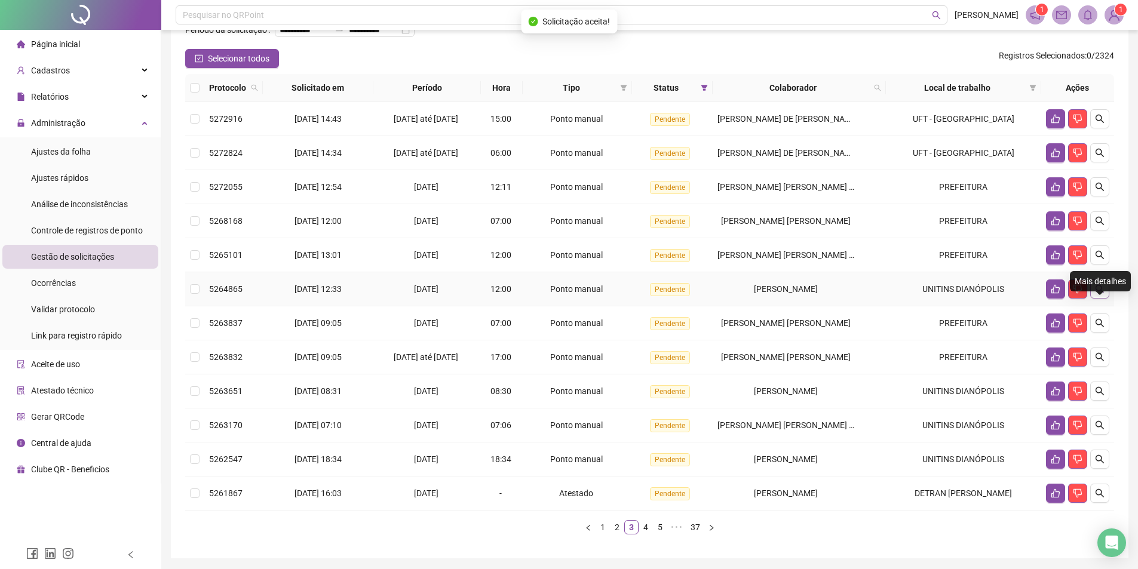
click at [1096, 293] on icon "search" at bounding box center [1100, 289] width 8 height 8
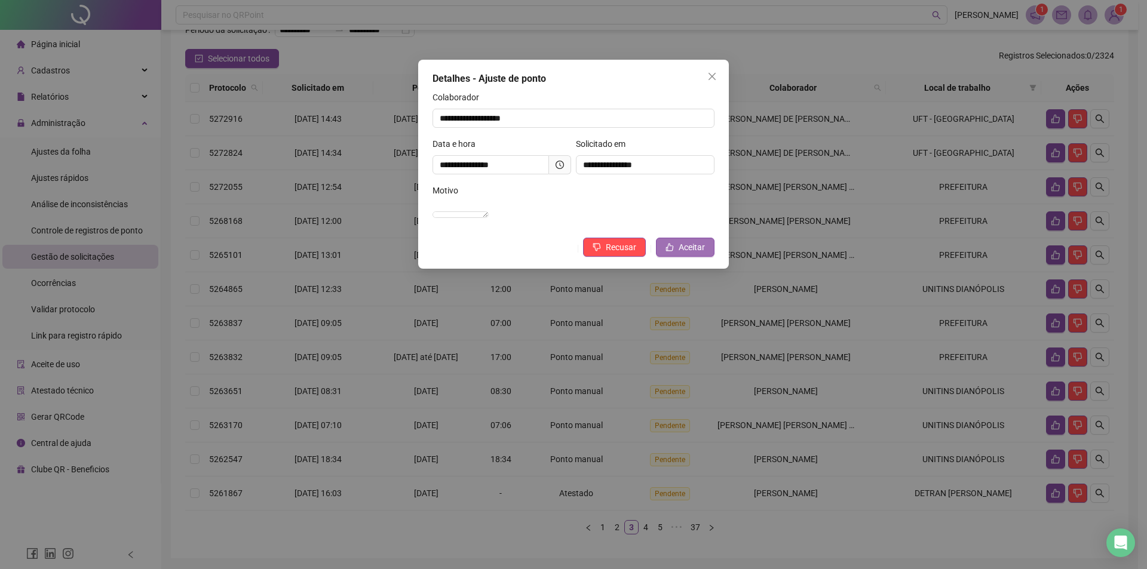
click at [691, 254] on span "Aceitar" at bounding box center [692, 247] width 26 height 13
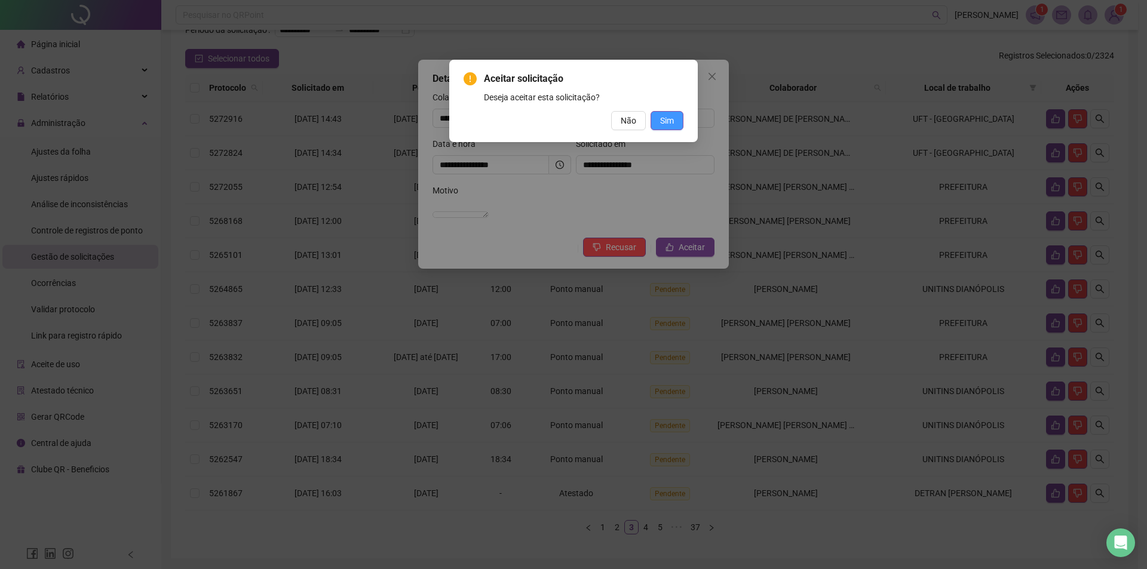
click at [673, 125] on span "Sim" at bounding box center [667, 120] width 14 height 13
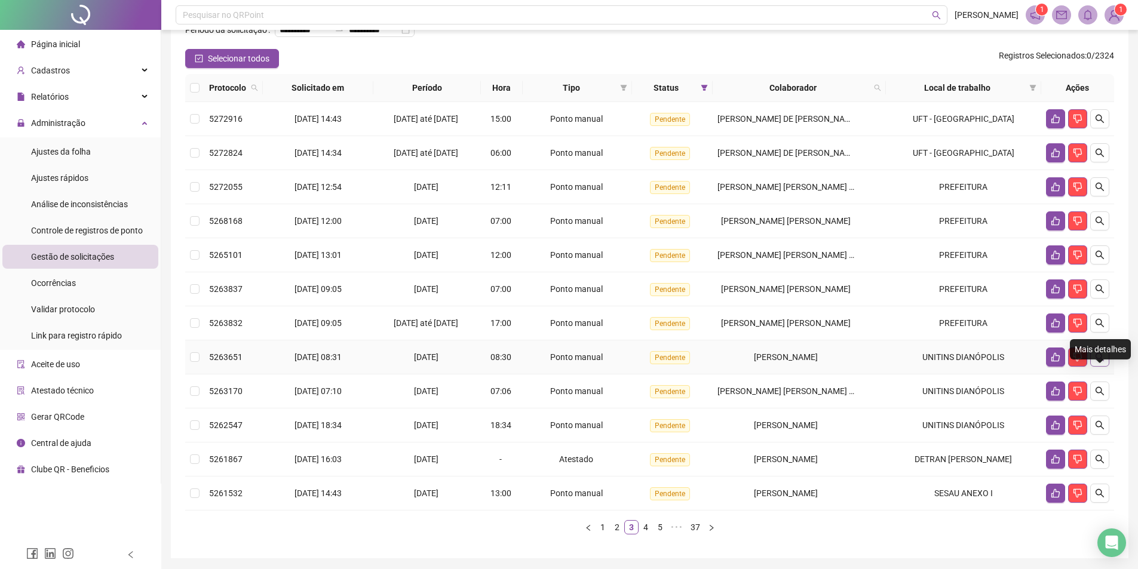
click at [1104, 362] on icon "search" at bounding box center [1100, 357] width 8 height 8
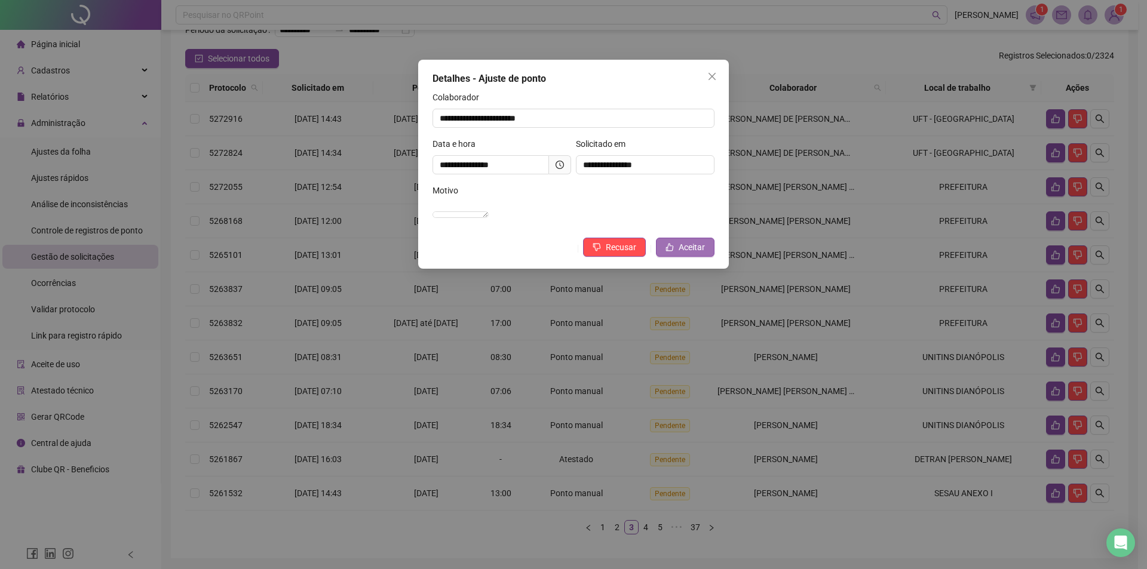
click at [701, 254] on span "Aceitar" at bounding box center [692, 247] width 26 height 13
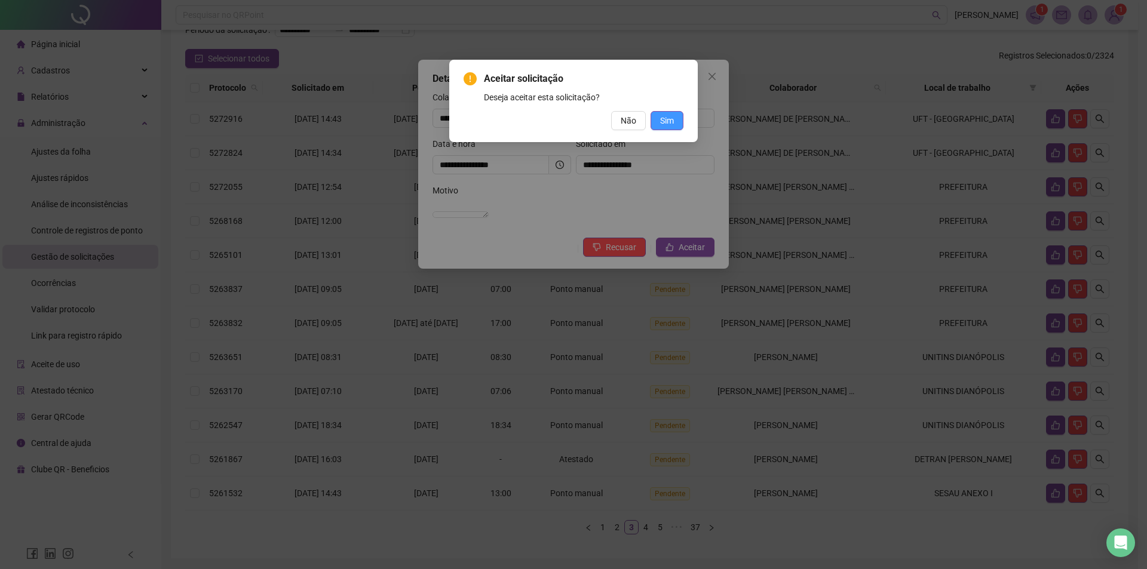
click at [670, 127] on span "Sim" at bounding box center [667, 120] width 14 height 13
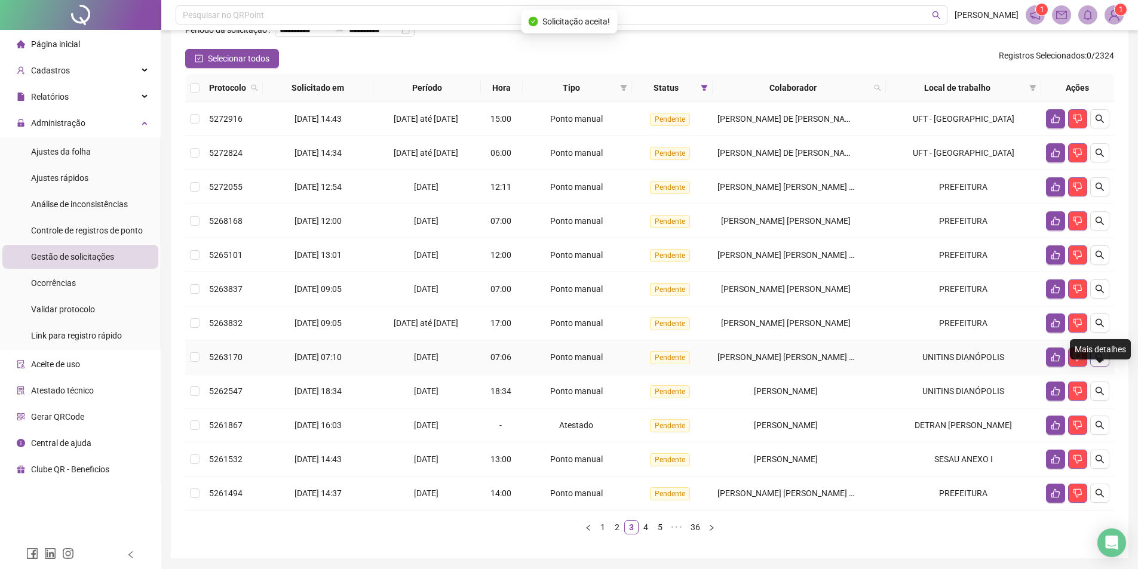
click at [1097, 362] on icon "search" at bounding box center [1100, 358] width 10 height 10
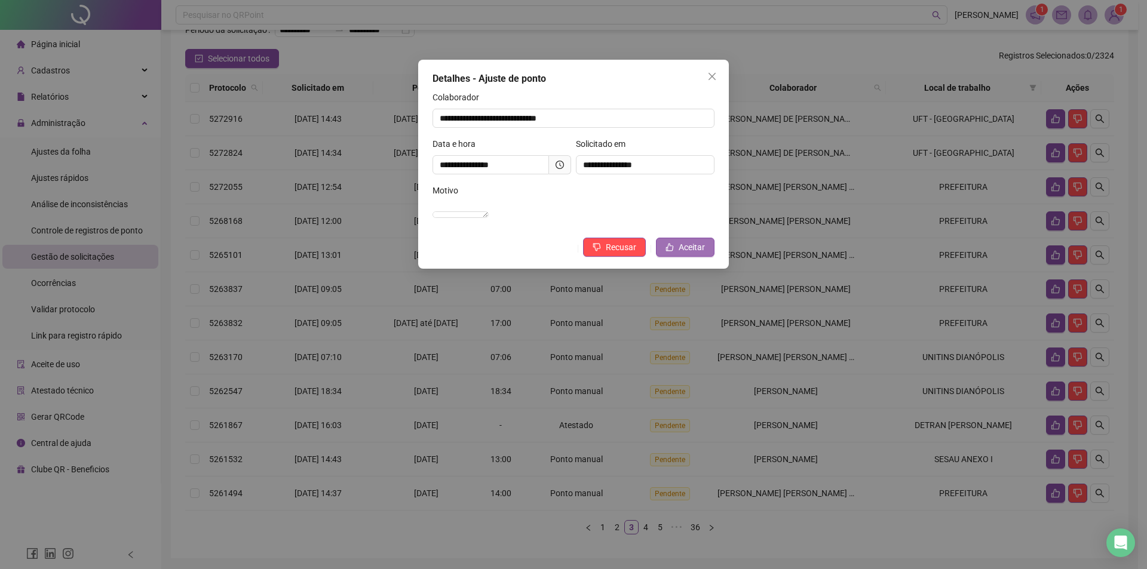
click at [708, 257] on button "Aceitar" at bounding box center [685, 247] width 59 height 19
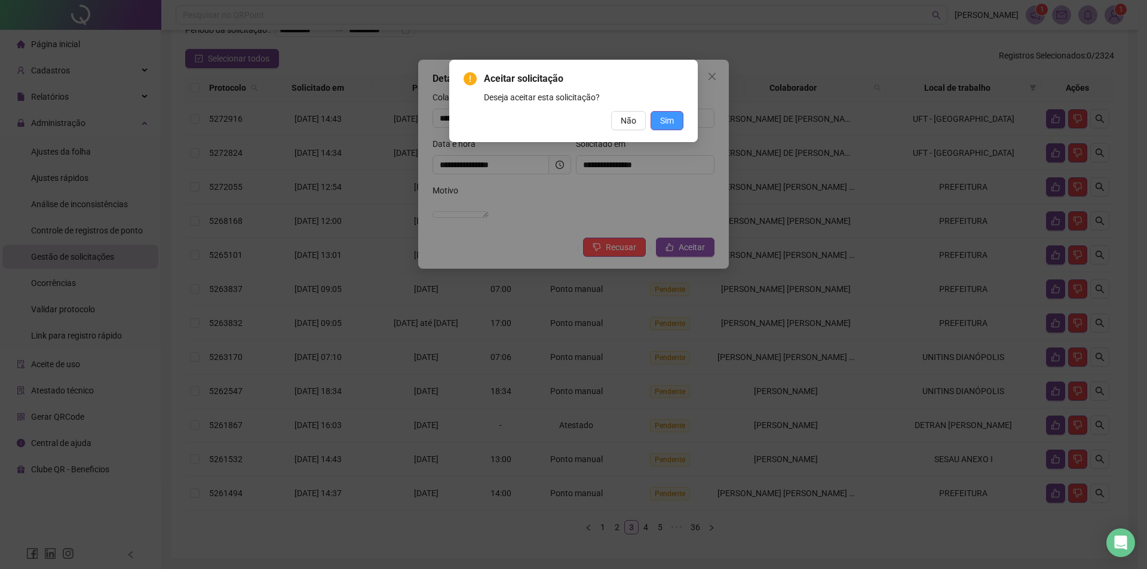
click at [670, 118] on span "Sim" at bounding box center [667, 120] width 14 height 13
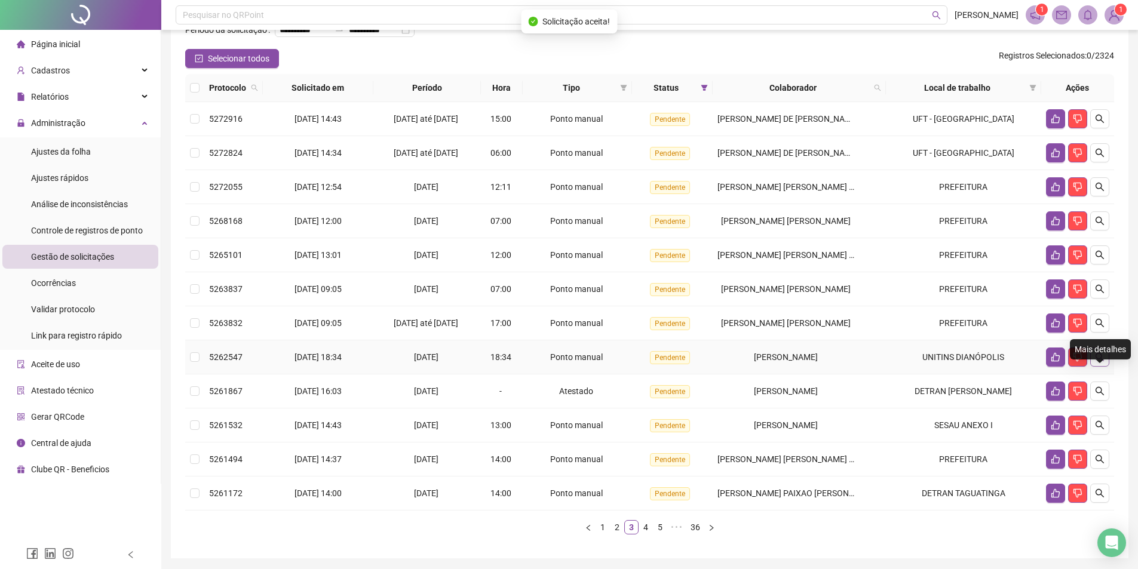
click at [1101, 362] on icon "search" at bounding box center [1100, 358] width 10 height 10
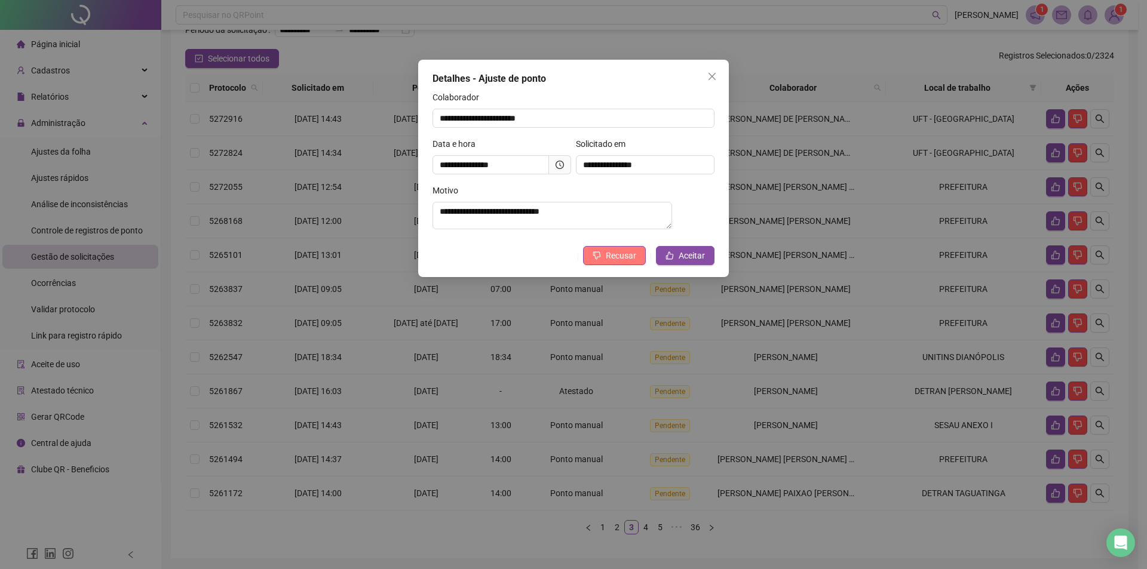
click at [626, 262] on span "Recusar" at bounding box center [621, 255] width 30 height 13
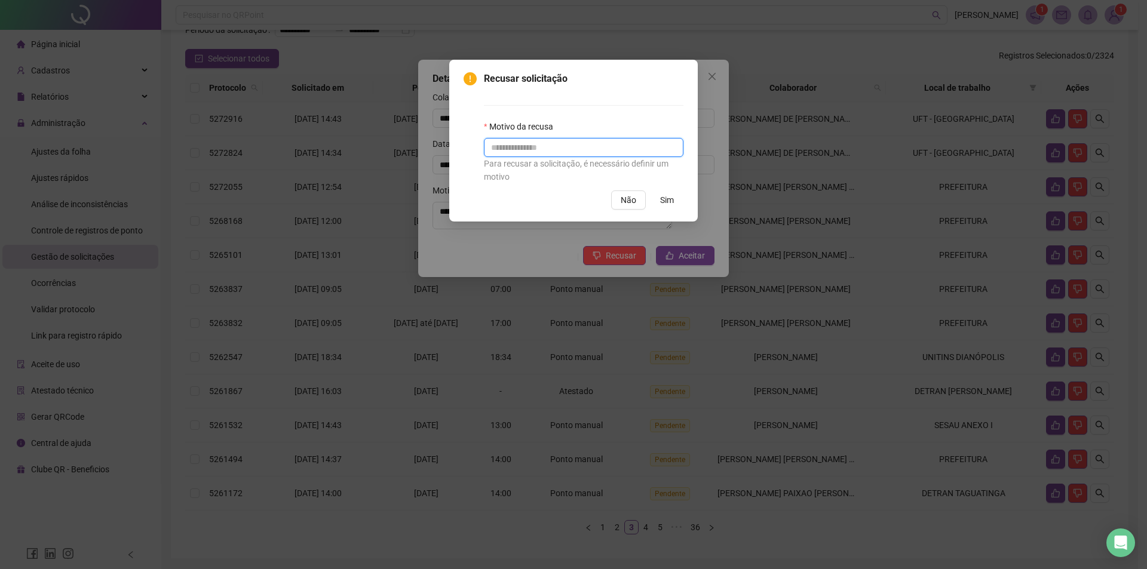
click at [581, 152] on input "text" at bounding box center [584, 147] width 200 height 19
type input "**********"
click at [665, 197] on span "Sim" at bounding box center [667, 200] width 14 height 13
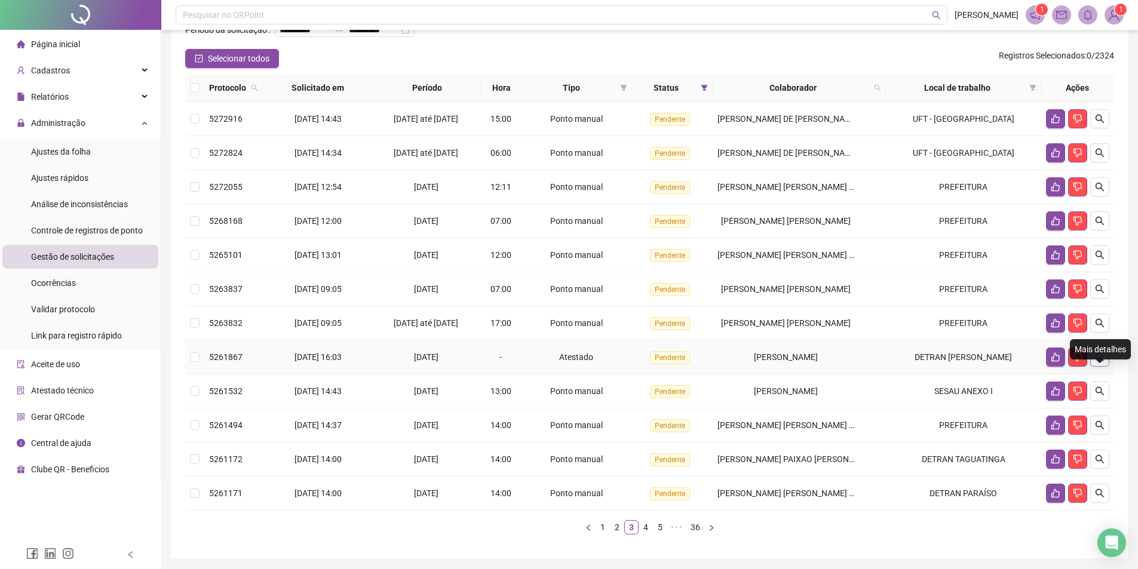
click at [1099, 362] on icon "search" at bounding box center [1100, 357] width 8 height 8
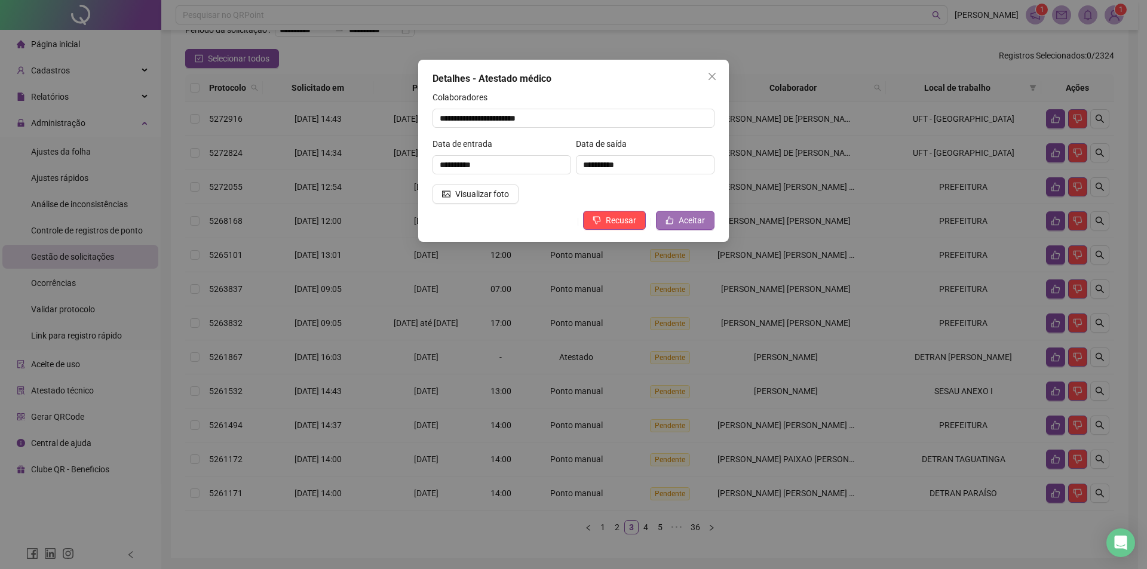
click at [683, 223] on span "Aceitar" at bounding box center [692, 220] width 26 height 13
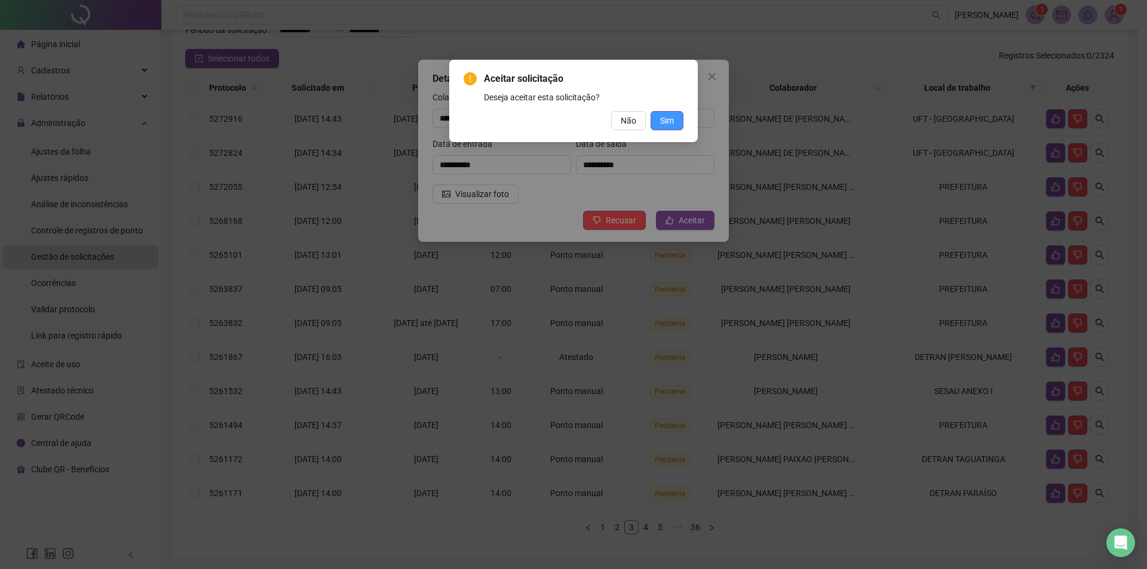
click at [663, 124] on span "Sim" at bounding box center [667, 120] width 14 height 13
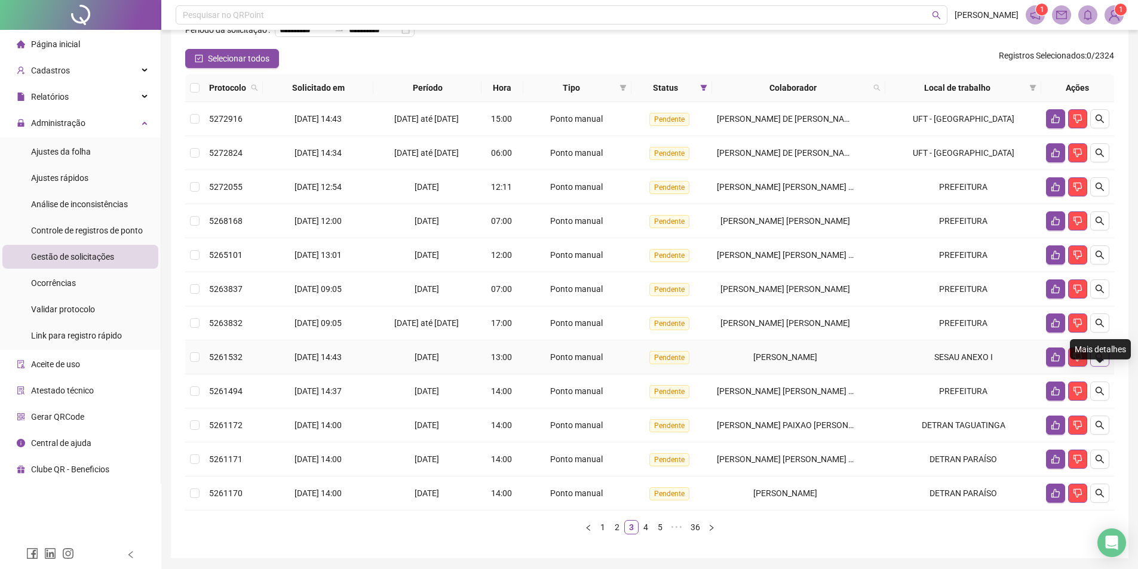
click at [1106, 367] on button "button" at bounding box center [1100, 357] width 19 height 19
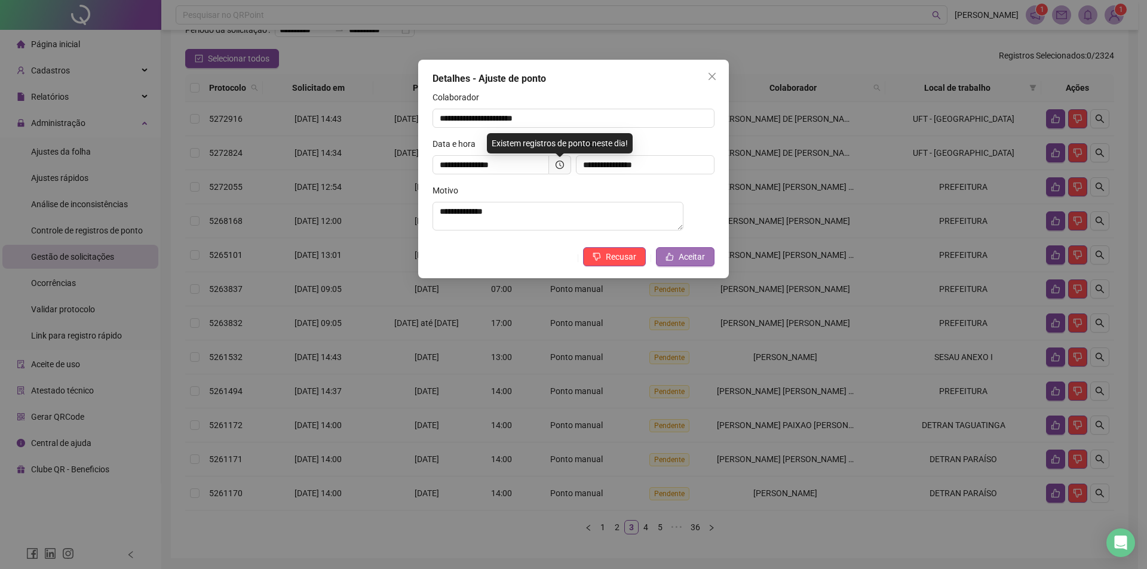
click at [675, 263] on button "Aceitar" at bounding box center [685, 256] width 59 height 19
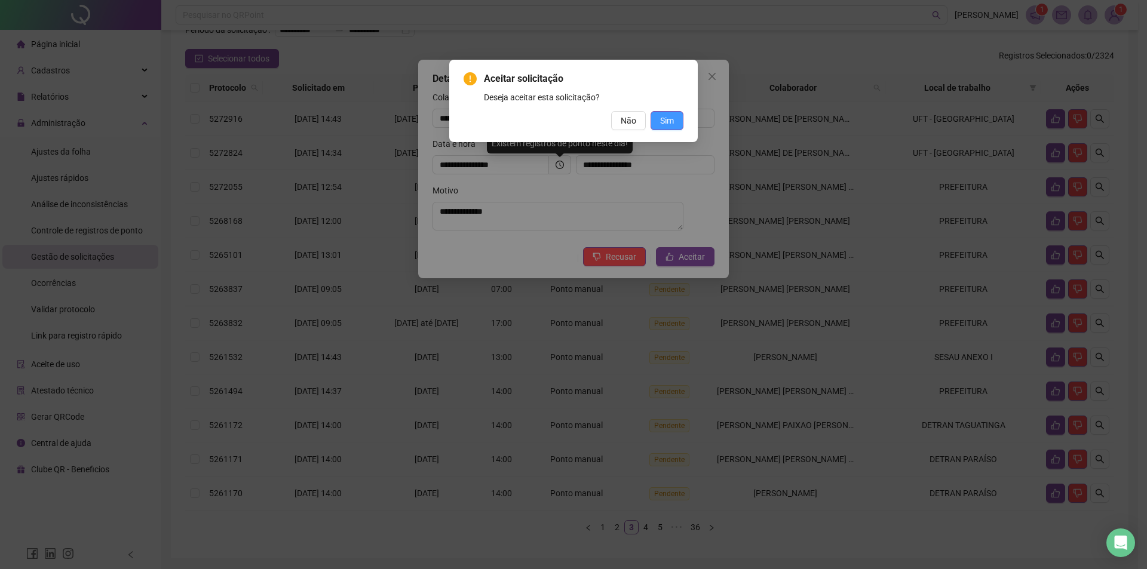
click at [666, 122] on span "Sim" at bounding box center [667, 120] width 14 height 13
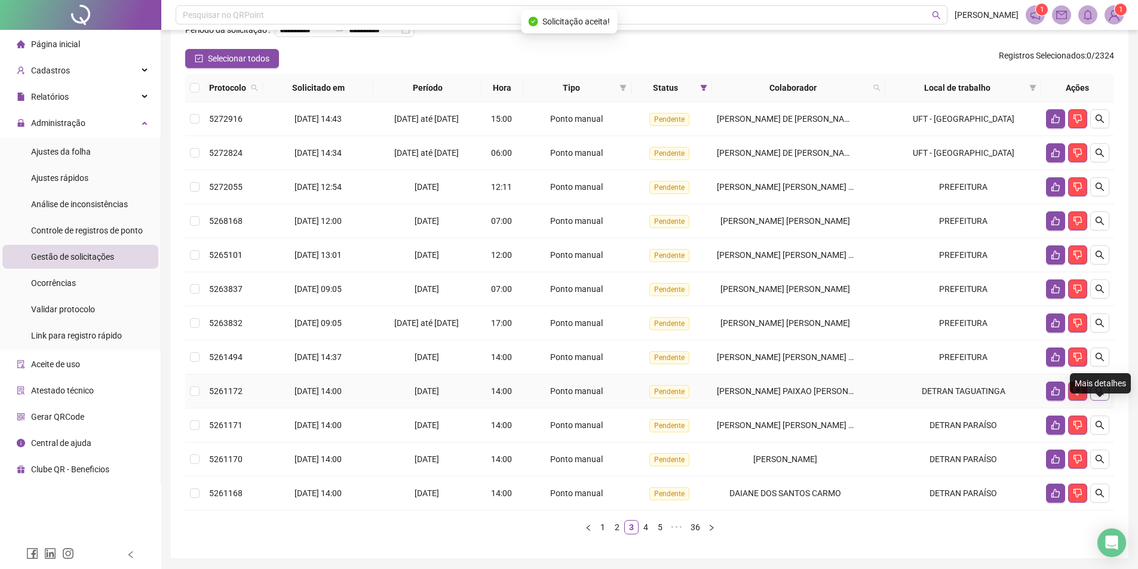
click at [1101, 396] on icon "search" at bounding box center [1100, 392] width 10 height 10
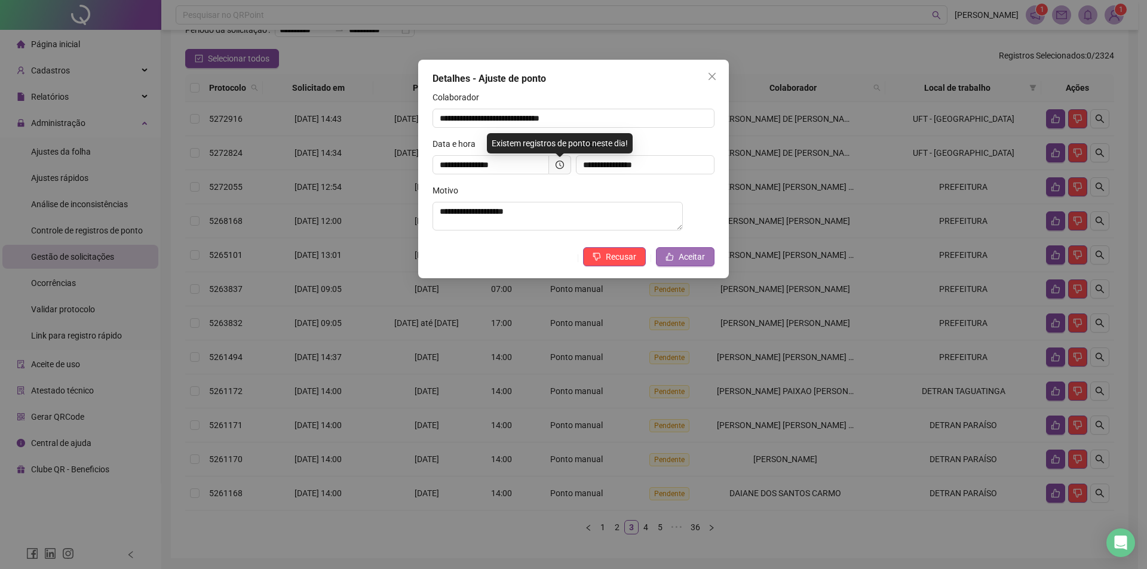
click at [693, 258] on span "Aceitar" at bounding box center [692, 256] width 26 height 13
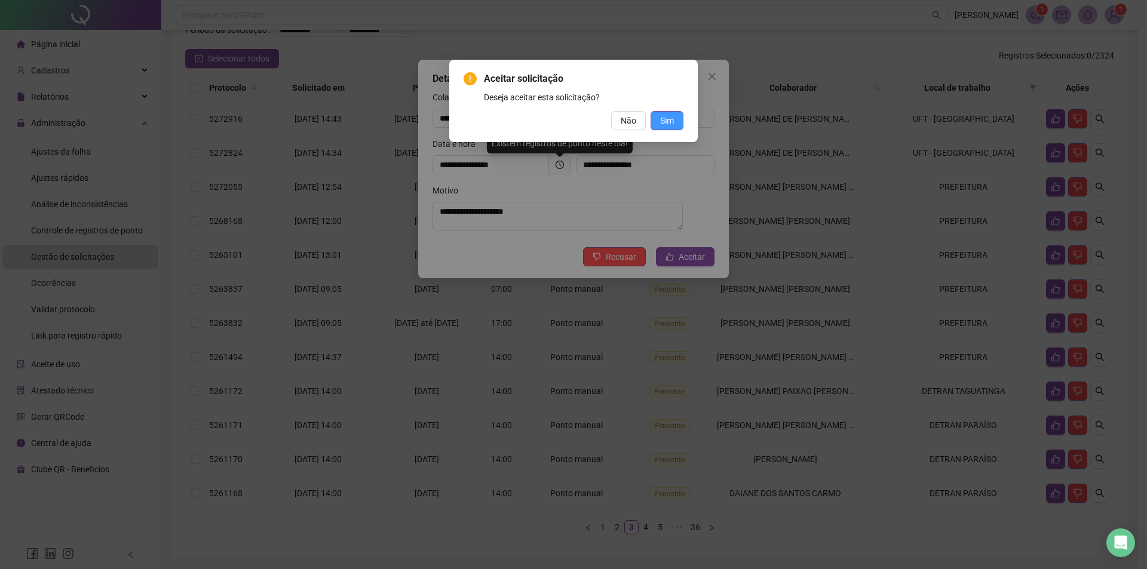
click at [664, 115] on span "Sim" at bounding box center [667, 120] width 14 height 13
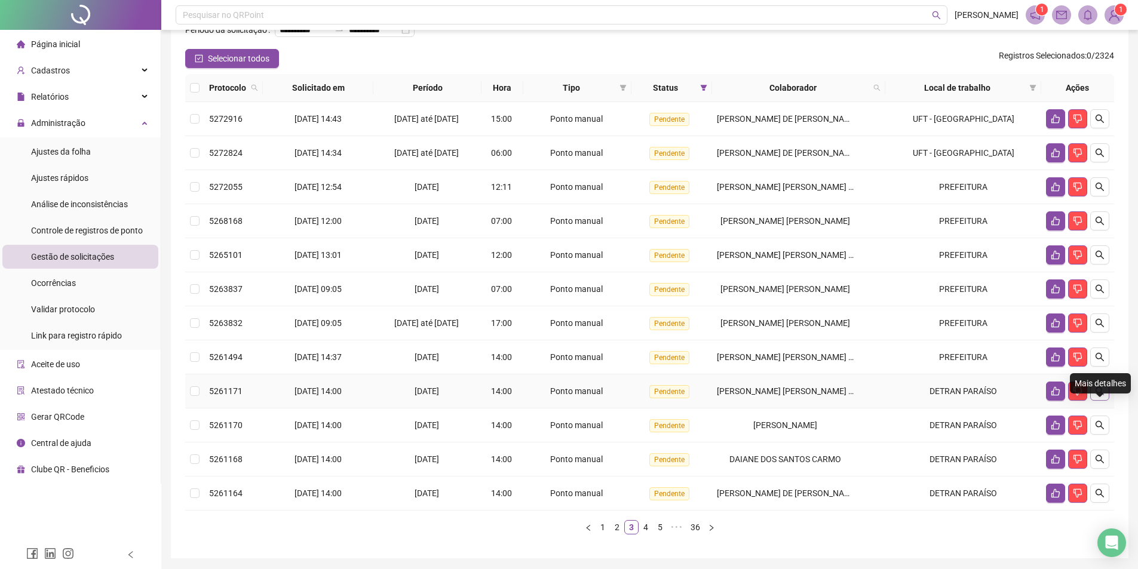
click at [1100, 396] on icon "search" at bounding box center [1100, 392] width 10 height 10
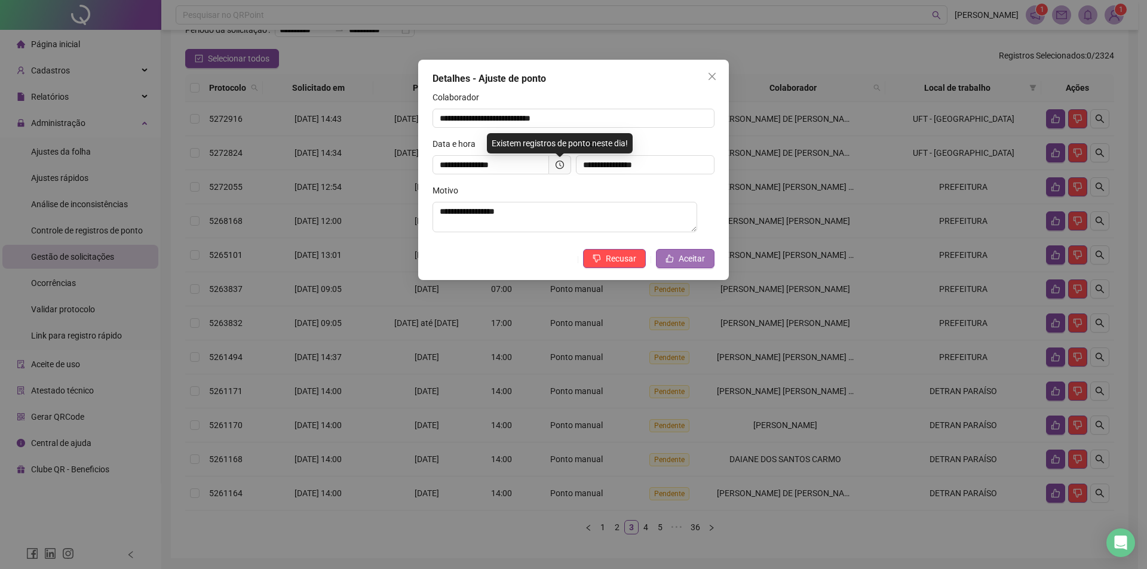
click at [668, 256] on button "Aceitar" at bounding box center [685, 258] width 59 height 19
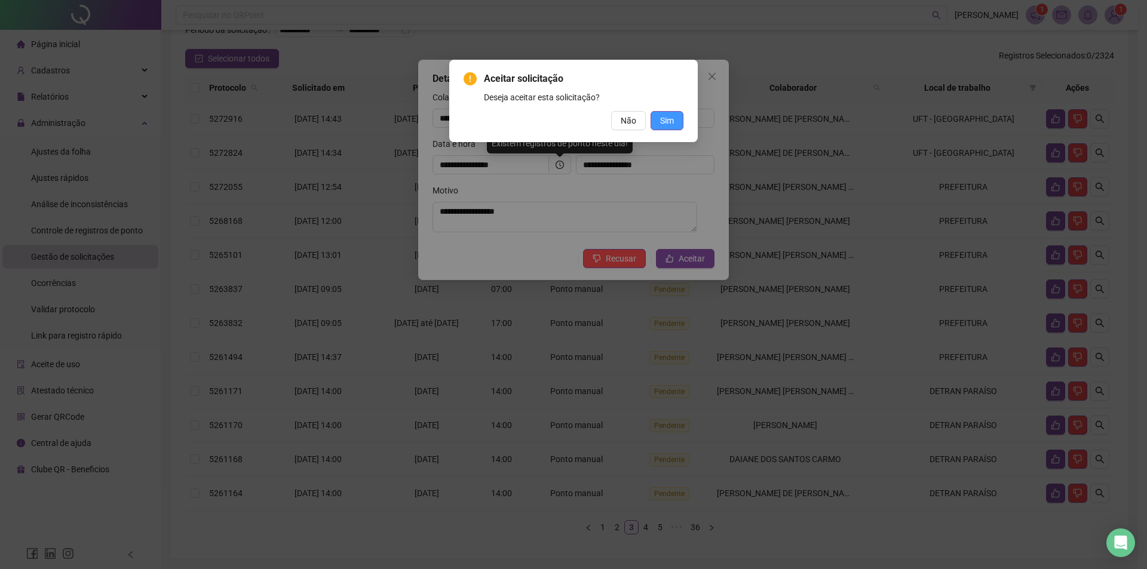
click at [669, 119] on span "Sim" at bounding box center [667, 120] width 14 height 13
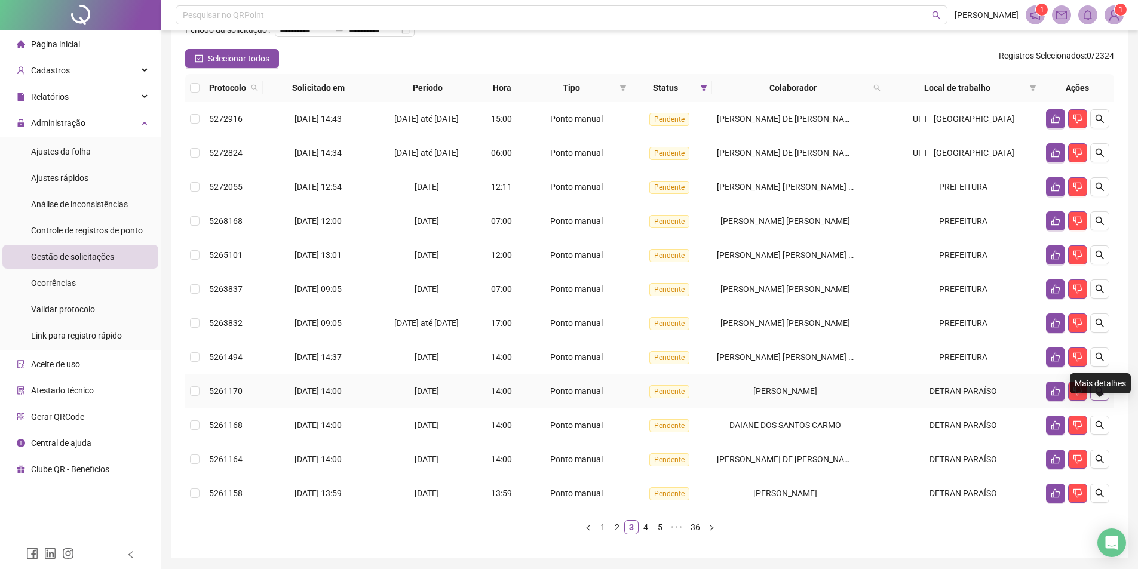
click at [1095, 396] on icon "search" at bounding box center [1100, 392] width 10 height 10
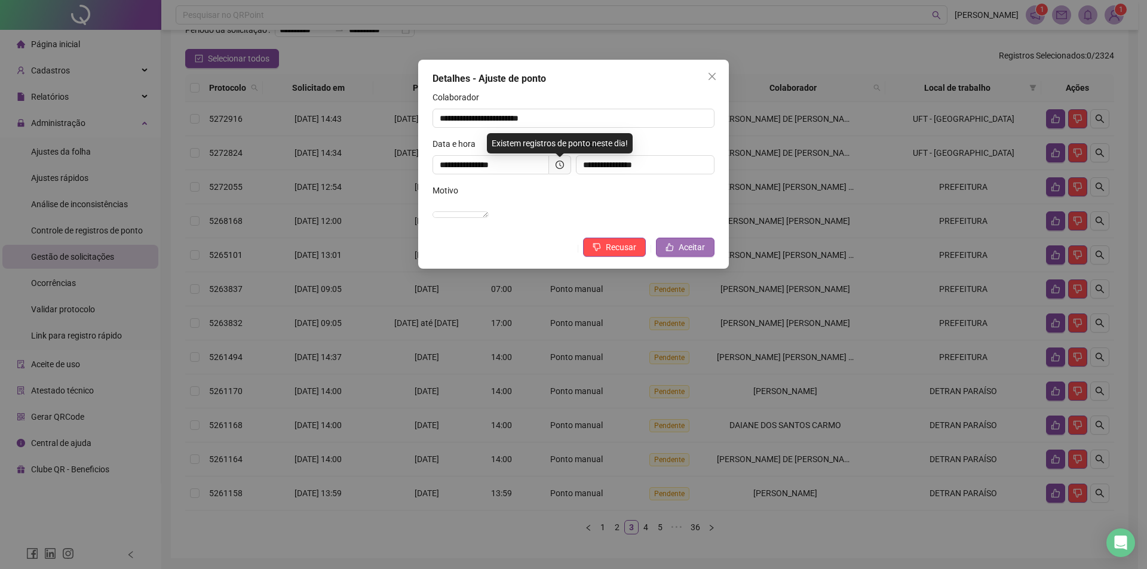
click at [681, 254] on span "Aceitar" at bounding box center [692, 247] width 26 height 13
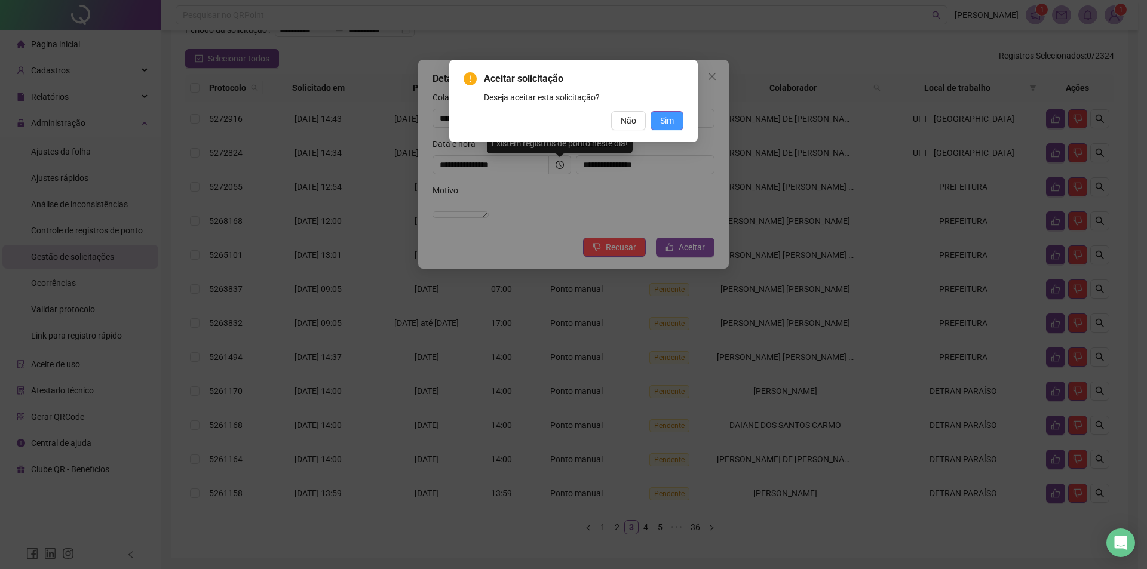
click at [674, 125] on button "Sim" at bounding box center [667, 120] width 33 height 19
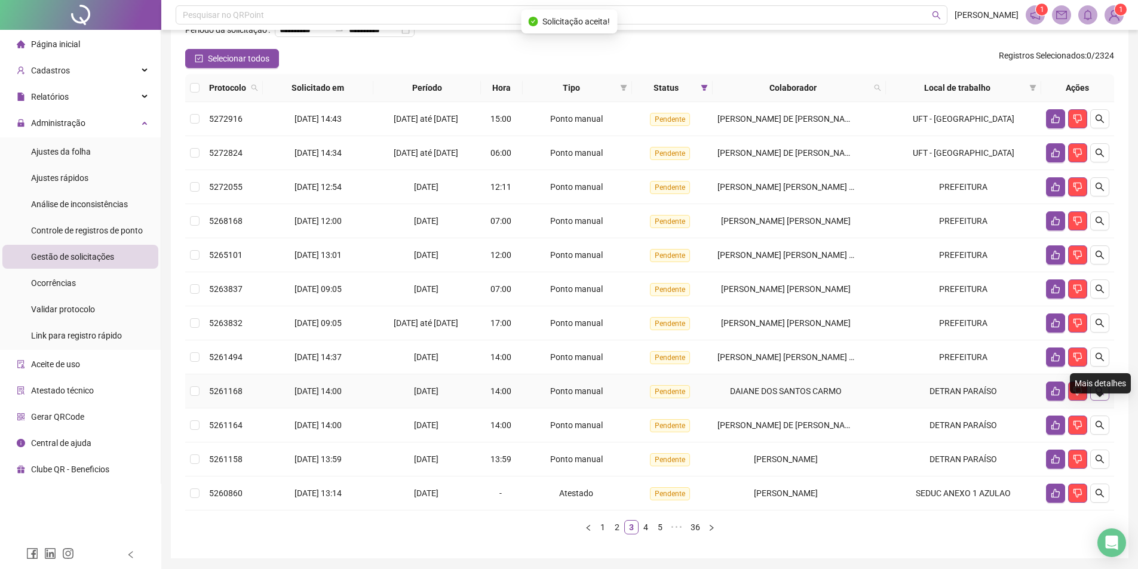
click at [1104, 396] on icon "search" at bounding box center [1100, 392] width 10 height 10
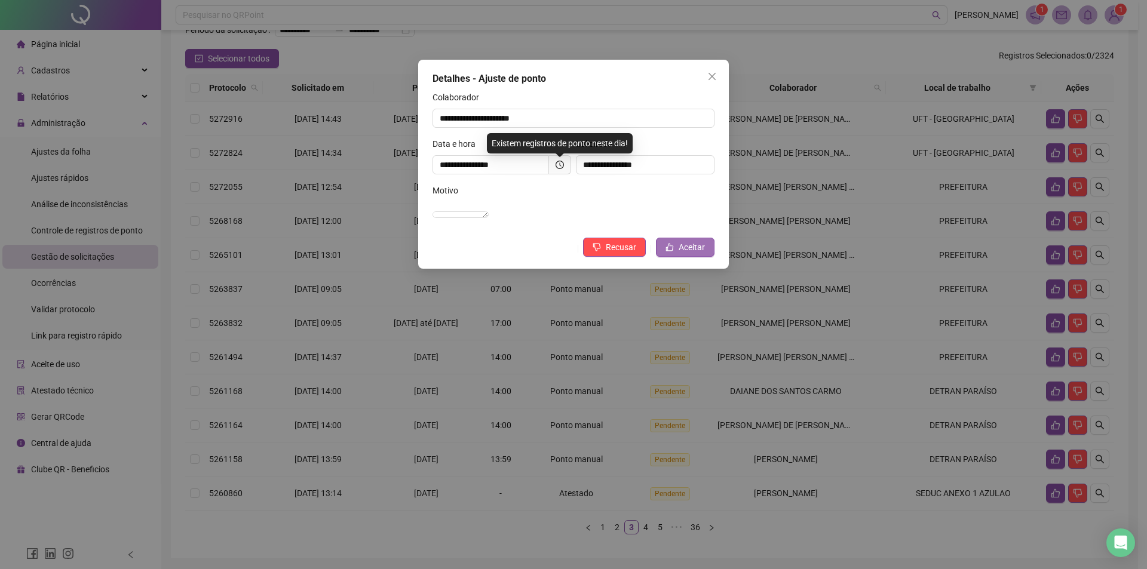
click at [686, 257] on button "Aceitar" at bounding box center [685, 247] width 59 height 19
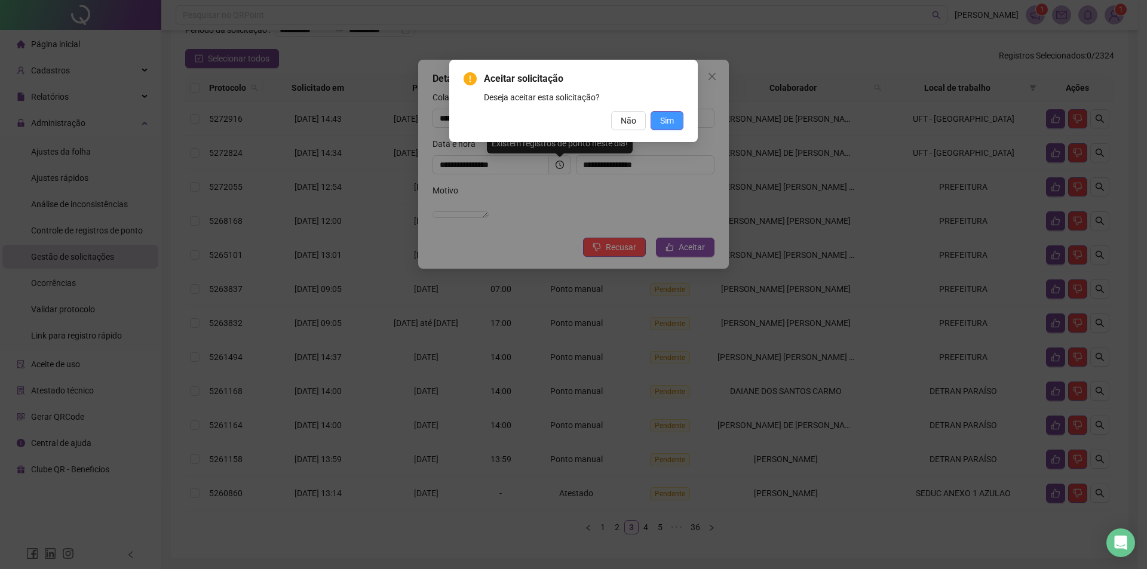
click at [679, 122] on button "Sim" at bounding box center [667, 120] width 33 height 19
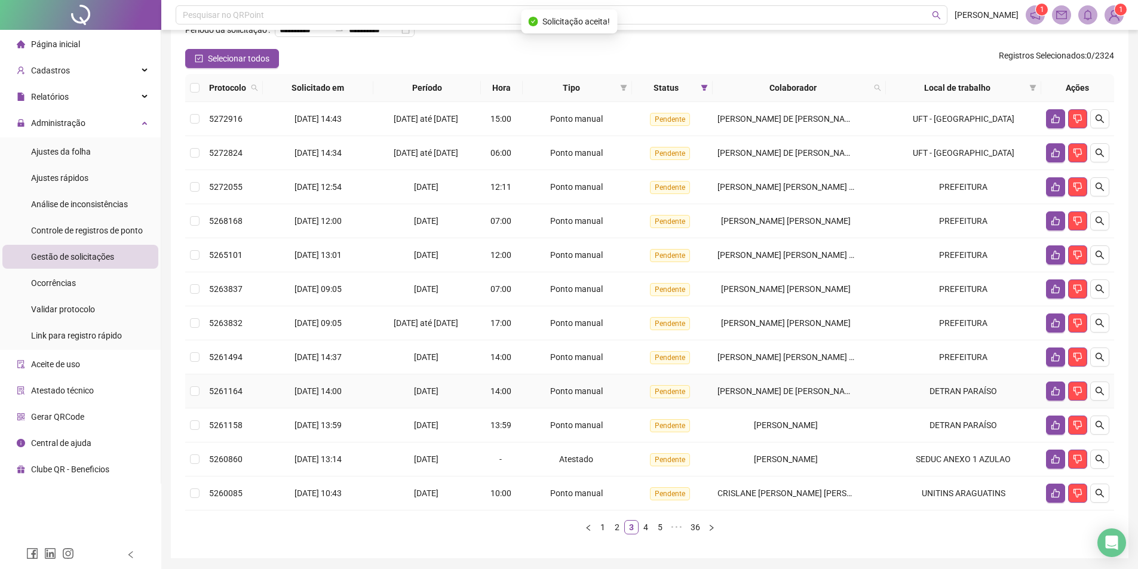
click at [1111, 409] on td at bounding box center [1078, 392] width 73 height 34
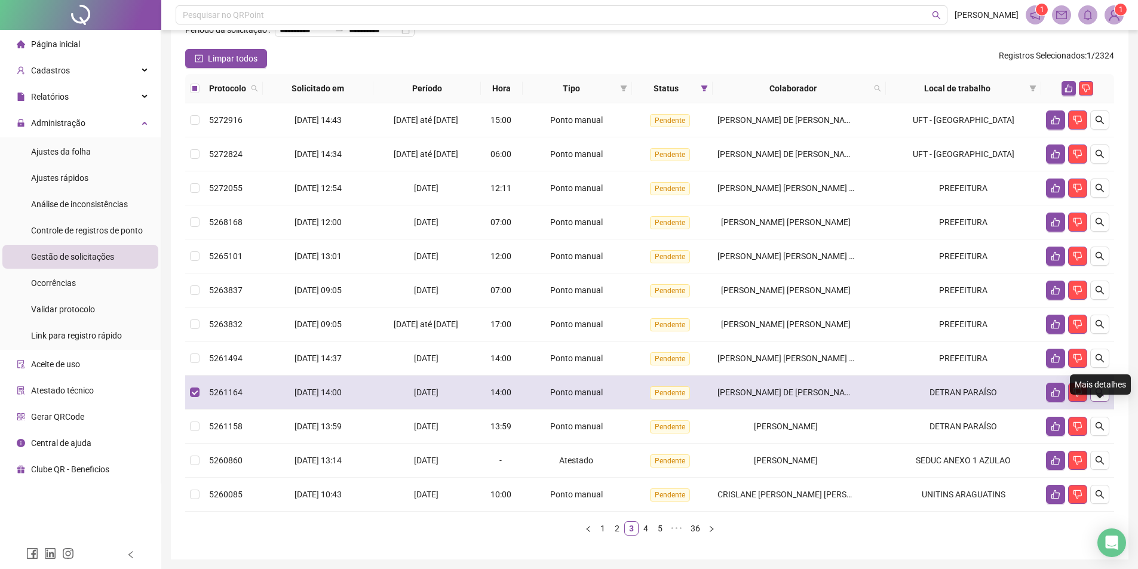
click at [1104, 397] on icon "search" at bounding box center [1100, 393] width 10 height 10
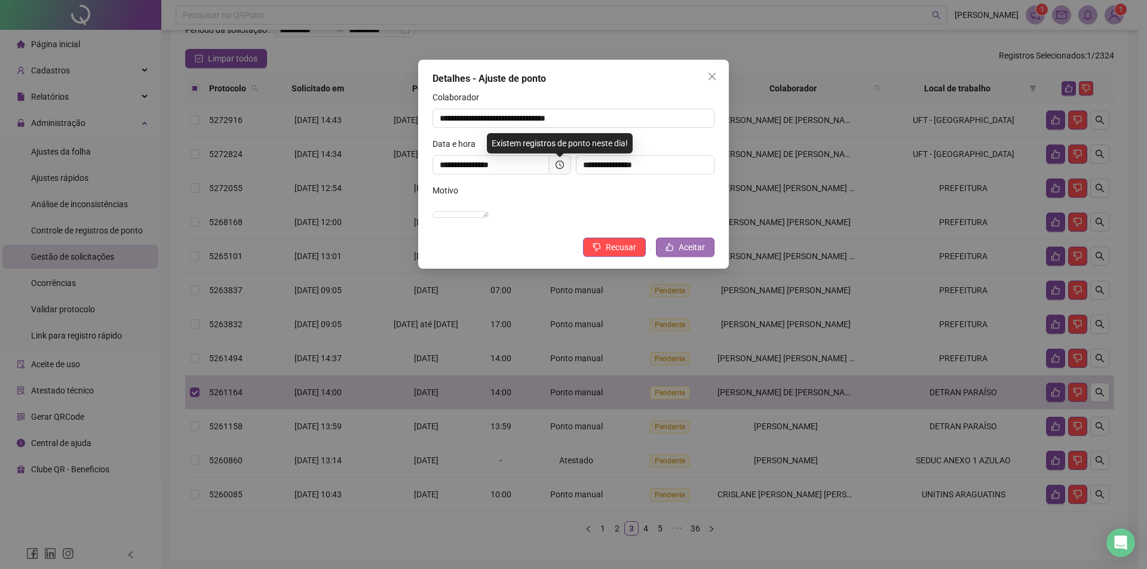
click at [702, 257] on button "Aceitar" at bounding box center [685, 247] width 59 height 19
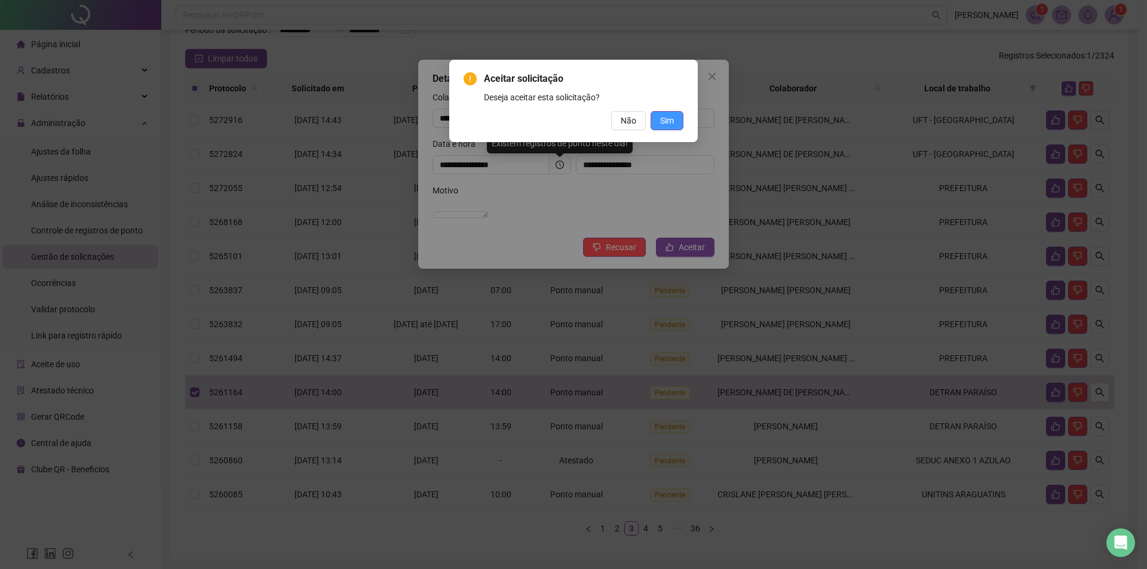
click at [673, 125] on span "Sim" at bounding box center [667, 120] width 14 height 13
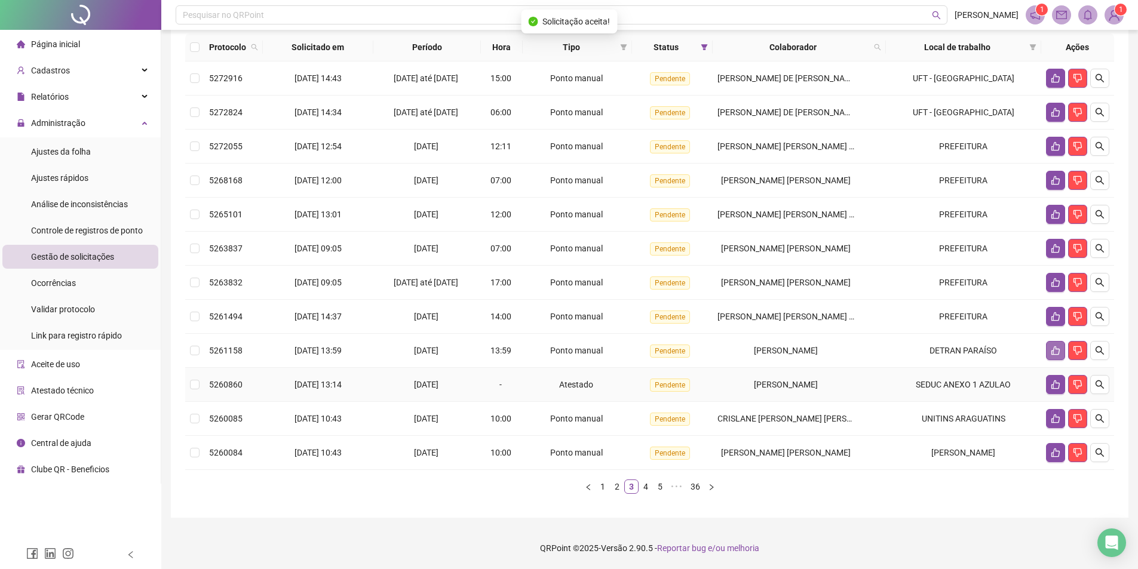
scroll to position [130, 0]
click at [1101, 356] on icon "search" at bounding box center [1100, 351] width 10 height 10
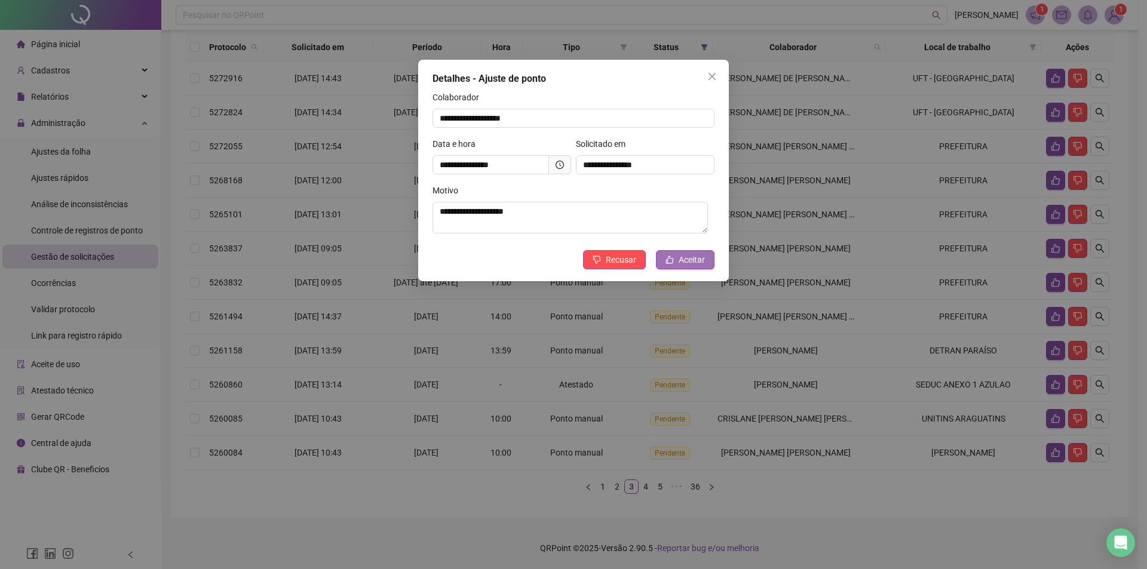
click at [675, 261] on button "Aceitar" at bounding box center [685, 259] width 59 height 19
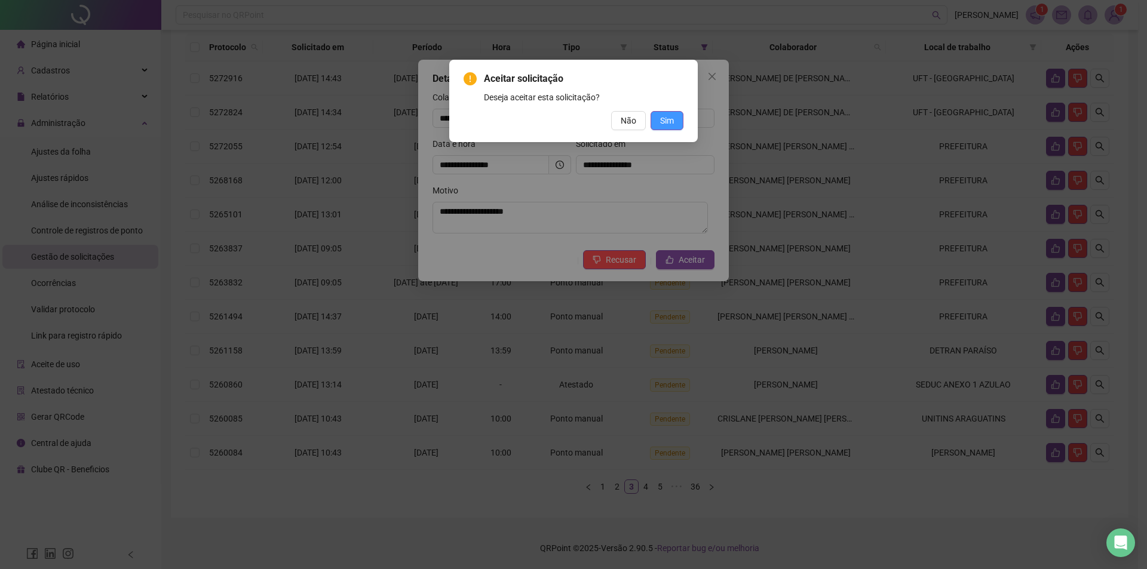
click at [667, 120] on span "Sim" at bounding box center [667, 120] width 14 height 13
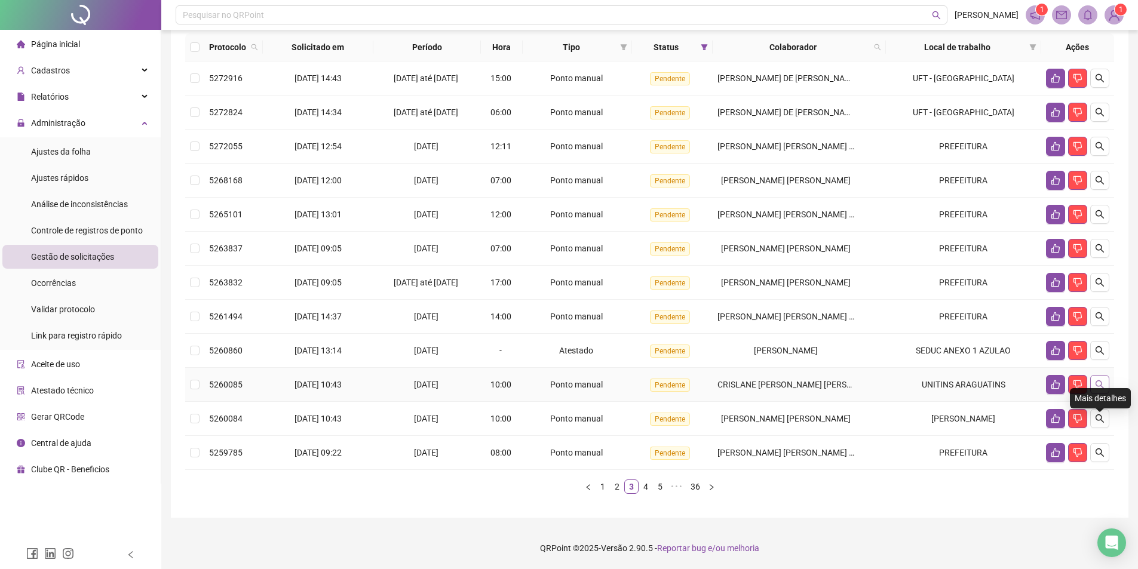
click at [1106, 394] on button "button" at bounding box center [1100, 384] width 19 height 19
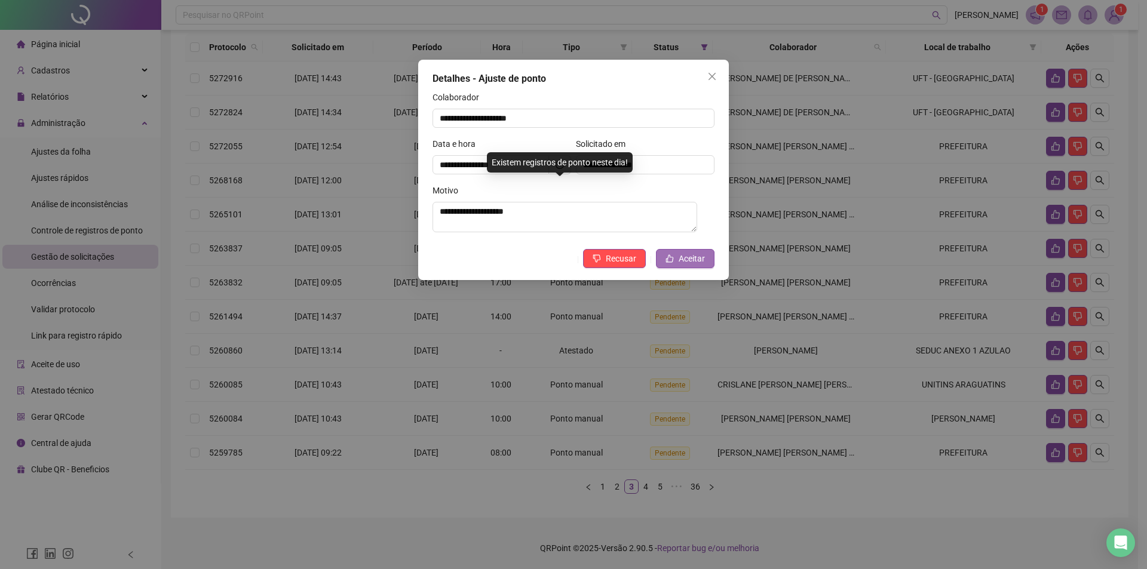
click at [712, 266] on button "Aceitar" at bounding box center [685, 258] width 59 height 19
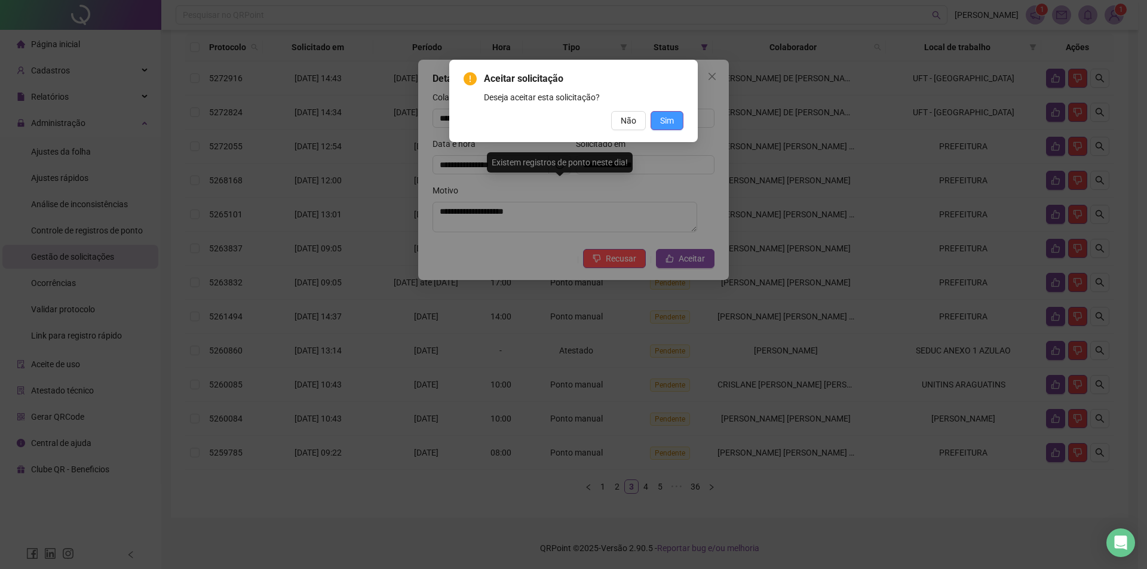
click at [668, 122] on span "Sim" at bounding box center [667, 120] width 14 height 13
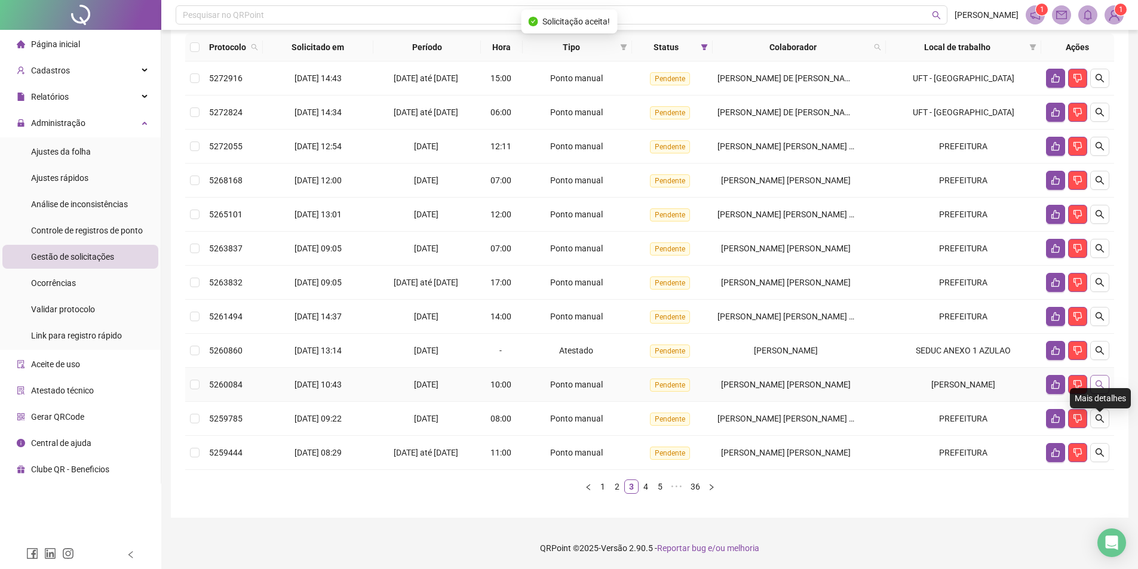
click at [1102, 390] on icon "search" at bounding box center [1100, 385] width 10 height 10
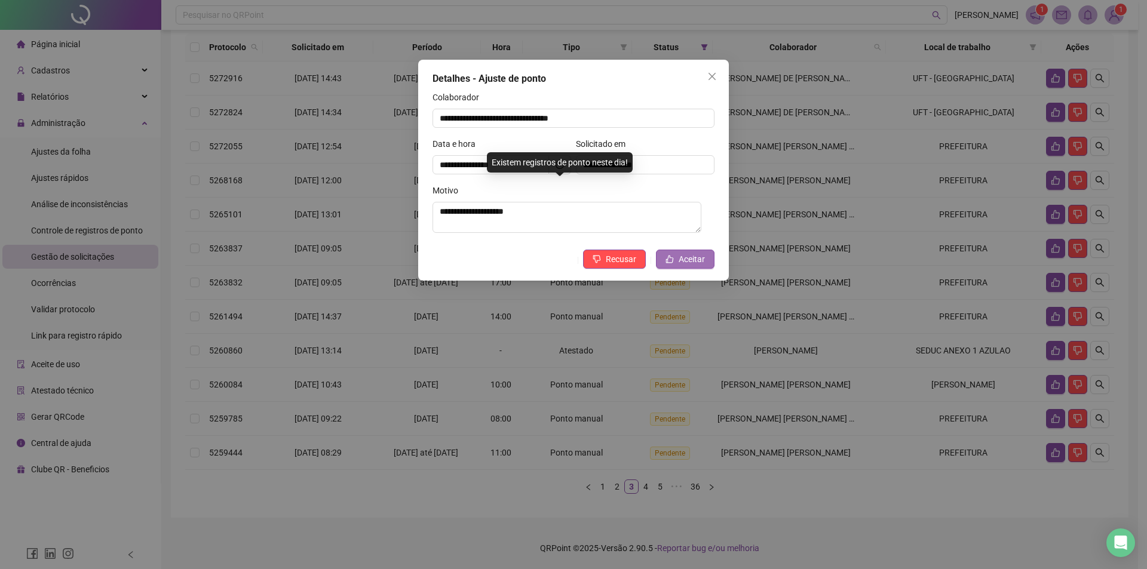
click at [693, 263] on span "Aceitar" at bounding box center [692, 259] width 26 height 13
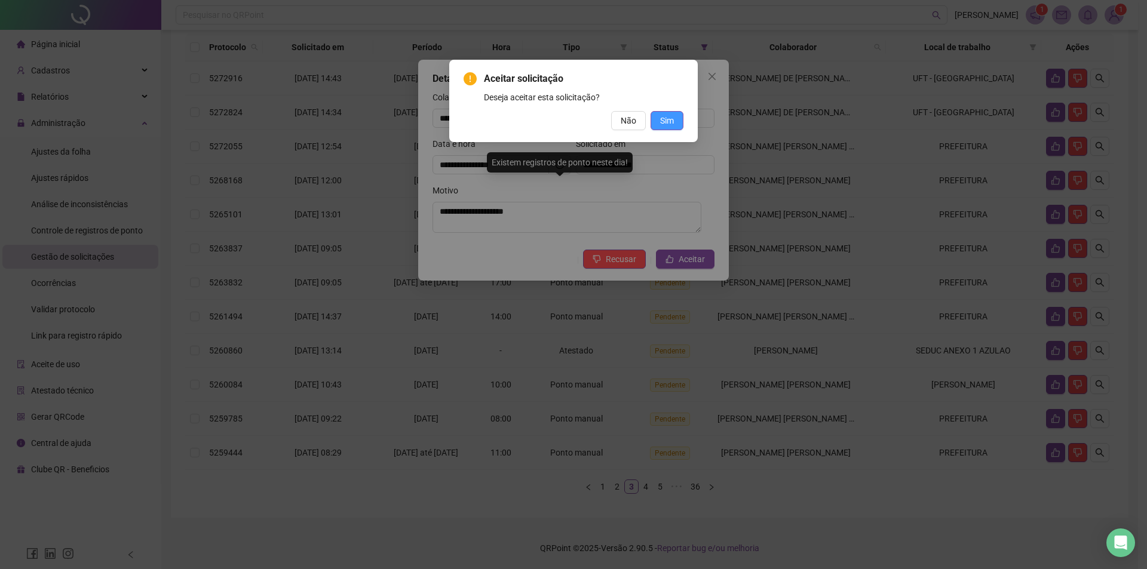
click at [666, 124] on span "Sim" at bounding box center [667, 120] width 14 height 13
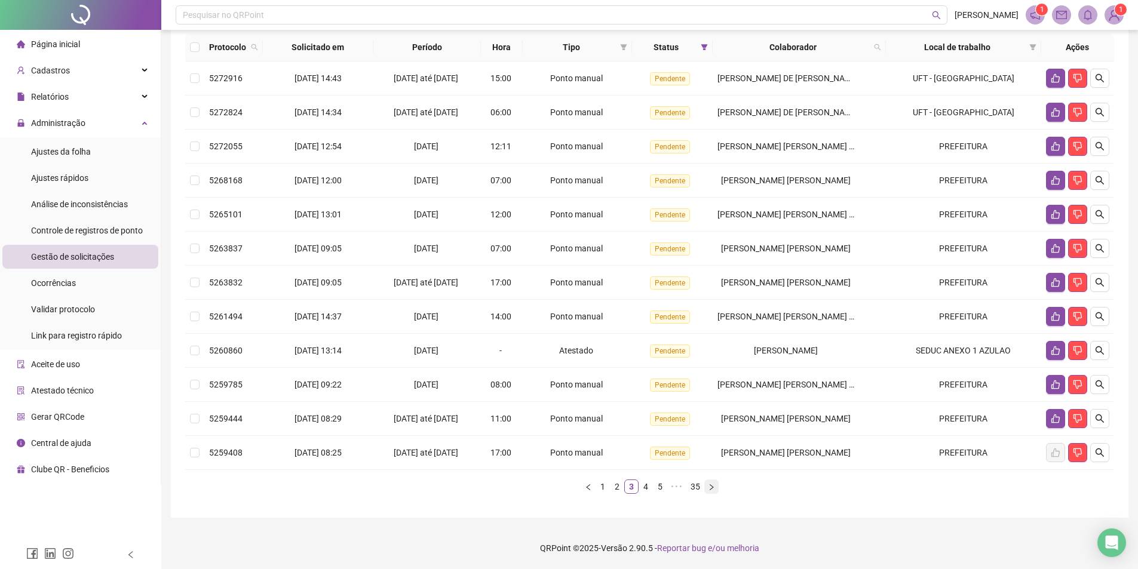
click at [707, 488] on button "button" at bounding box center [712, 487] width 14 height 14
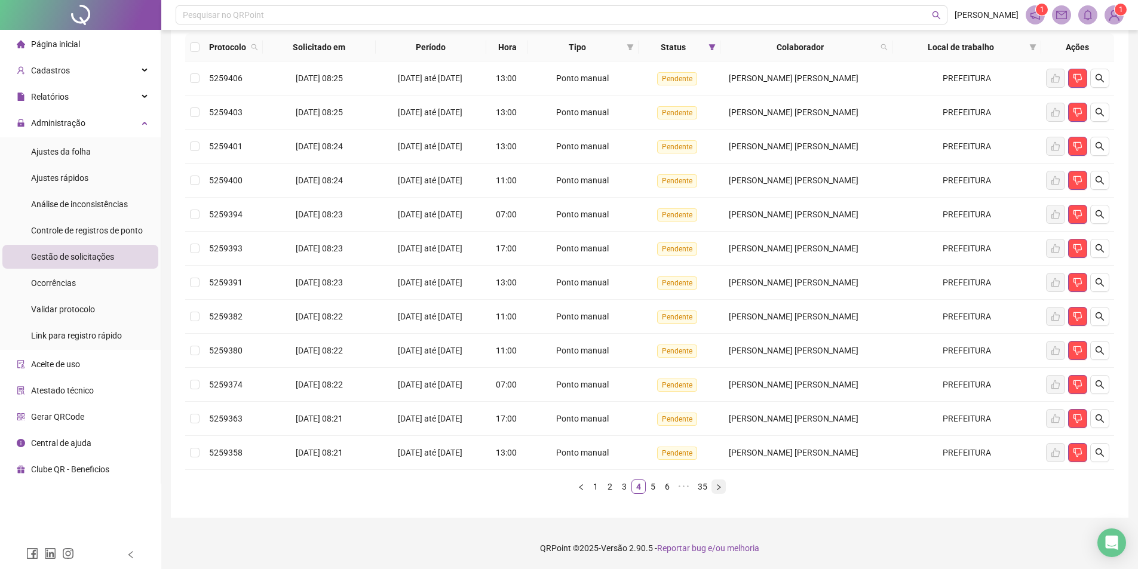
click at [716, 486] on icon "right" at bounding box center [718, 487] width 7 height 7
click at [716, 486] on link "35" at bounding box center [712, 486] width 17 height 13
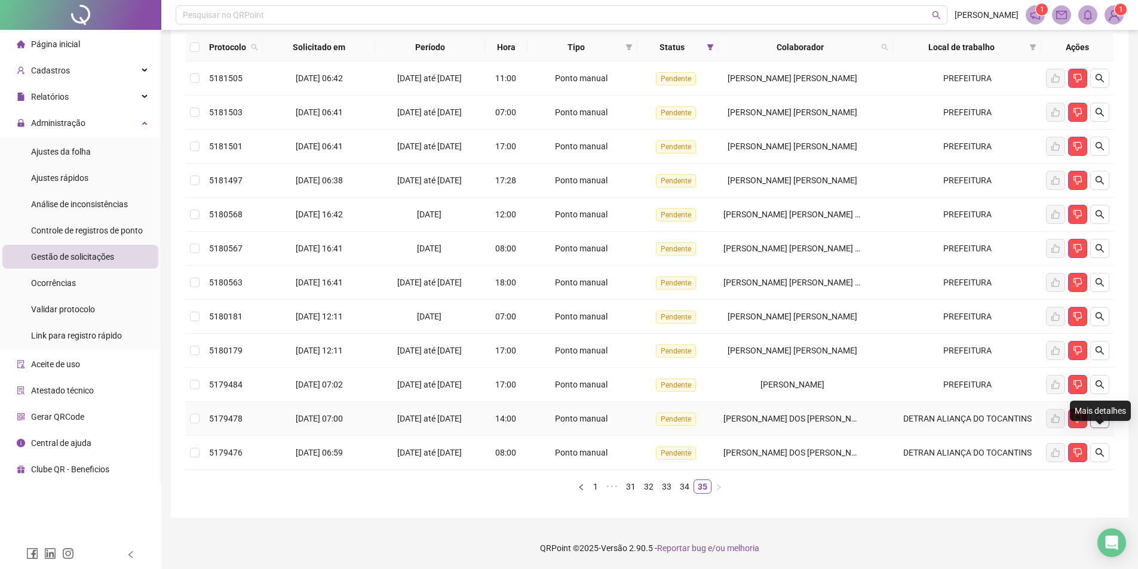
click at [1099, 422] on icon "search" at bounding box center [1100, 419] width 10 height 10
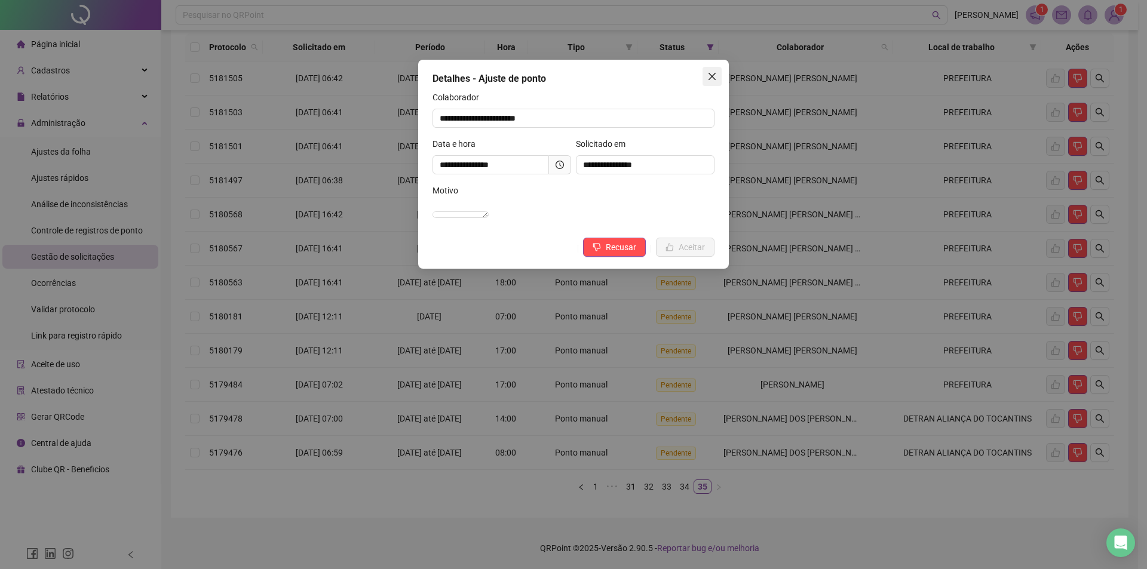
click at [712, 76] on icon "close" at bounding box center [712, 76] width 7 height 7
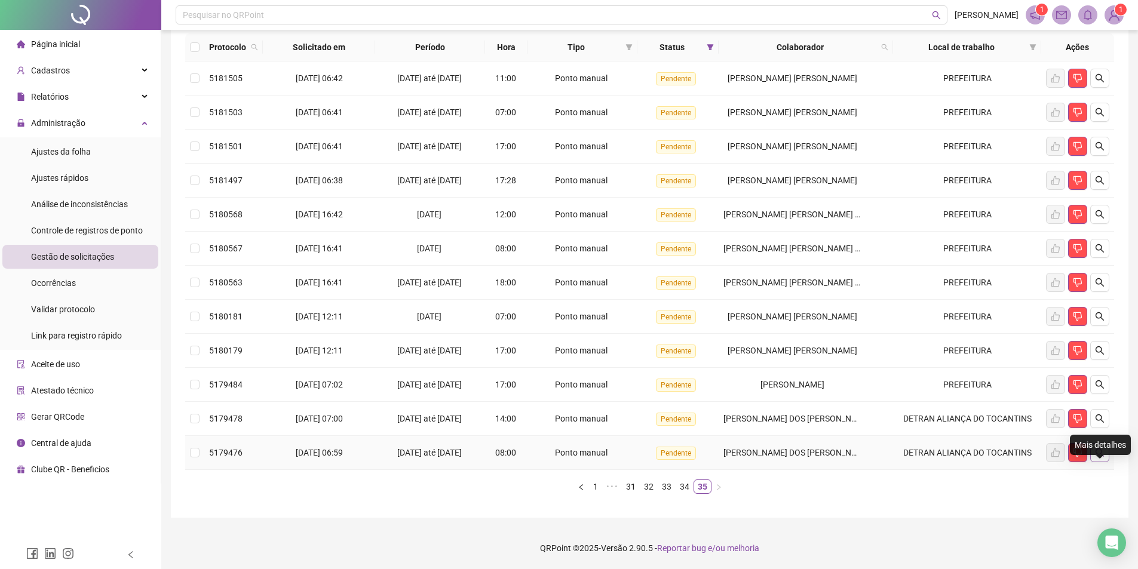
click at [1099, 450] on icon "search" at bounding box center [1100, 453] width 10 height 10
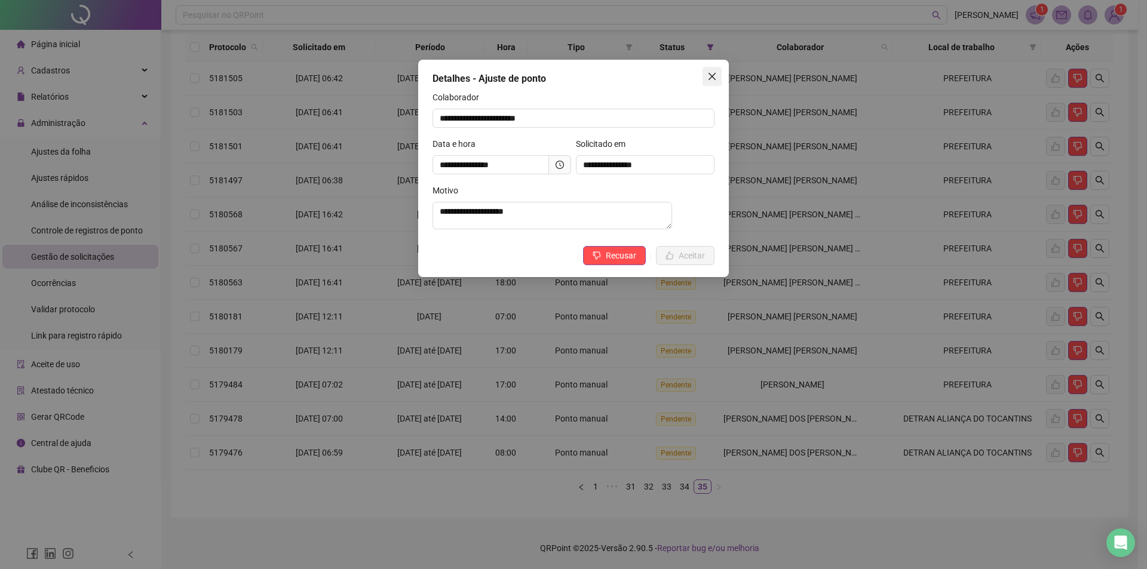
click at [712, 73] on icon "close" at bounding box center [712, 77] width 10 height 10
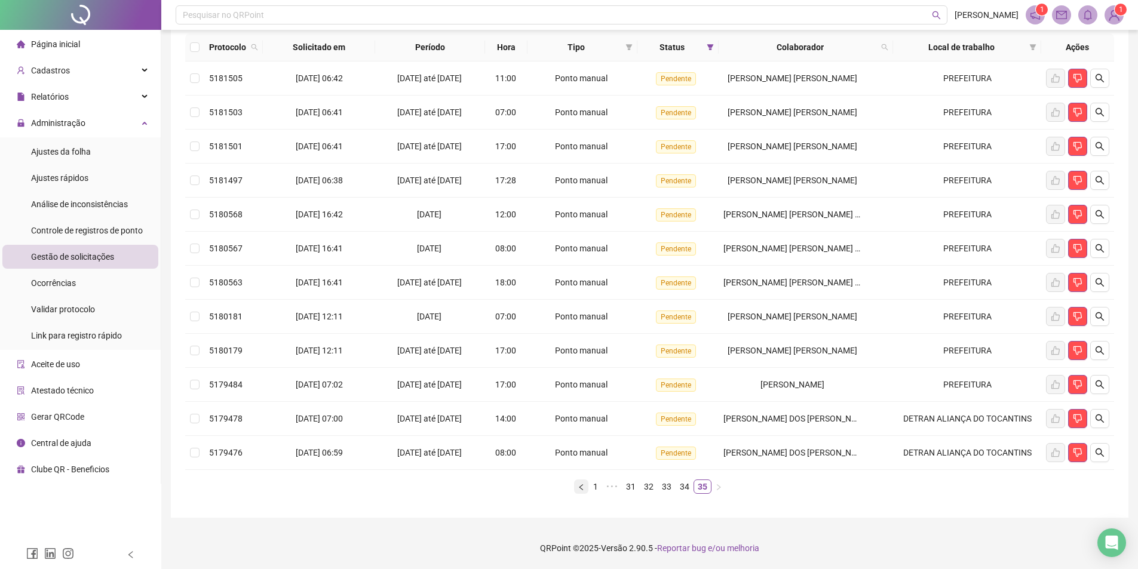
click at [584, 485] on icon "left" at bounding box center [581, 487] width 7 height 7
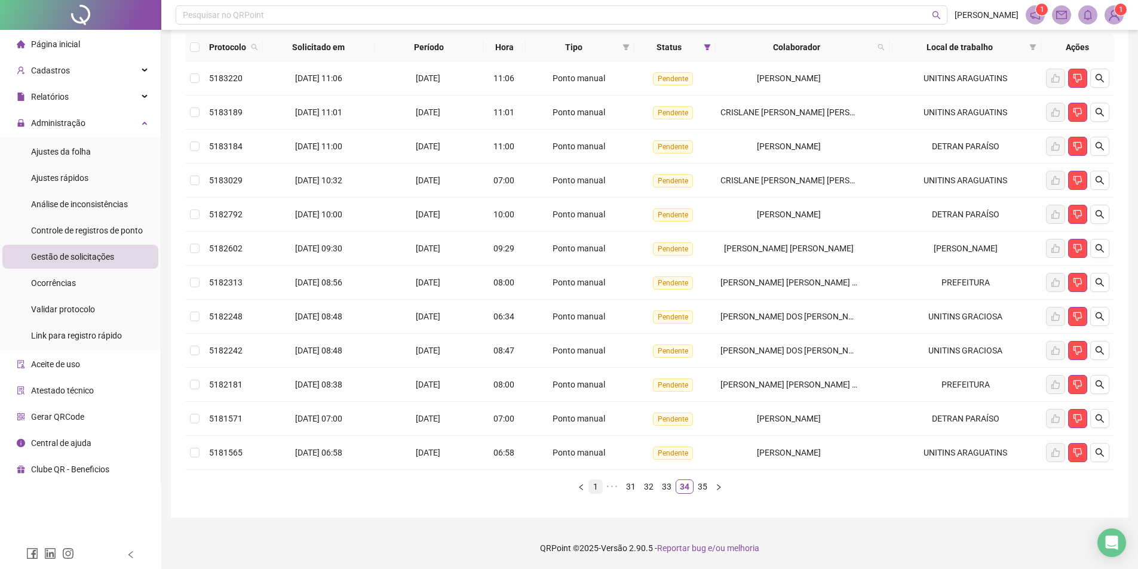
click at [590, 488] on link "1" at bounding box center [595, 486] width 13 height 13
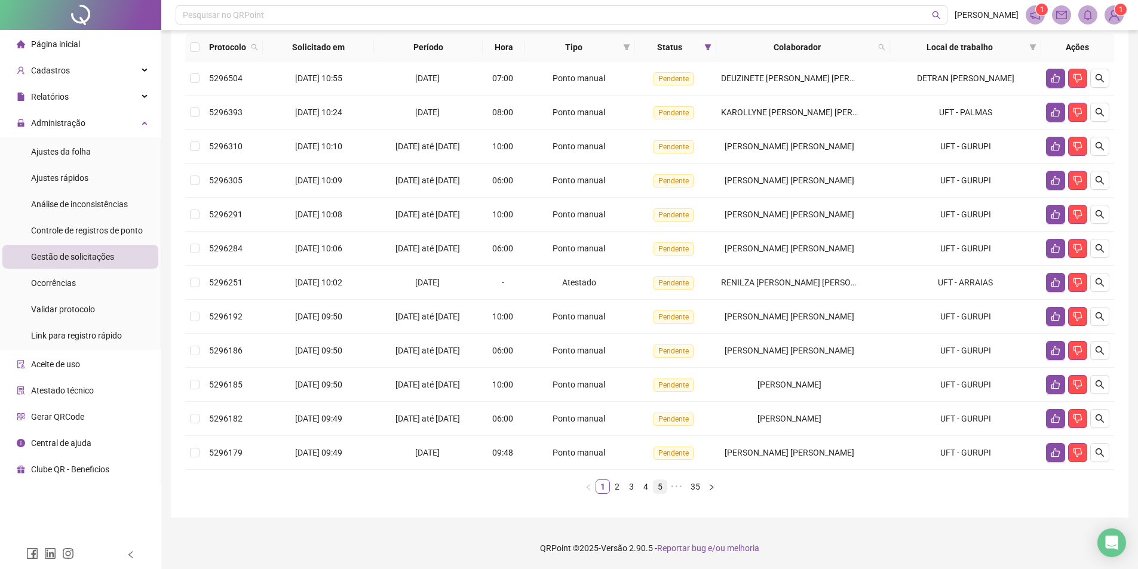
click at [662, 486] on link "5" at bounding box center [660, 486] width 13 height 13
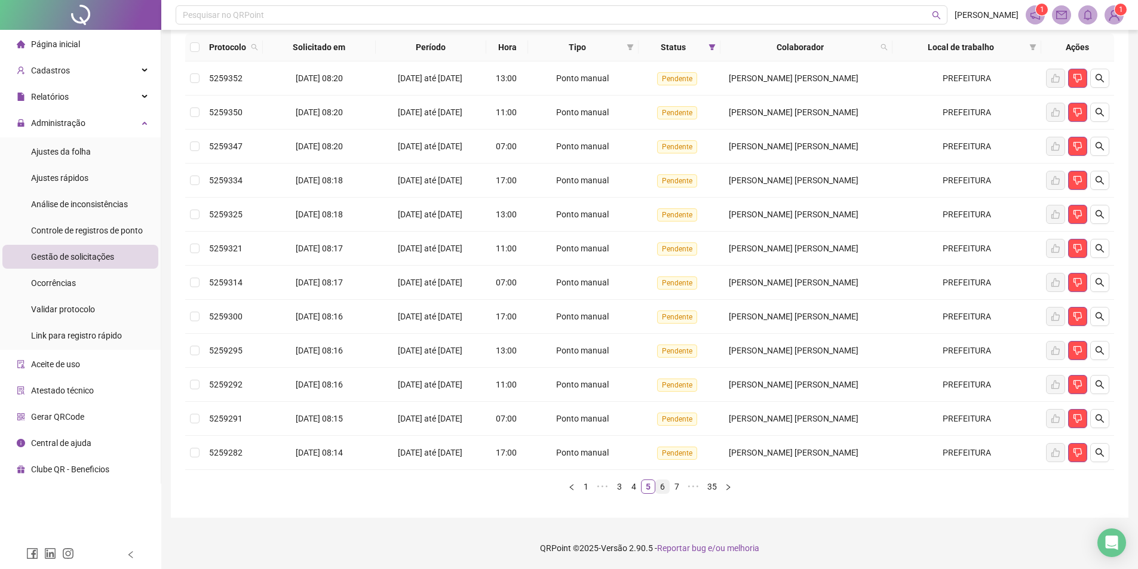
click at [662, 488] on link "6" at bounding box center [662, 486] width 13 height 13
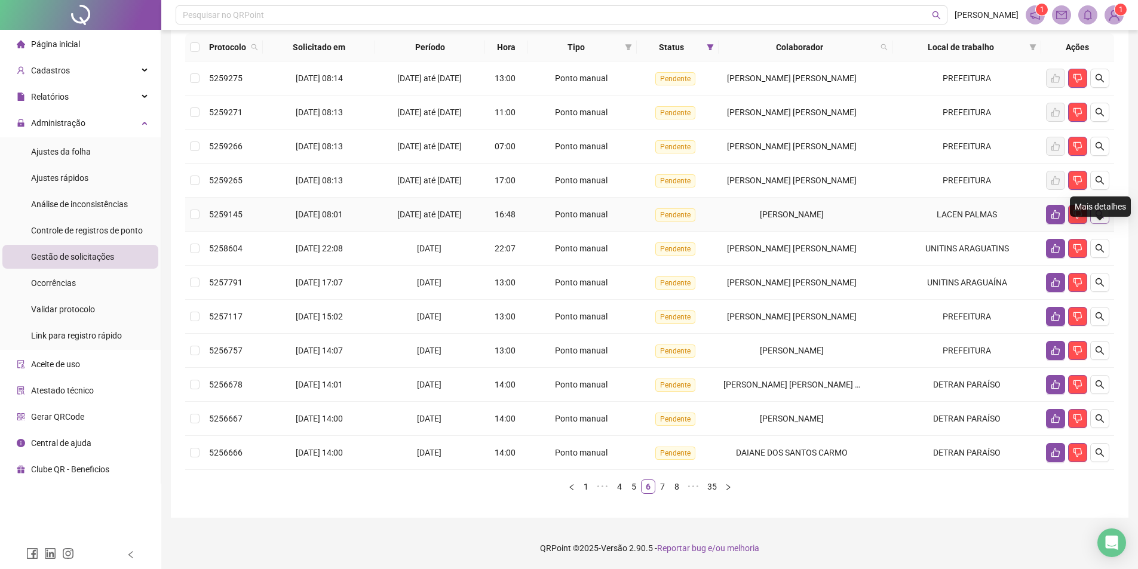
click at [1099, 218] on icon "search" at bounding box center [1100, 215] width 10 height 10
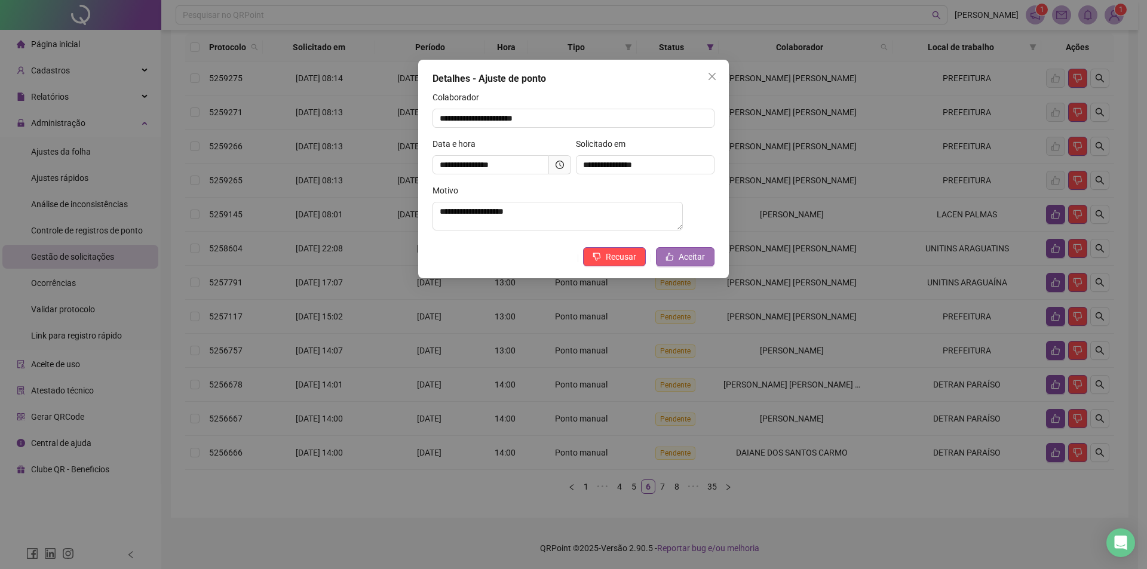
click at [707, 260] on button "Aceitar" at bounding box center [685, 256] width 59 height 19
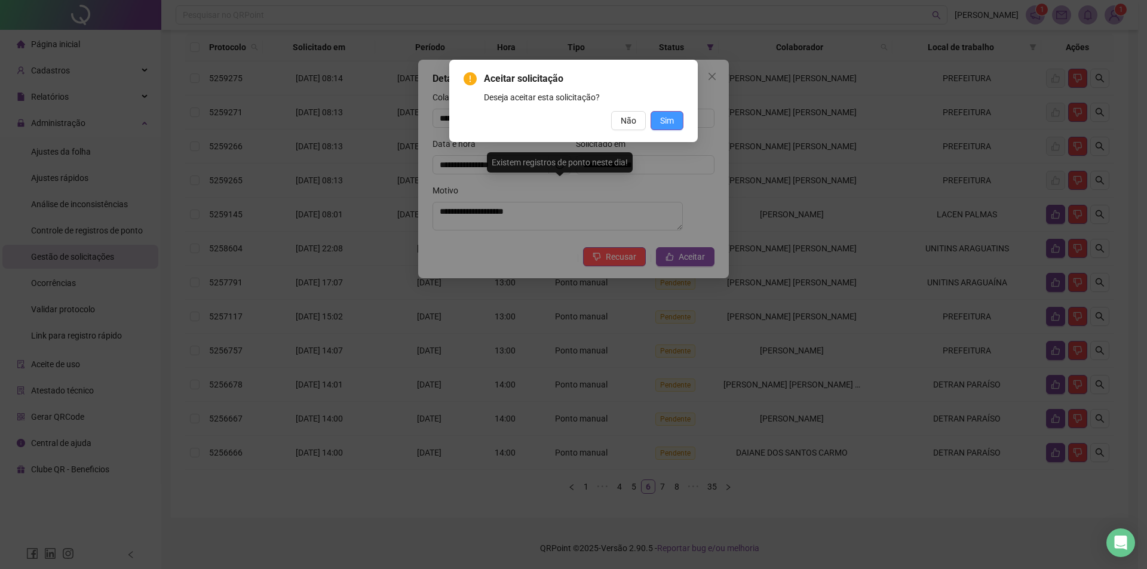
click at [675, 117] on button "Sim" at bounding box center [667, 120] width 33 height 19
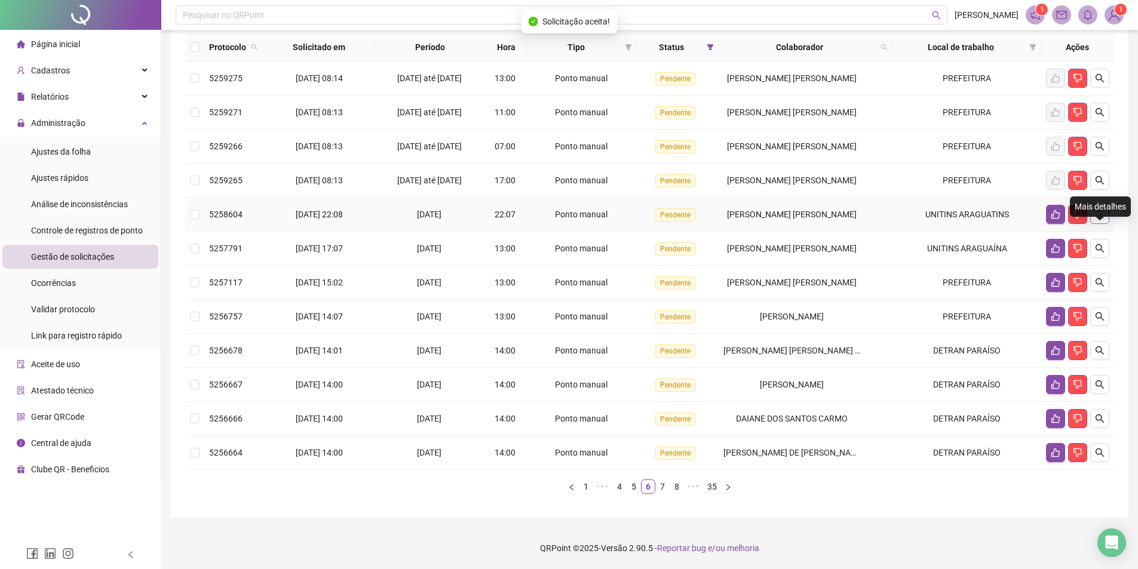
click at [1102, 213] on icon "search" at bounding box center [1100, 215] width 10 height 10
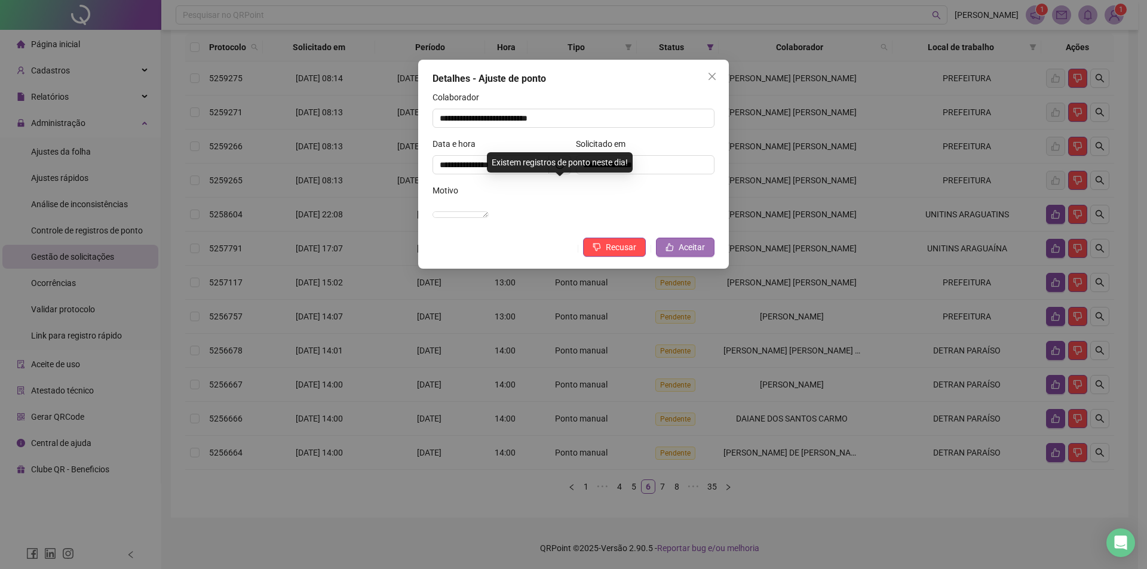
click at [697, 254] on span "Aceitar" at bounding box center [692, 247] width 26 height 13
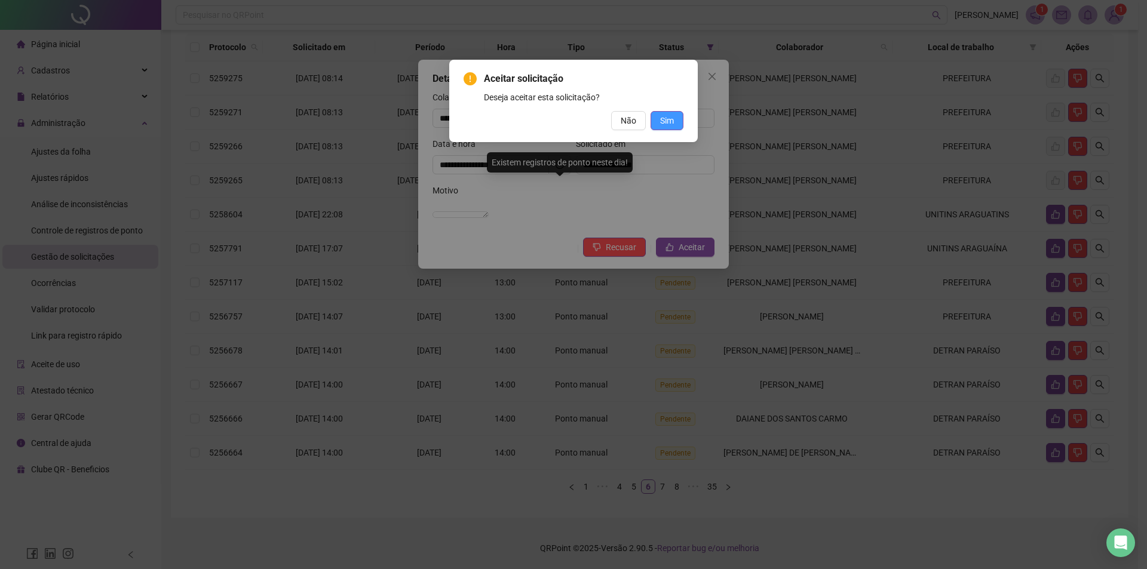
click at [670, 118] on span "Sim" at bounding box center [667, 120] width 14 height 13
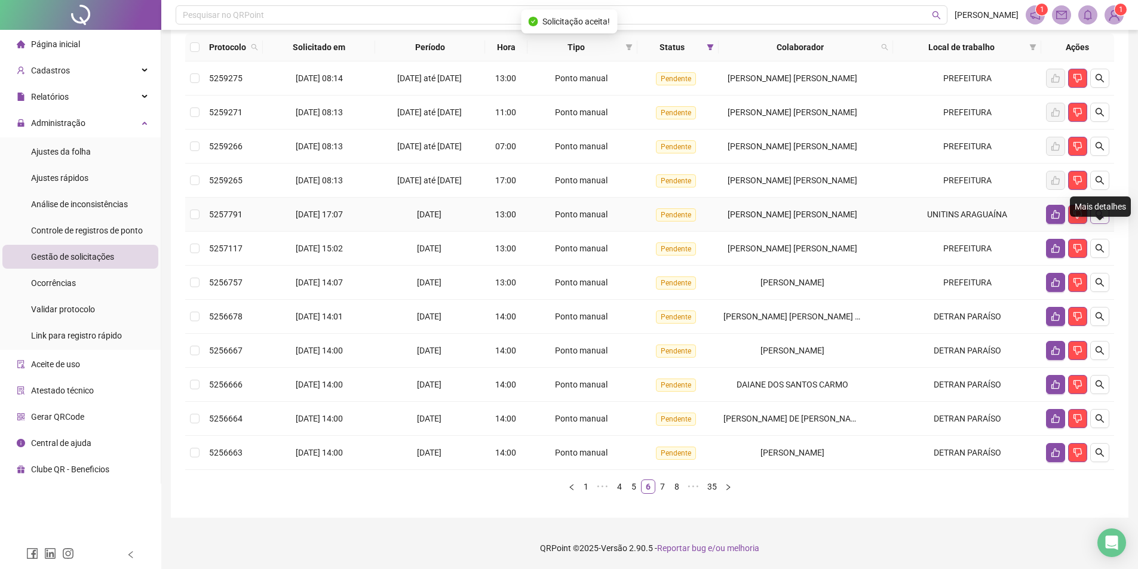
click at [1102, 213] on icon "search" at bounding box center [1100, 214] width 8 height 8
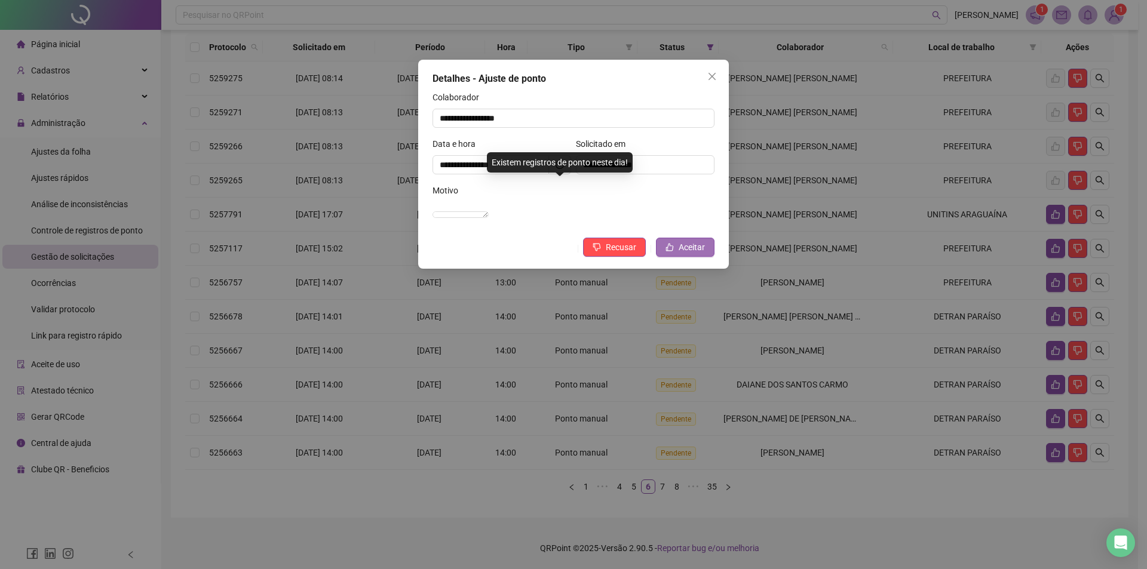
click at [685, 254] on span "Aceitar" at bounding box center [692, 247] width 26 height 13
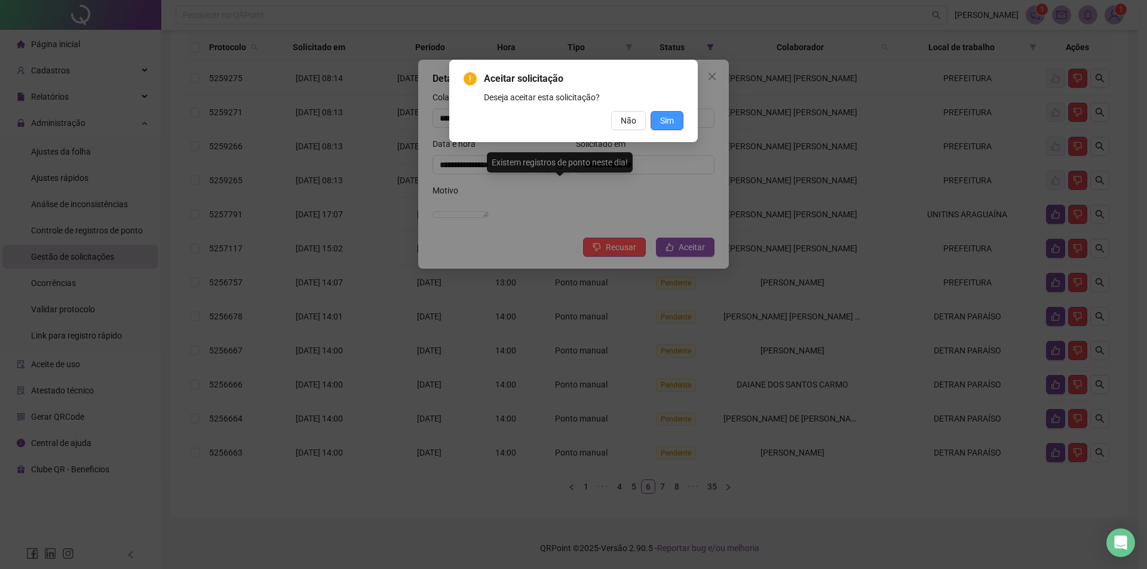
click at [667, 124] on span "Sim" at bounding box center [667, 120] width 14 height 13
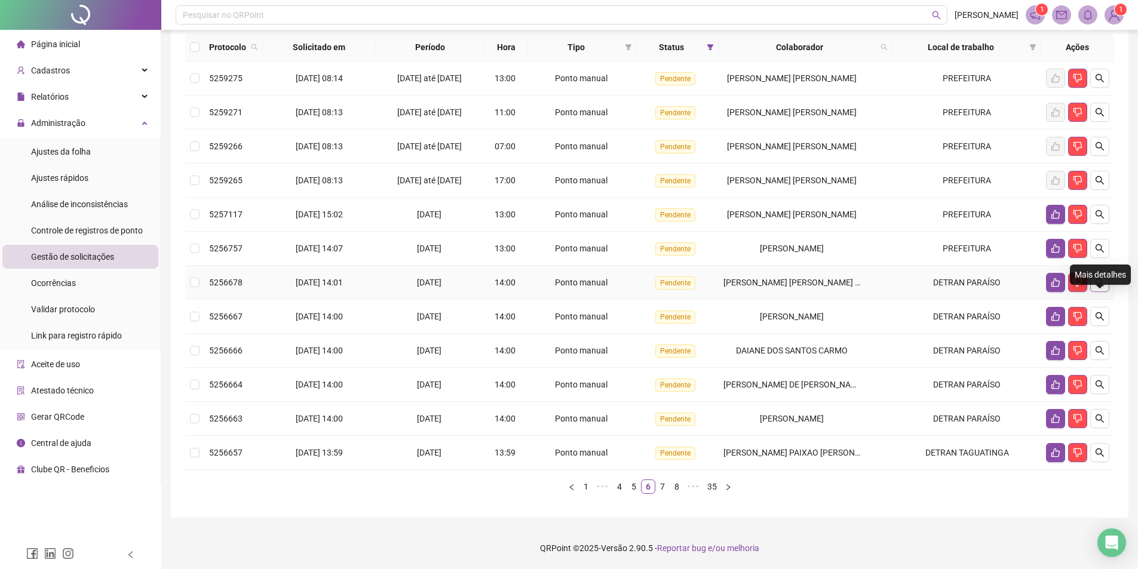
click at [1097, 283] on icon "search" at bounding box center [1100, 283] width 10 height 10
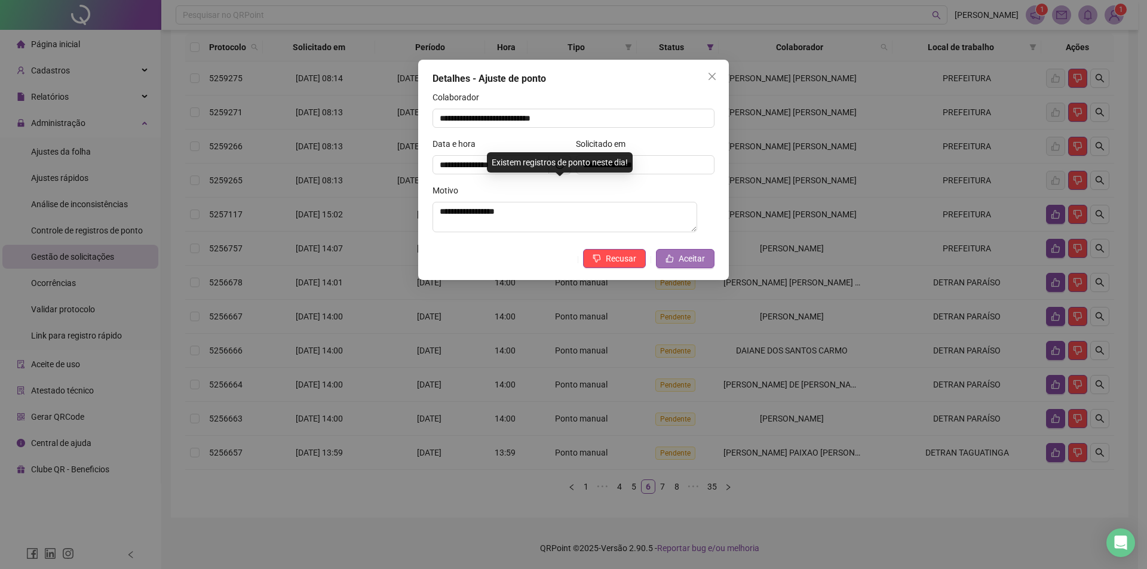
click at [687, 261] on span "Aceitar" at bounding box center [692, 258] width 26 height 13
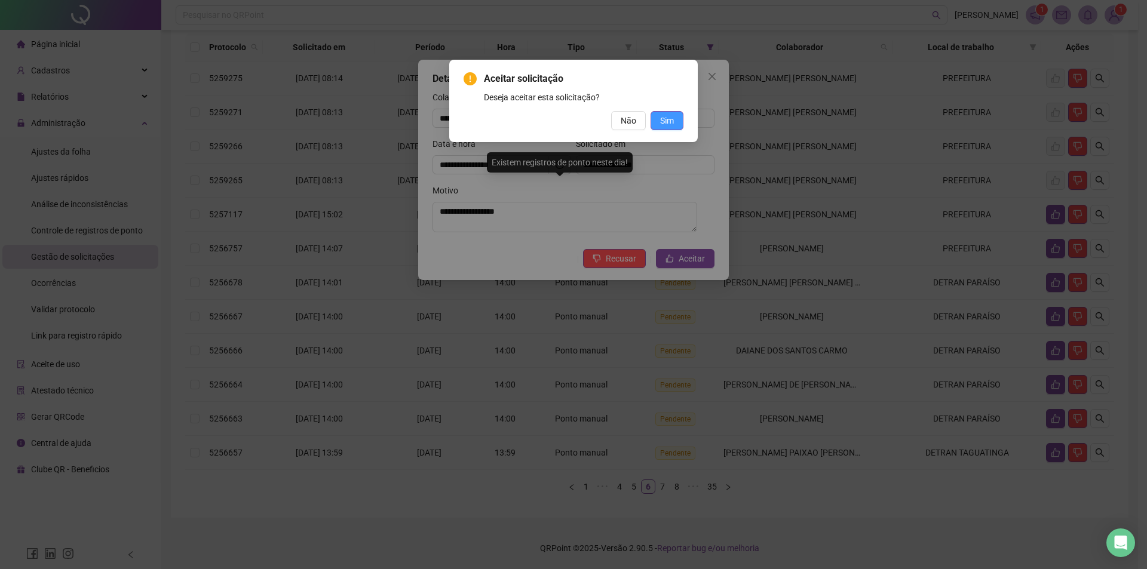
click at [665, 120] on span "Sim" at bounding box center [667, 120] width 14 height 13
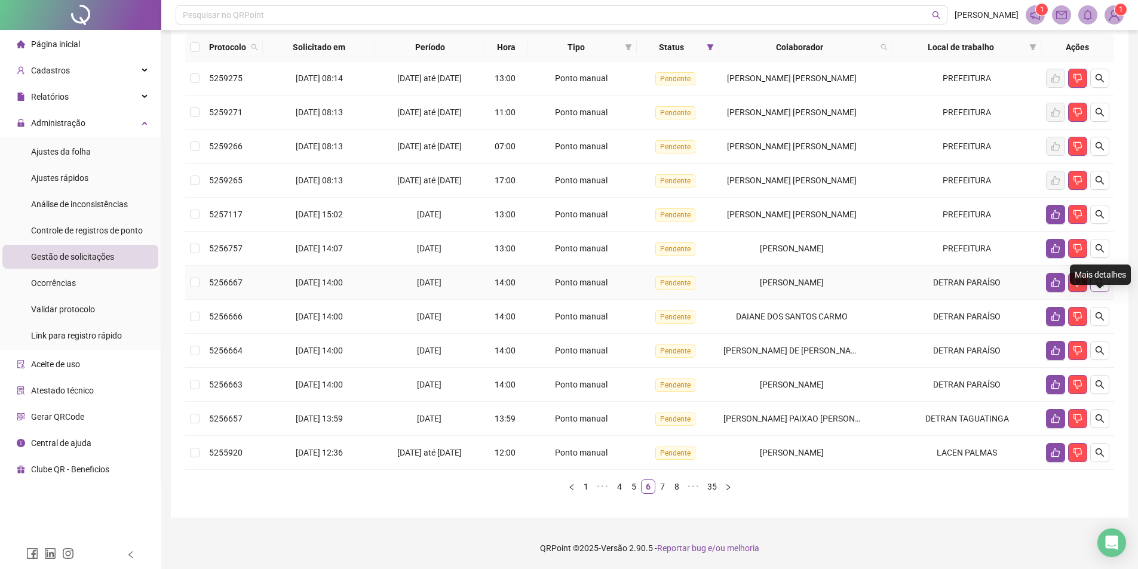
click at [1107, 284] on button "button" at bounding box center [1100, 282] width 19 height 19
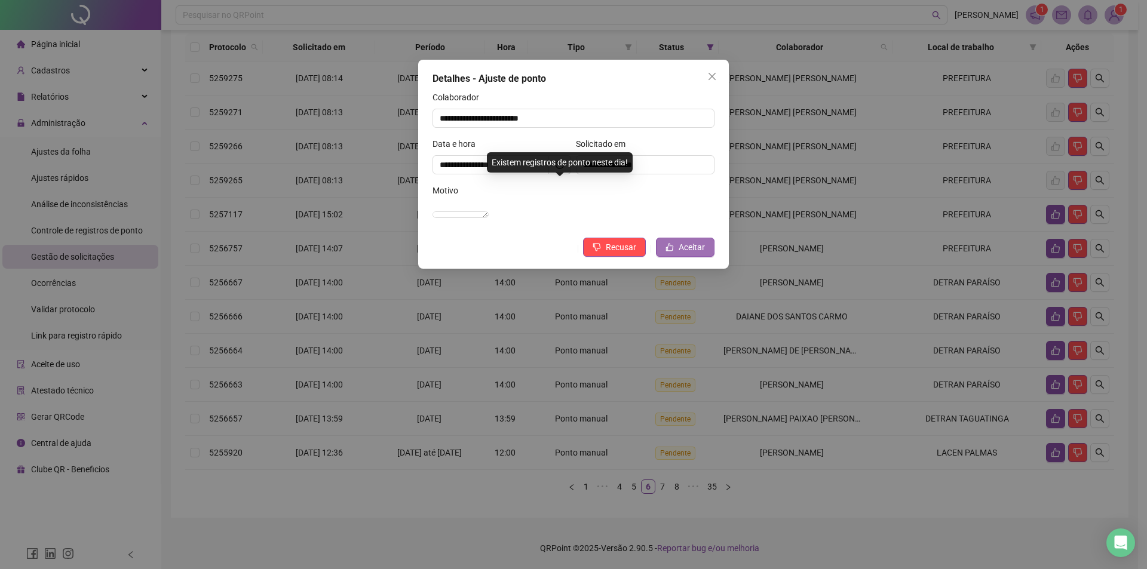
click at [691, 254] on span "Aceitar" at bounding box center [692, 247] width 26 height 13
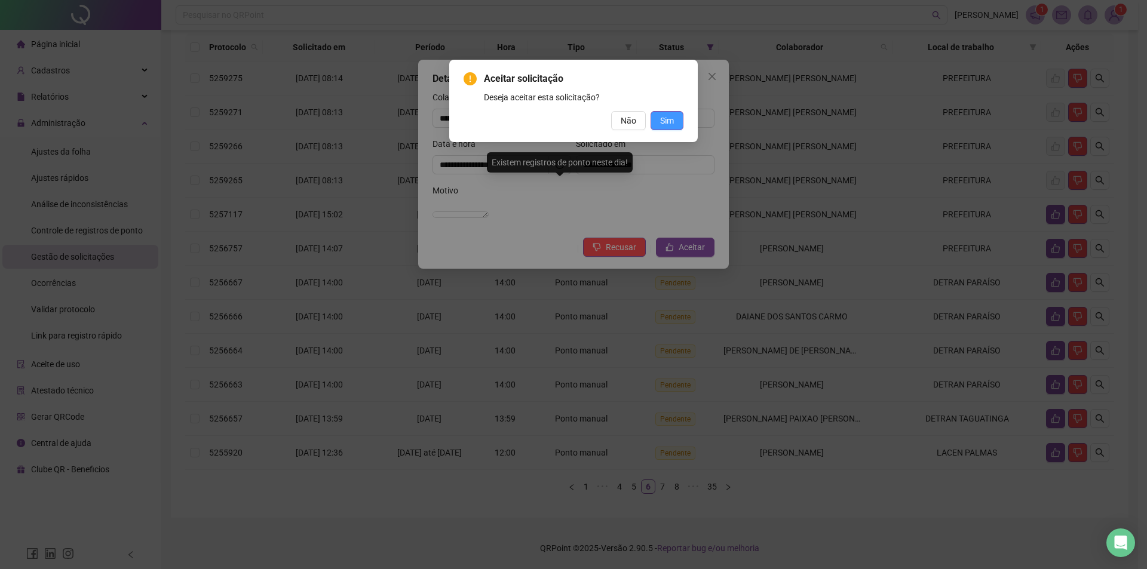
click at [673, 124] on span "Sim" at bounding box center [667, 120] width 14 height 13
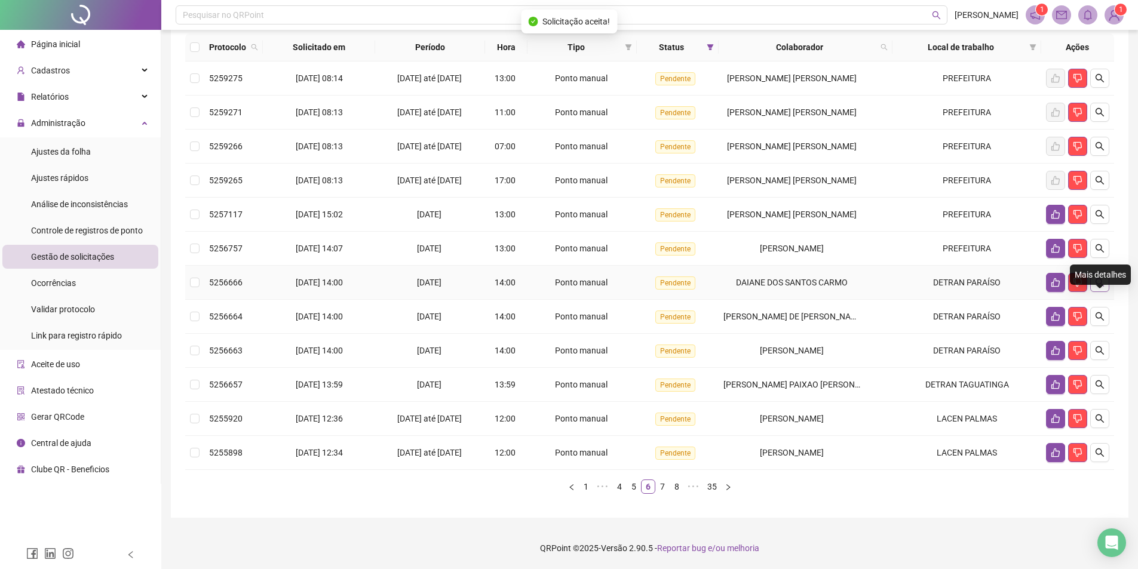
click at [1106, 287] on button "button" at bounding box center [1100, 282] width 19 height 19
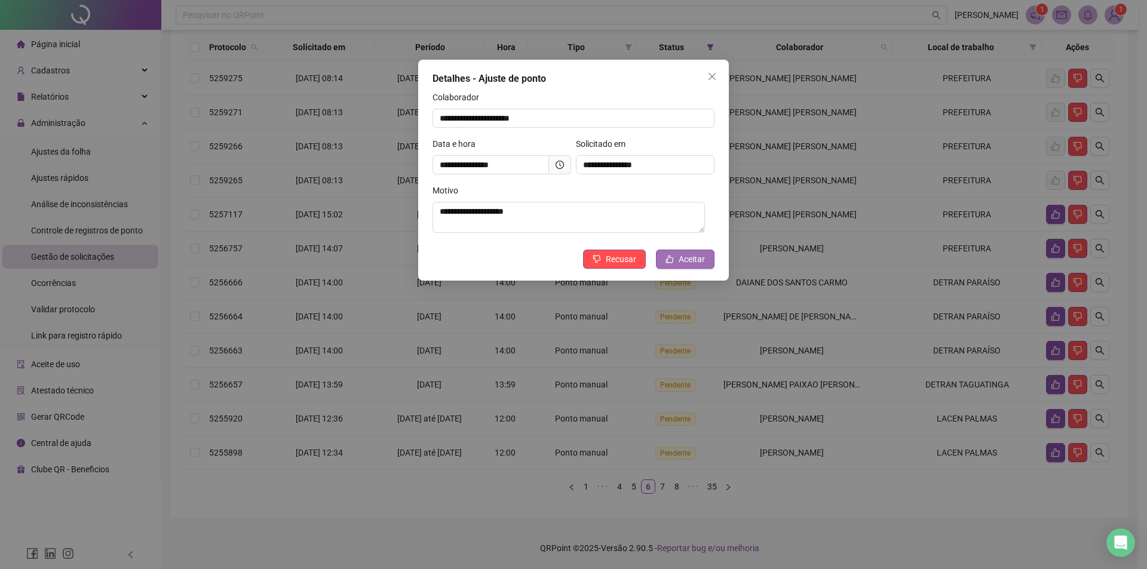
click at [697, 265] on span "Aceitar" at bounding box center [692, 259] width 26 height 13
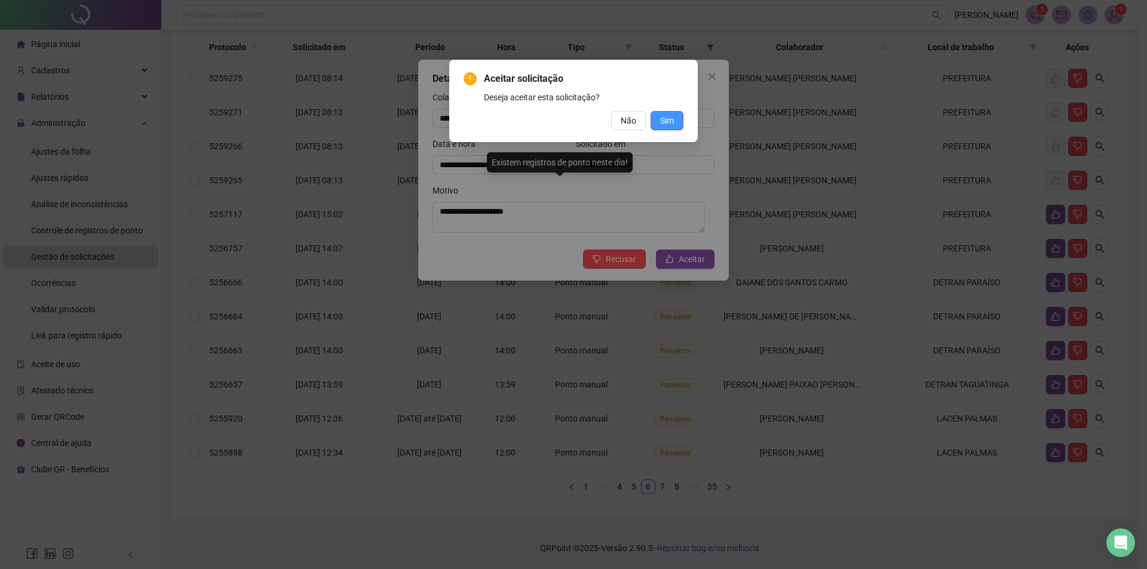
click at [667, 114] on span "Sim" at bounding box center [667, 120] width 14 height 13
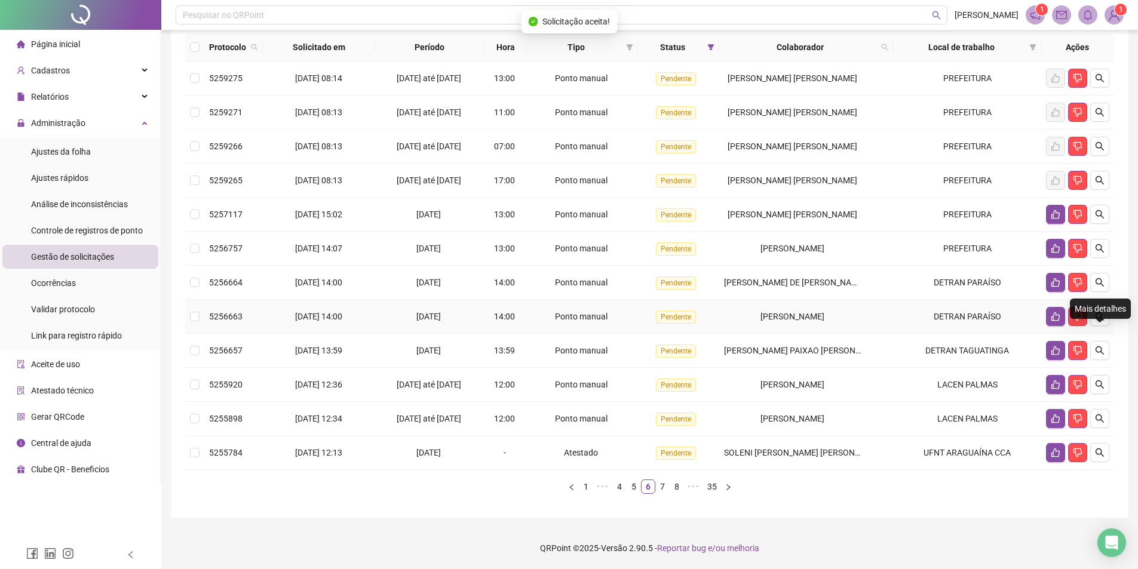
click at [1093, 299] on div "Mais detalhes" at bounding box center [1100, 309] width 61 height 20
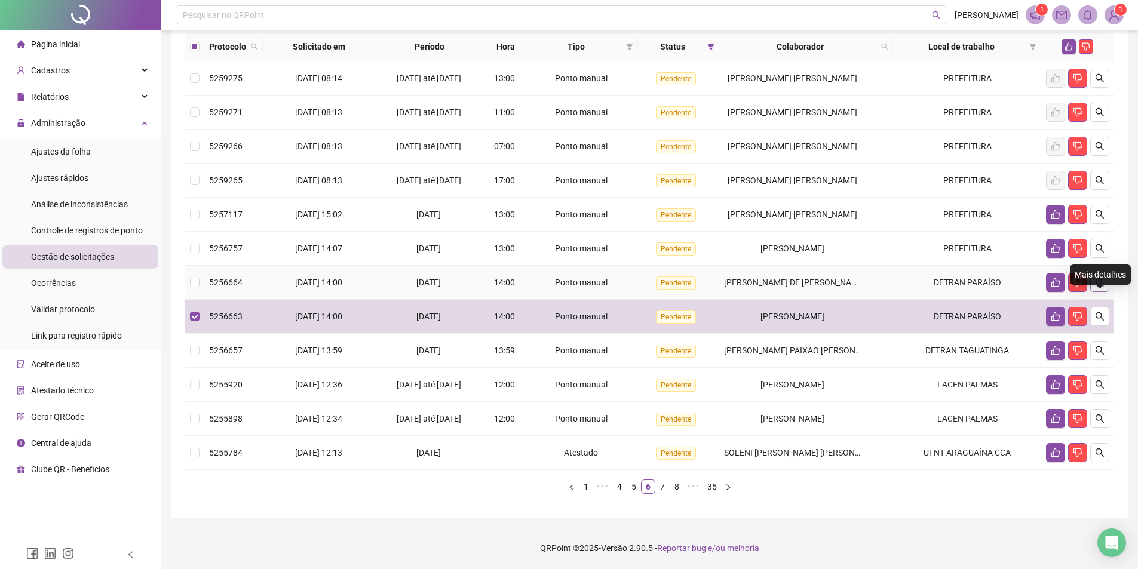
click at [1100, 286] on icon "search" at bounding box center [1100, 283] width 10 height 10
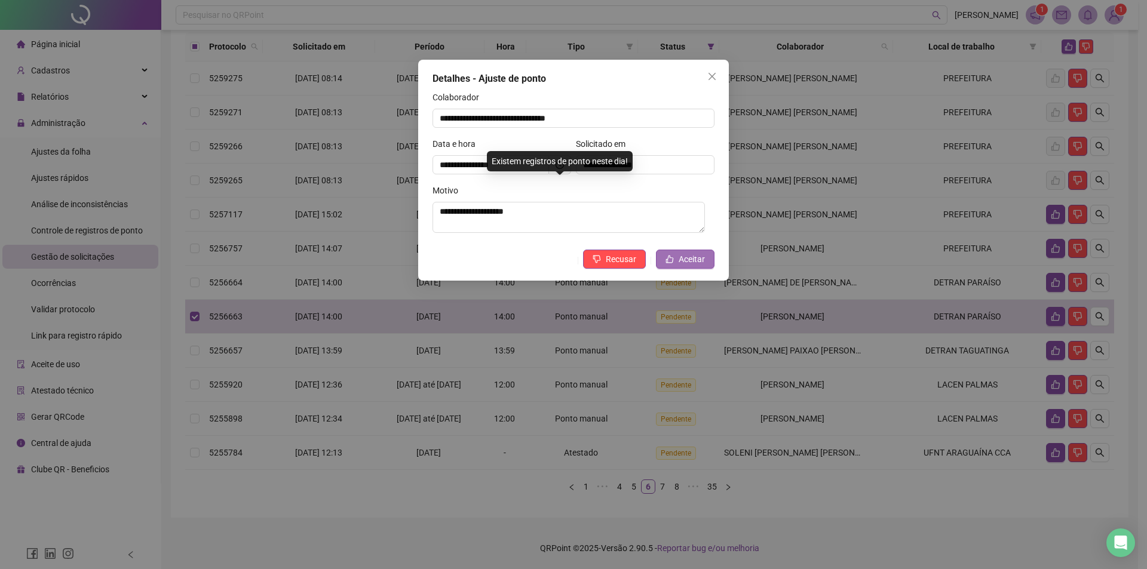
click at [685, 262] on span "Aceitar" at bounding box center [692, 259] width 26 height 13
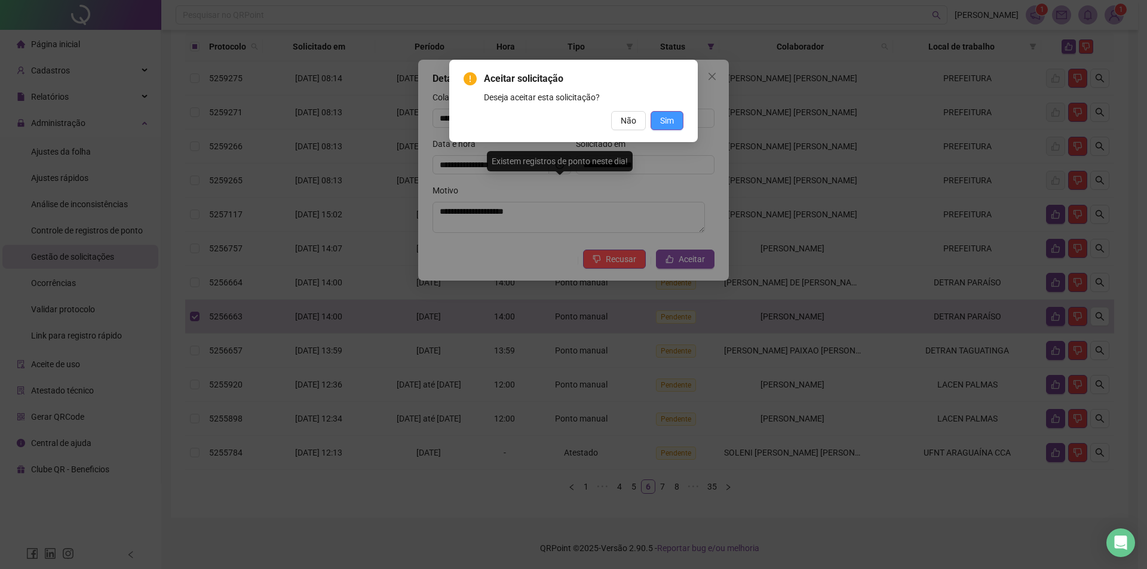
click at [680, 122] on button "Sim" at bounding box center [667, 120] width 33 height 19
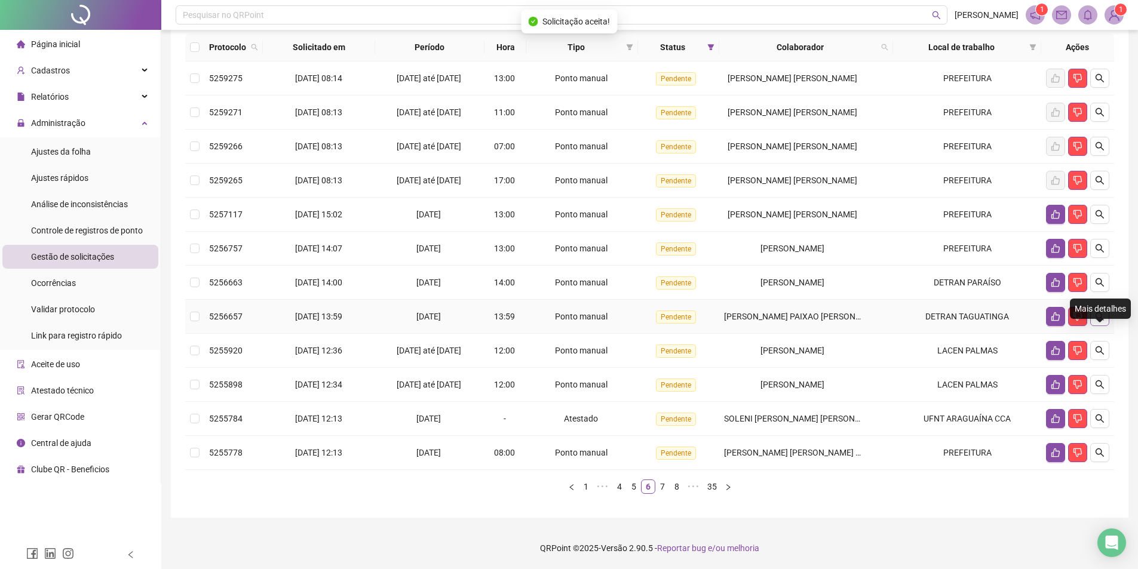
click at [1103, 320] on icon "search" at bounding box center [1100, 317] width 8 height 8
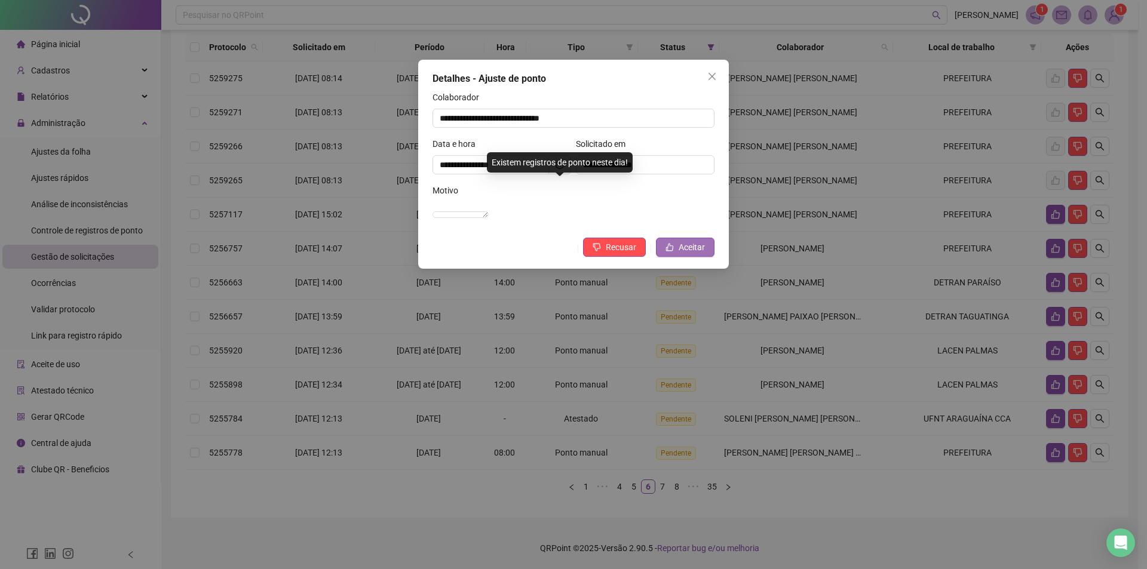
click at [683, 254] on span "Aceitar" at bounding box center [692, 247] width 26 height 13
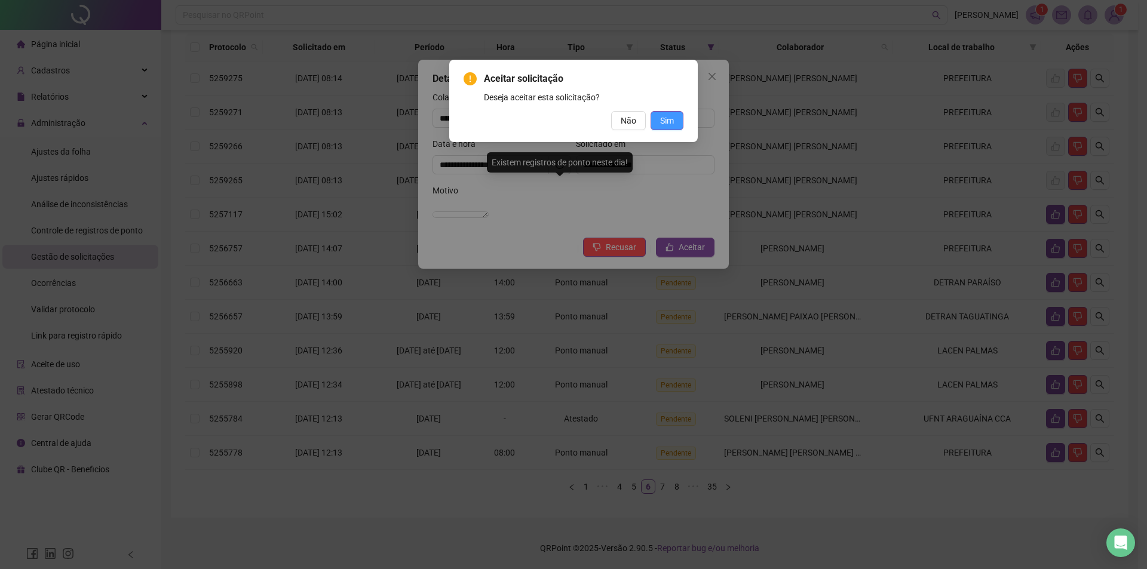
click at [667, 118] on span "Sim" at bounding box center [667, 120] width 14 height 13
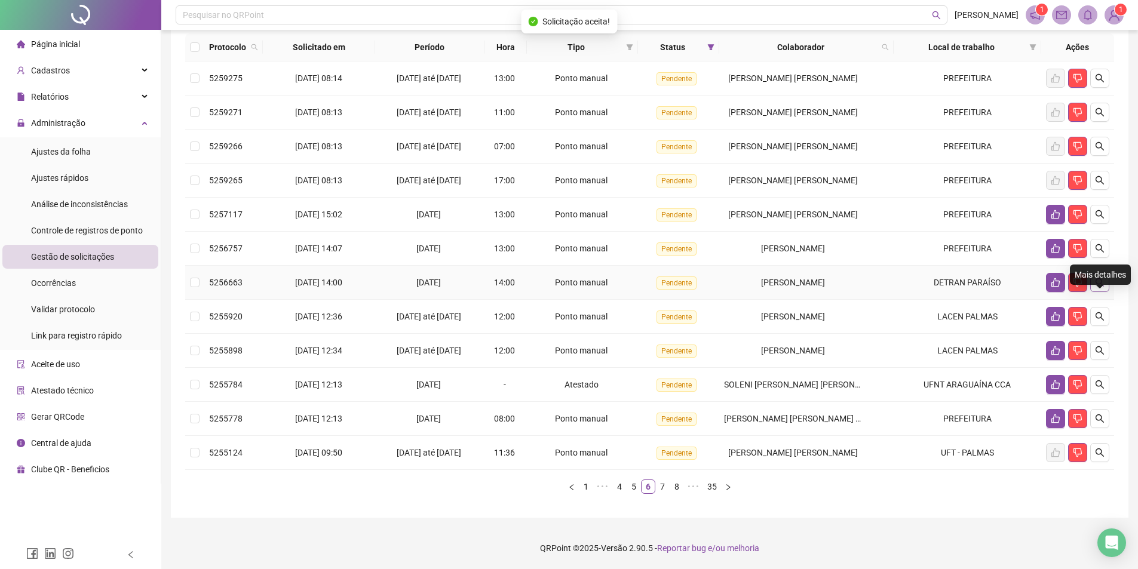
click at [1095, 284] on icon "search" at bounding box center [1100, 283] width 10 height 10
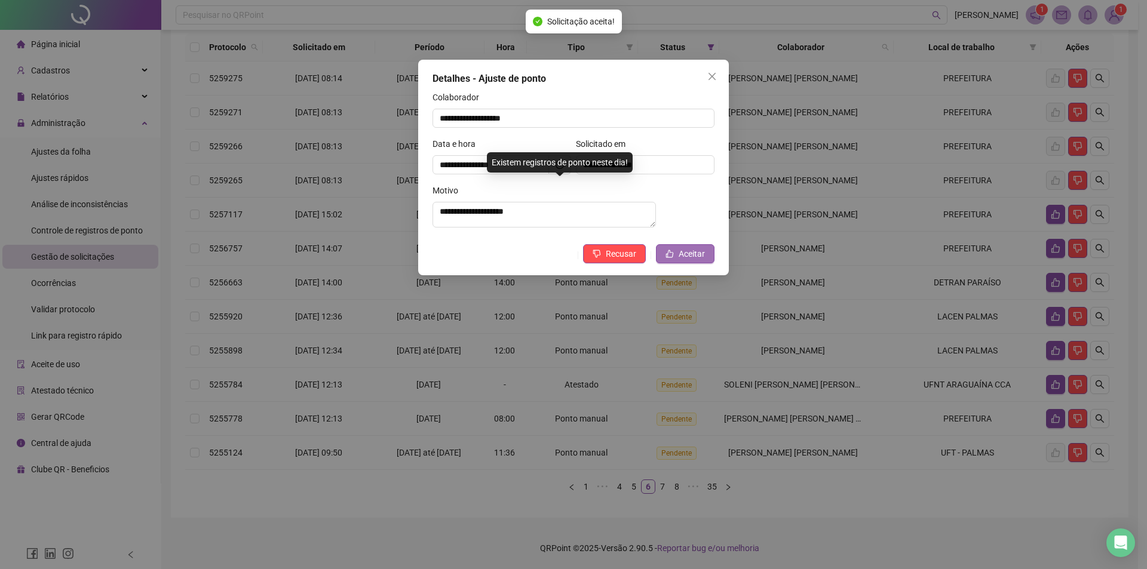
click at [697, 261] on span "Aceitar" at bounding box center [692, 253] width 26 height 13
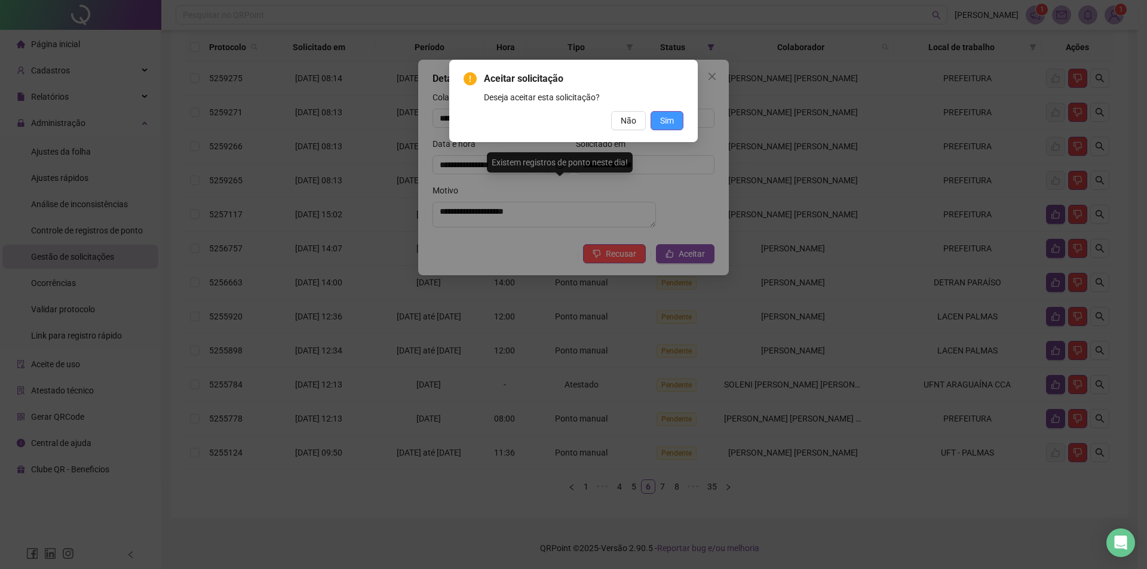
click at [669, 120] on span "Sim" at bounding box center [667, 120] width 14 height 13
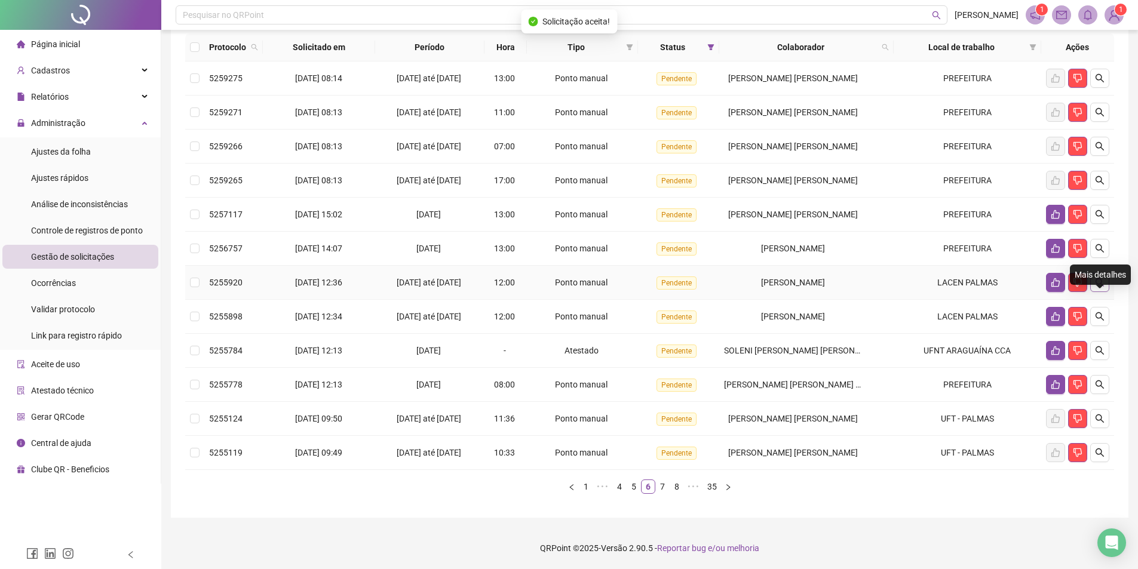
click at [1101, 284] on icon "search" at bounding box center [1100, 282] width 8 height 8
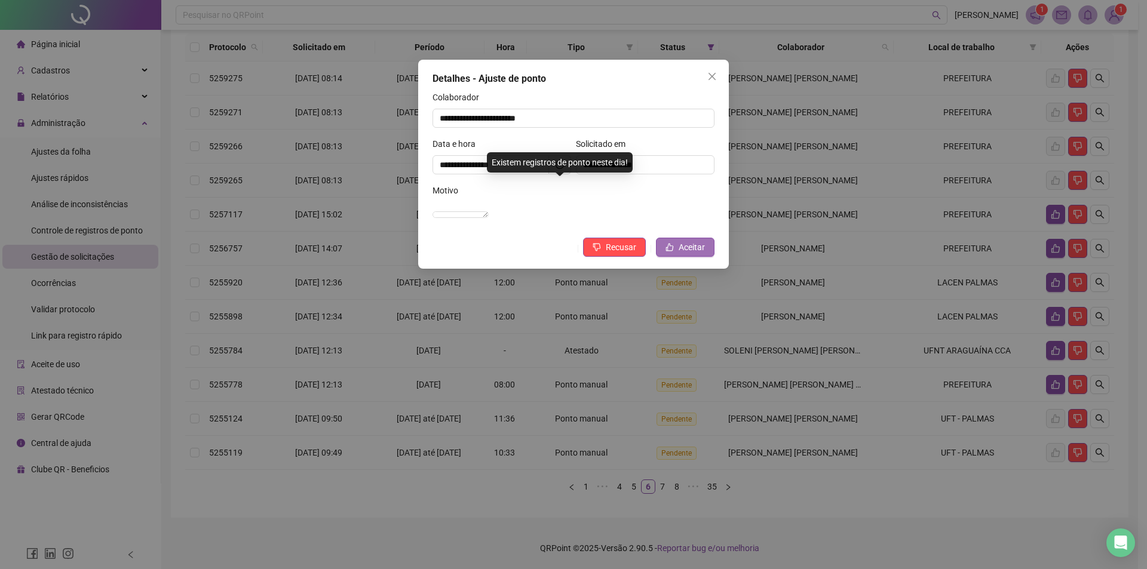
click at [687, 254] on span "Aceitar" at bounding box center [692, 247] width 26 height 13
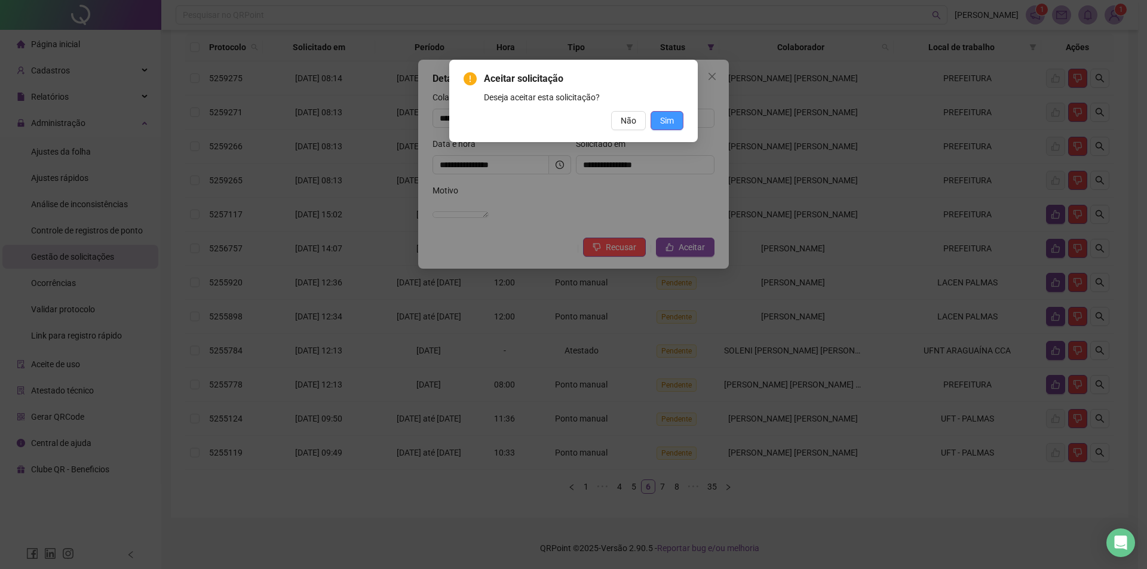
click at [661, 120] on span "Sim" at bounding box center [667, 120] width 14 height 13
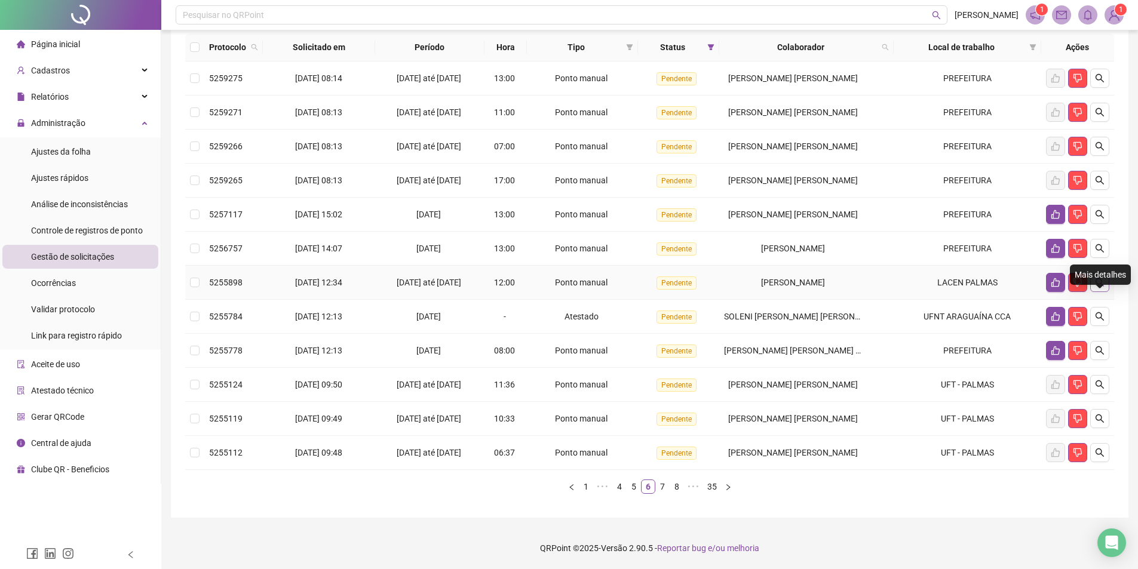
click at [1106, 284] on button "button" at bounding box center [1100, 282] width 19 height 19
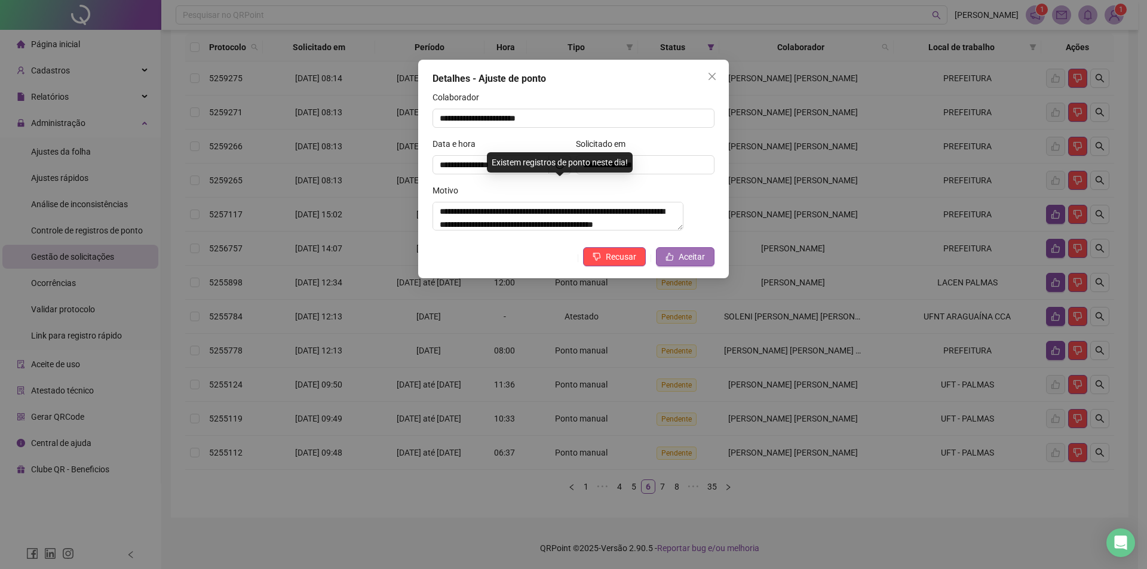
click at [699, 261] on span "Aceitar" at bounding box center [692, 256] width 26 height 13
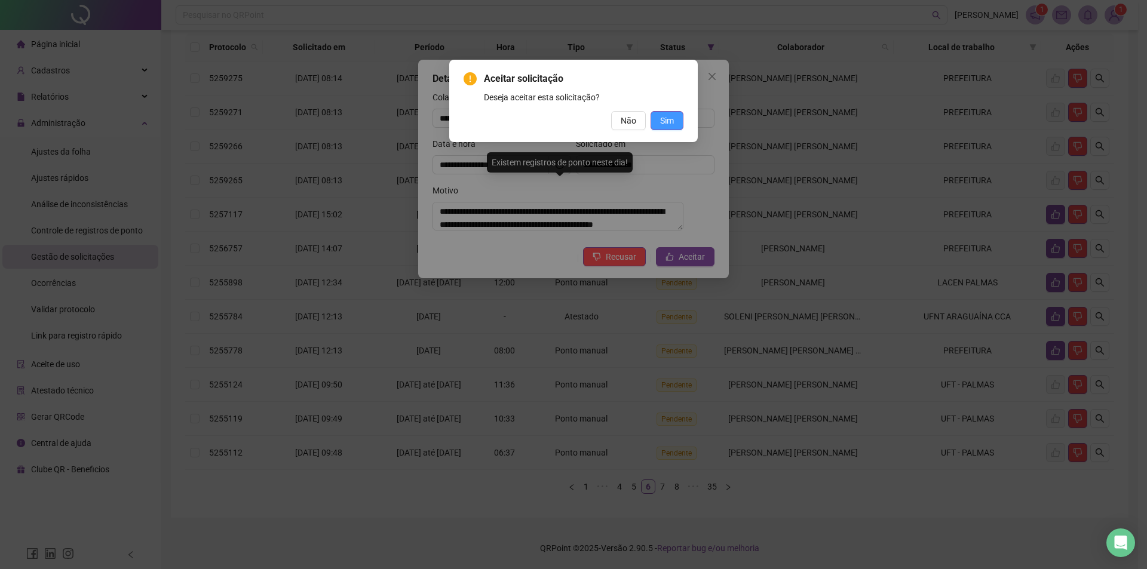
click at [672, 122] on span "Sim" at bounding box center [667, 120] width 14 height 13
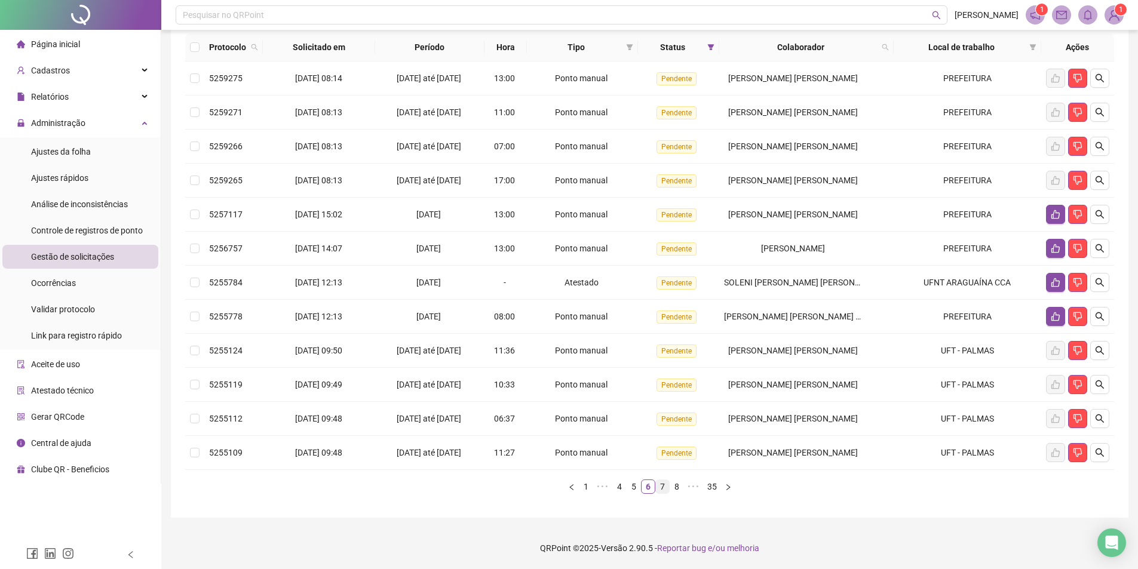
click at [665, 485] on link "7" at bounding box center [662, 486] width 13 height 13
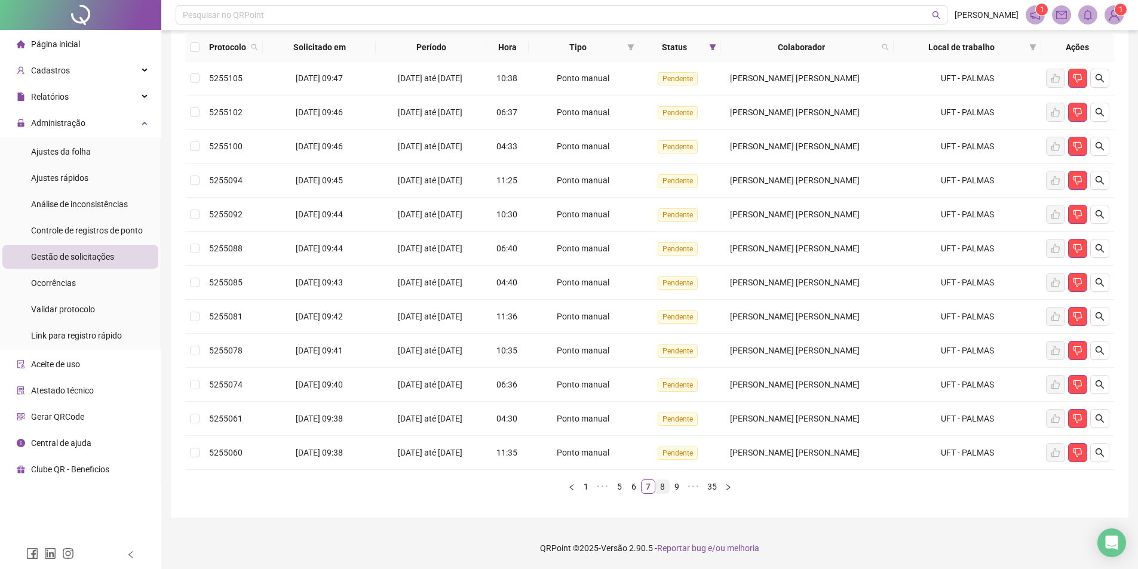
click at [659, 488] on link "8" at bounding box center [662, 486] width 13 height 13
click at [660, 490] on link "9" at bounding box center [660, 486] width 13 height 13
click at [660, 490] on link "10" at bounding box center [661, 486] width 17 height 13
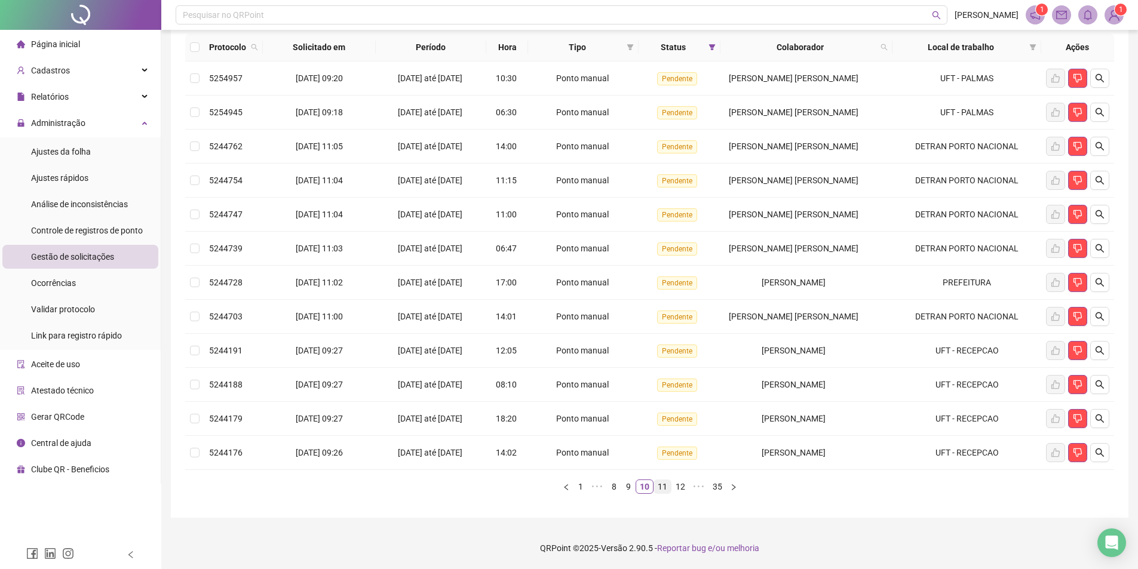
click at [663, 491] on link "11" at bounding box center [662, 486] width 17 height 13
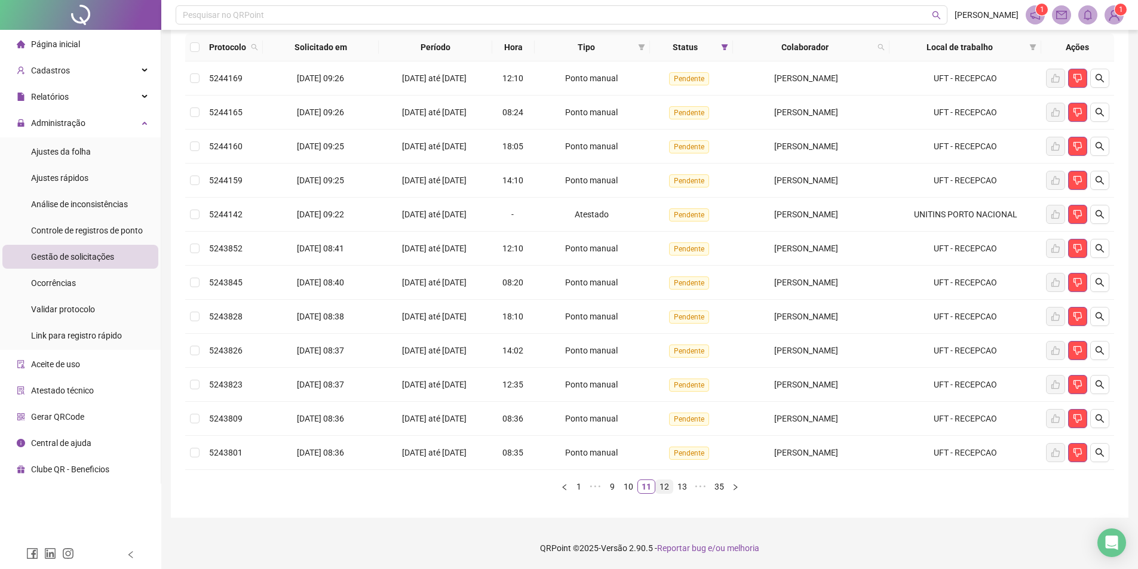
click at [666, 490] on link "12" at bounding box center [664, 486] width 17 height 13
click at [666, 490] on link "13" at bounding box center [666, 486] width 17 height 13
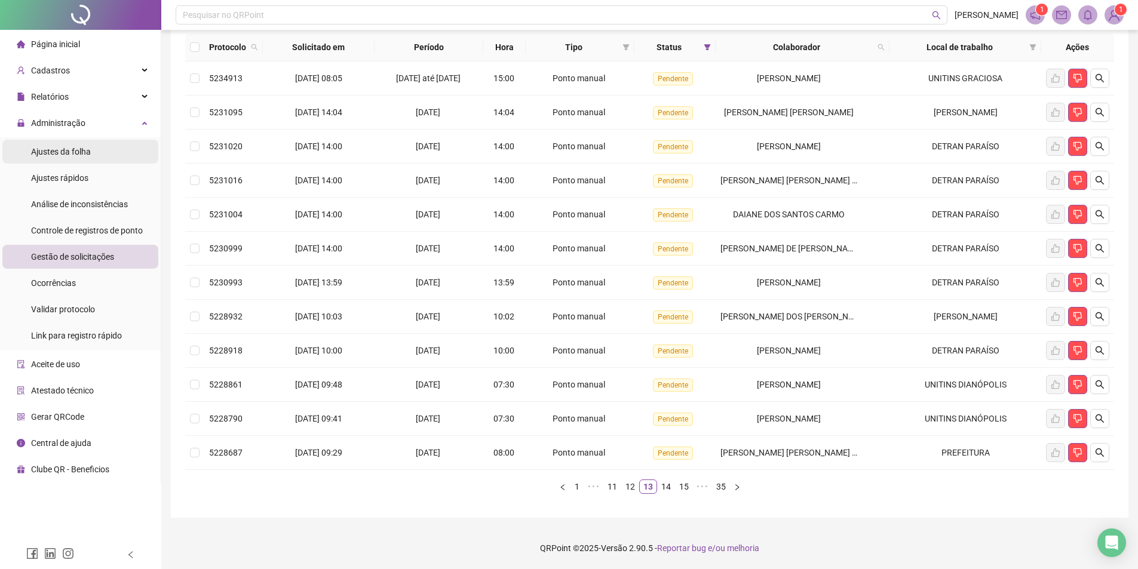
click at [69, 149] on span "Ajustes da folha" at bounding box center [61, 152] width 60 height 10
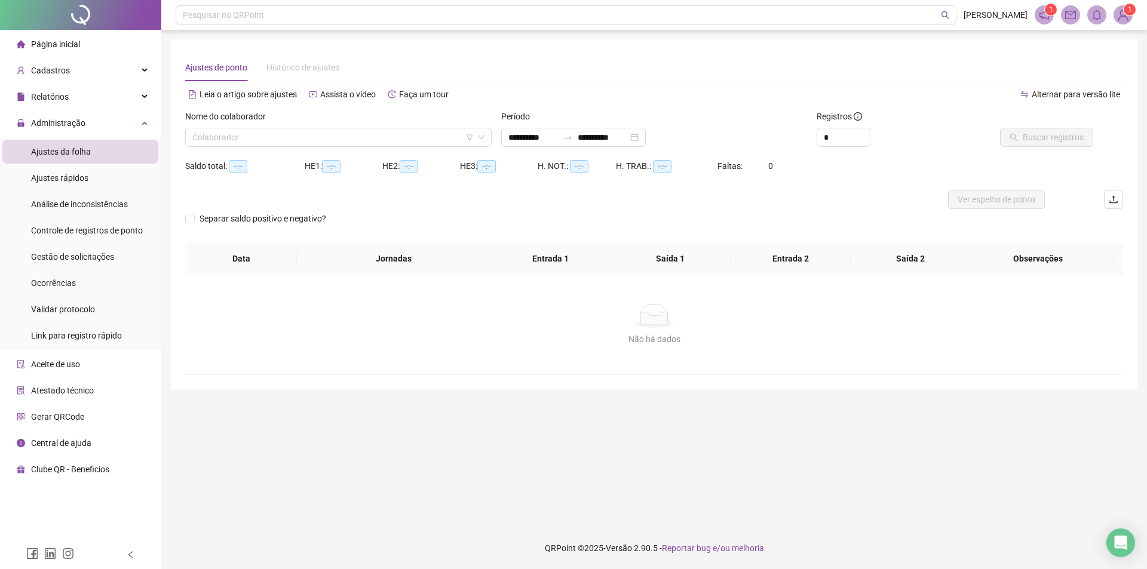
type input "**********"
click at [280, 144] on input "search" at bounding box center [332, 137] width 281 height 18
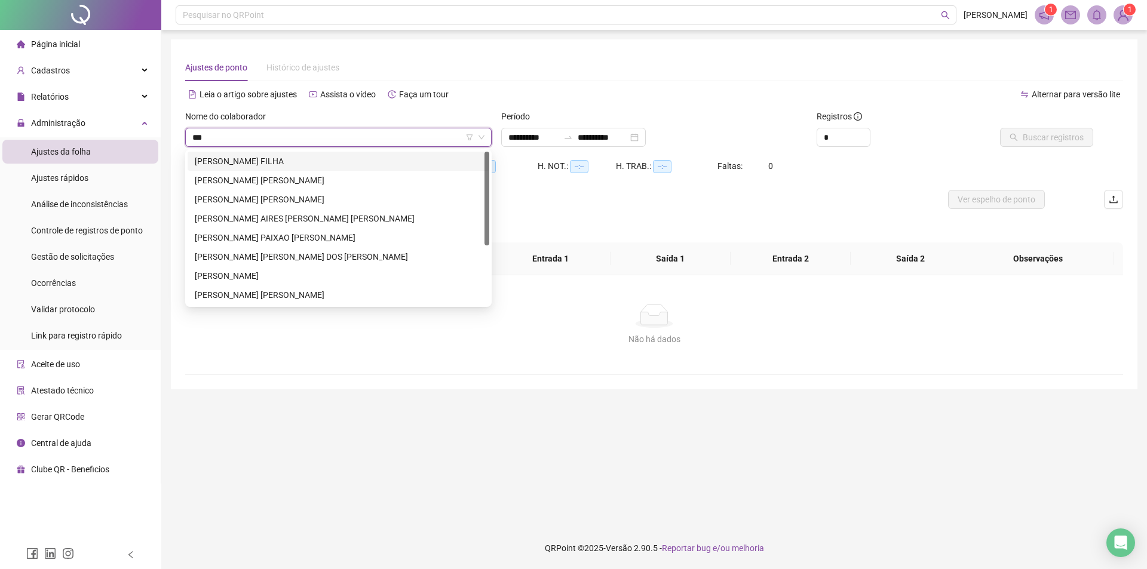
type input "****"
click at [299, 161] on div "[PERSON_NAME] FILHA" at bounding box center [338, 161] width 287 height 13
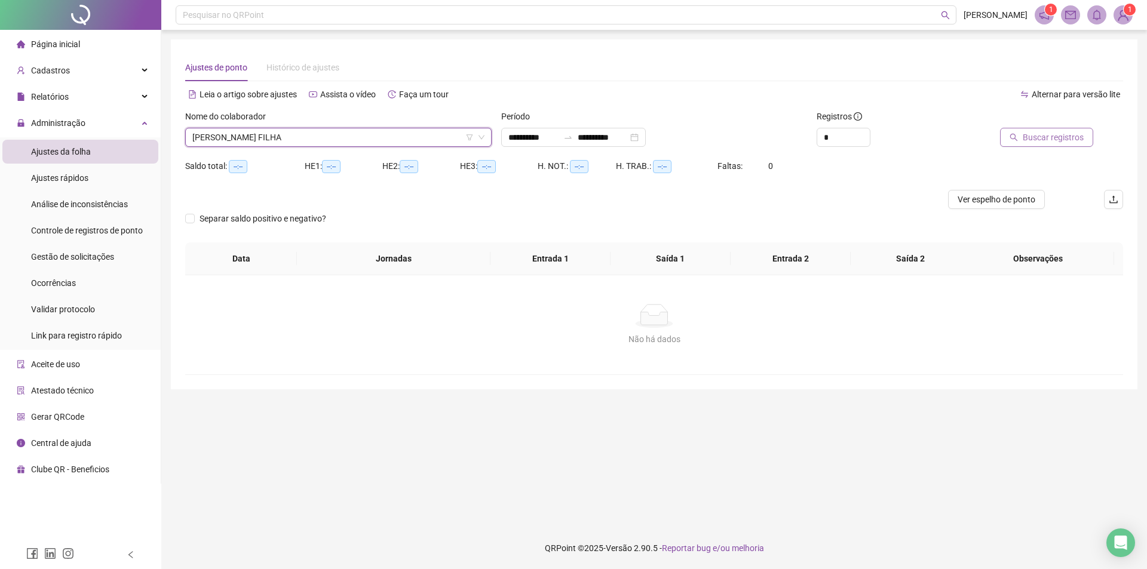
click at [1053, 143] on span "Buscar registros" at bounding box center [1053, 137] width 61 height 13
